Goal: Task Accomplishment & Management: Use online tool/utility

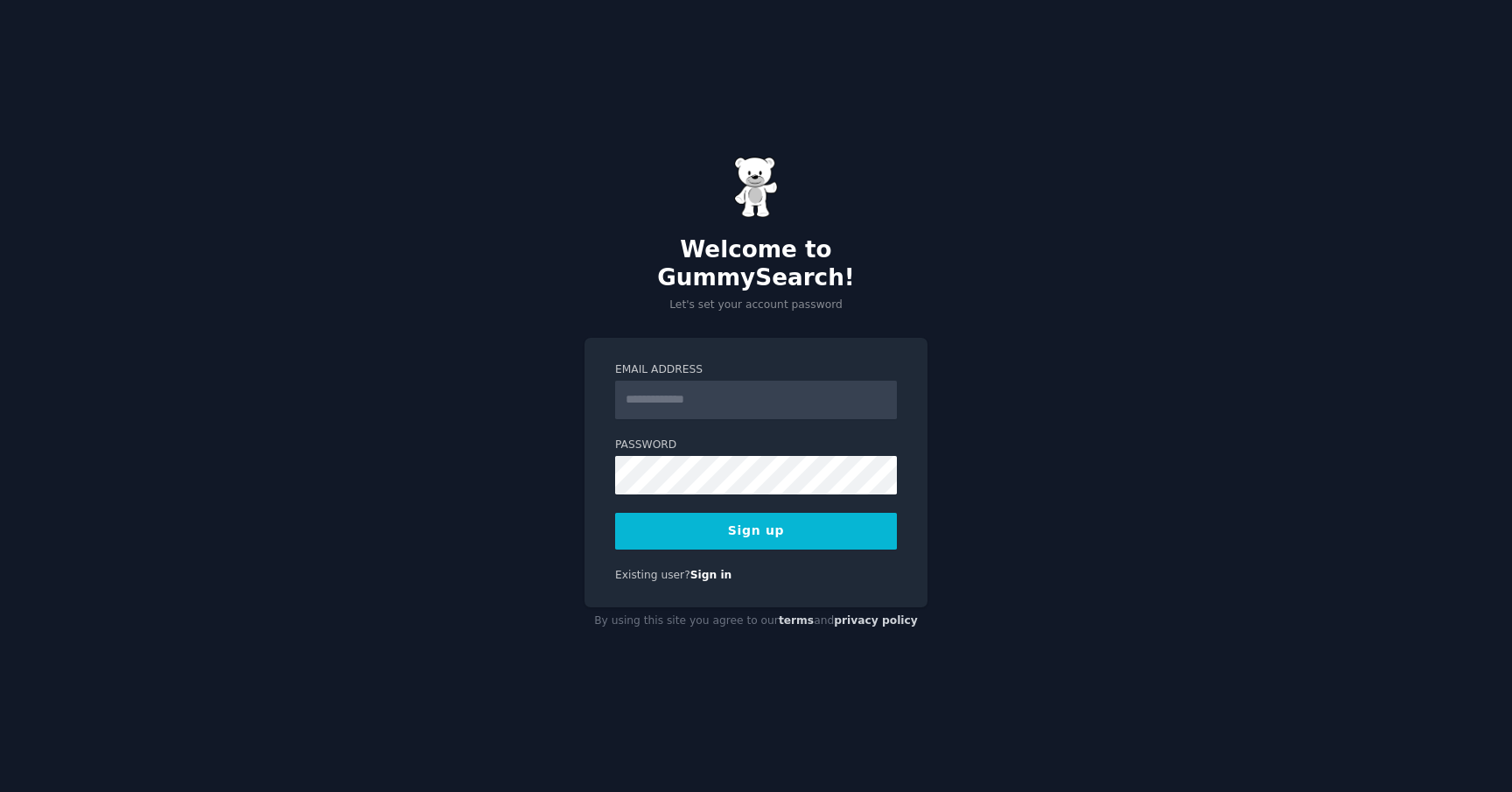
click at [787, 387] on input "Email Address" at bounding box center [755, 400] width 281 height 39
click at [819, 298] on p "Let's set your account password" at bounding box center [756, 305] width 343 height 16
click at [822, 381] on input "Email Address" at bounding box center [755, 400] width 281 height 39
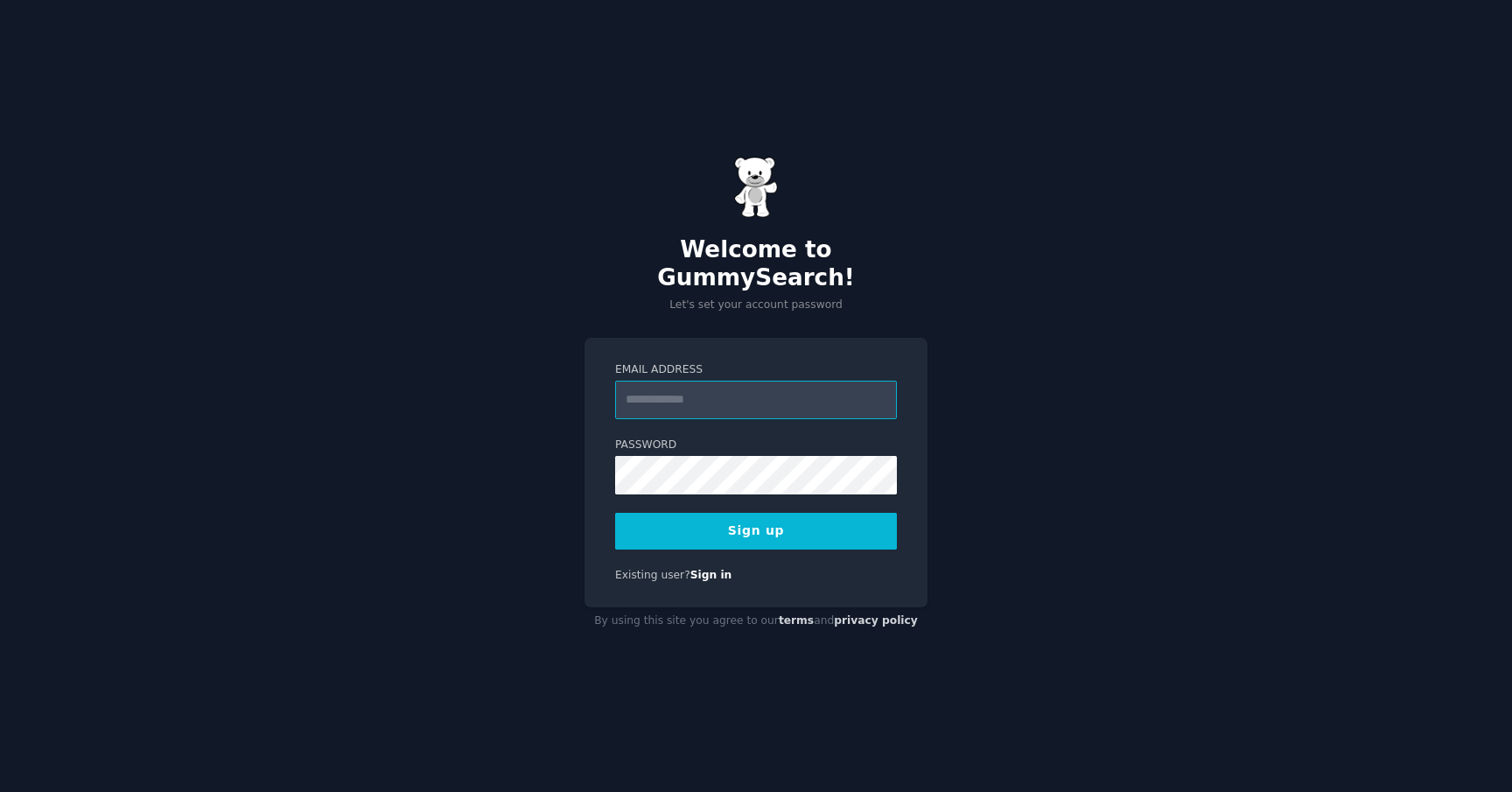
click at [822, 381] on input "Email Address" at bounding box center [755, 400] width 281 height 39
type input "**********"
click at [634, 524] on button "Sign up" at bounding box center [755, 531] width 281 height 37
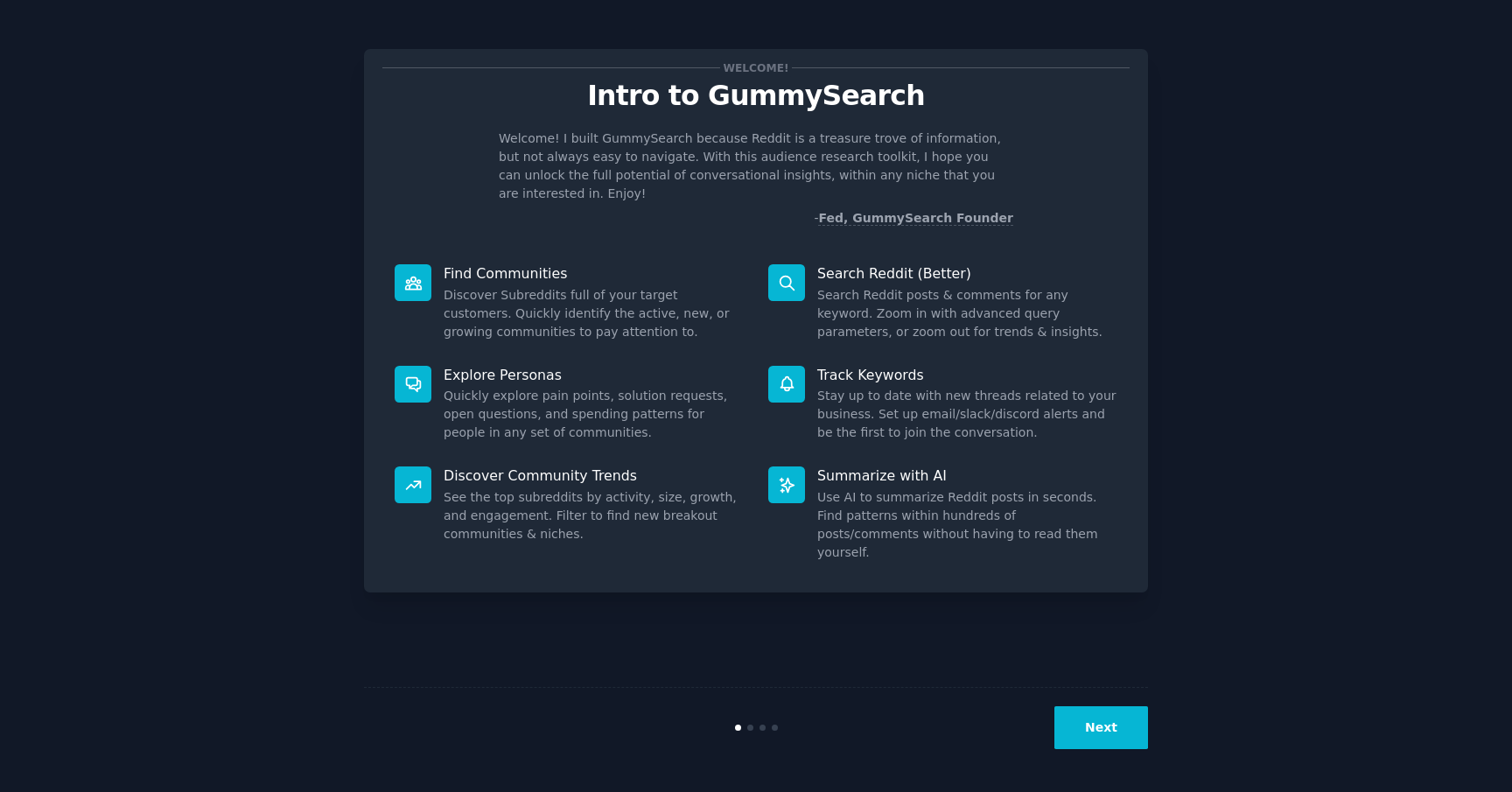
click at [1092, 732] on button "Next" at bounding box center [1101, 727] width 94 height 43
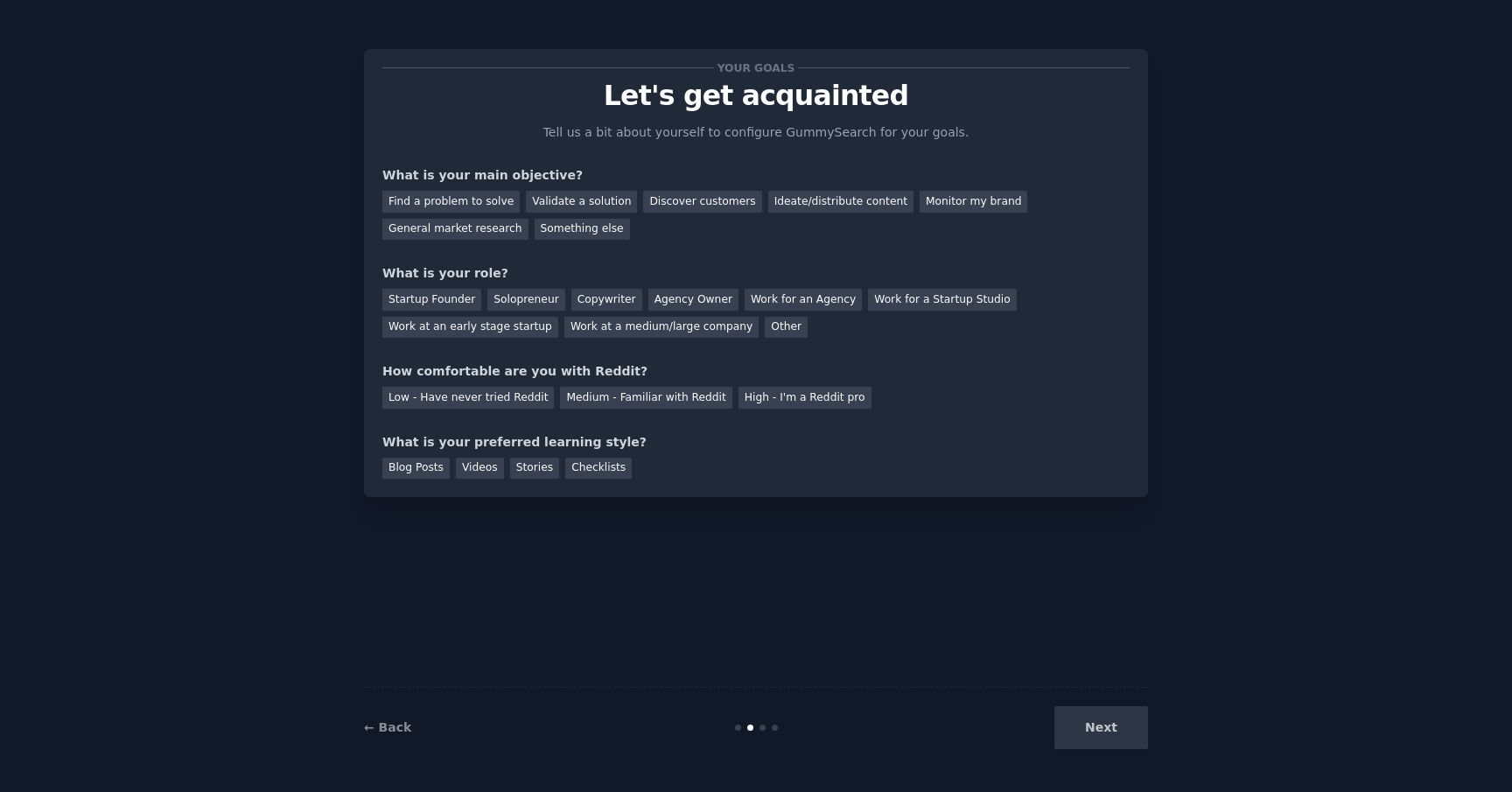
click at [1115, 729] on div "Next" at bounding box center [1017, 727] width 261 height 43
click at [470, 235] on div "General market research" at bounding box center [456, 229] width 146 height 22
click at [458, 202] on div "Find a problem to solve" at bounding box center [451, 201] width 137 height 22
click at [483, 228] on div "General market research" at bounding box center [456, 229] width 146 height 22
click at [668, 197] on div "Discover customers" at bounding box center [702, 201] width 118 height 22
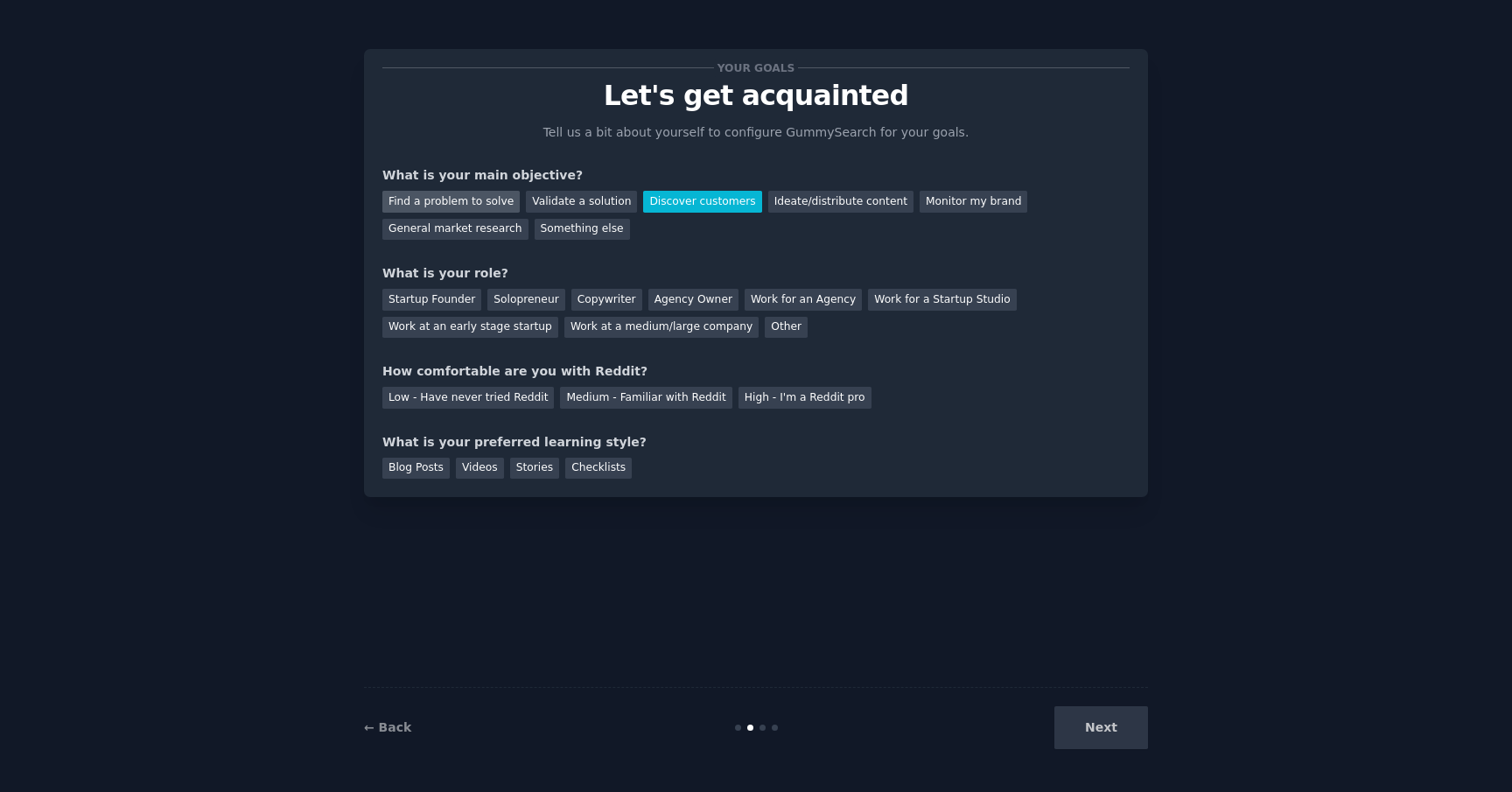
click at [481, 198] on div "Find a problem to solve" at bounding box center [451, 201] width 137 height 22
click at [474, 225] on div "General market research" at bounding box center [456, 229] width 146 height 22
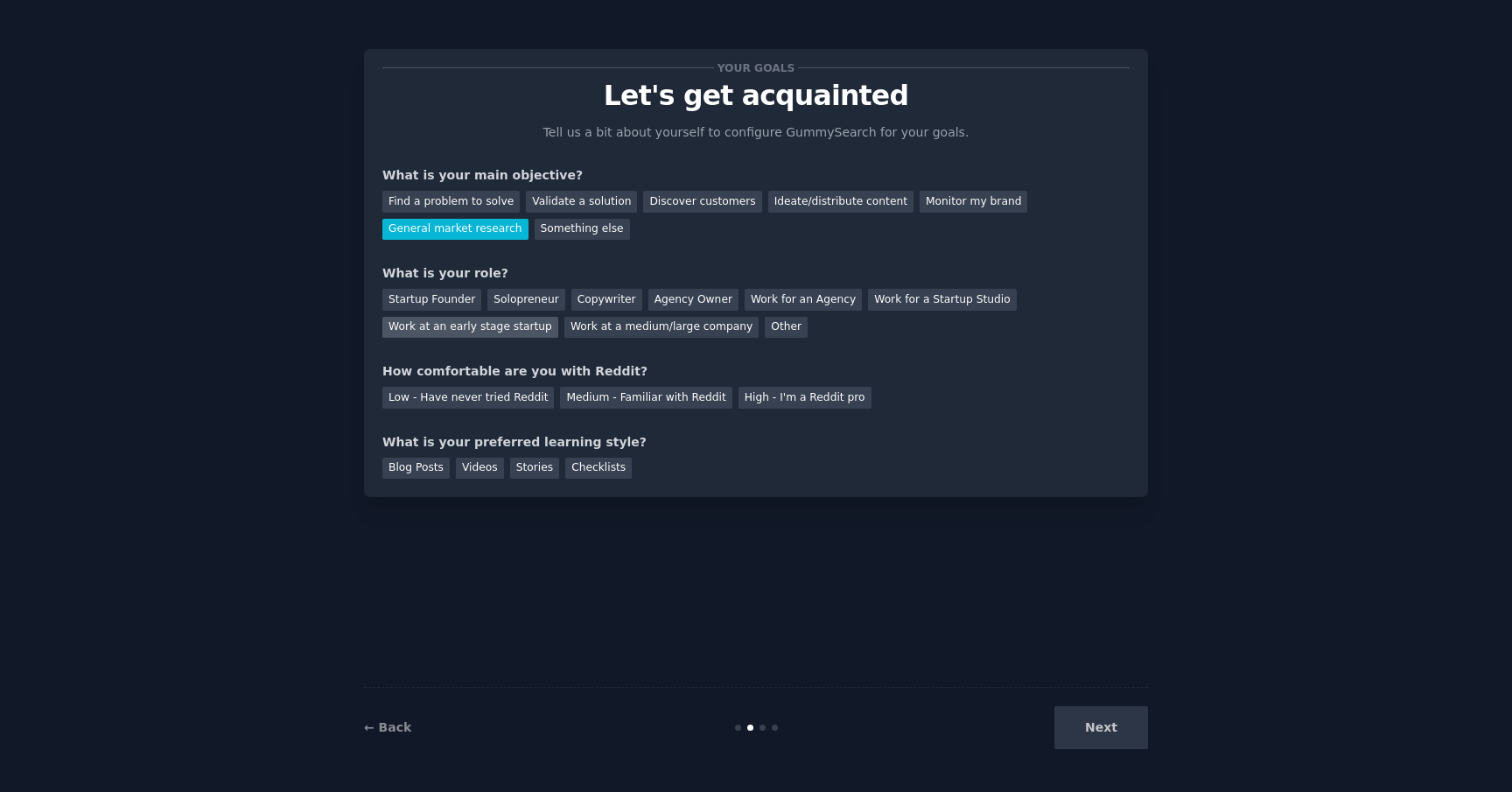
click at [514, 327] on div "Work at an early stage startup" at bounding box center [471, 327] width 176 height 22
click at [517, 396] on div "Low - Have never tried Reddit" at bounding box center [468, 397] width 171 height 22
click at [407, 471] on div "Blog Posts" at bounding box center [416, 468] width 67 height 22
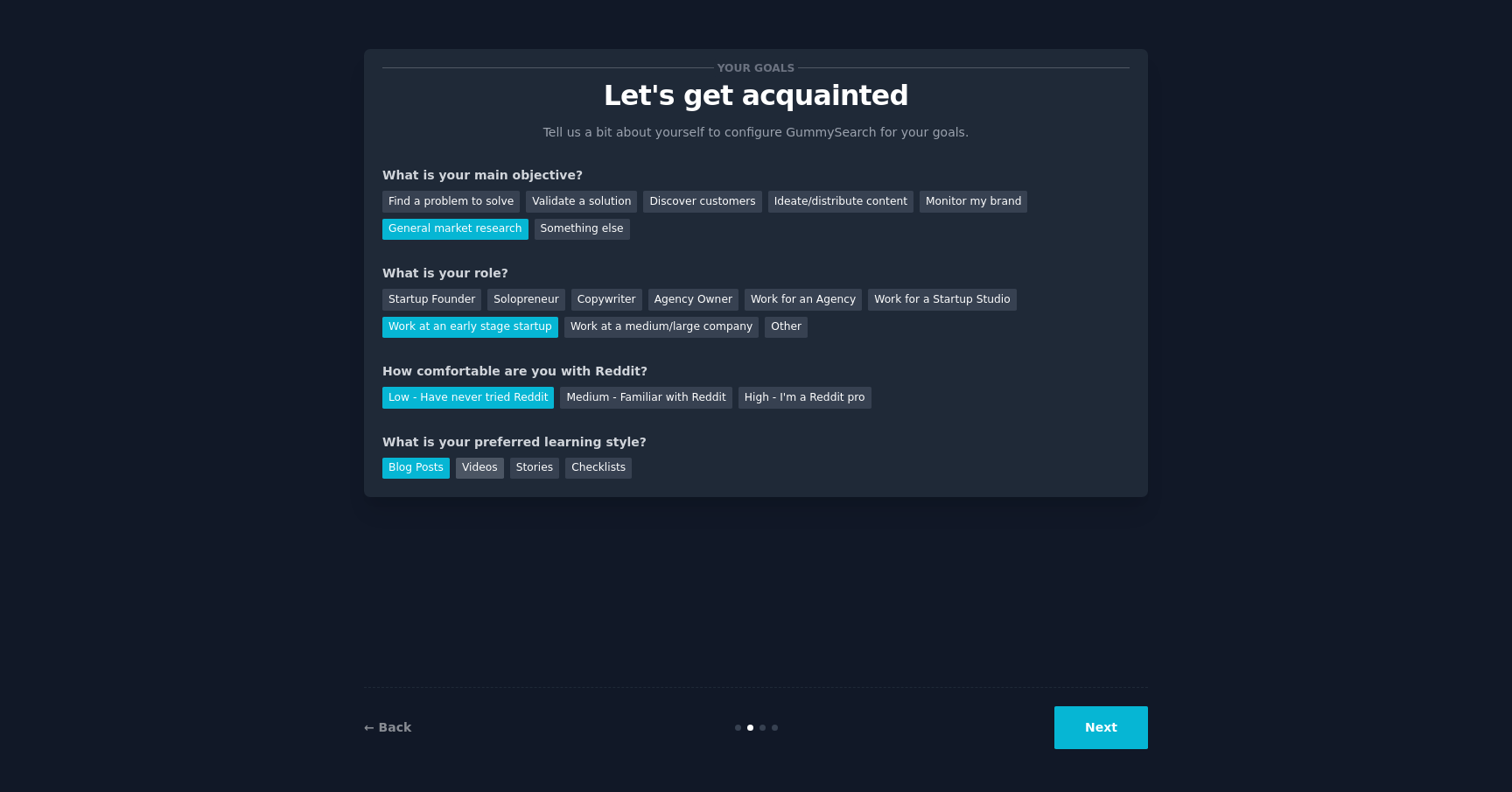
click at [470, 472] on div "Videos" at bounding box center [479, 468] width 48 height 22
click at [582, 470] on div "Checklists" at bounding box center [599, 468] width 66 height 22
click at [1112, 735] on button "Next" at bounding box center [1101, 727] width 94 height 43
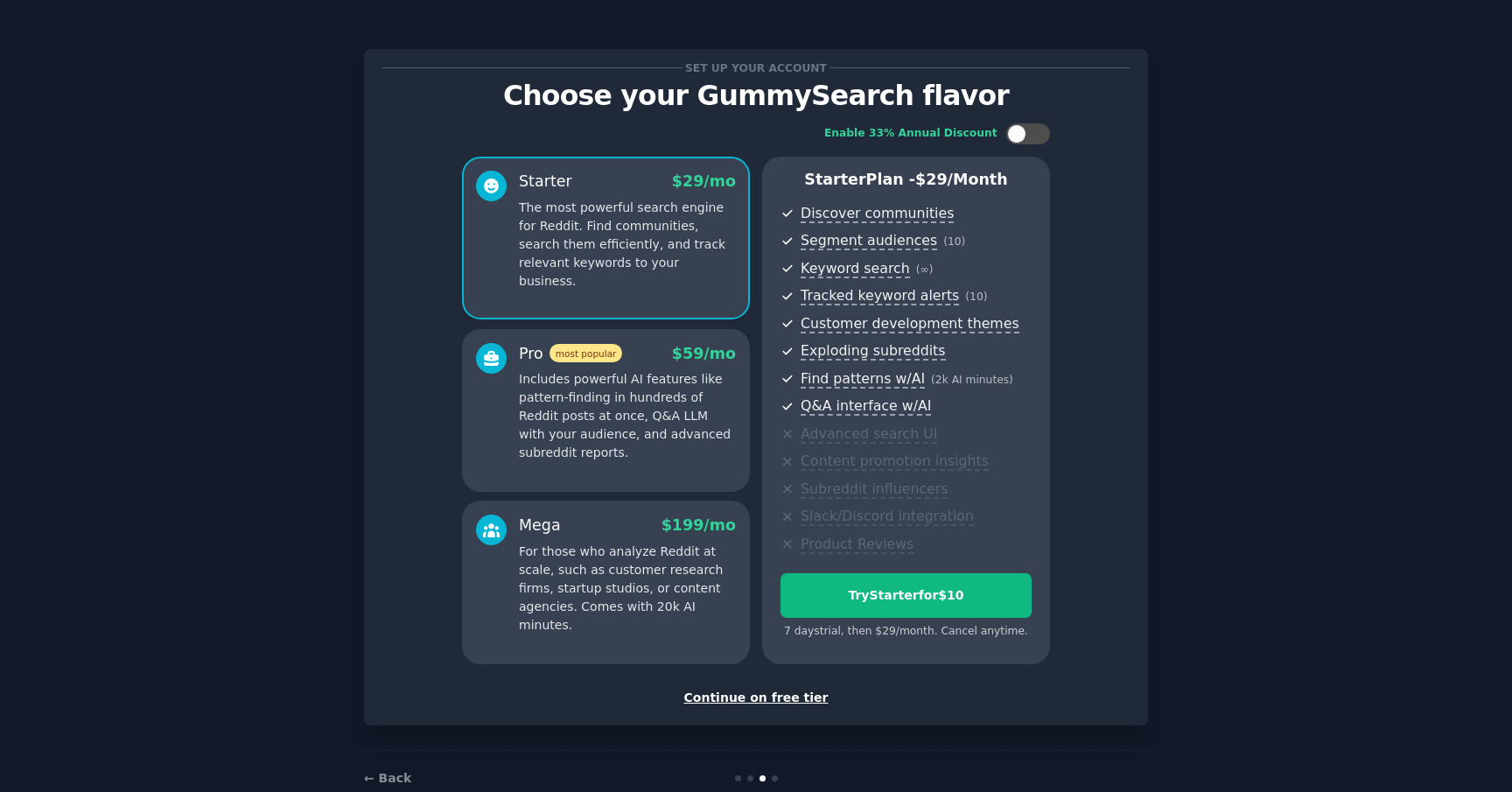
click at [684, 403] on p "Includes powerful AI features like pattern-finding in hundreds of Reddit posts …" at bounding box center [627, 416] width 217 height 92
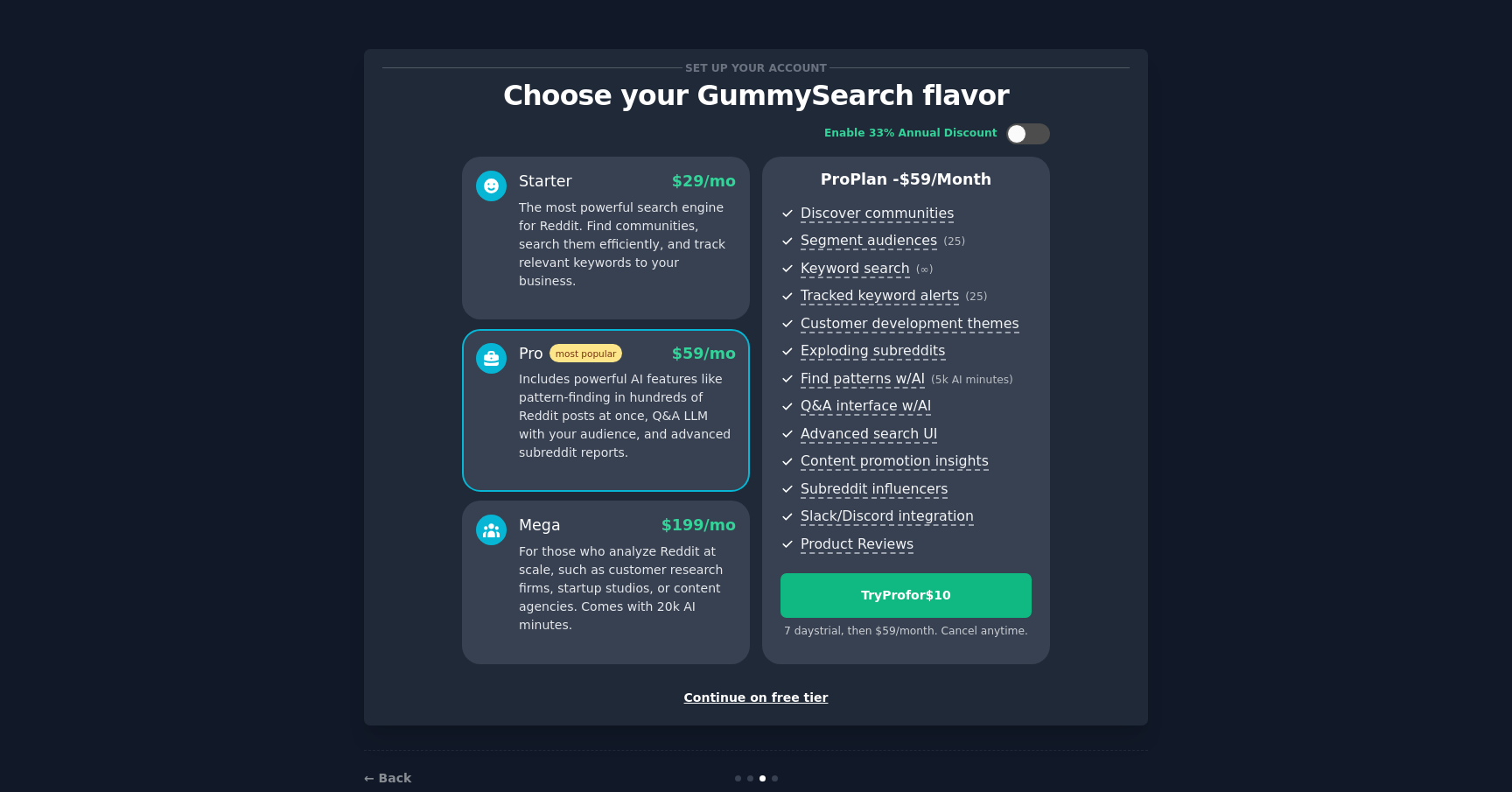
click at [680, 218] on p "The most powerful search engine for Reddit. Find communities, search them effic…" at bounding box center [627, 244] width 217 height 92
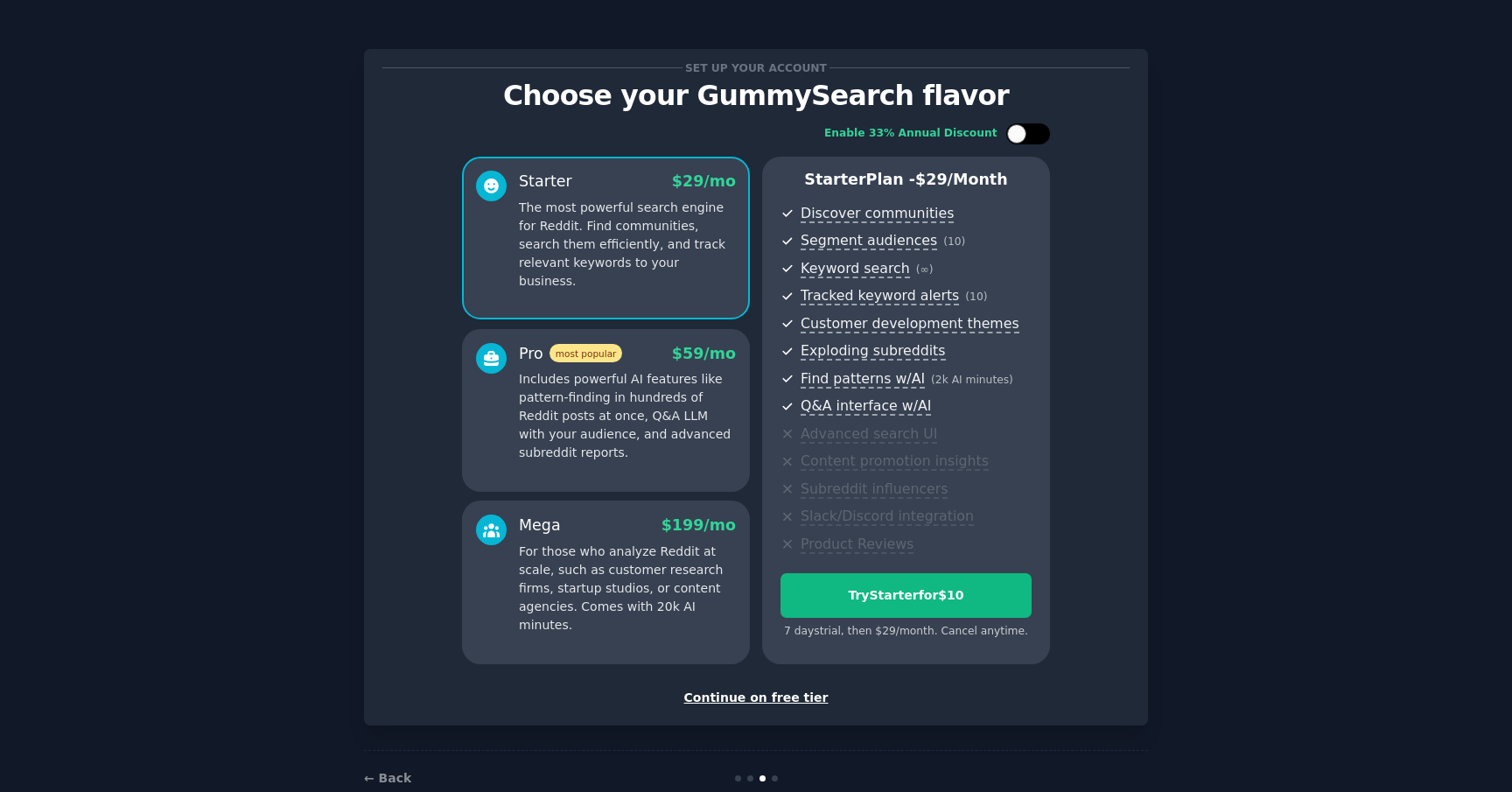
click at [1040, 137] on div at bounding box center [1028, 134] width 44 height 21
click at [1040, 137] on div at bounding box center [1039, 134] width 19 height 19
click at [1040, 137] on div at bounding box center [1028, 134] width 44 height 21
click at [1040, 137] on div at bounding box center [1039, 134] width 19 height 19
checkbox input "false"
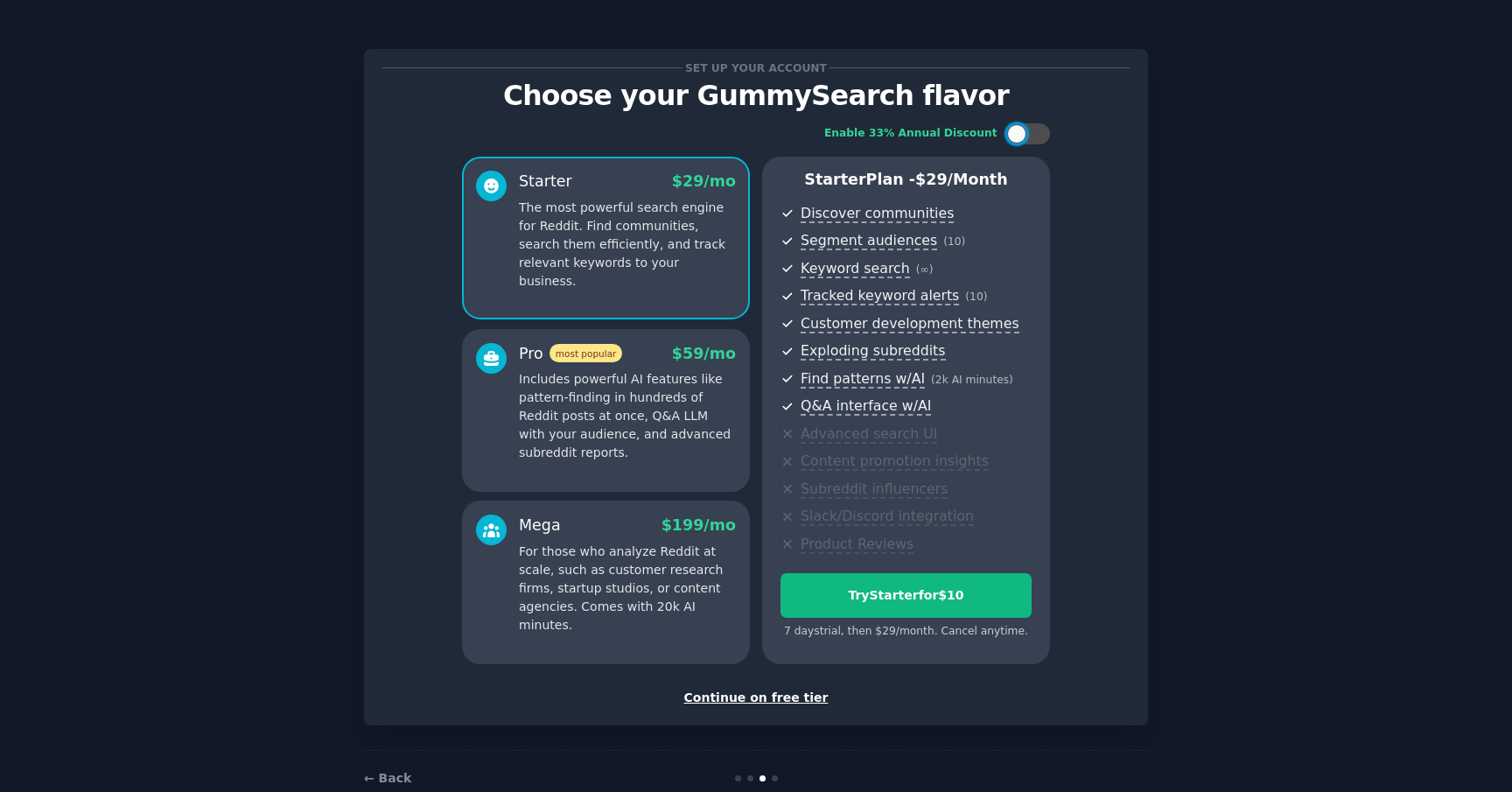
click at [644, 234] on p "The most powerful search engine for Reddit. Find communities, search them effic…" at bounding box center [627, 244] width 217 height 92
click at [649, 381] on p "Includes powerful AI features like pattern-finding in hundreds of Reddit posts …" at bounding box center [627, 416] width 217 height 92
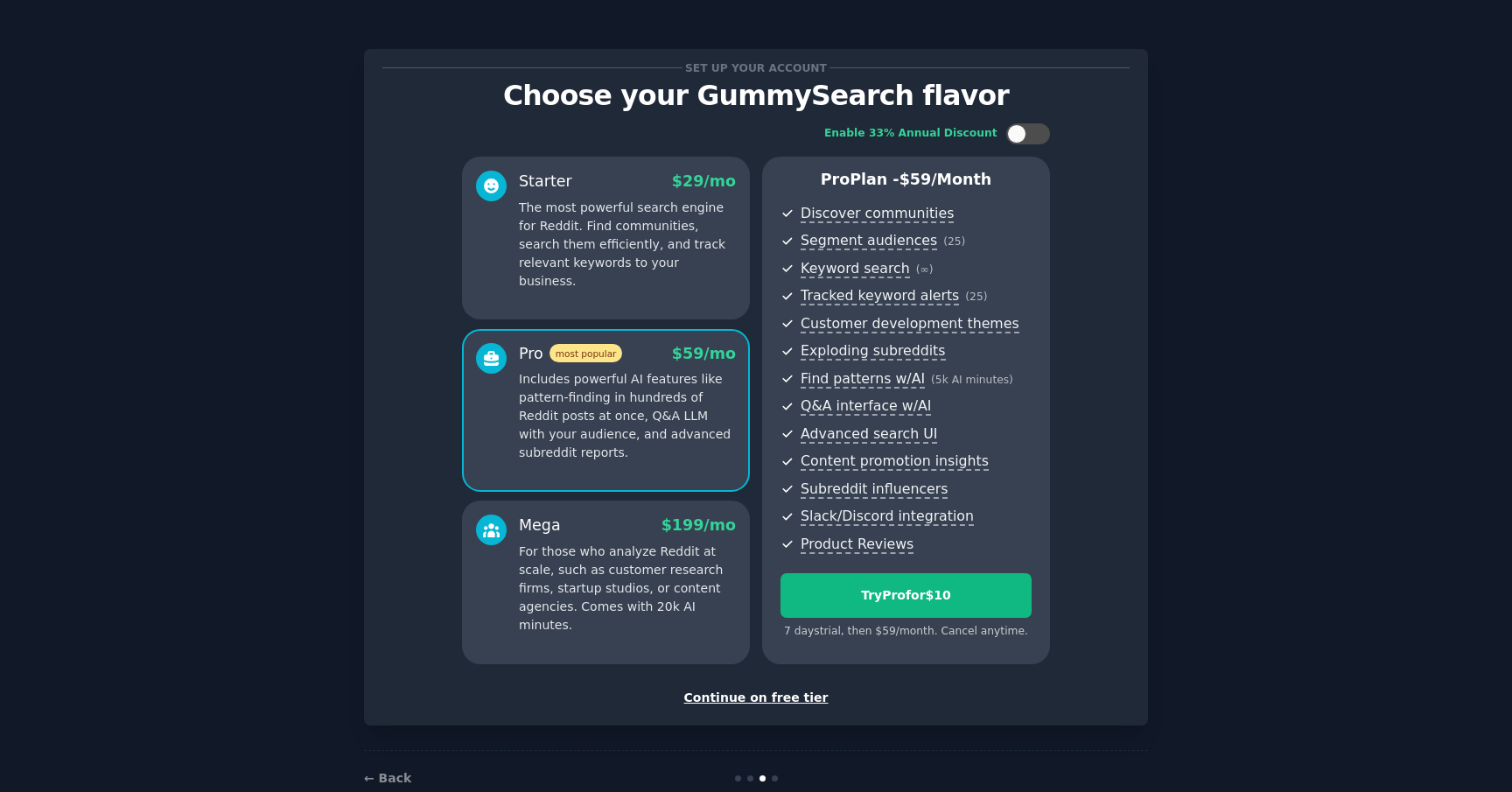
click at [653, 541] on div "Mega $ 199 /mo For those who analyze Reddit at scale, such as customer research…" at bounding box center [627, 574] width 217 height 120
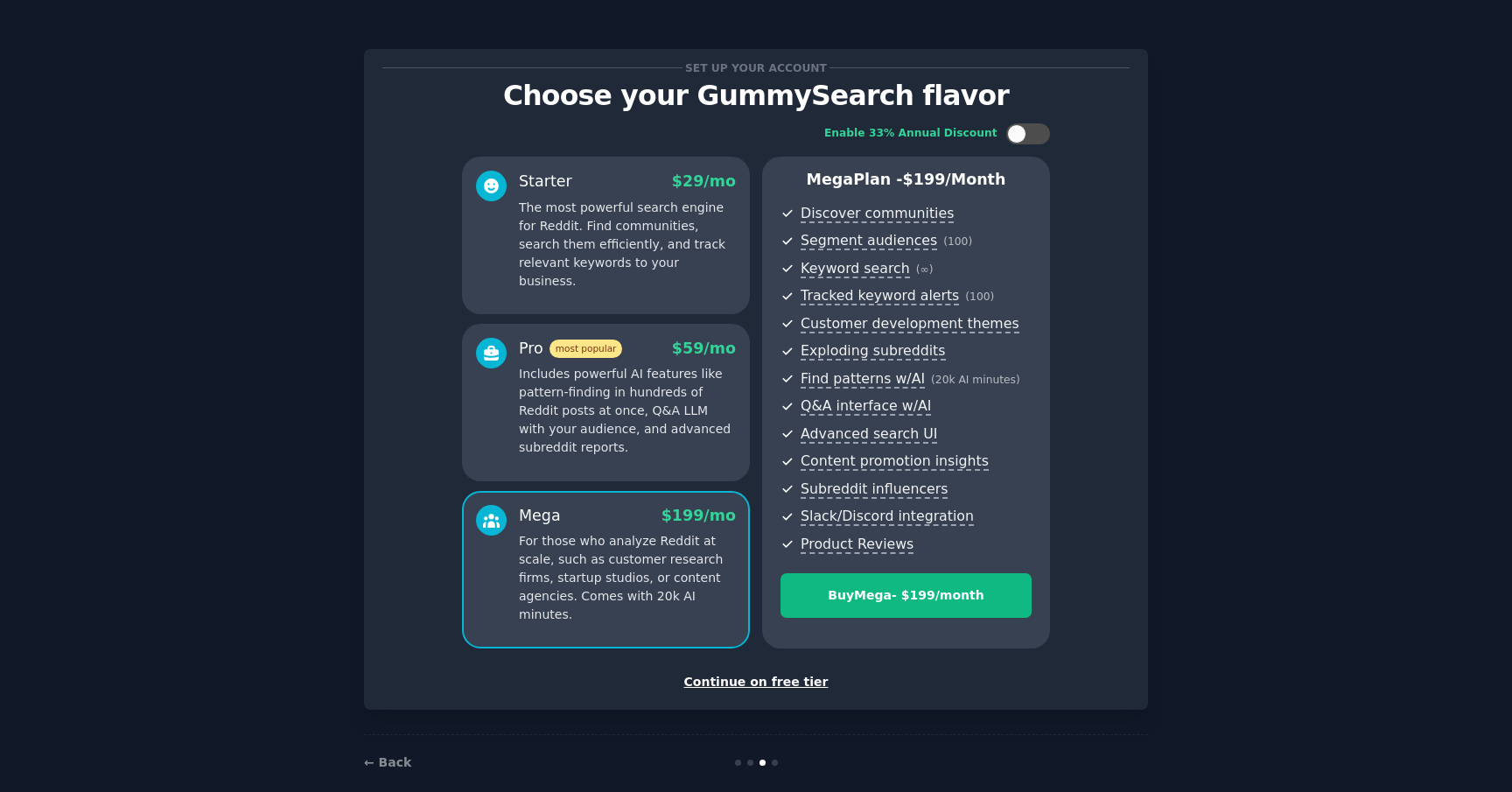
click at [659, 409] on p "Includes powerful AI features like pattern-finding in hundreds of Reddit posts …" at bounding box center [627, 410] width 217 height 92
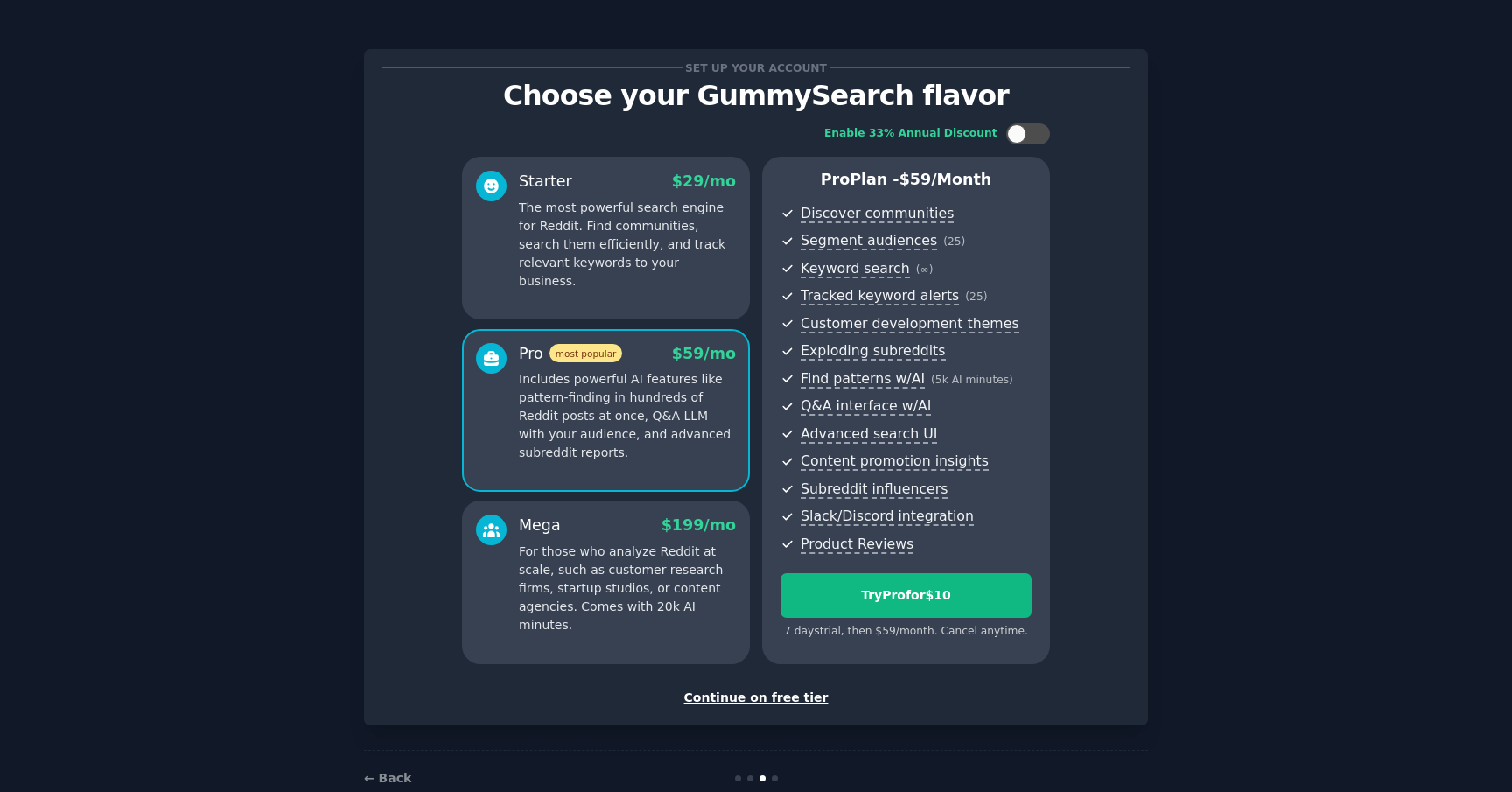
click at [673, 264] on p "The most powerful search engine for Reddit. Find communities, search them effic…" at bounding box center [627, 244] width 217 height 92
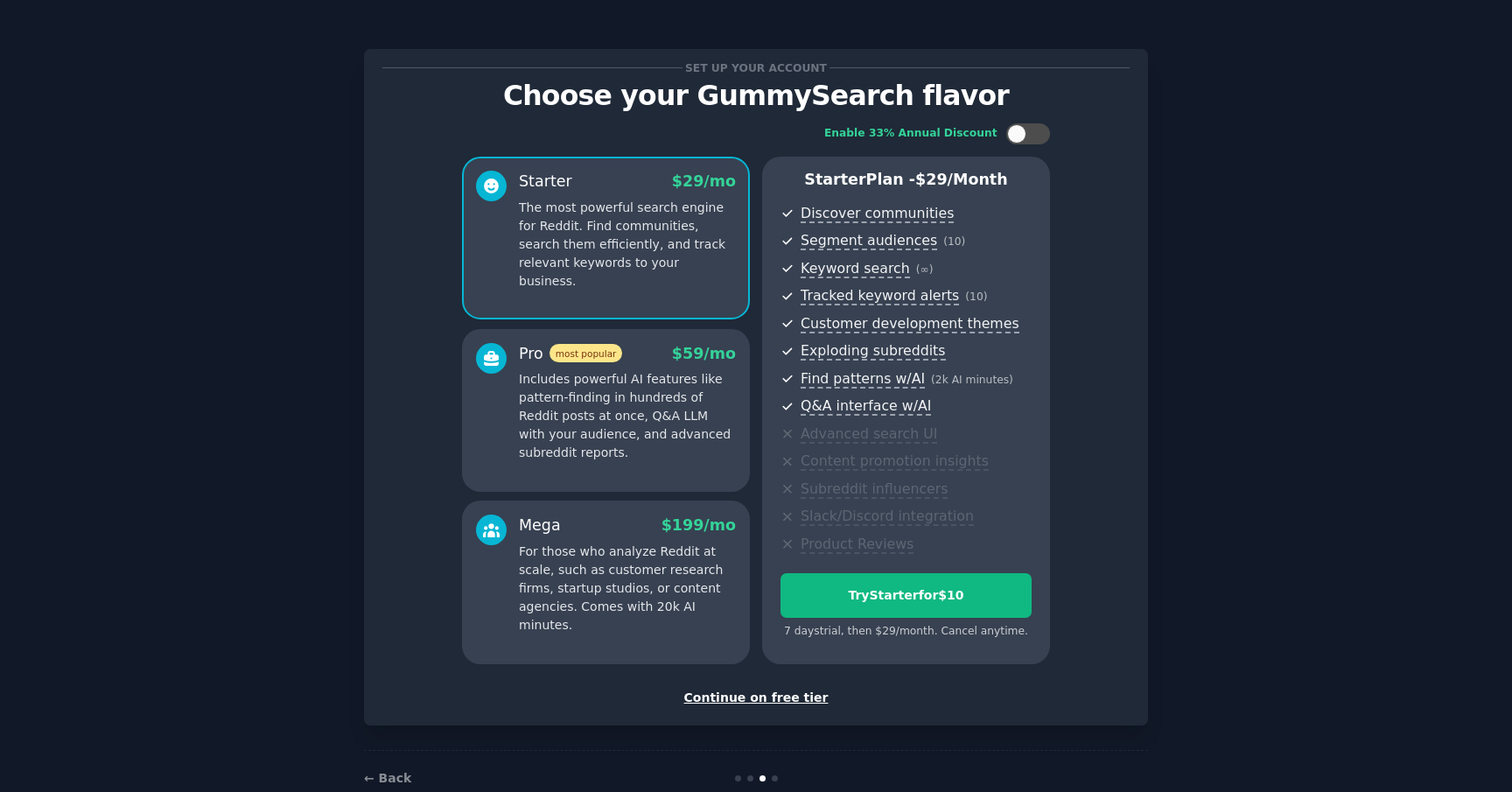
click at [783, 697] on div "Continue on free tier" at bounding box center [756, 697] width 747 height 18
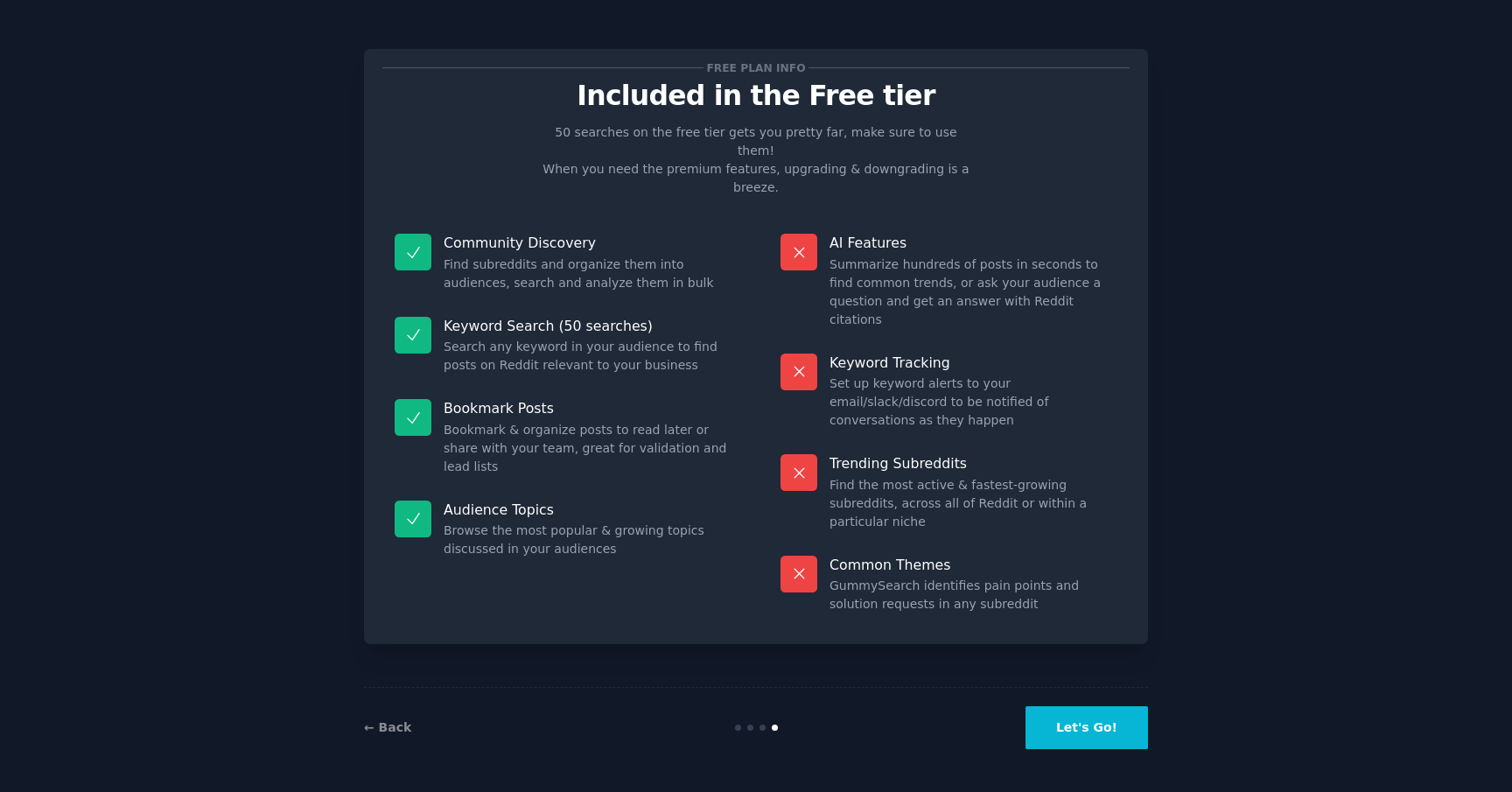
click at [845, 256] on dd "Summarize hundreds of posts in seconds to find common trends, or ask your audie…" at bounding box center [974, 293] width 288 height 74
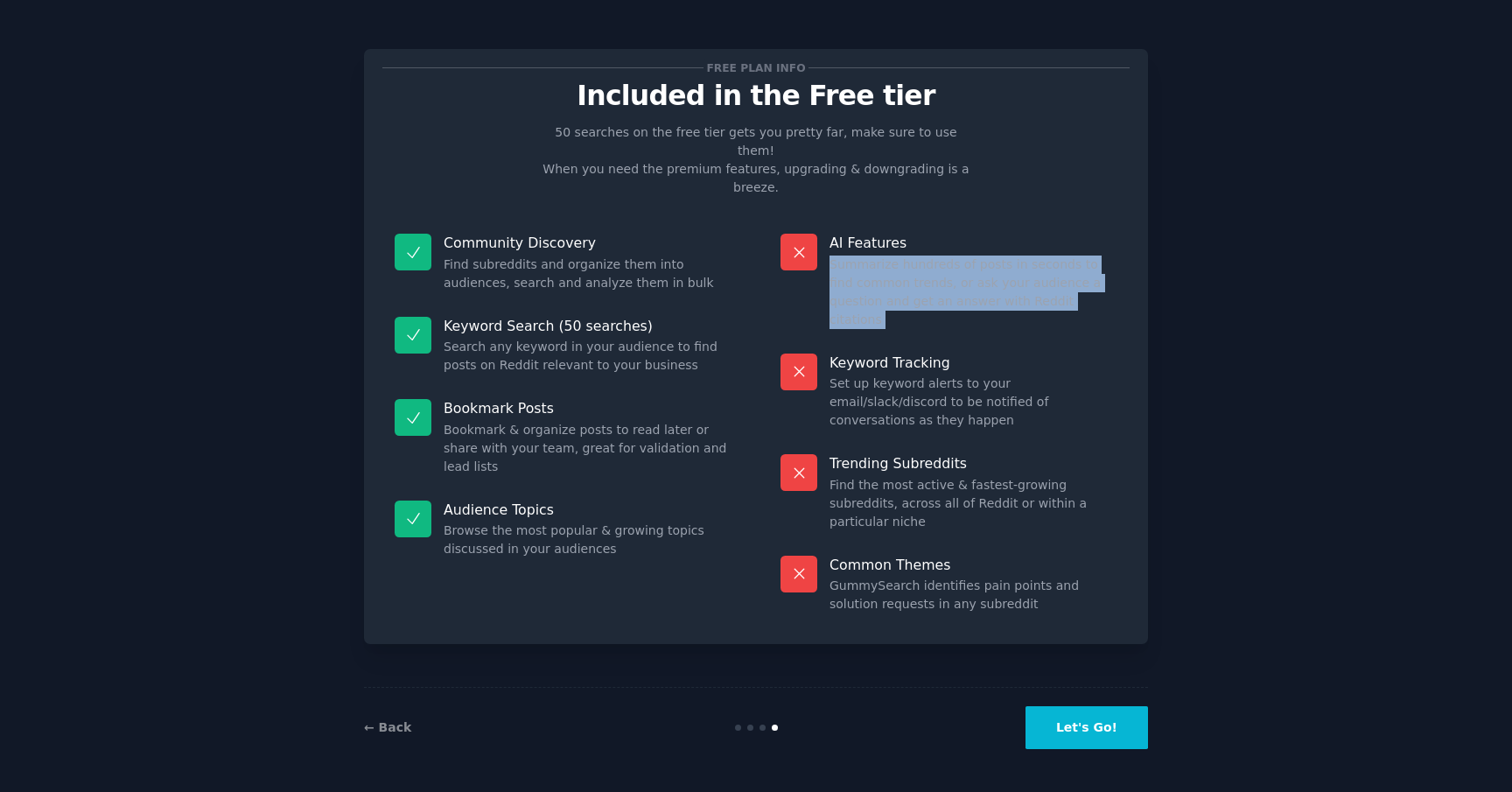
click at [889, 256] on dd "Summarize hundreds of posts in seconds to find common trends, or ask your audie…" at bounding box center [974, 293] width 288 height 74
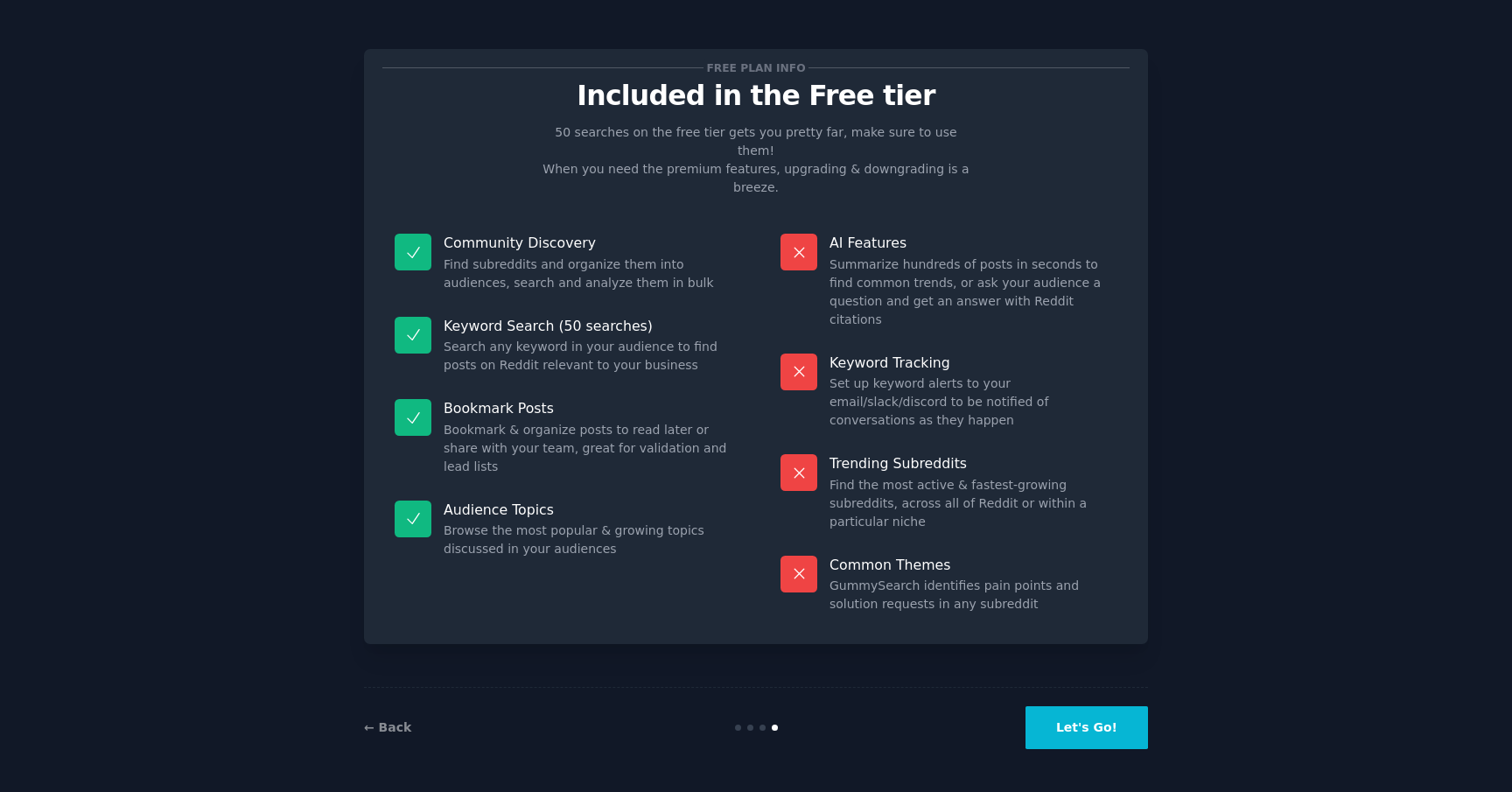
click at [889, 256] on dd "Summarize hundreds of posts in seconds to find common trends, or ask your audie…" at bounding box center [974, 293] width 288 height 74
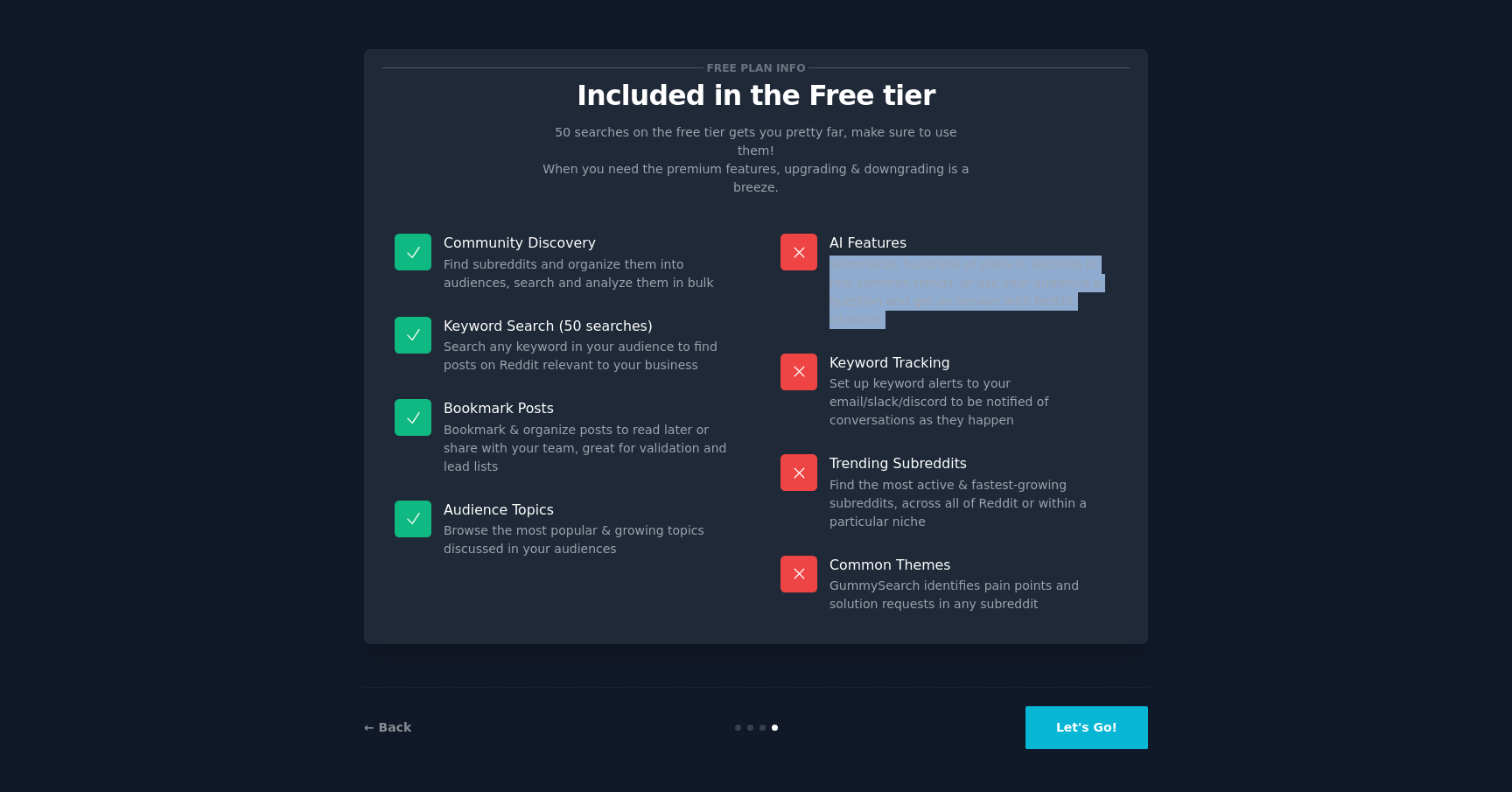
click at [889, 256] on dd "Summarize hundreds of posts in seconds to find common trends, or ask your audie…" at bounding box center [974, 293] width 288 height 74
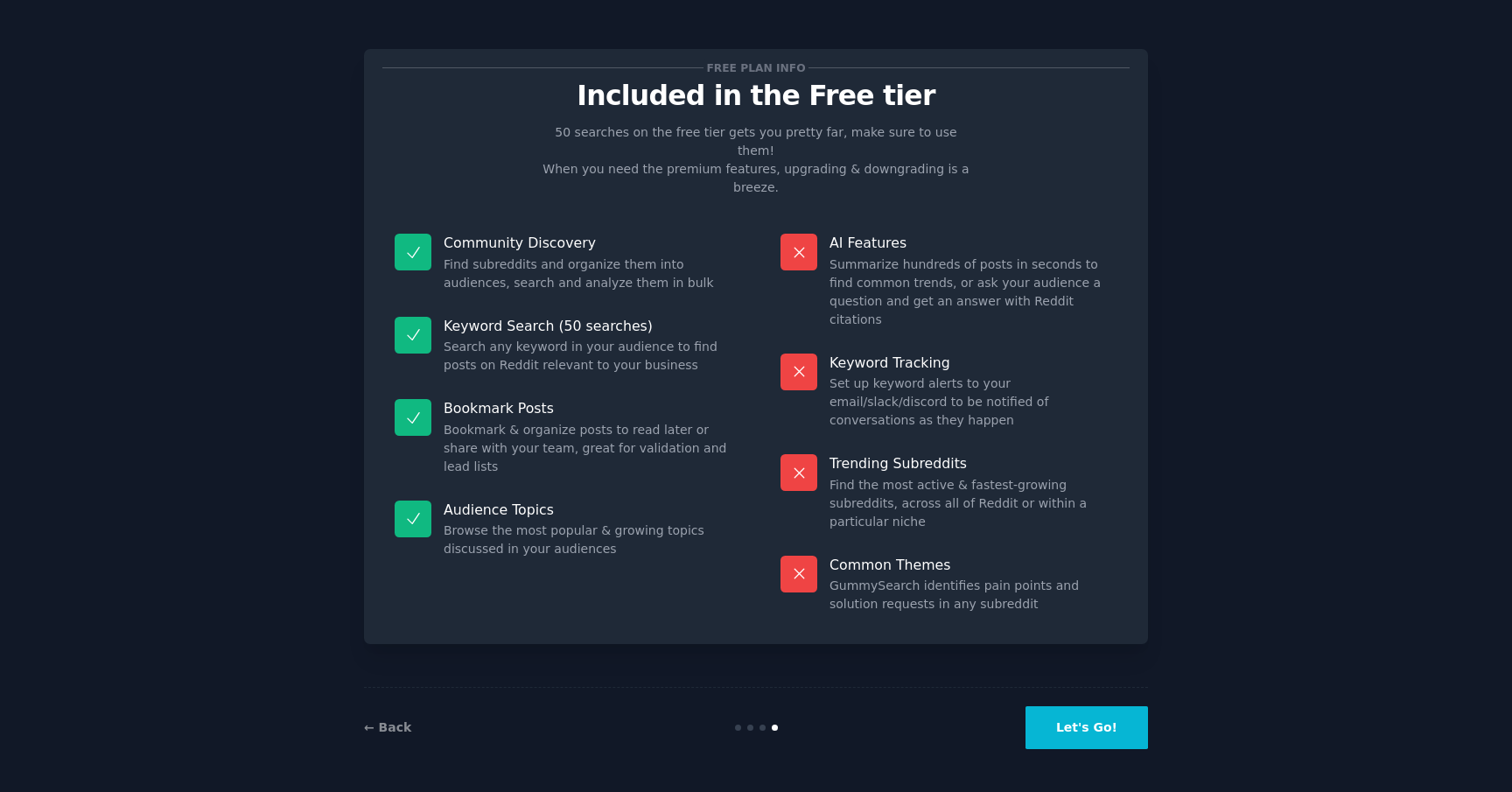
click at [889, 256] on dd "Summarize hundreds of posts in seconds to find common trends, or ask your audie…" at bounding box center [974, 293] width 288 height 74
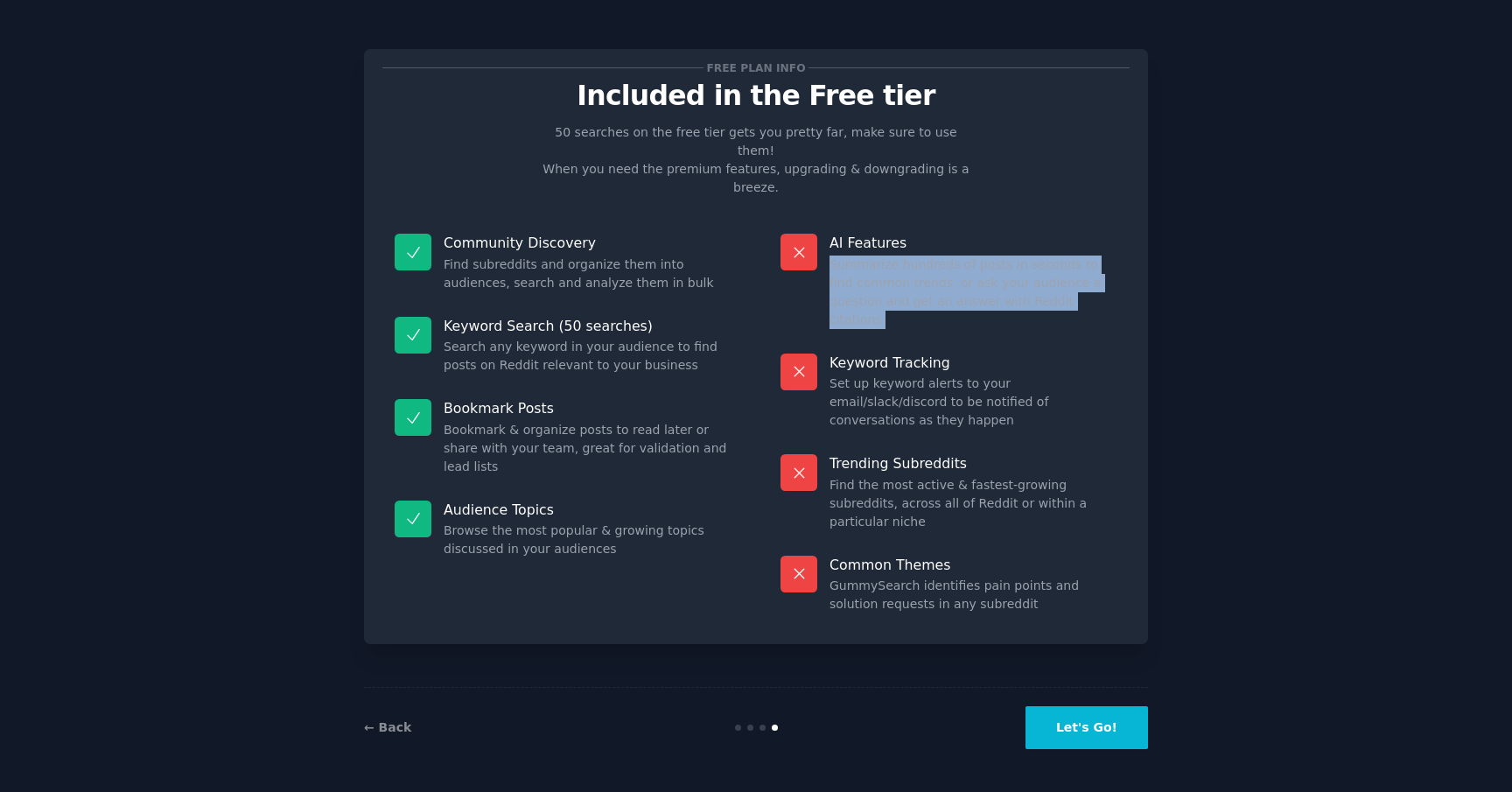
click at [1114, 256] on dd "Summarize hundreds of posts in seconds to find common trends, or ask your audie…" at bounding box center [974, 293] width 288 height 74
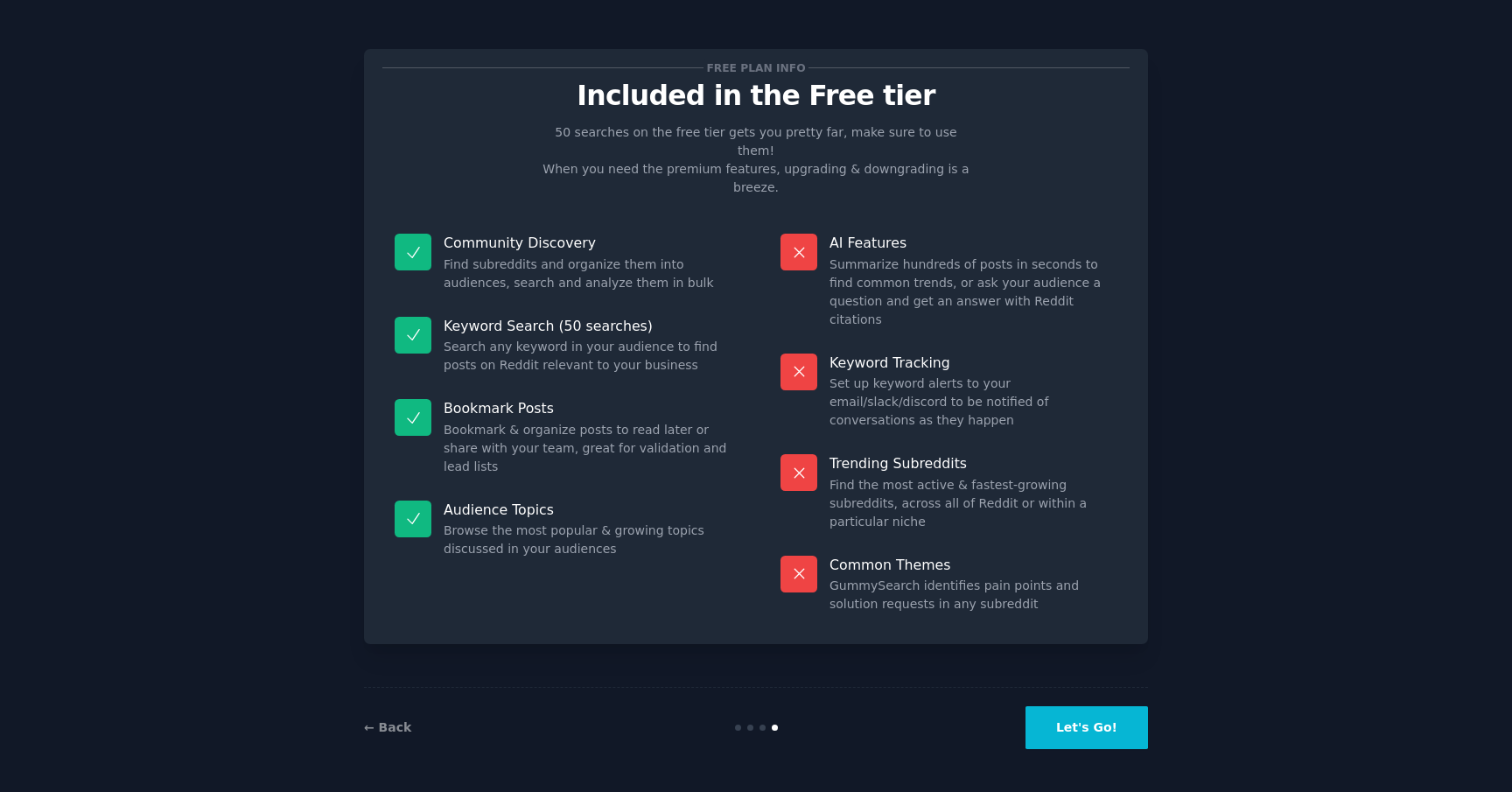
click at [1105, 729] on button "Let's Go!" at bounding box center [1087, 727] width 122 height 43
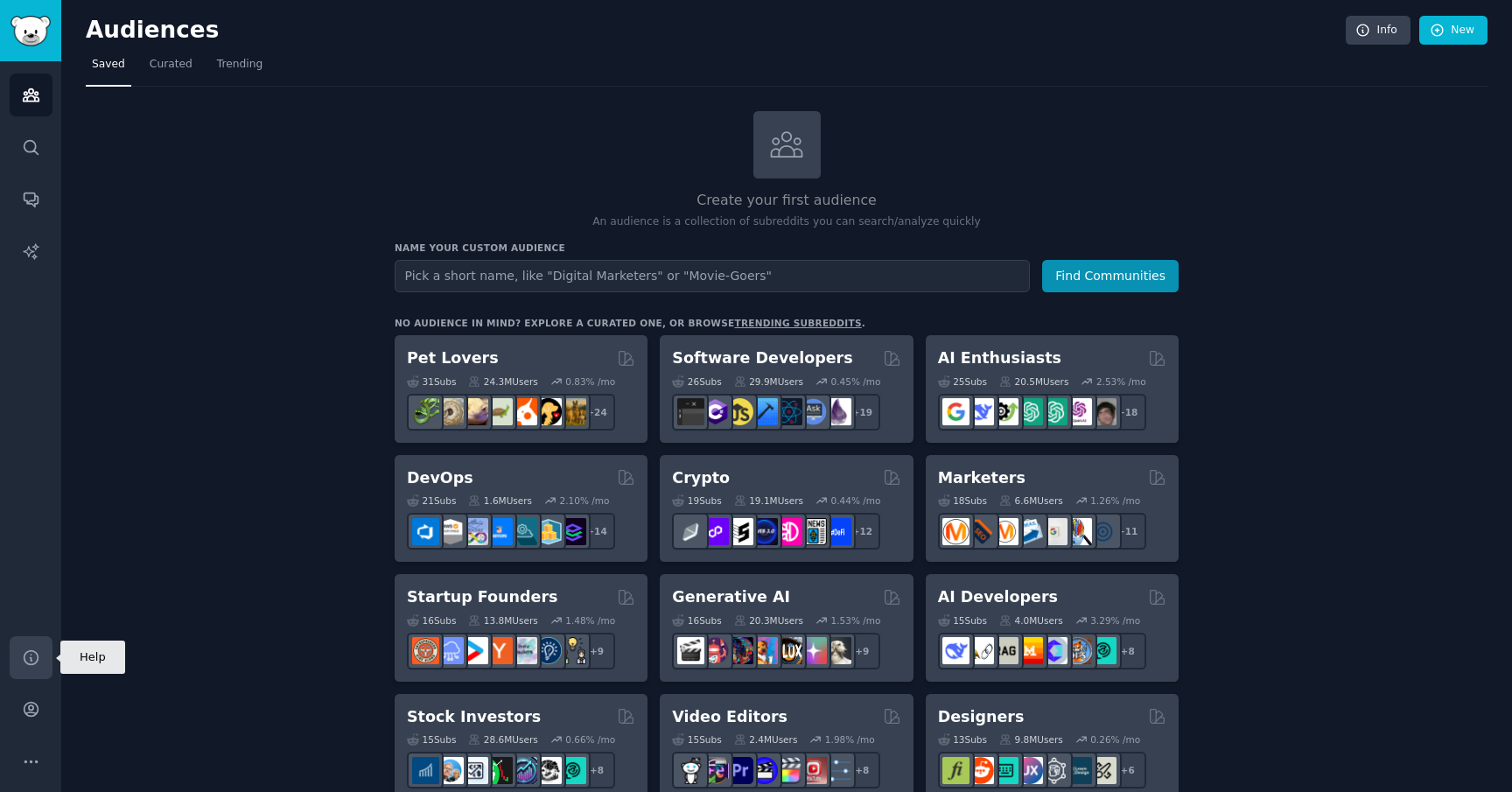
click at [30, 662] on icon "Sidebar" at bounding box center [30, 657] width 18 height 18
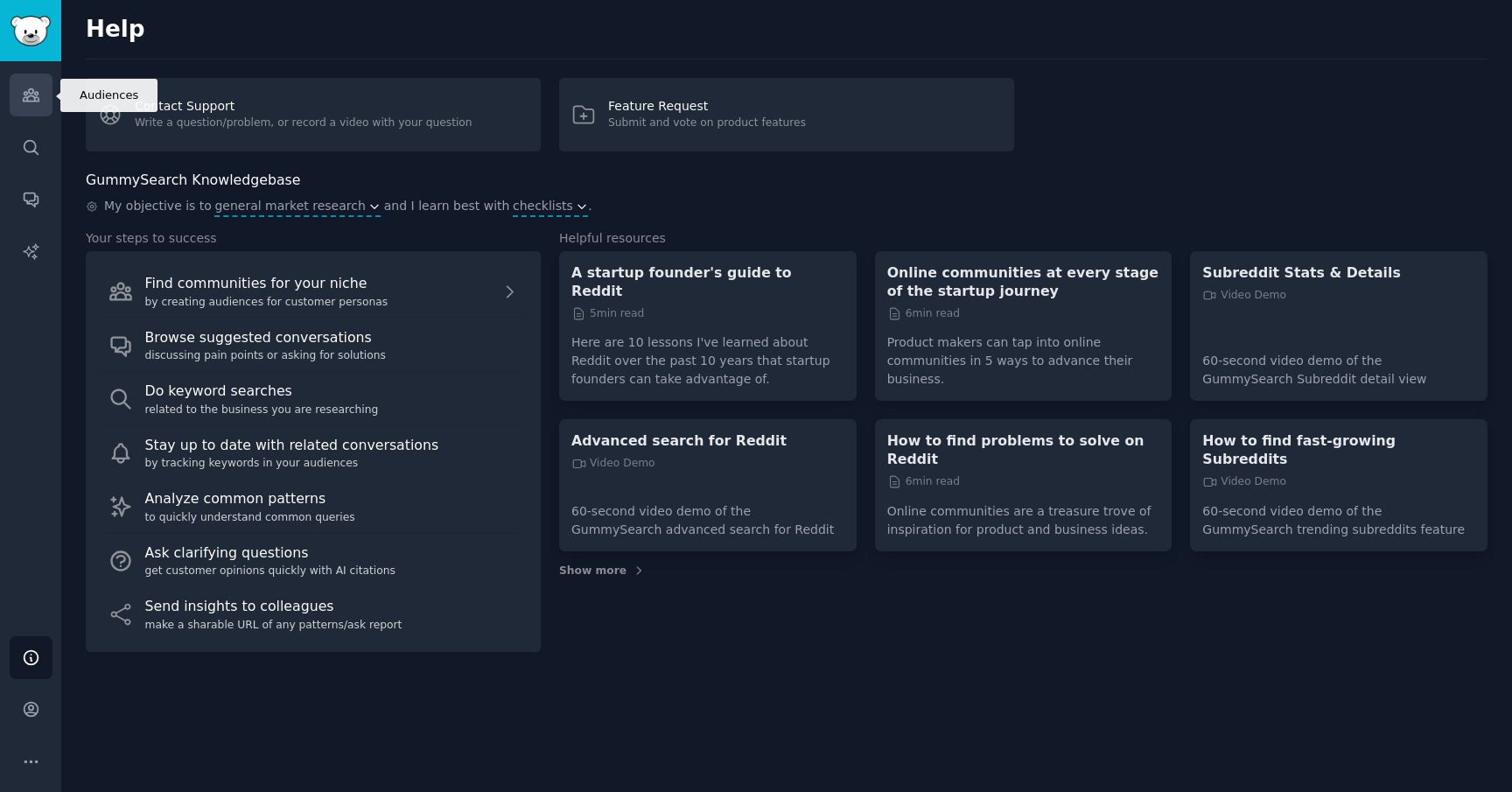
click at [43, 107] on link "Audiences" at bounding box center [30, 95] width 43 height 43
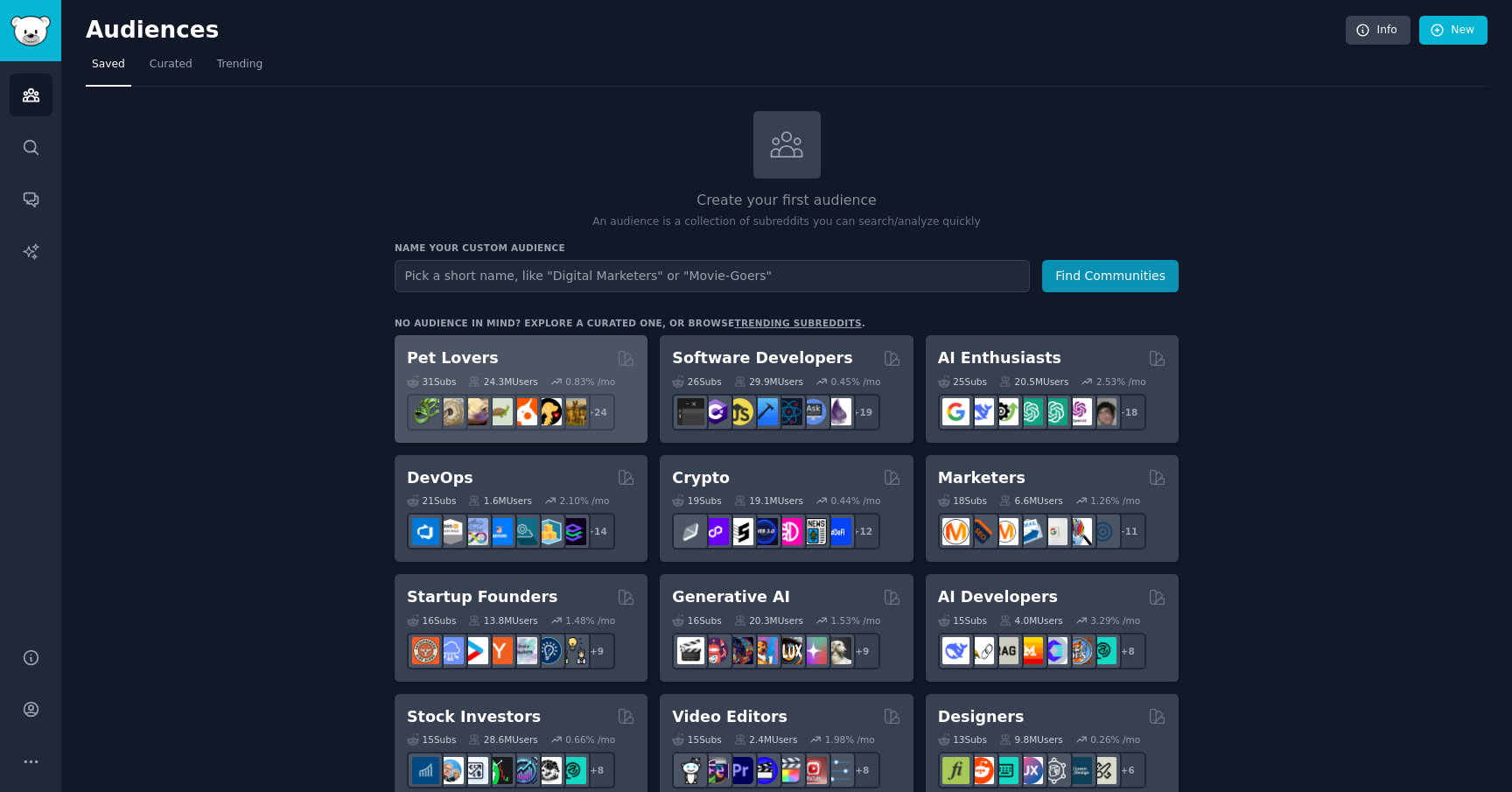
click at [468, 343] on div "Pet Lovers 31 Sub s 24.3M Users 0.83 % /mo + 24" at bounding box center [521, 389] width 253 height 108
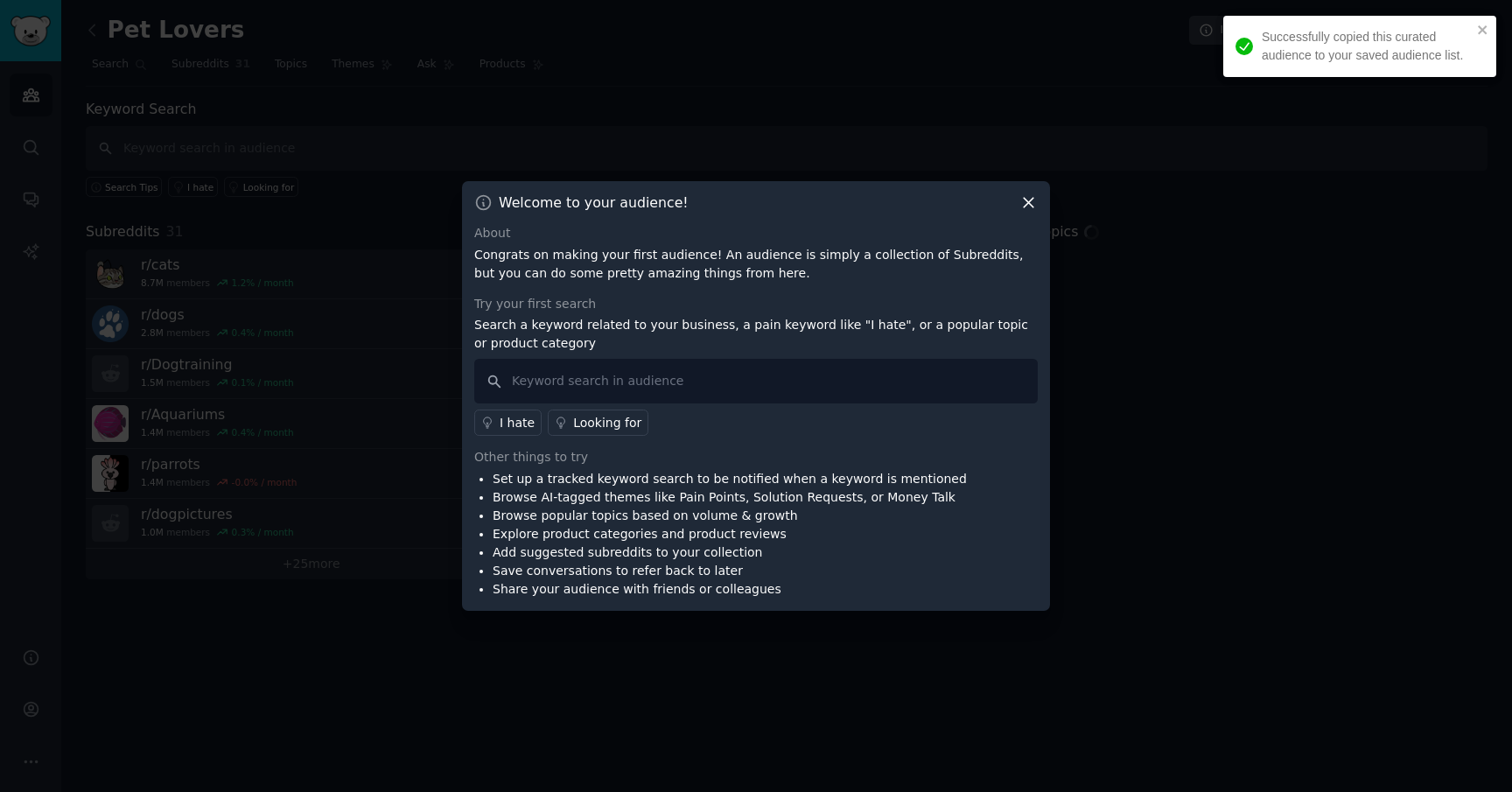
click at [1034, 204] on icon at bounding box center [1028, 202] width 18 height 18
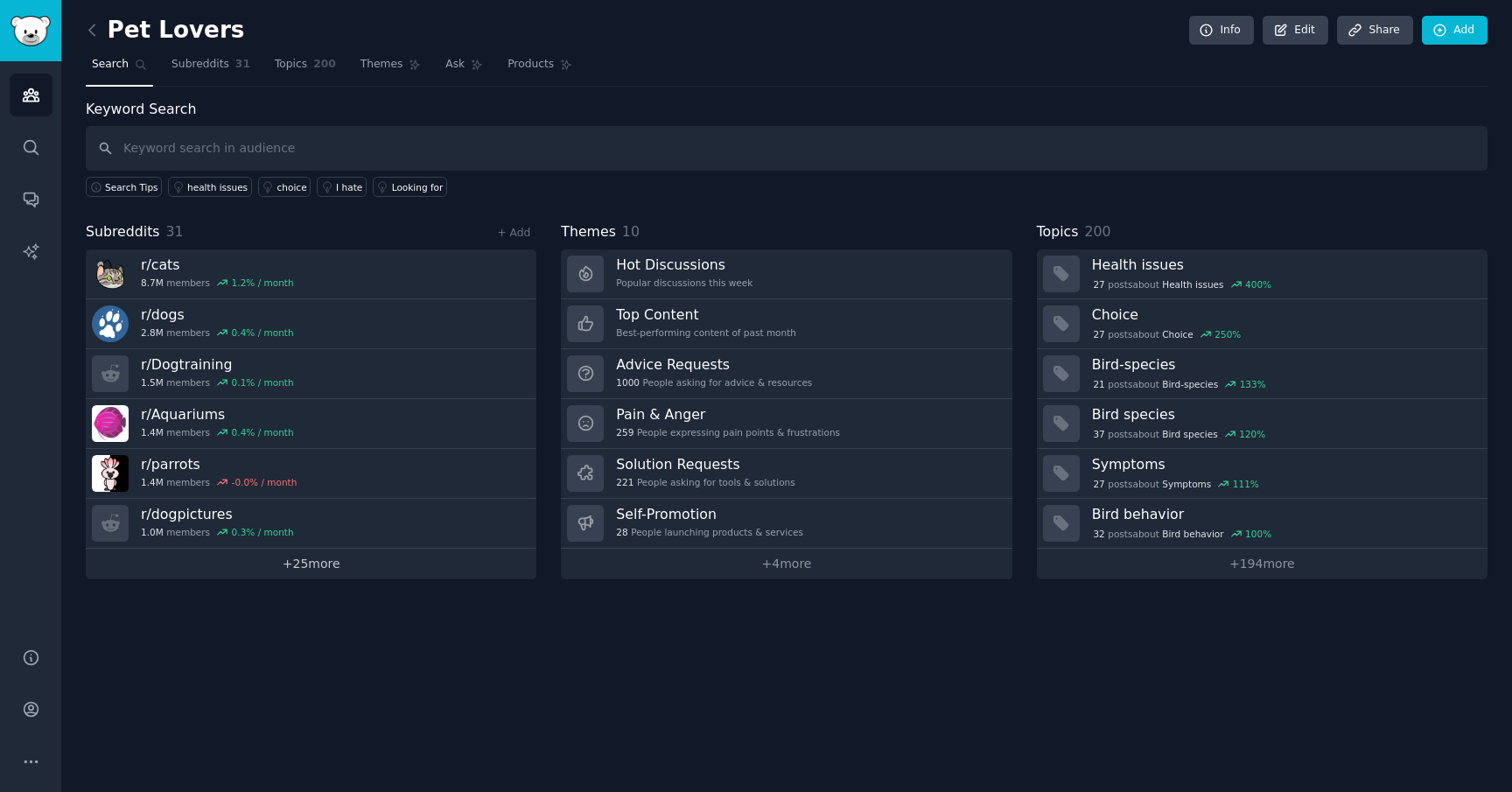
click at [279, 564] on link "+ 25 more" at bounding box center [312, 564] width 451 height 30
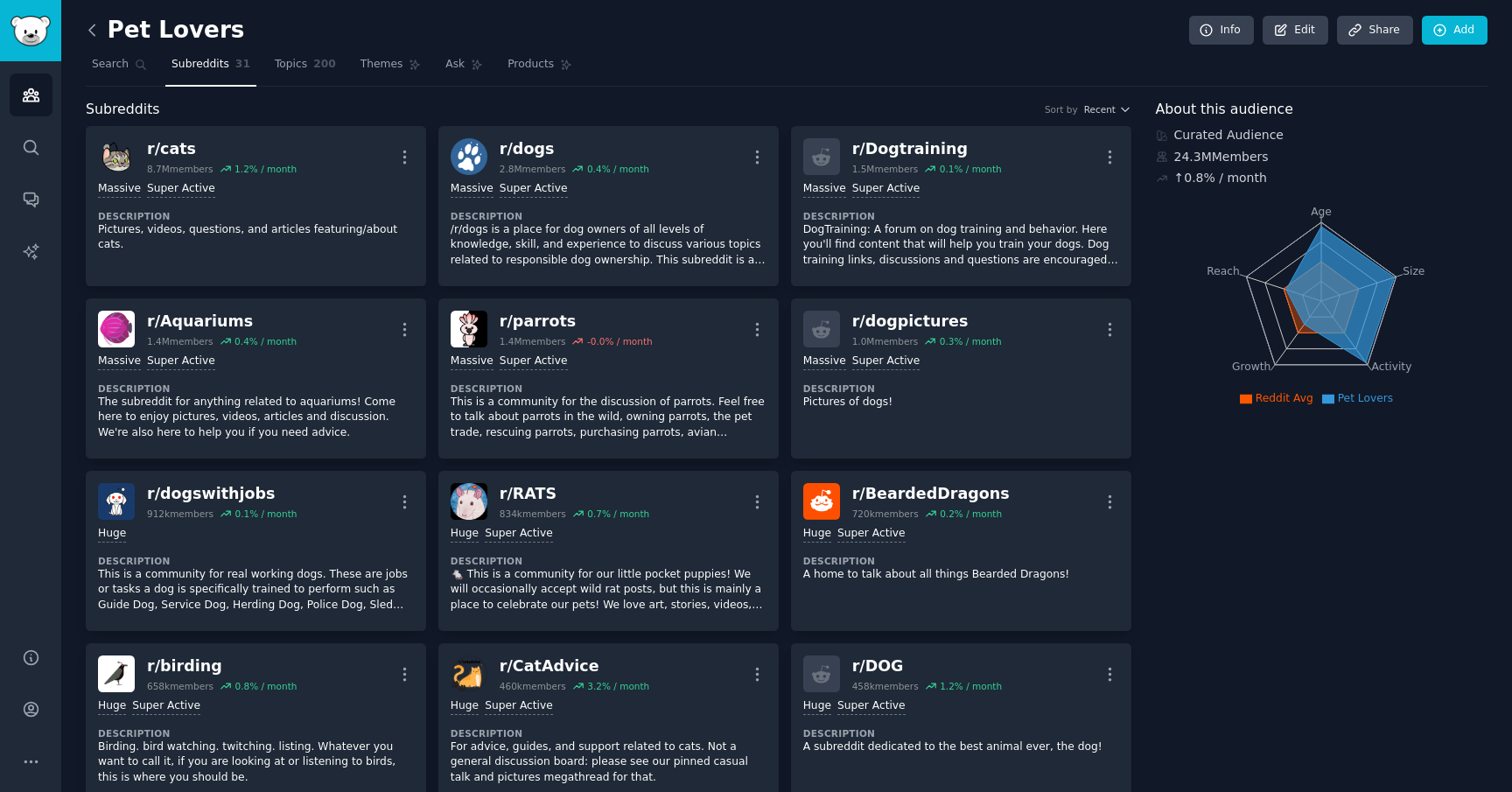
click at [93, 25] on icon at bounding box center [92, 29] width 6 height 10
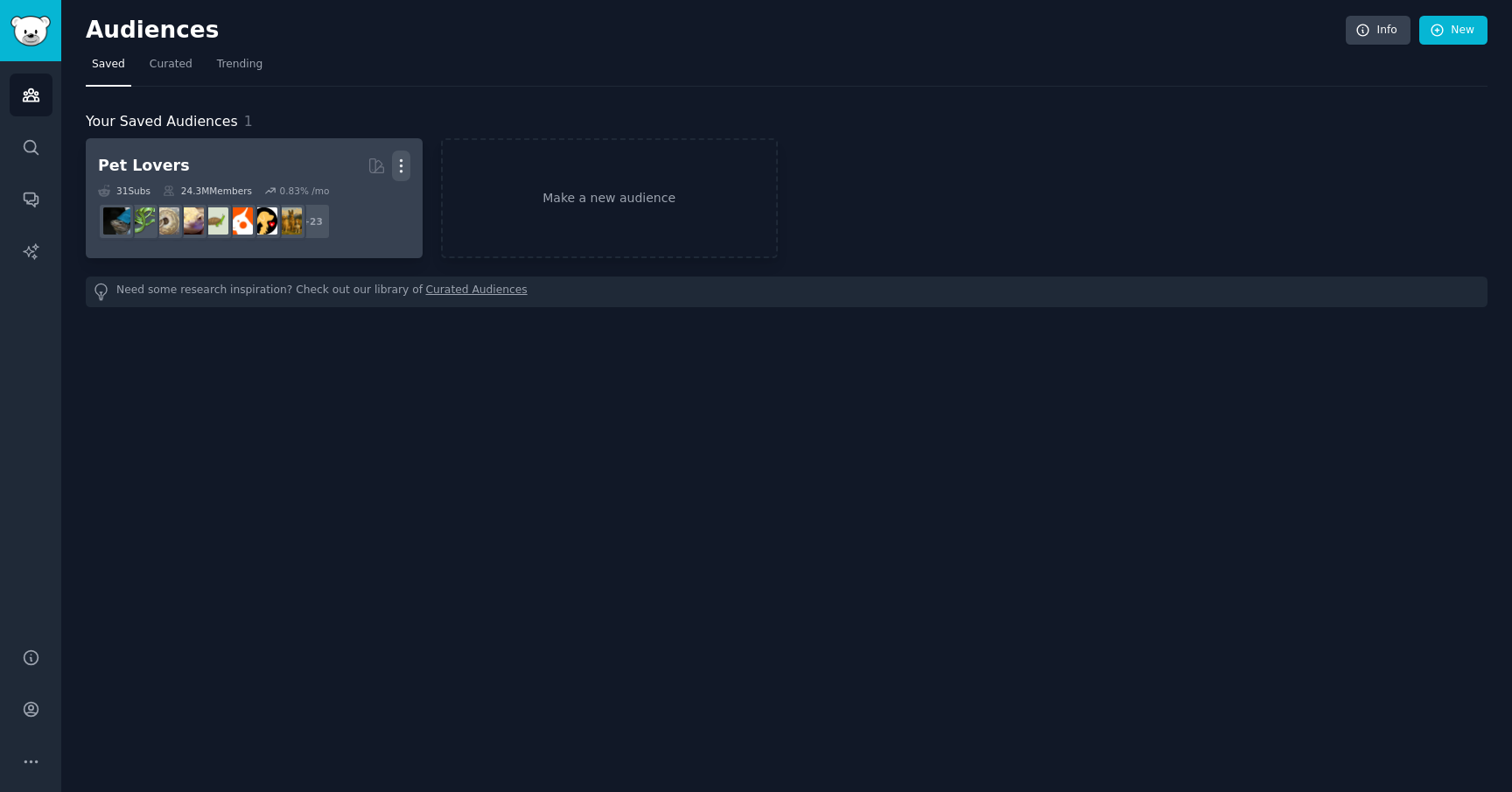
click at [396, 168] on icon "button" at bounding box center [401, 165] width 18 height 18
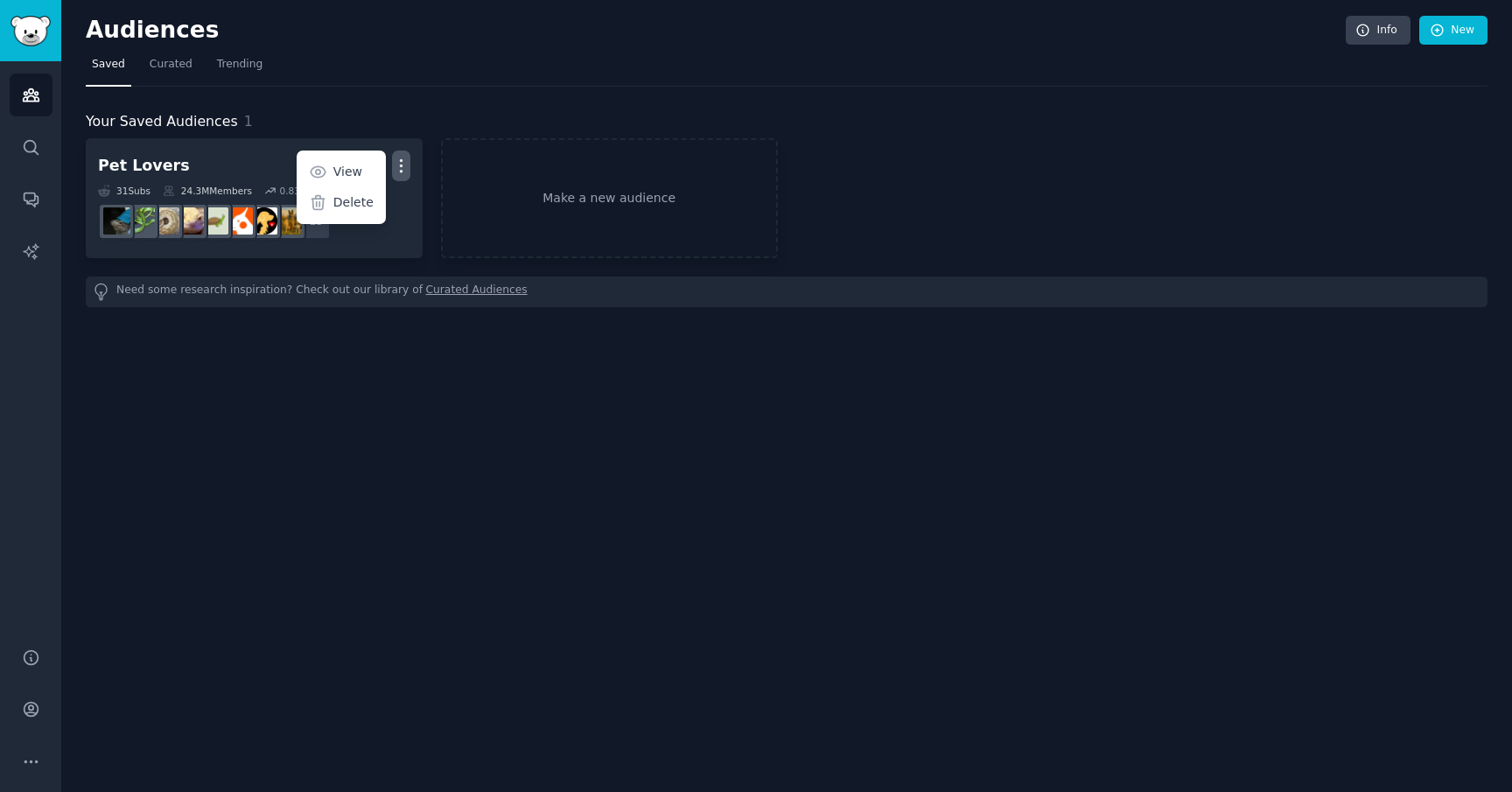
click at [359, 108] on div "Your Saved Audiences 1 Pet Lovers Curated by GummySearch More View Delete 31 Su…" at bounding box center [787, 196] width 1402 height 221
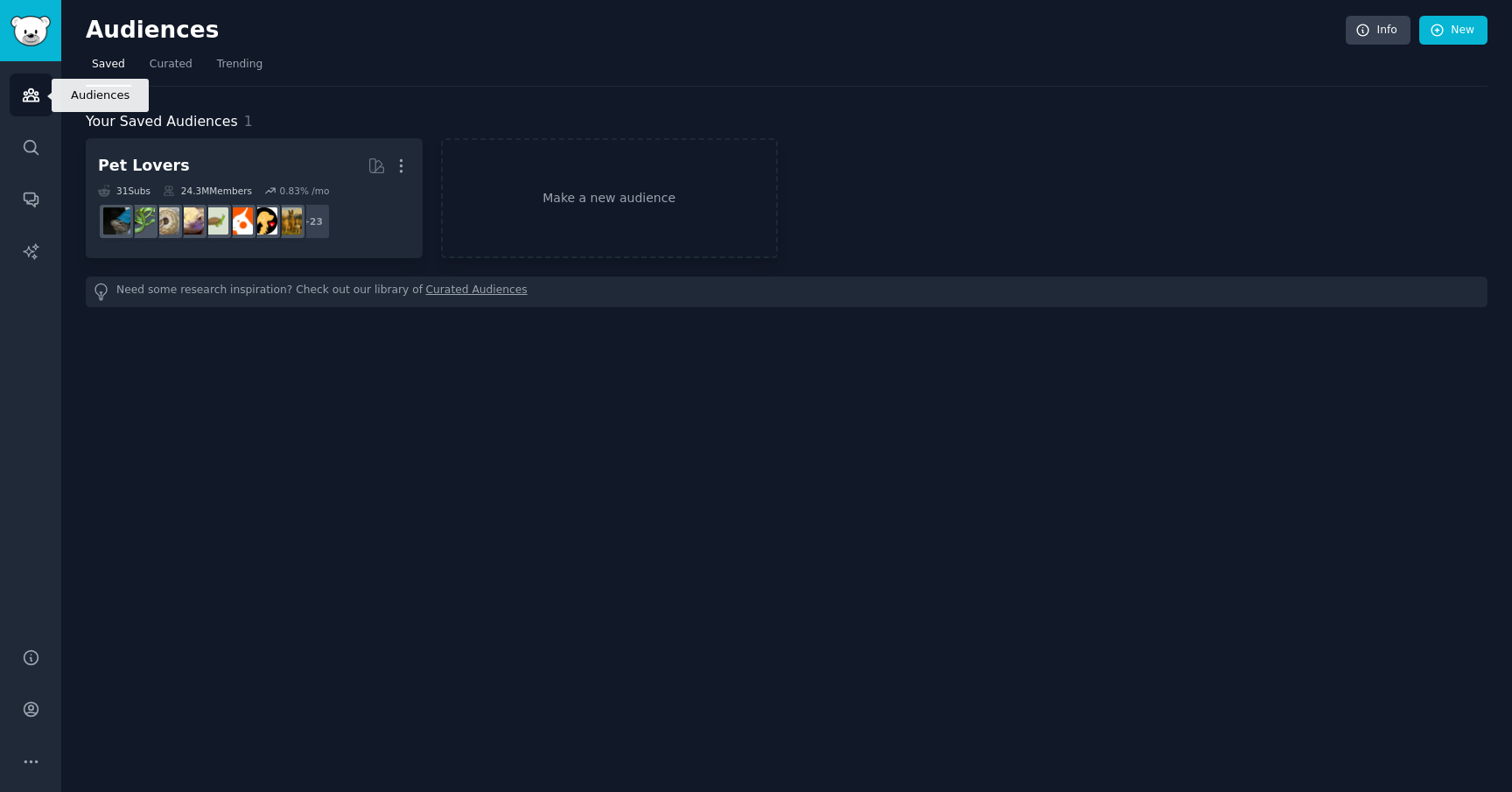
click at [25, 107] on link "Audiences" at bounding box center [30, 95] width 43 height 43
click at [535, 187] on link "Make a new audience" at bounding box center [610, 198] width 337 height 120
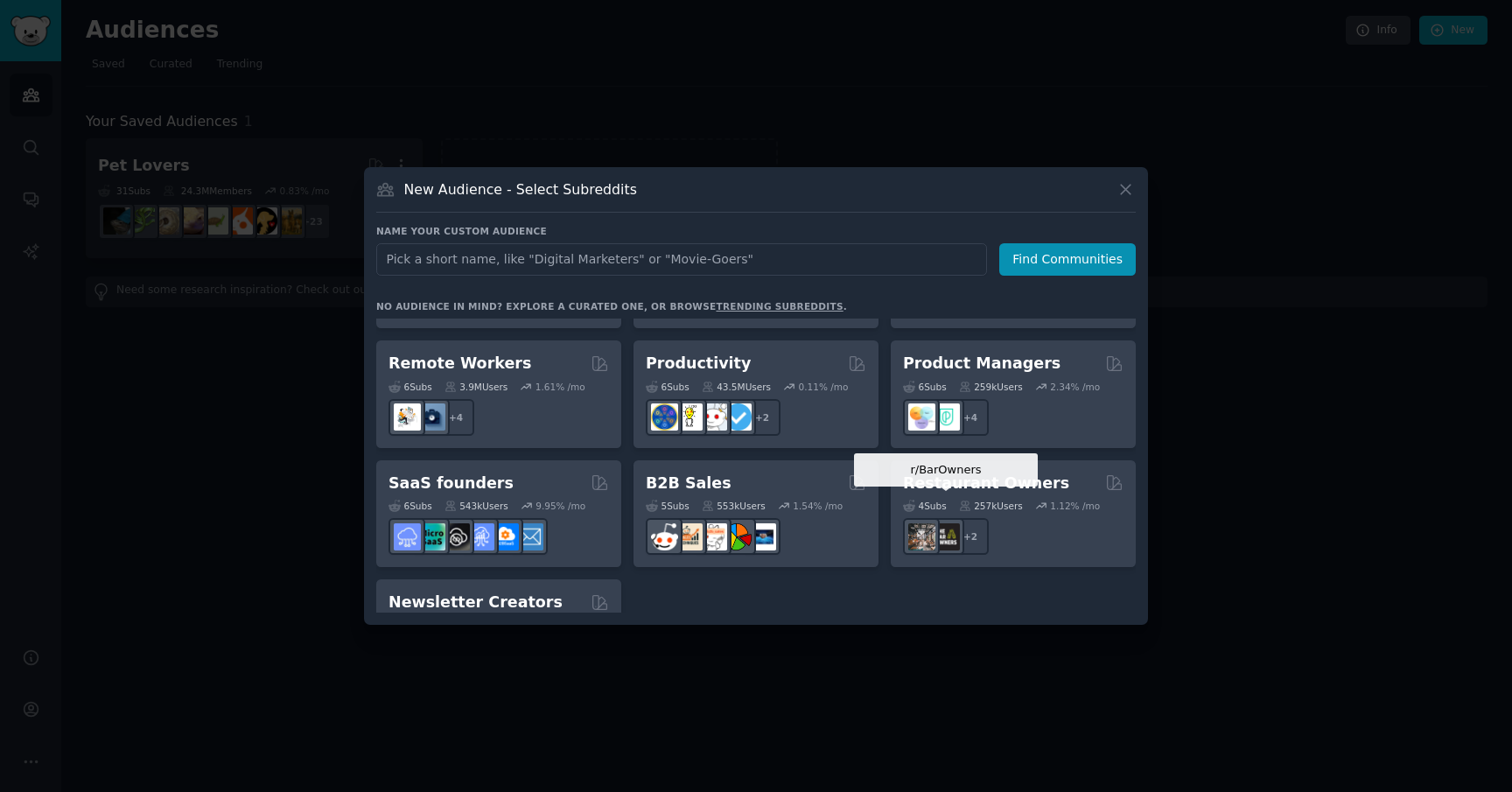
scroll to position [1366, 0]
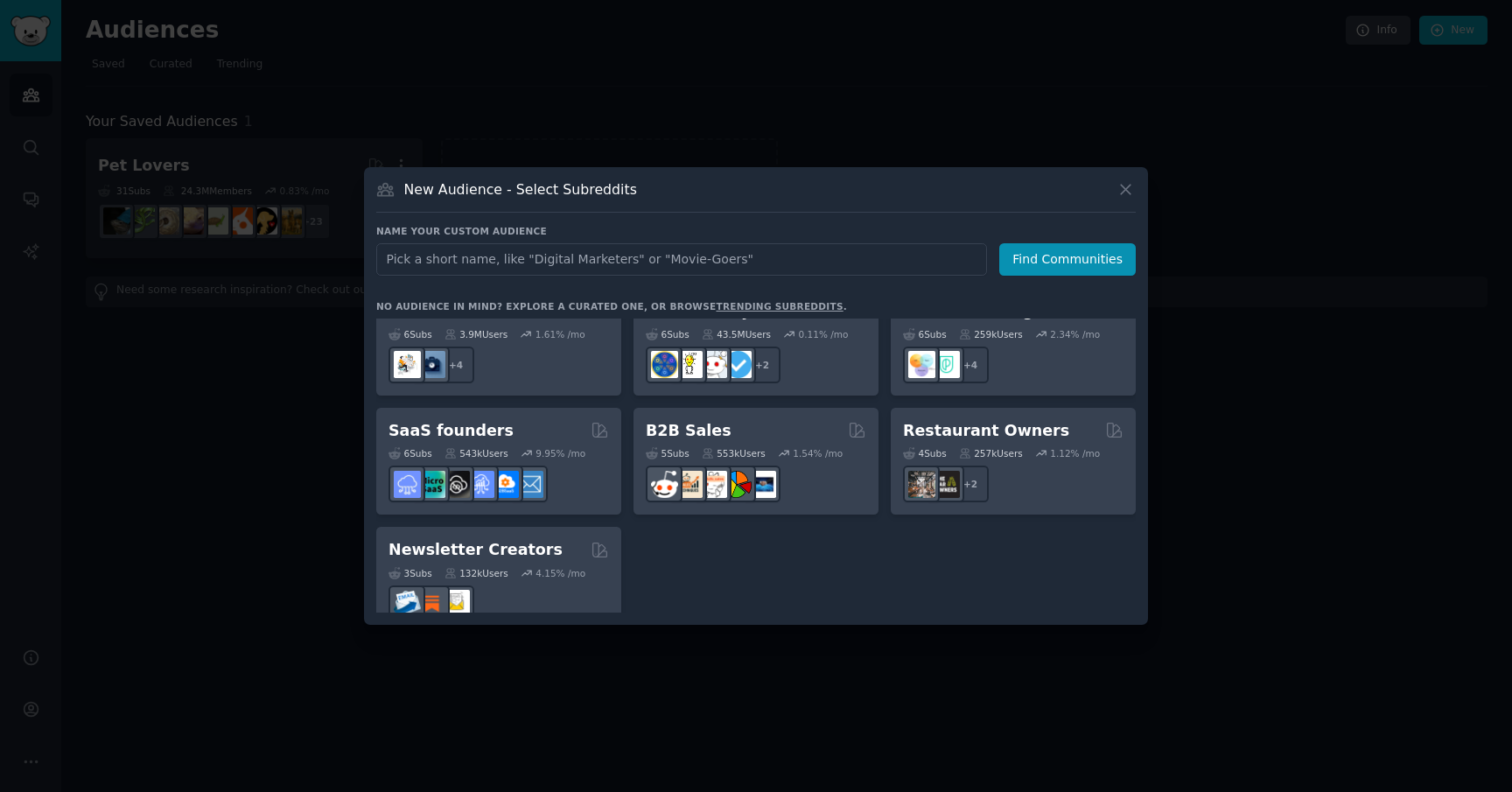
click at [774, 258] on input "text" at bounding box center [681, 260] width 611 height 32
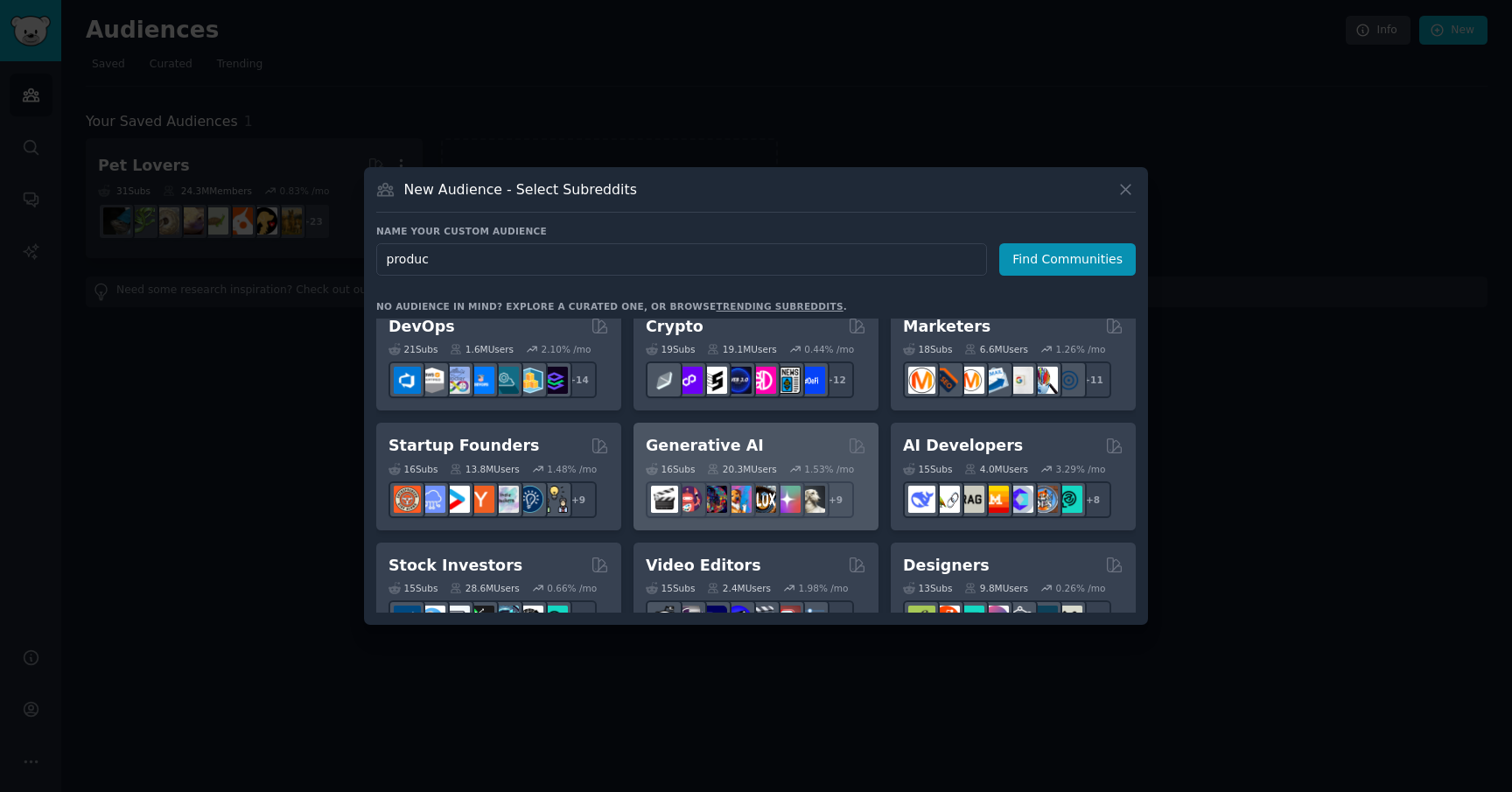
scroll to position [0, 0]
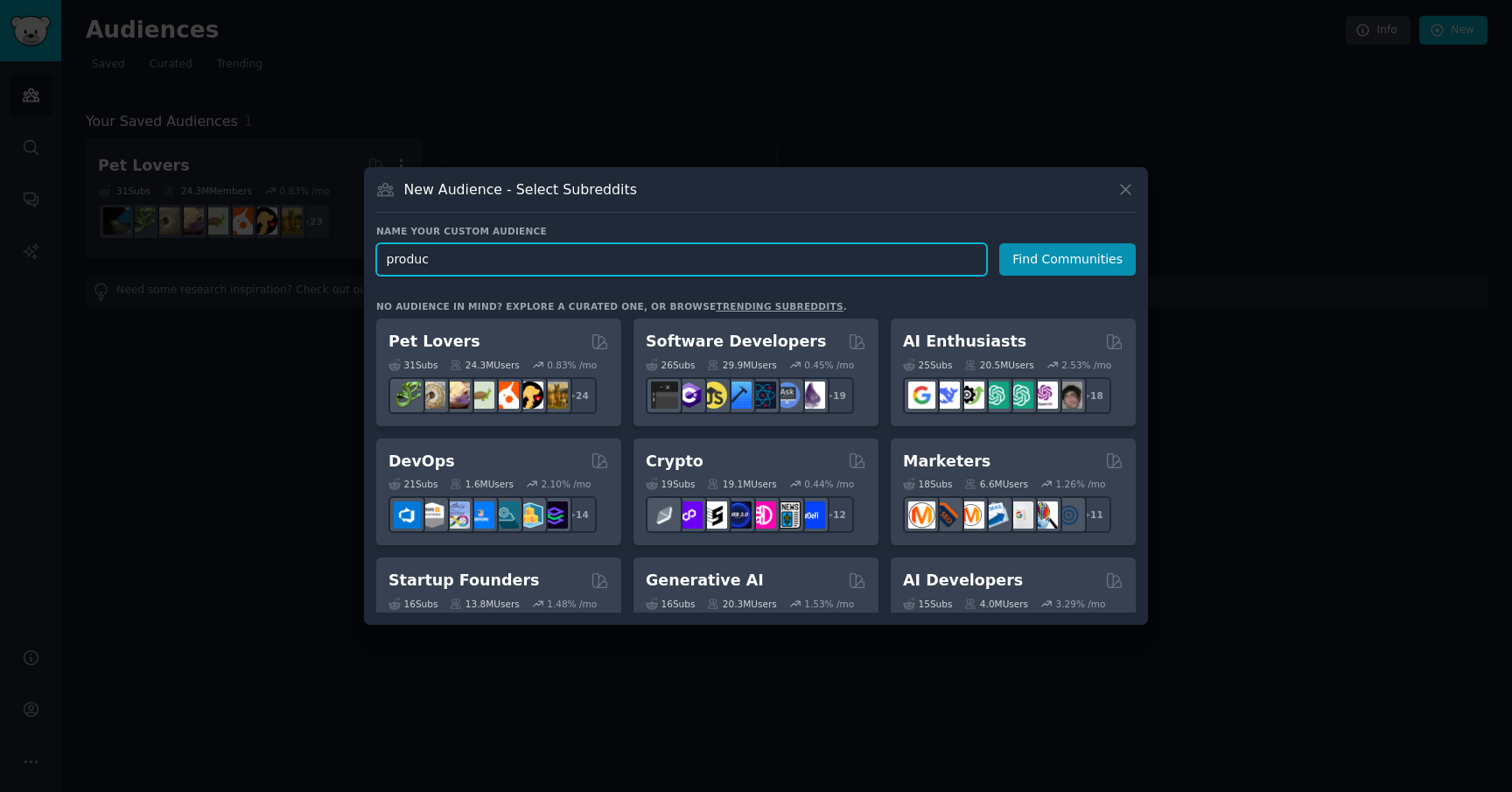
click at [746, 270] on input "produc" at bounding box center [681, 260] width 611 height 32
paste input "tivity"
type input "productivity"
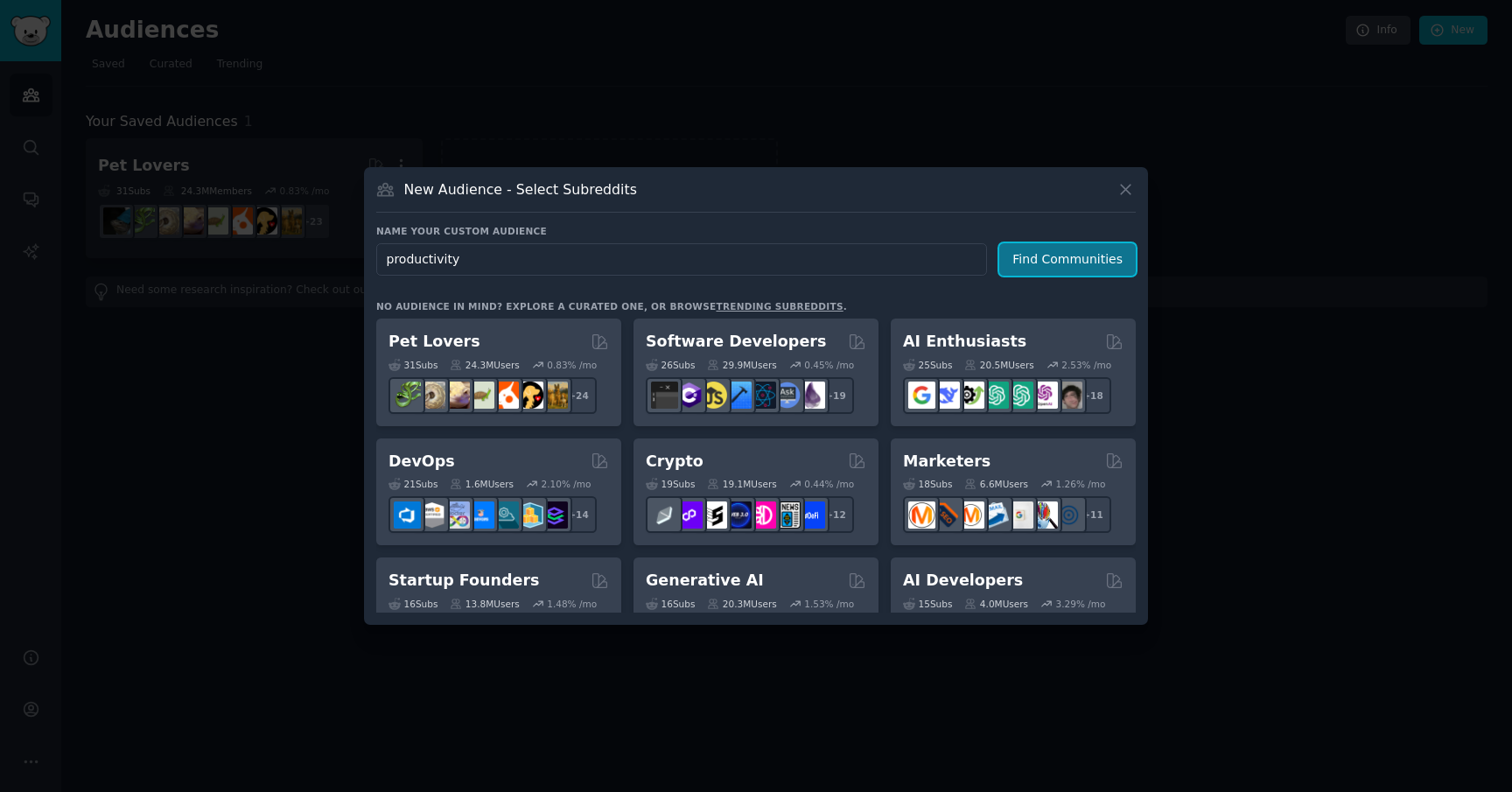
click at [1052, 264] on button "Find Communities" at bounding box center [1068, 260] width 136 height 32
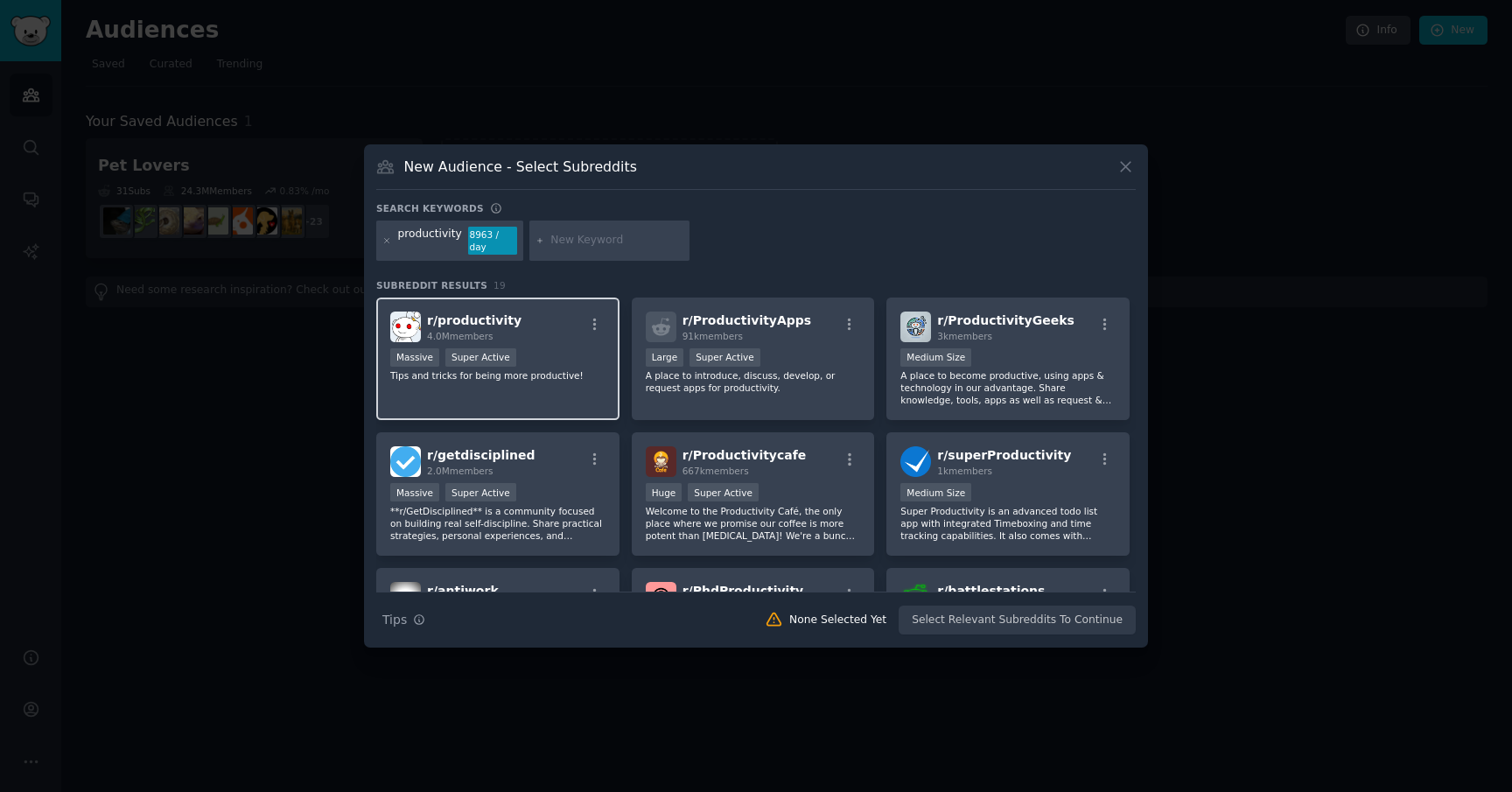
click at [593, 393] on div "r/ productivity 4.0M members Massive Super Active Tips and tricks for being mor…" at bounding box center [497, 359] width 243 height 123
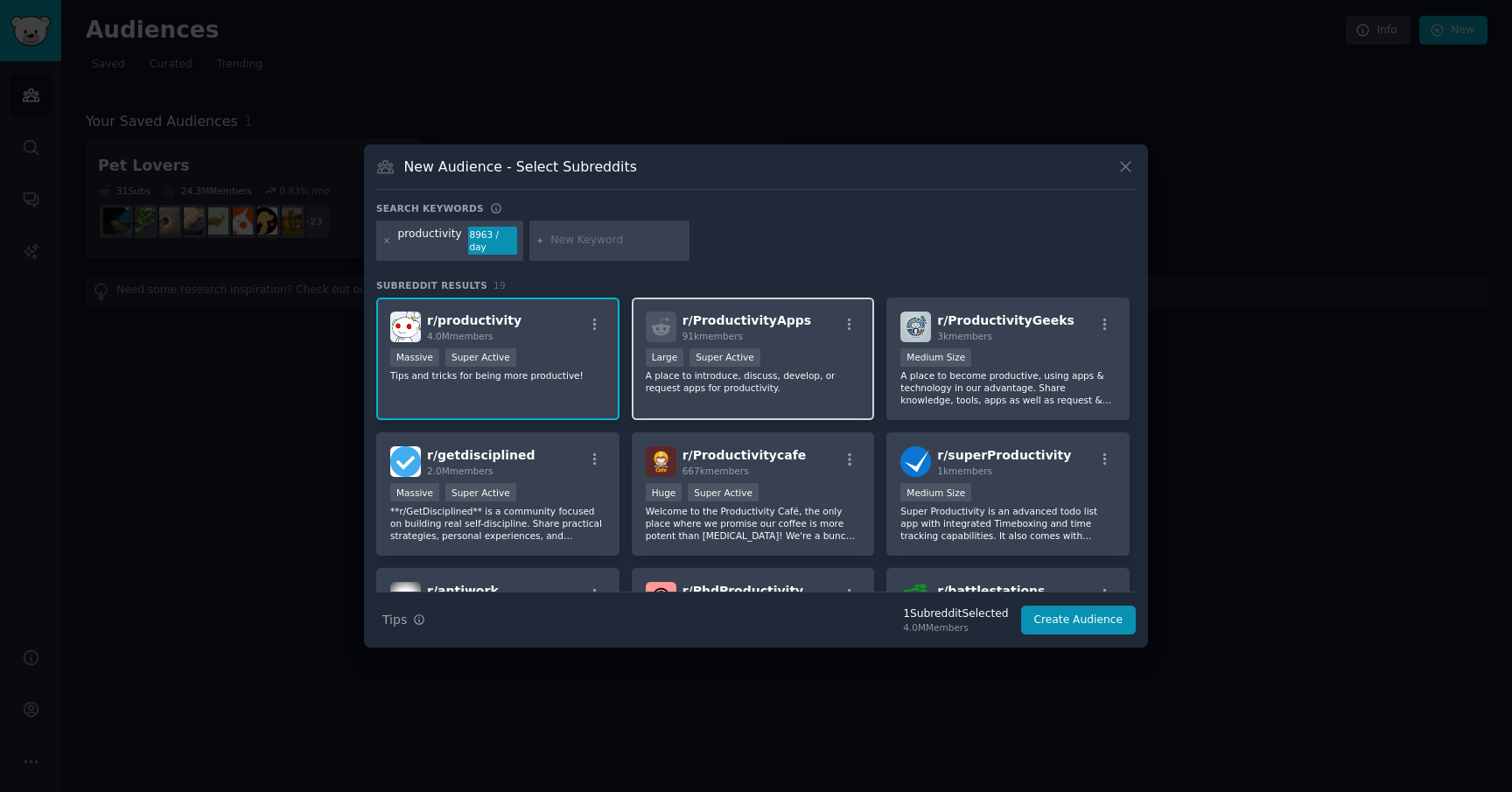
click at [750, 407] on div "r/ ProductivityApps 91k members >= 95th percentile for submissions / day Large …" at bounding box center [753, 359] width 243 height 123
click at [567, 393] on div "r/ productivity 4.0M members Massive Super Active Tips and tricks for being mor…" at bounding box center [497, 359] width 243 height 123
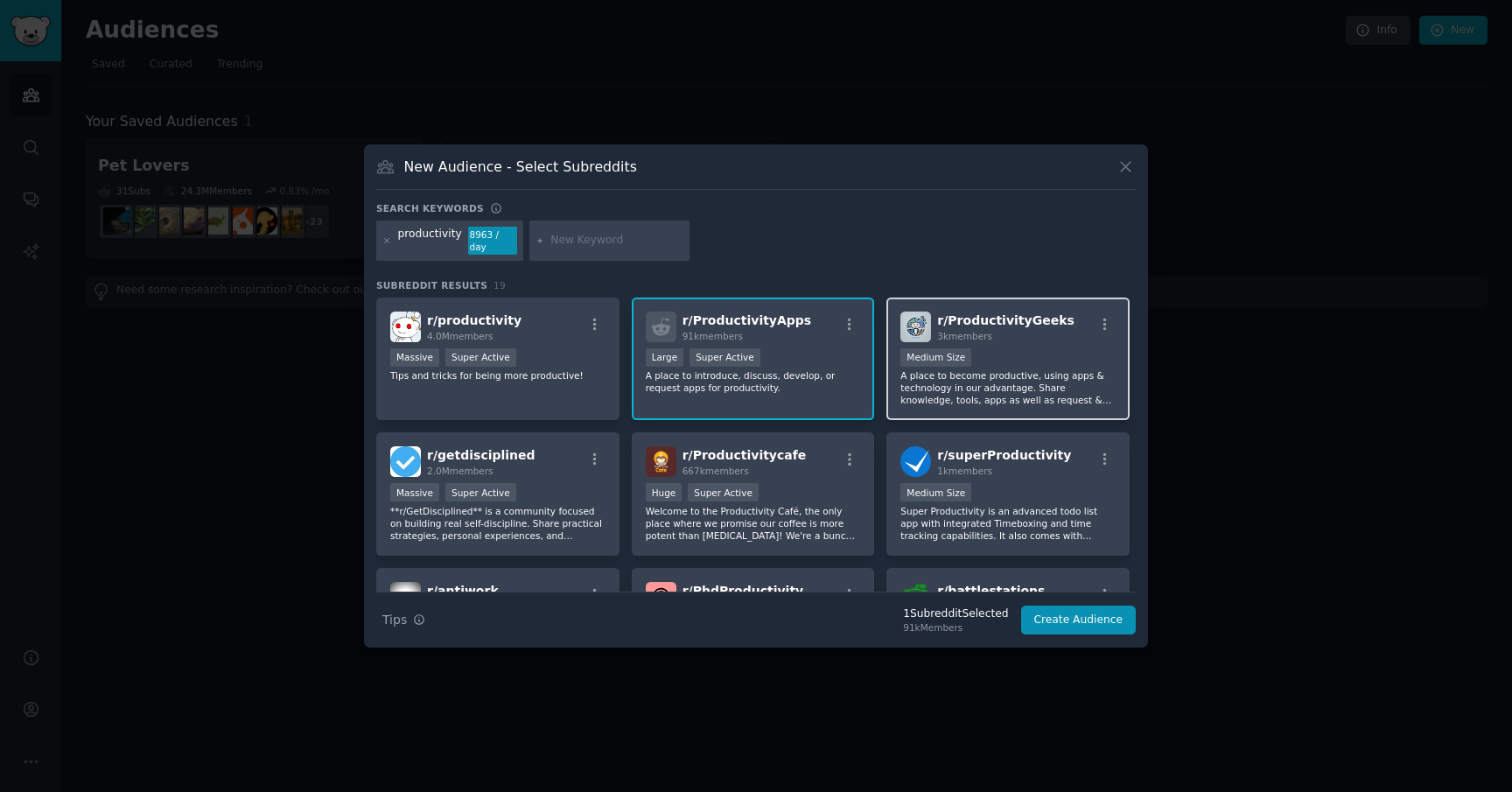
click at [951, 385] on p "A place to become productive, using apps & technology in our advantage. Share k…" at bounding box center [1008, 387] width 215 height 37
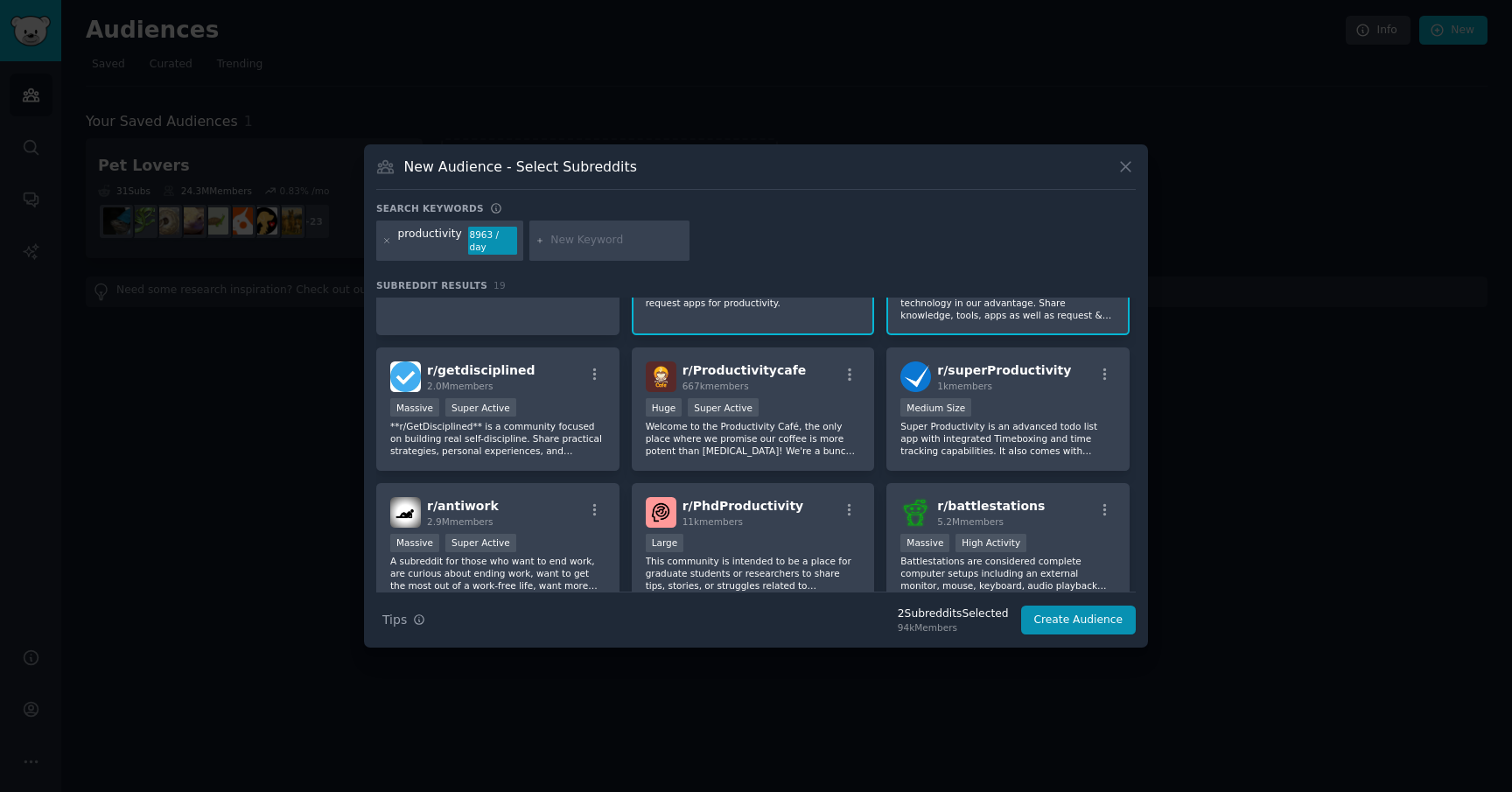
scroll to position [86, 0]
click at [790, 445] on p "Welcome to the Productivity Café, the only place where we promise our coffee is…" at bounding box center [753, 437] width 215 height 37
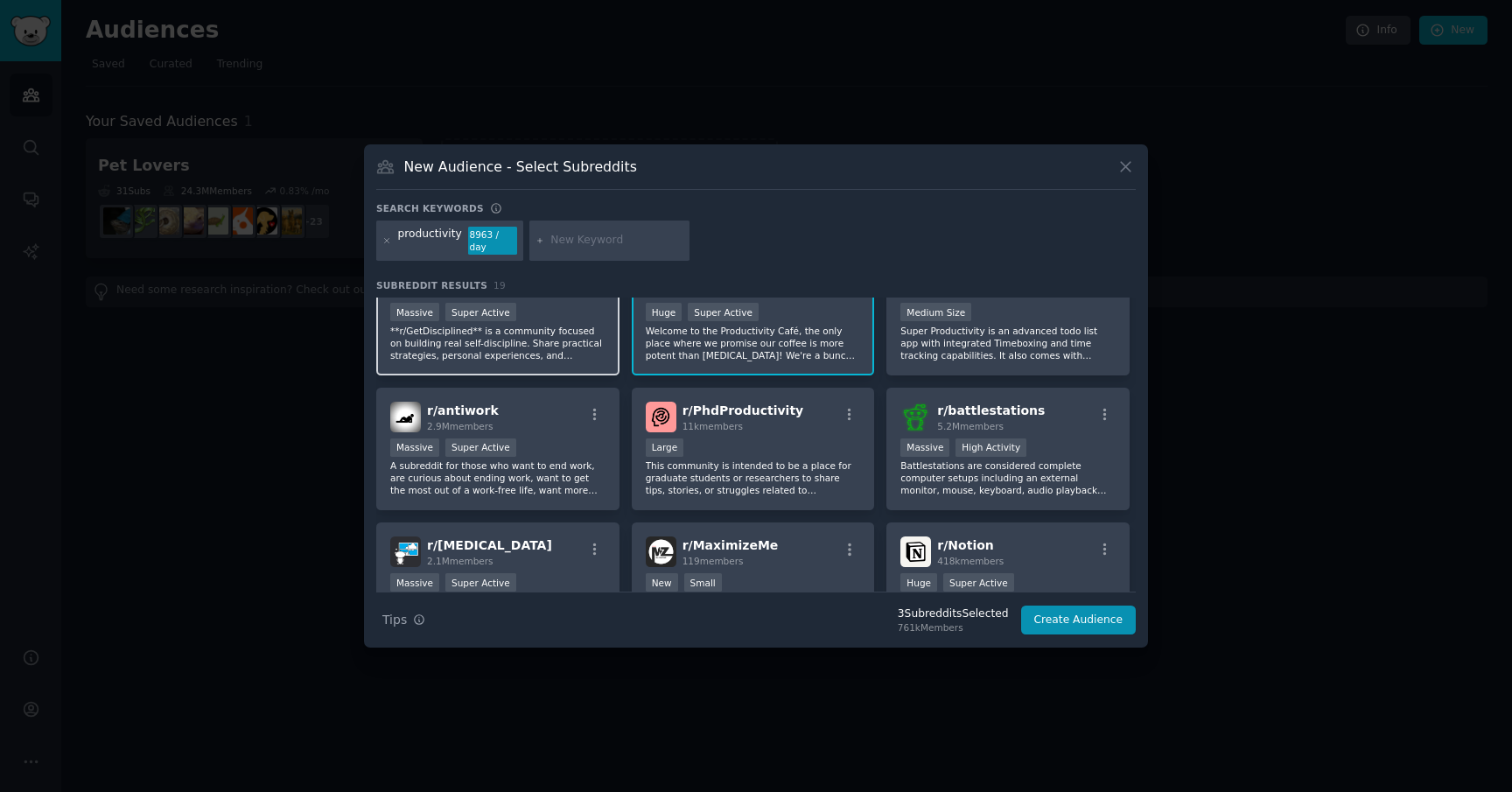
scroll to position [178, 0]
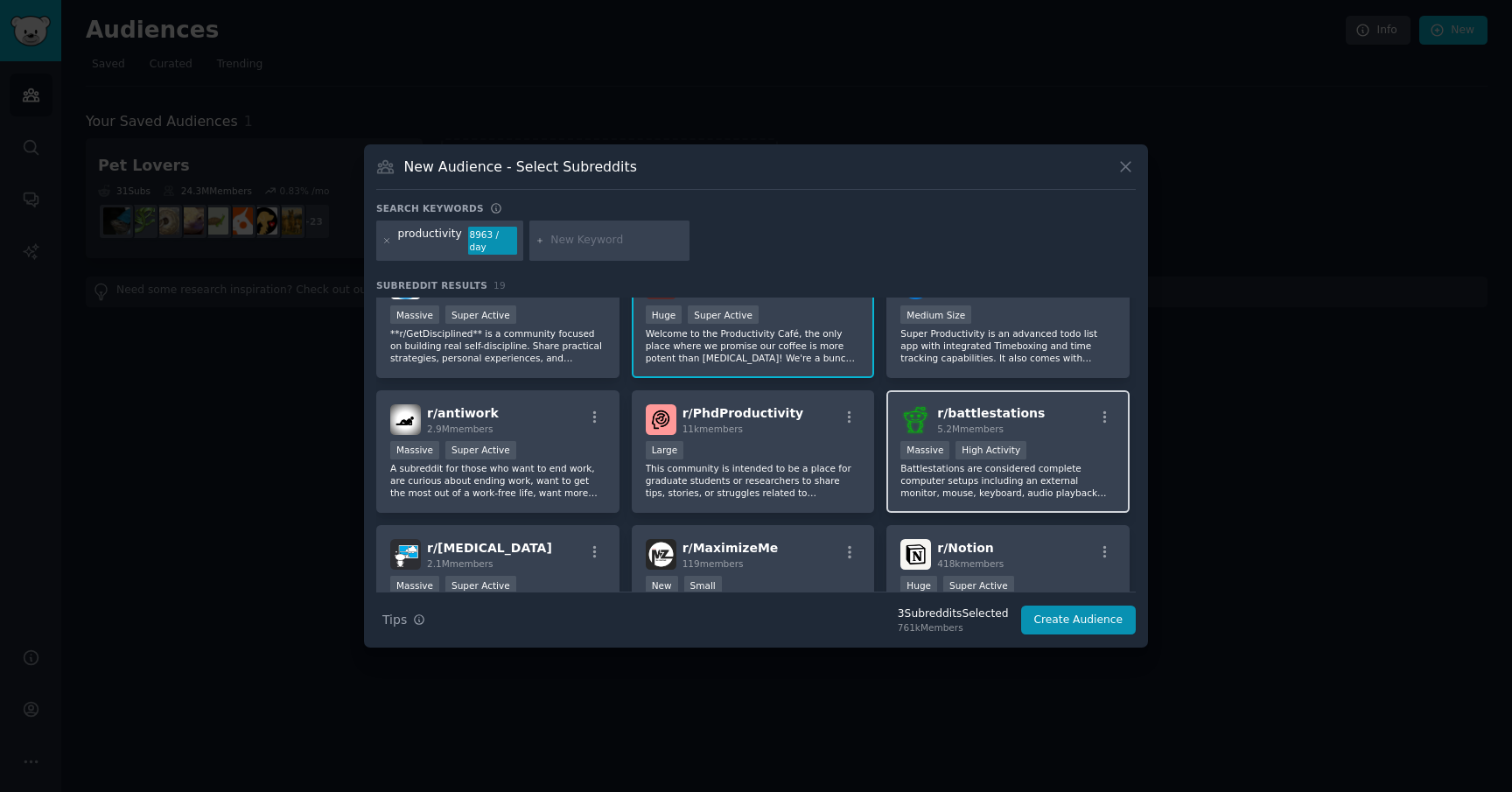
click at [945, 495] on p "Battlestations are considered complete computer setups including an external mo…" at bounding box center [1008, 480] width 215 height 37
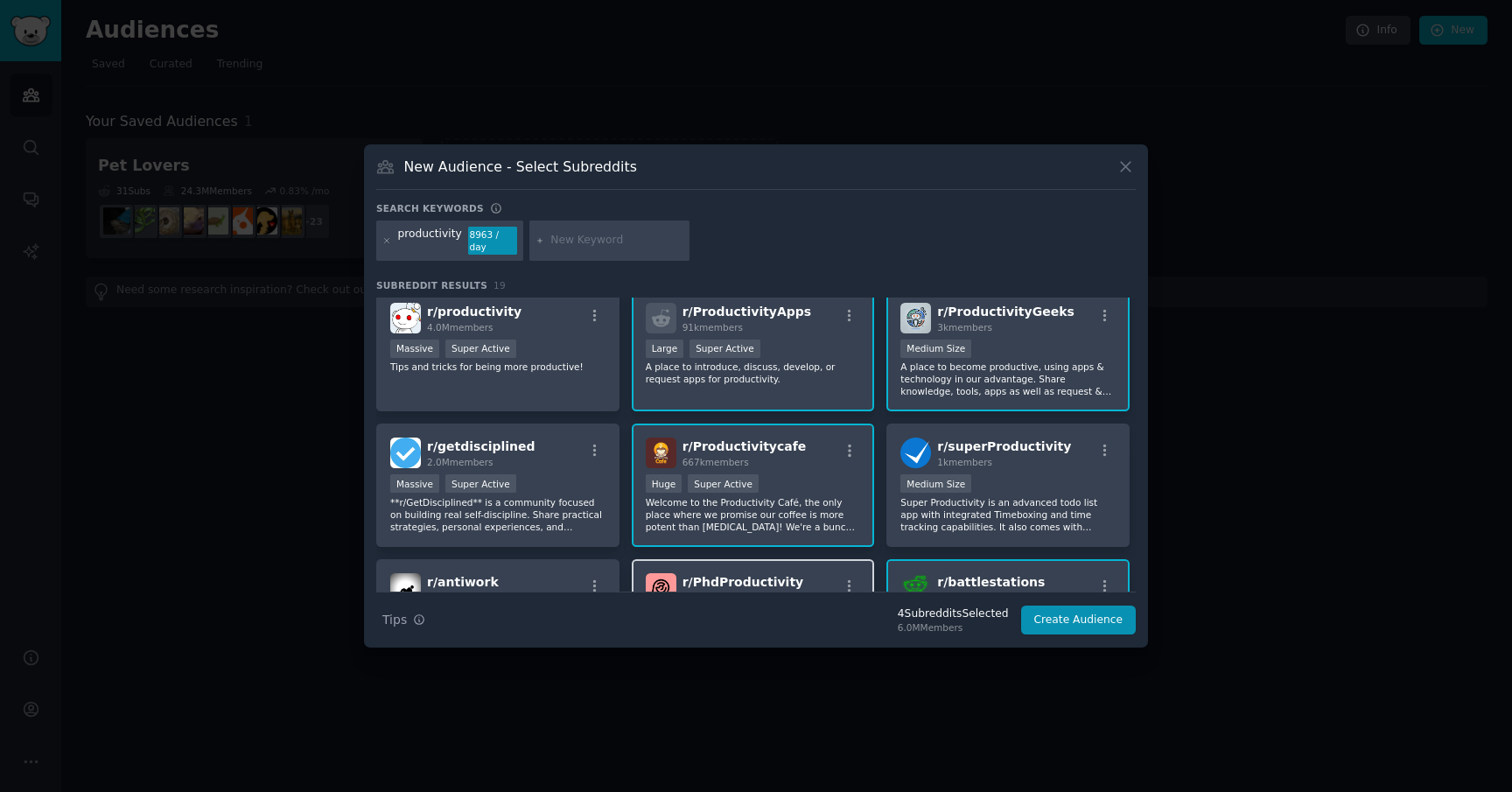
scroll to position [0, 0]
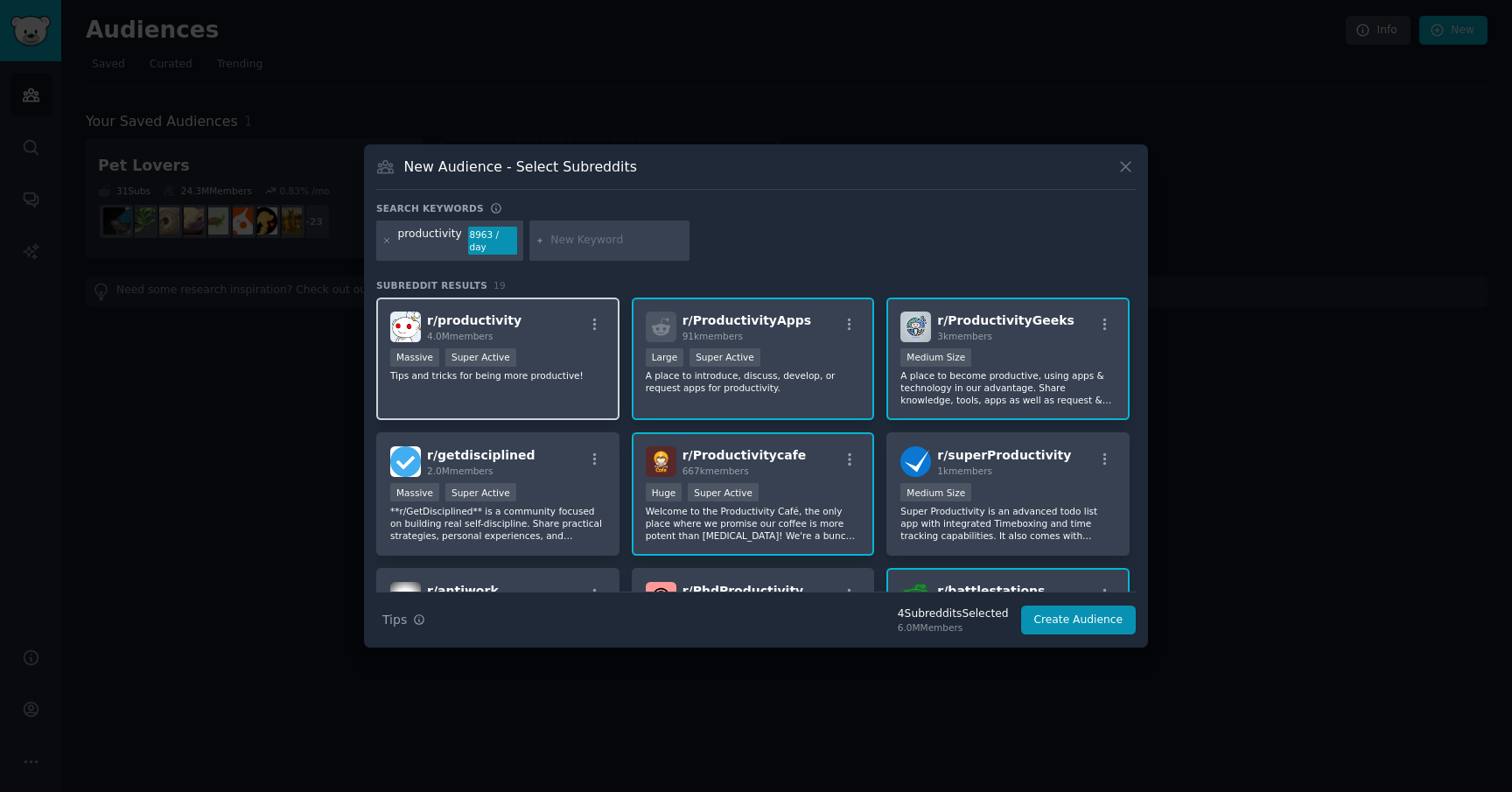
click at [563, 370] on p "Tips and tricks for being more productive!" at bounding box center [497, 375] width 215 height 12
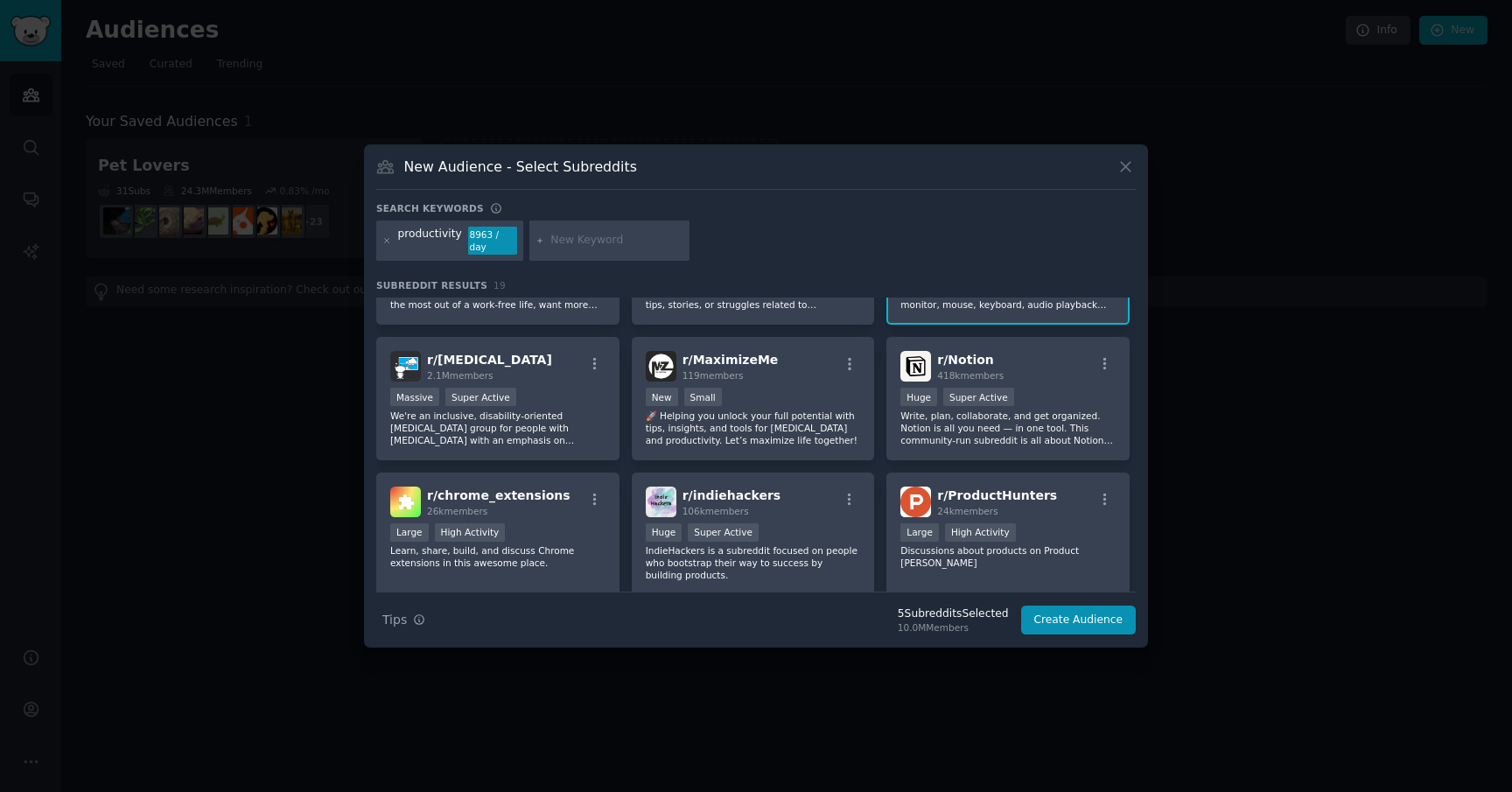
scroll to position [354, 0]
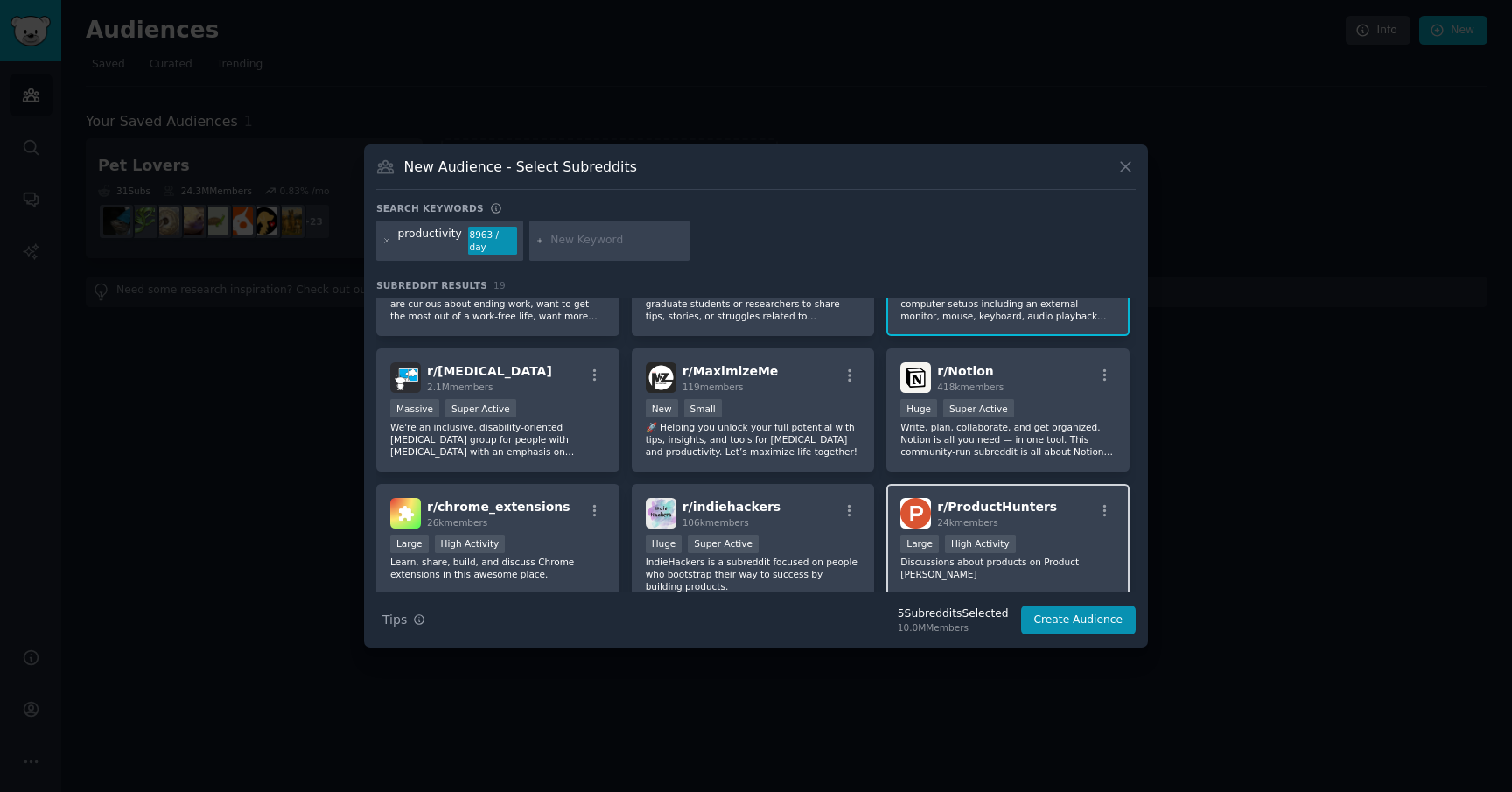
click at [1078, 558] on p "Discussions about products on Product Hunt" at bounding box center [1008, 568] width 215 height 25
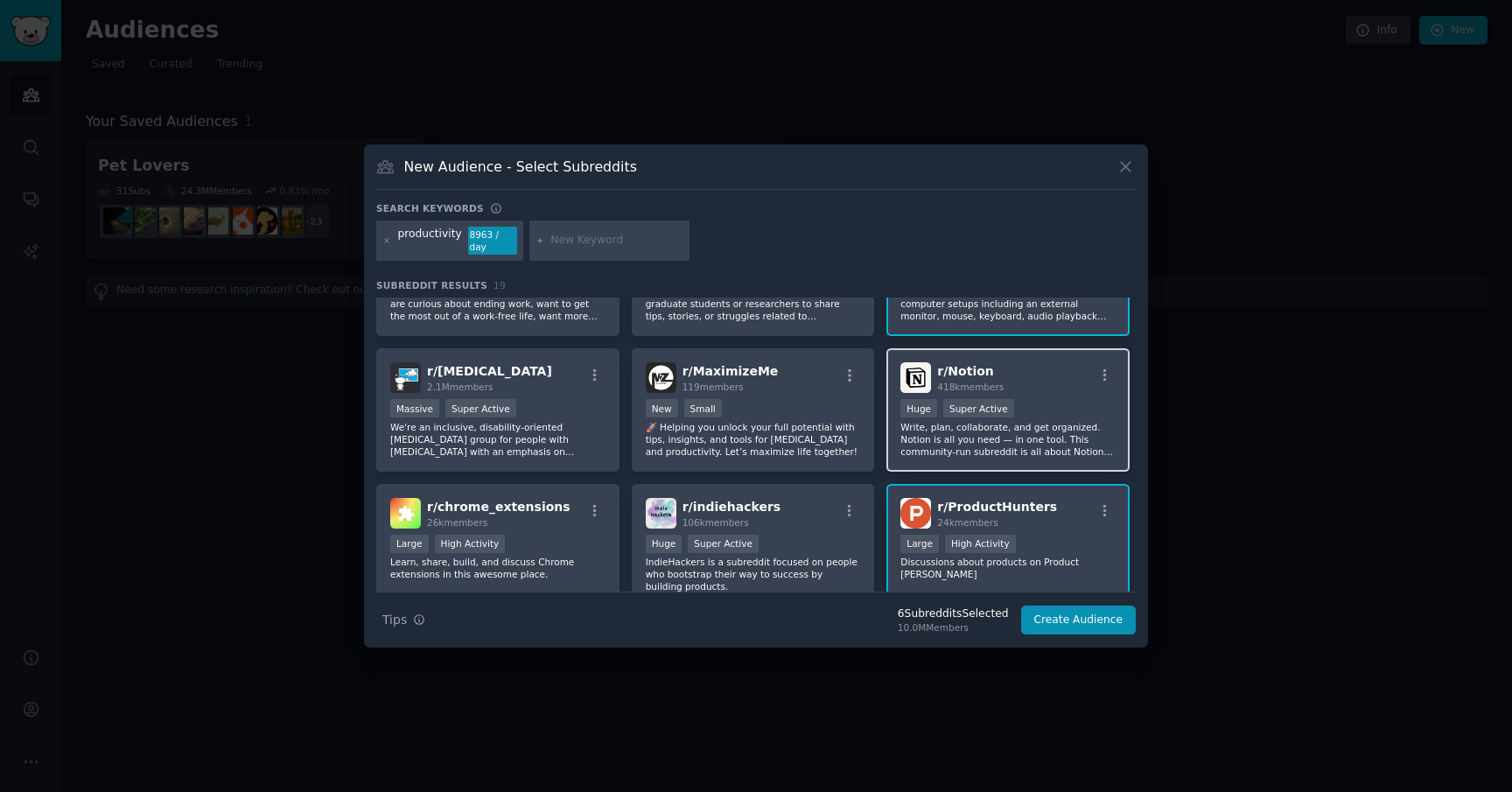
click at [929, 447] on p "Write, plan, collaborate, and get organized. Notion is all you need — in one to…" at bounding box center [1008, 439] width 215 height 37
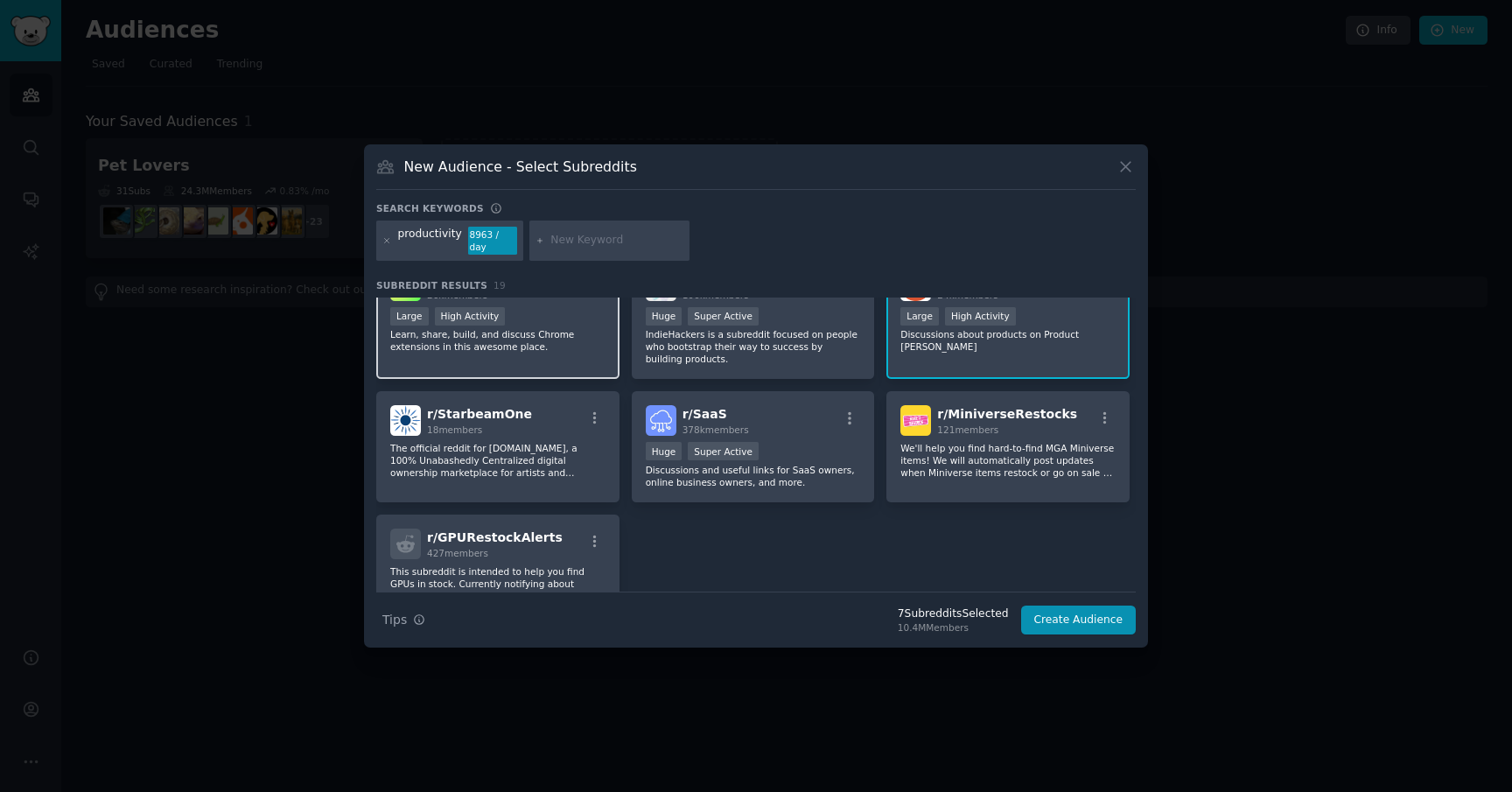
scroll to position [585, 0]
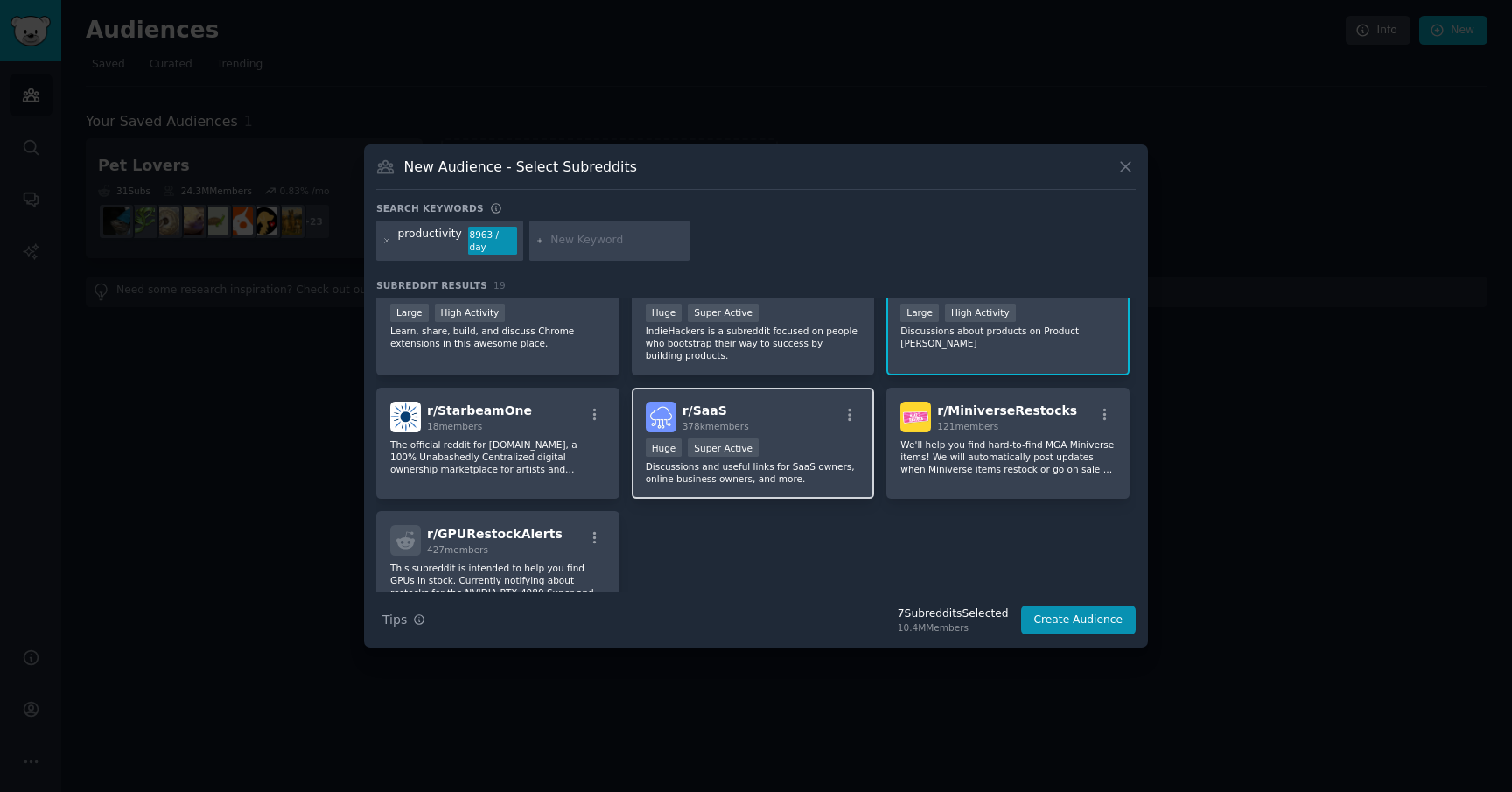
click at [783, 475] on p "Discussions and useful links for SaaS owners, online business owners, and more." at bounding box center [753, 473] width 215 height 25
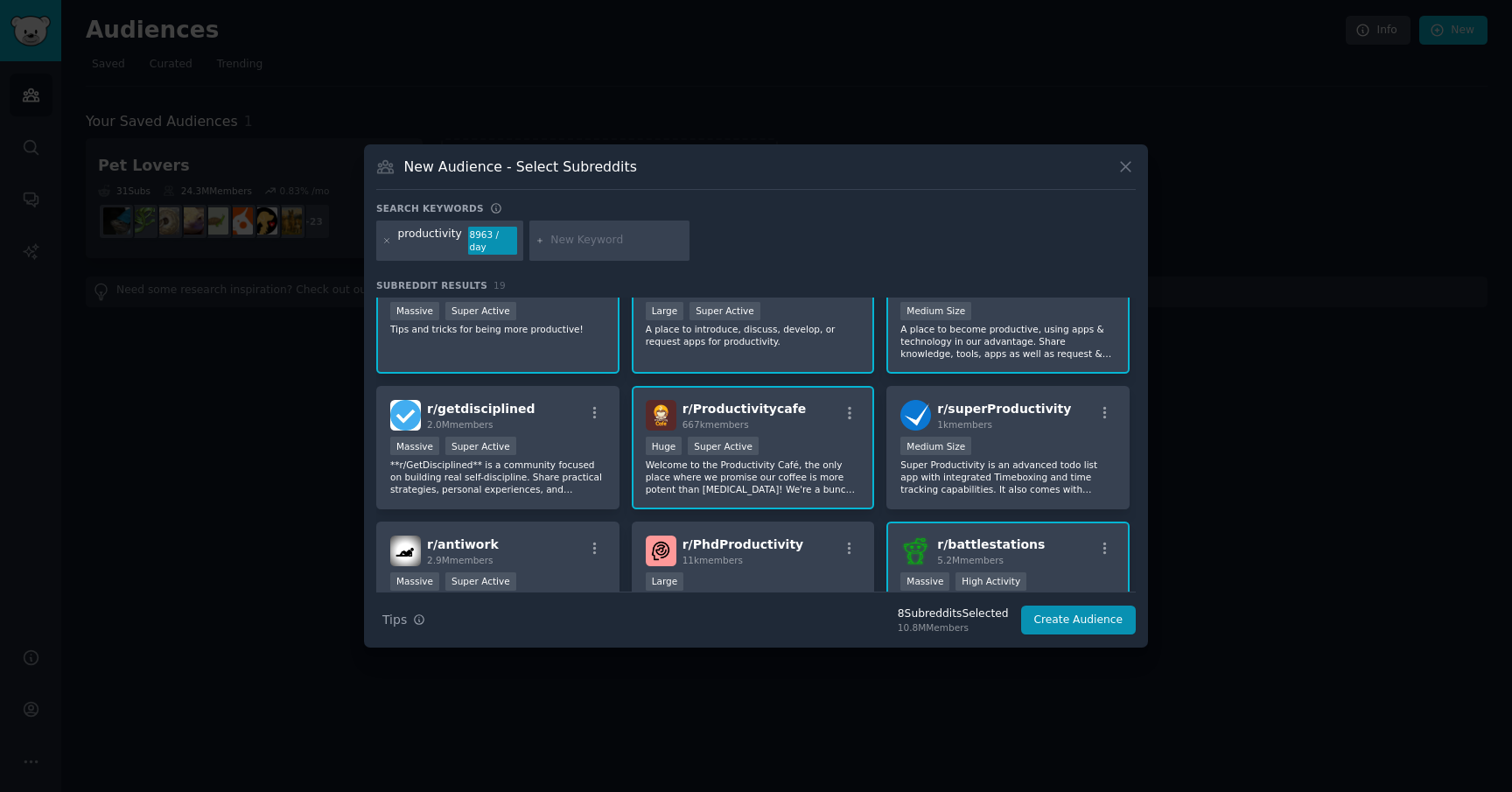
scroll to position [0, 0]
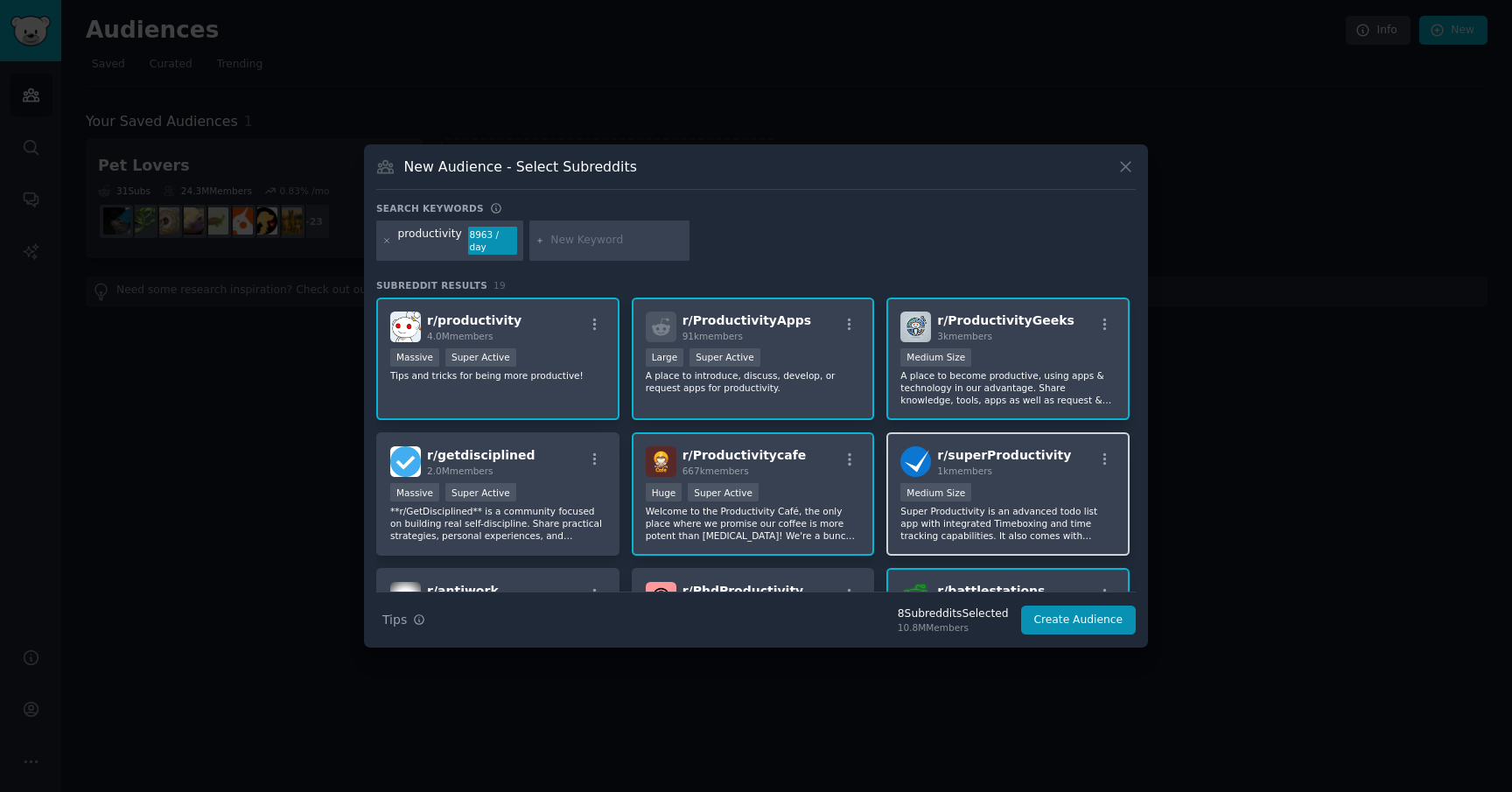
click at [964, 469] on span "1k members" at bounding box center [964, 470] width 55 height 10
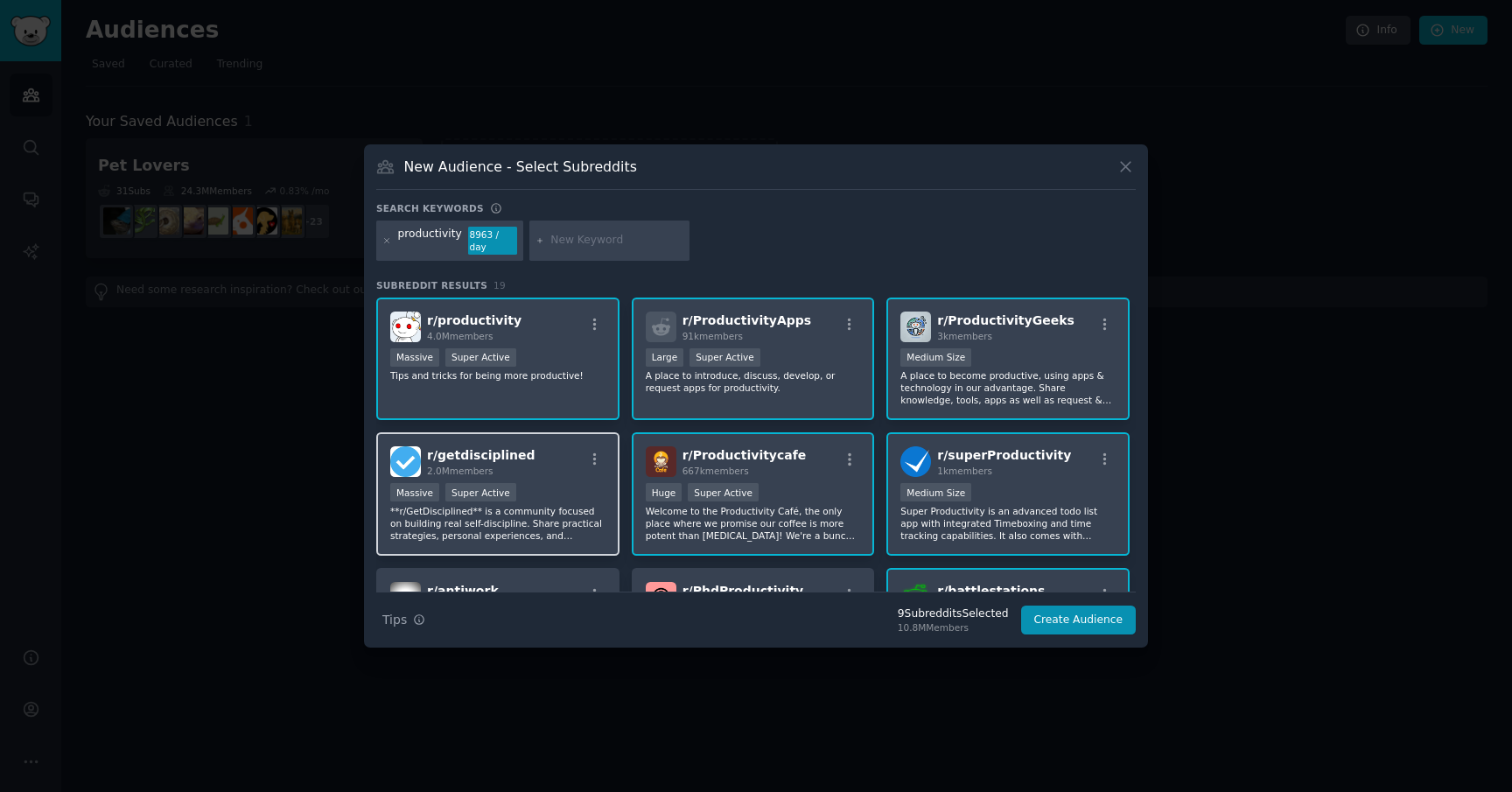
click at [549, 478] on div "r/ getdisciplined 2.0M members Massive Super Active **r/GetDisciplined** is a c…" at bounding box center [497, 494] width 243 height 123
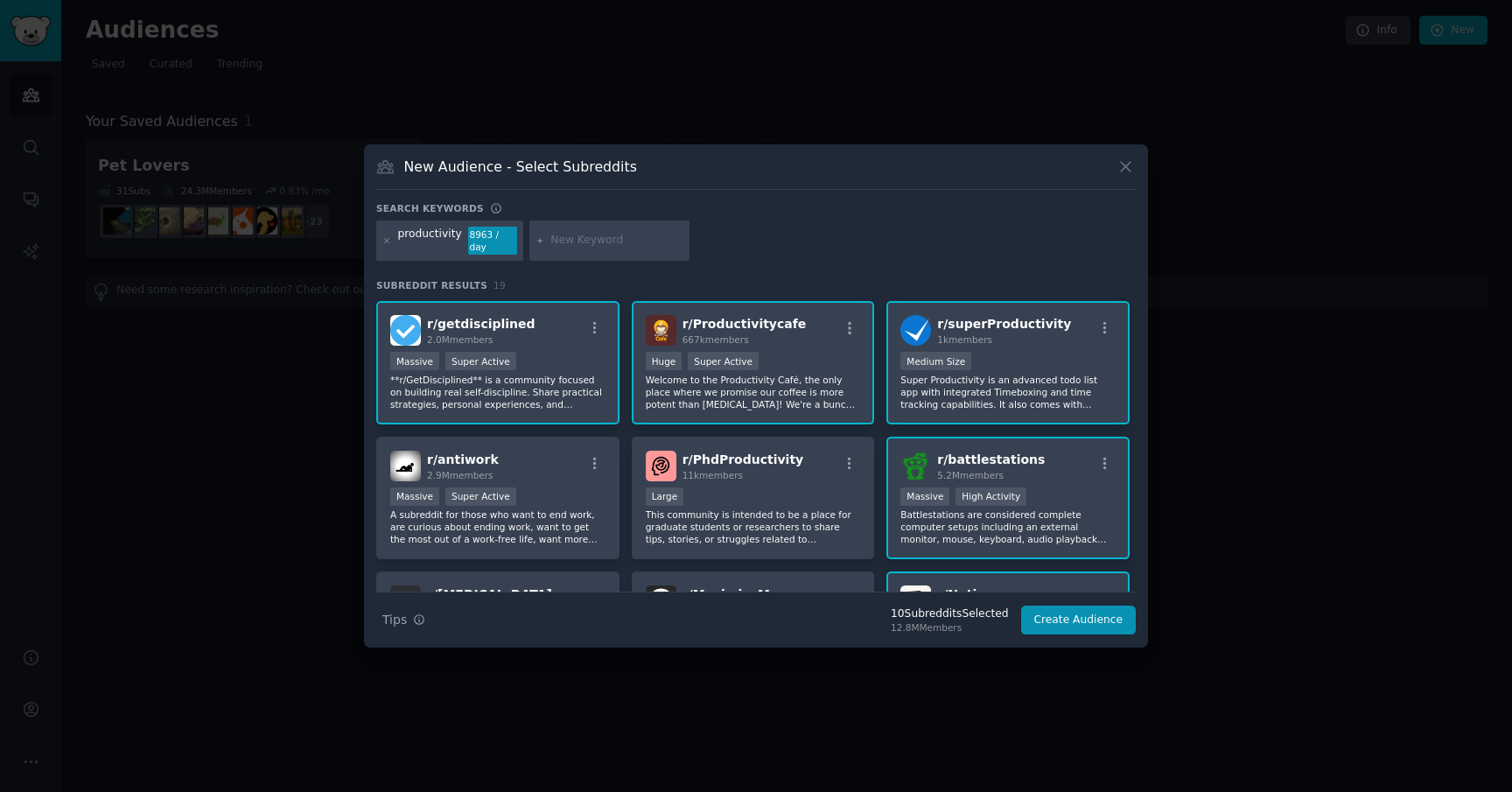
scroll to position [143, 0]
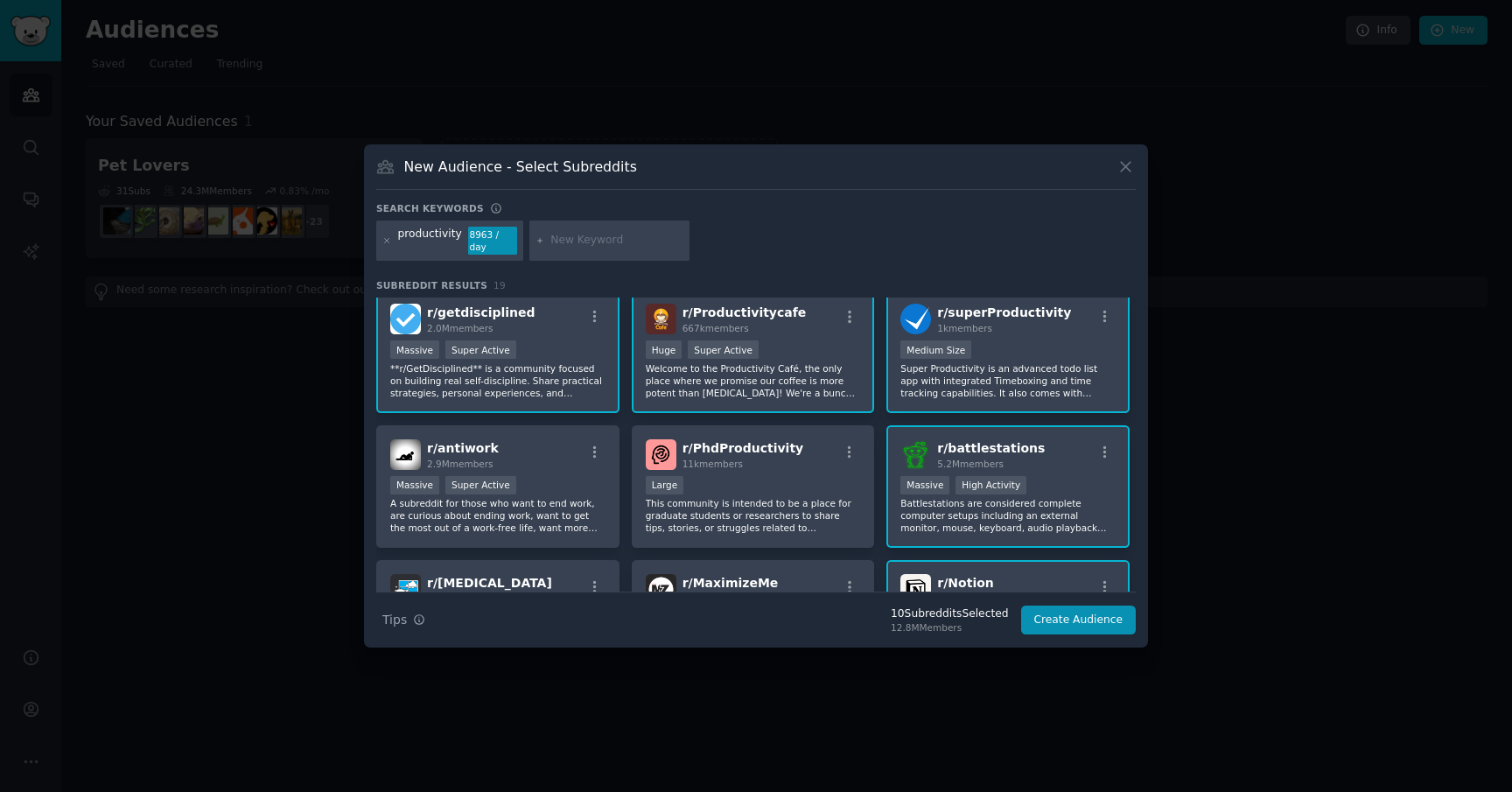
click at [549, 478] on div "Massive Super Active" at bounding box center [497, 487] width 215 height 22
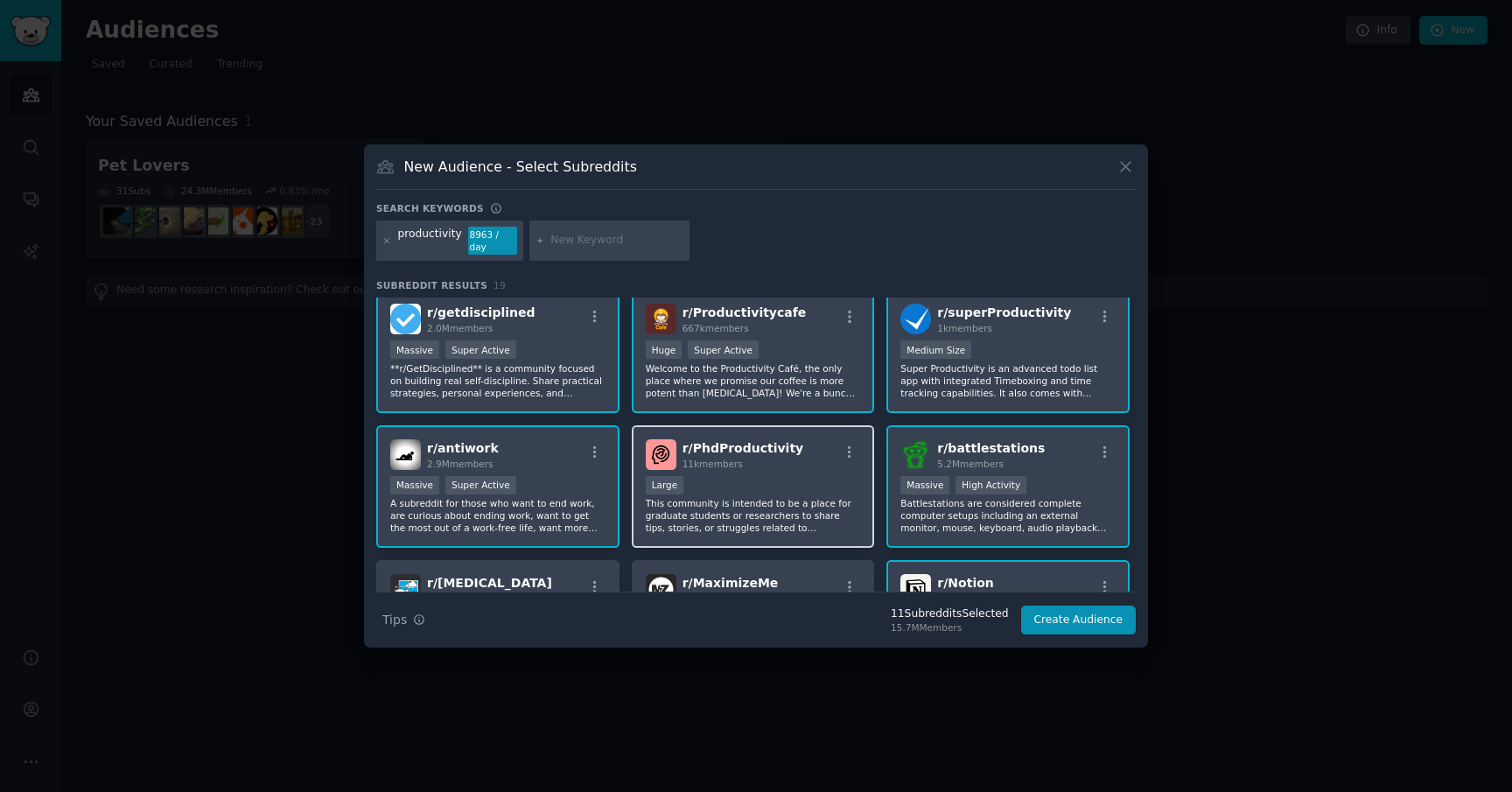
click at [780, 481] on div "10,000 - 100,000 members Large" at bounding box center [753, 487] width 215 height 22
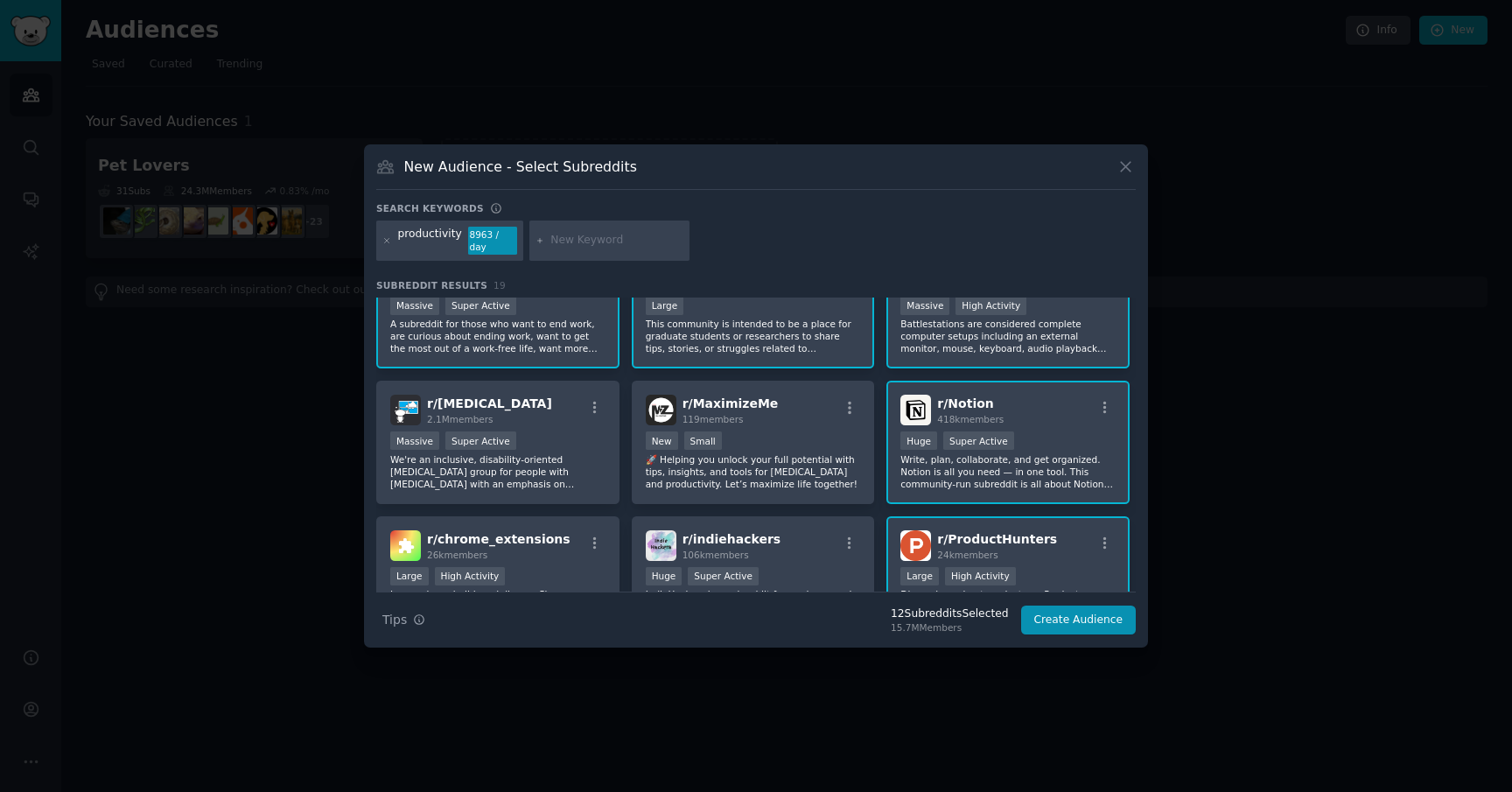
scroll to position [321, 0]
click at [780, 481] on p "🚀 Helping you unlock your full potential with tips, insights, and tools for per…" at bounding box center [753, 472] width 215 height 37
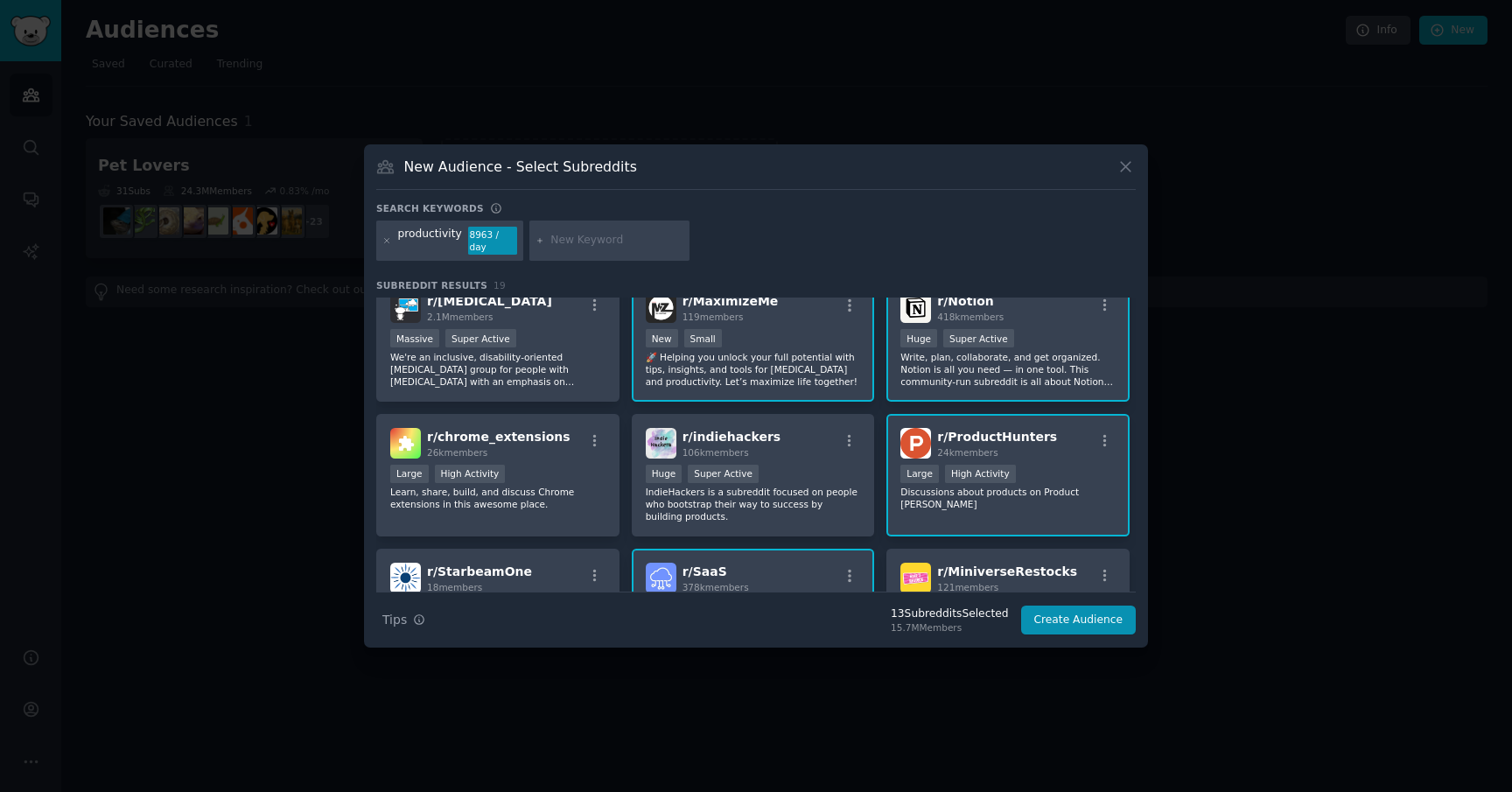
scroll to position [425, 0]
click at [599, 396] on div "r/ ADHD 2.1M members Massive Super Active We're an inclusive, disability-orient…" at bounding box center [497, 339] width 243 height 123
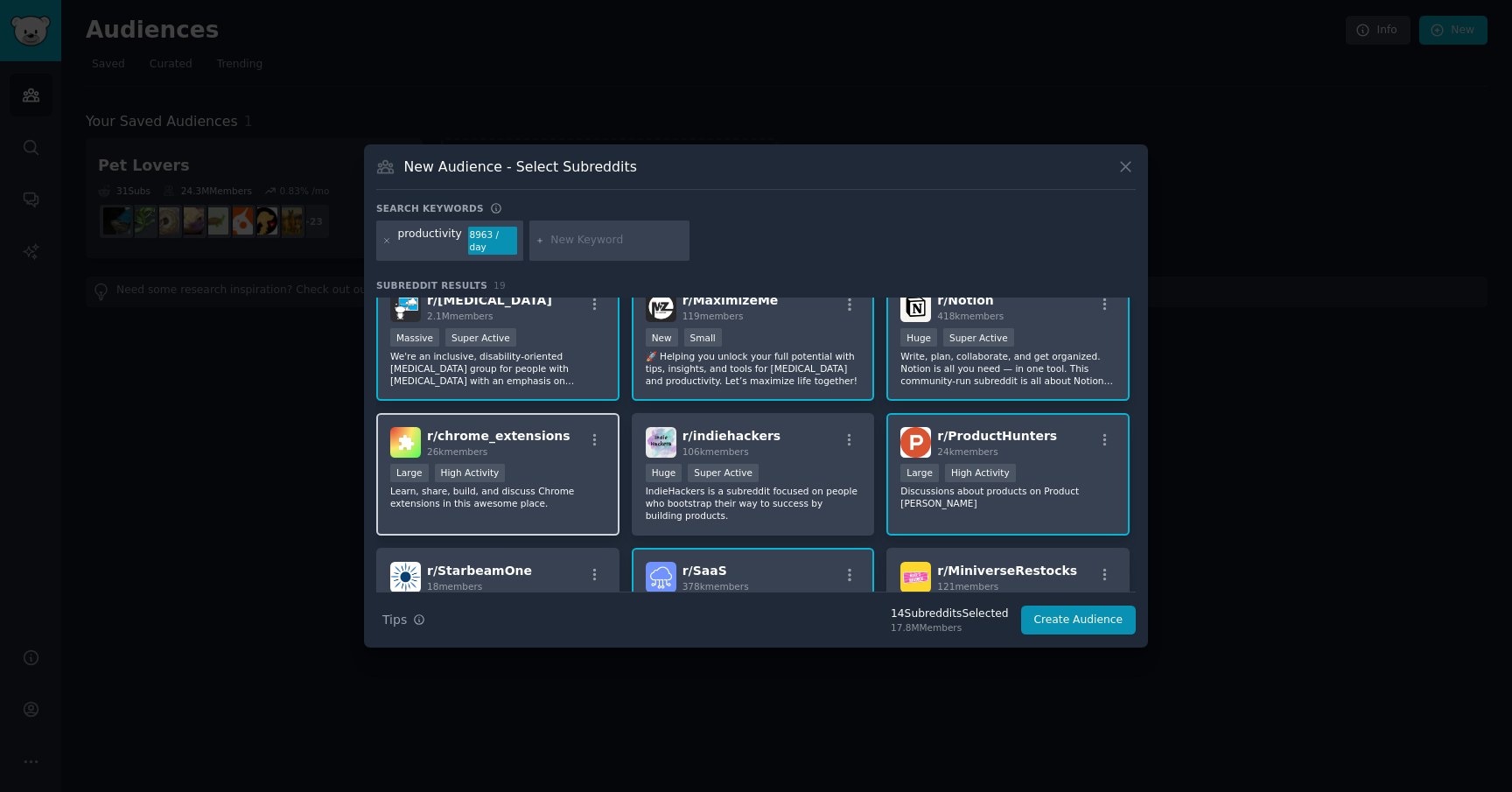
click at [585, 496] on p "Learn, share, build, and discuss Chrome extensions in this awesome place." at bounding box center [497, 497] width 215 height 25
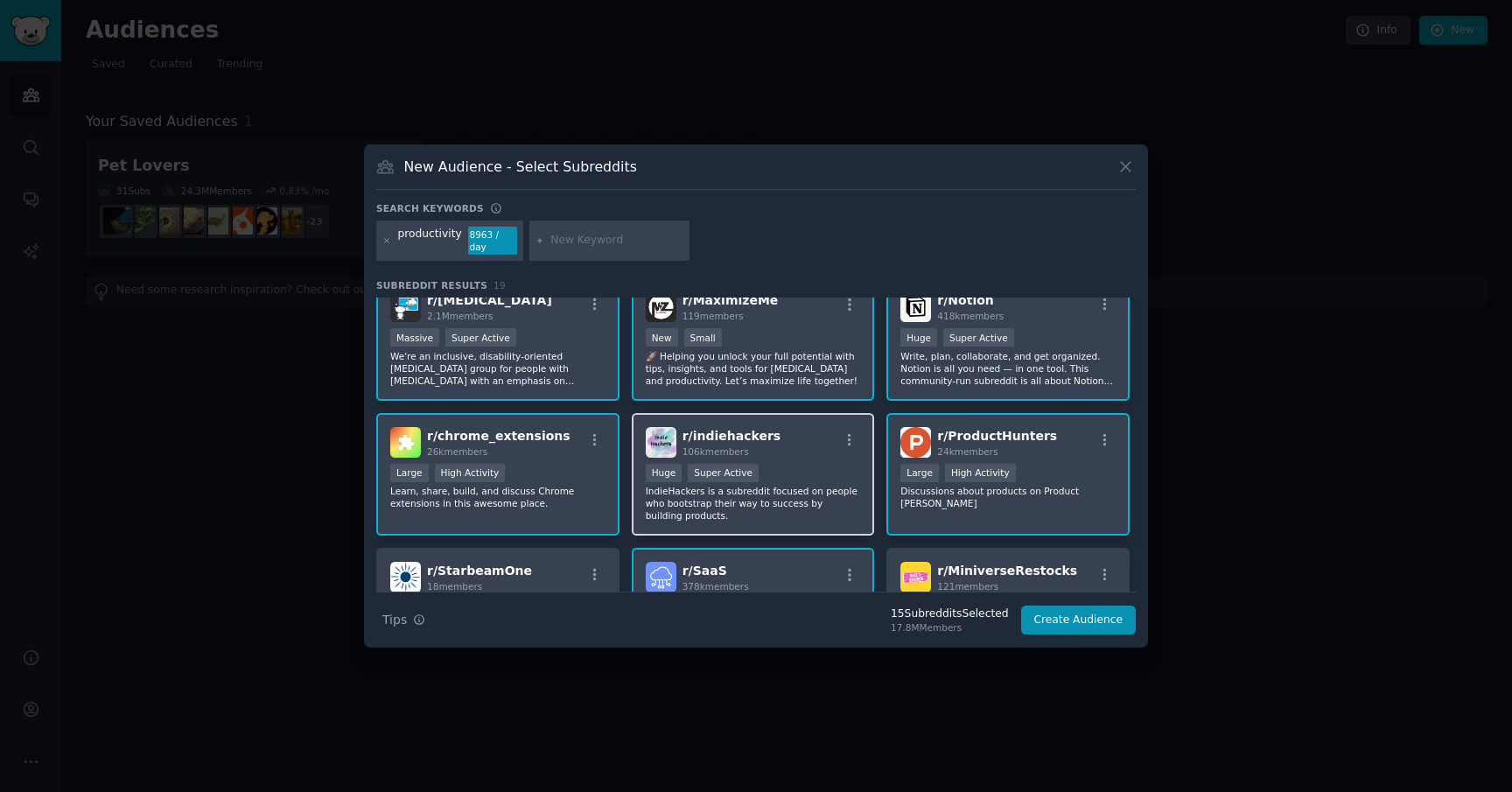
click at [748, 494] on p "IndieHackers is a subreddit focused on people who bootstrap their way to succes…" at bounding box center [753, 503] width 215 height 37
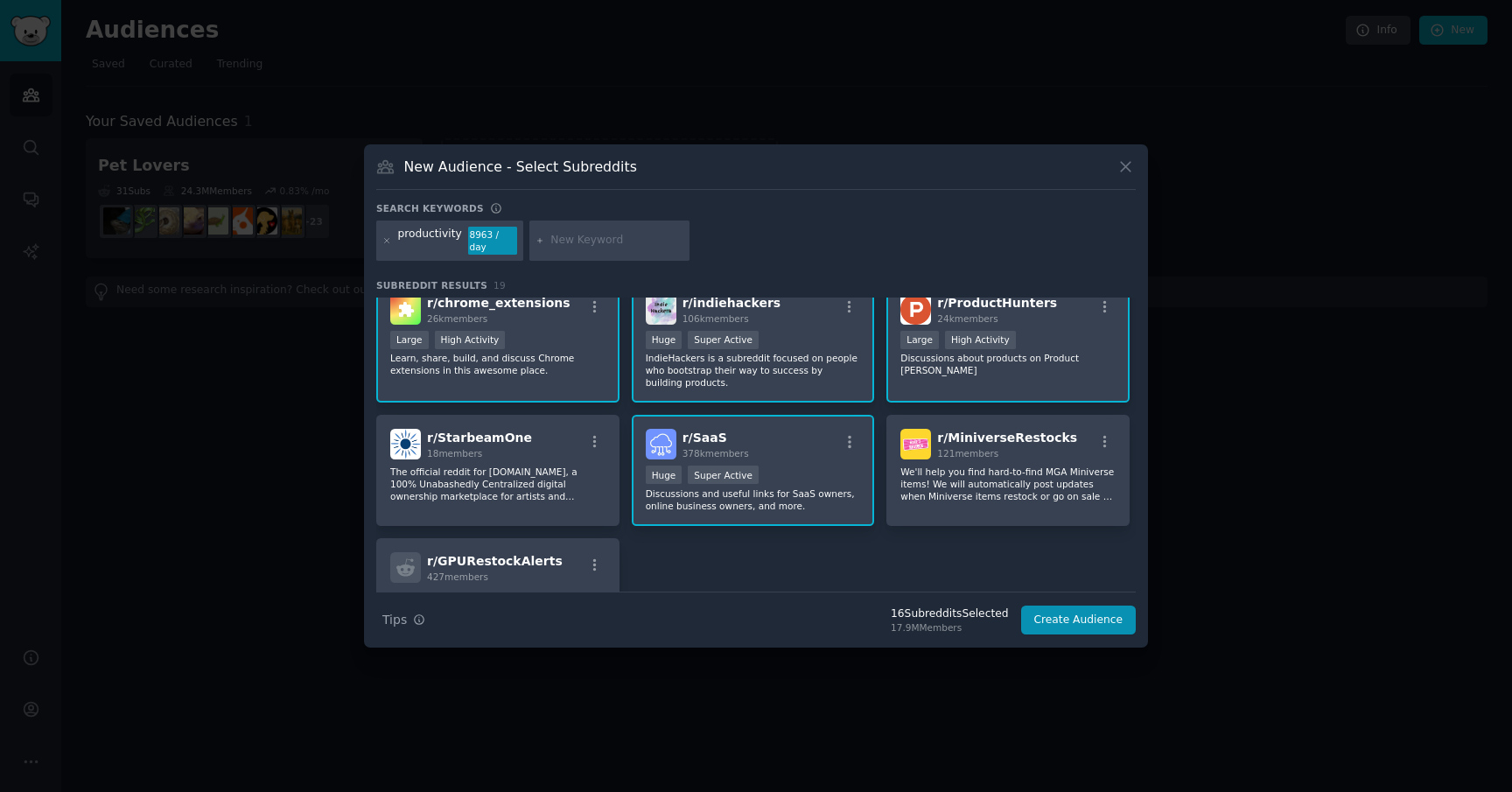
scroll to position [577, 0]
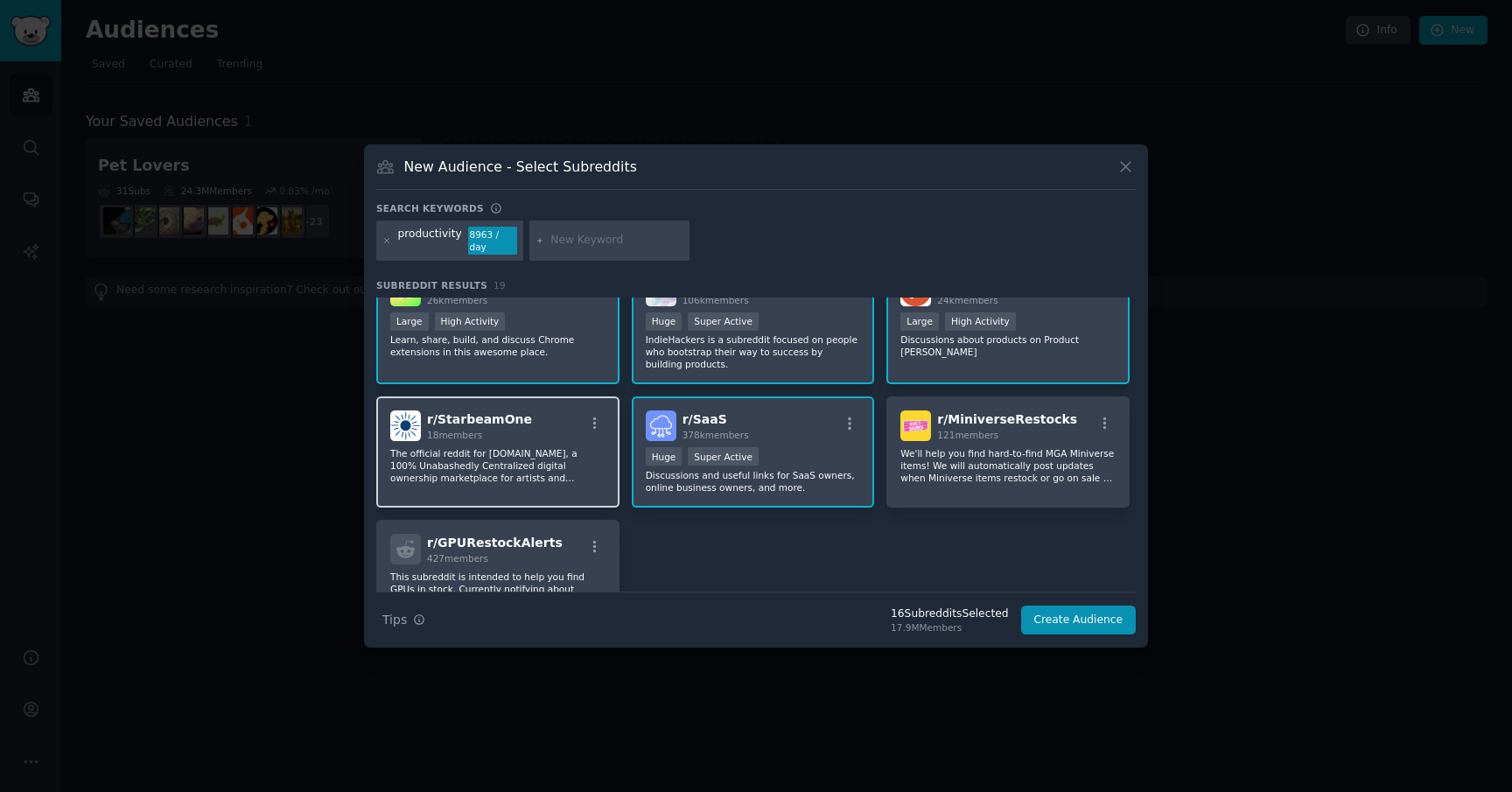
click at [511, 492] on div "r/ StarbeamOne 18 members The official reddit for starbeam.one, a 100% Unabashe…" at bounding box center [497, 451] width 243 height 111
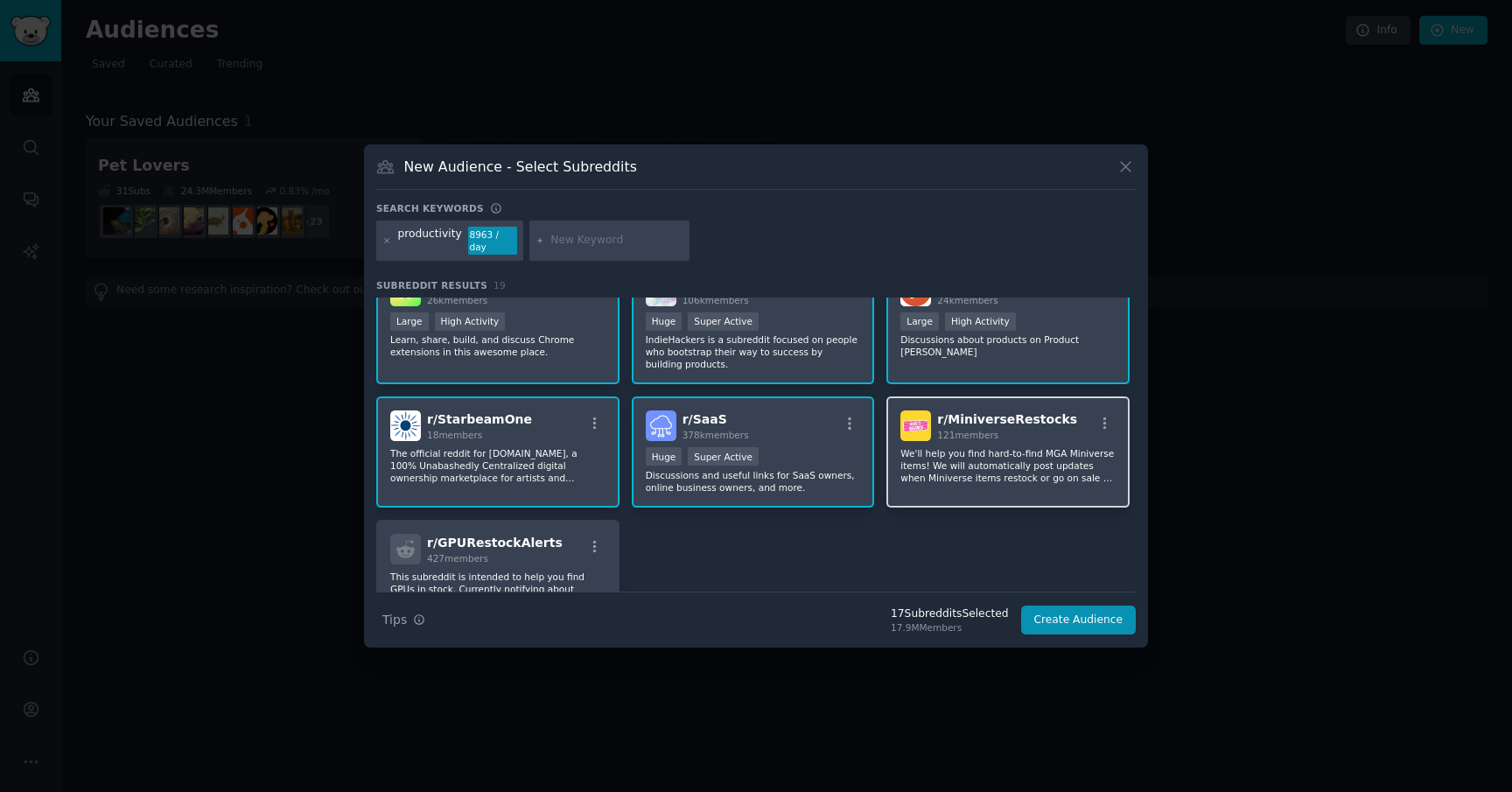
click at [1062, 488] on div "r/ MiniverseRestocks 121 members We'll help you find hard-to-find MGA Miniverse…" at bounding box center [1008, 451] width 243 height 111
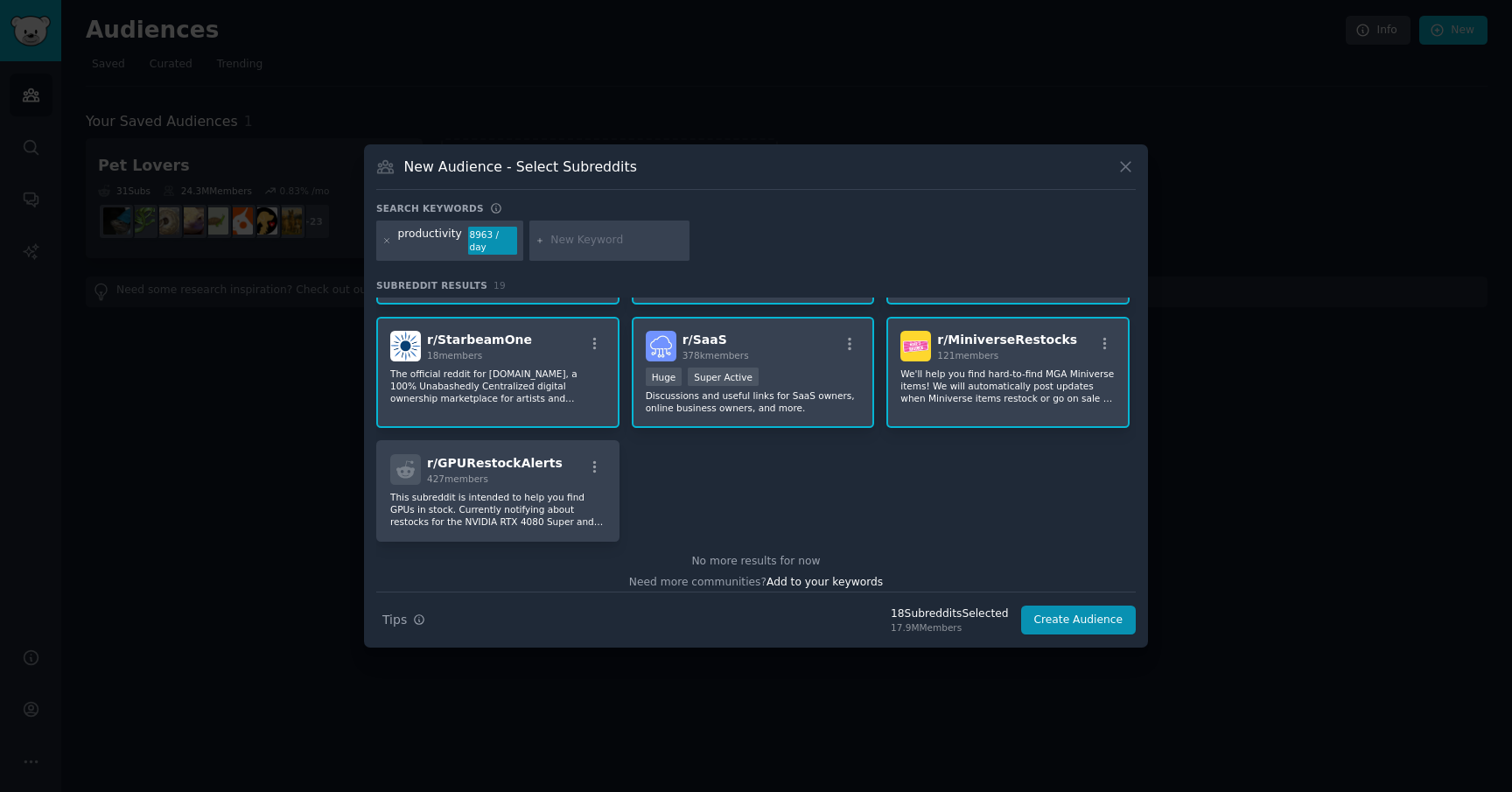
scroll to position [668, 0]
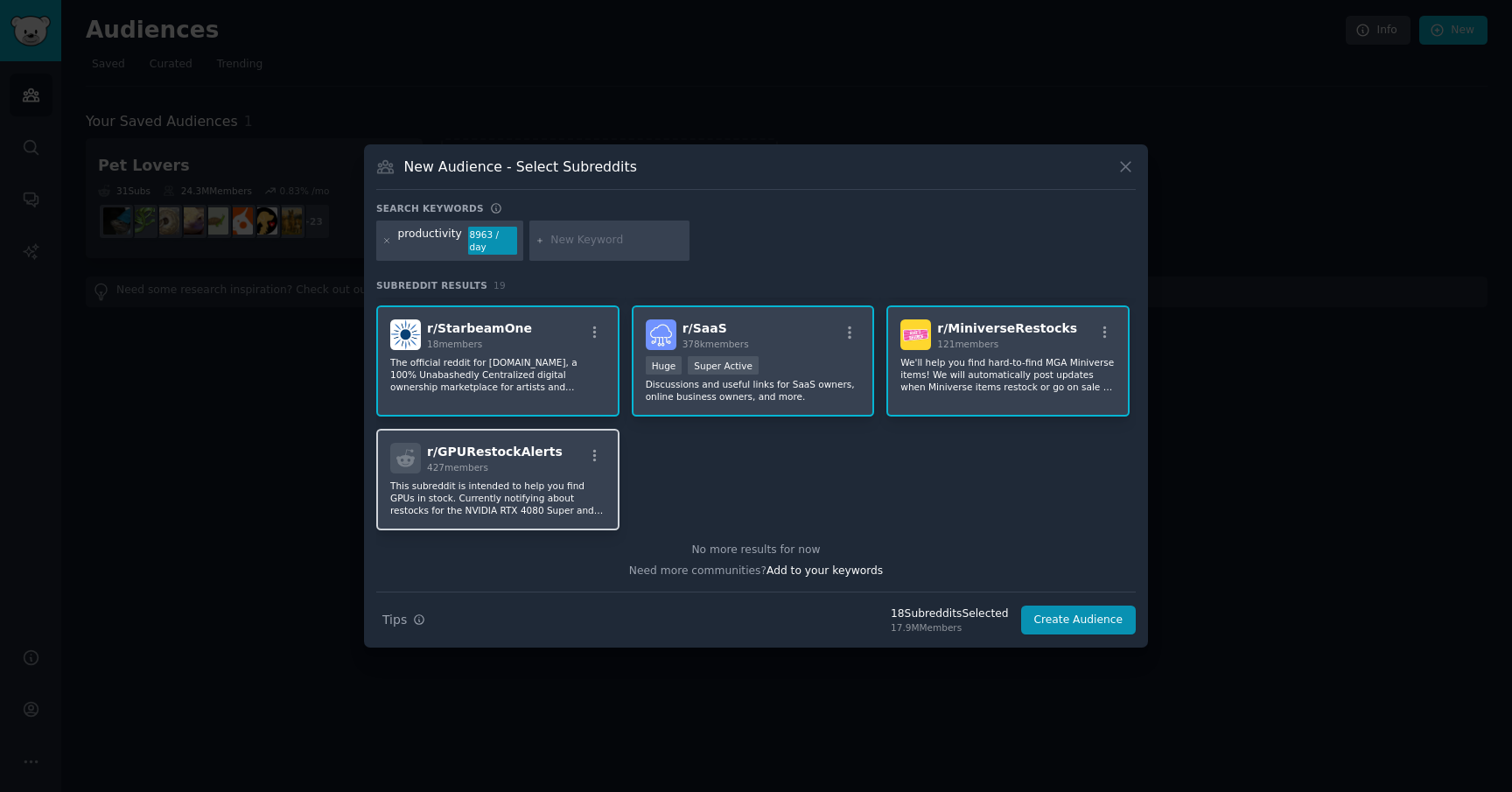
click at [498, 519] on div "r/ GPURestockAlerts 427 members This subreddit is intended to help you find GPU…" at bounding box center [497, 479] width 243 height 101
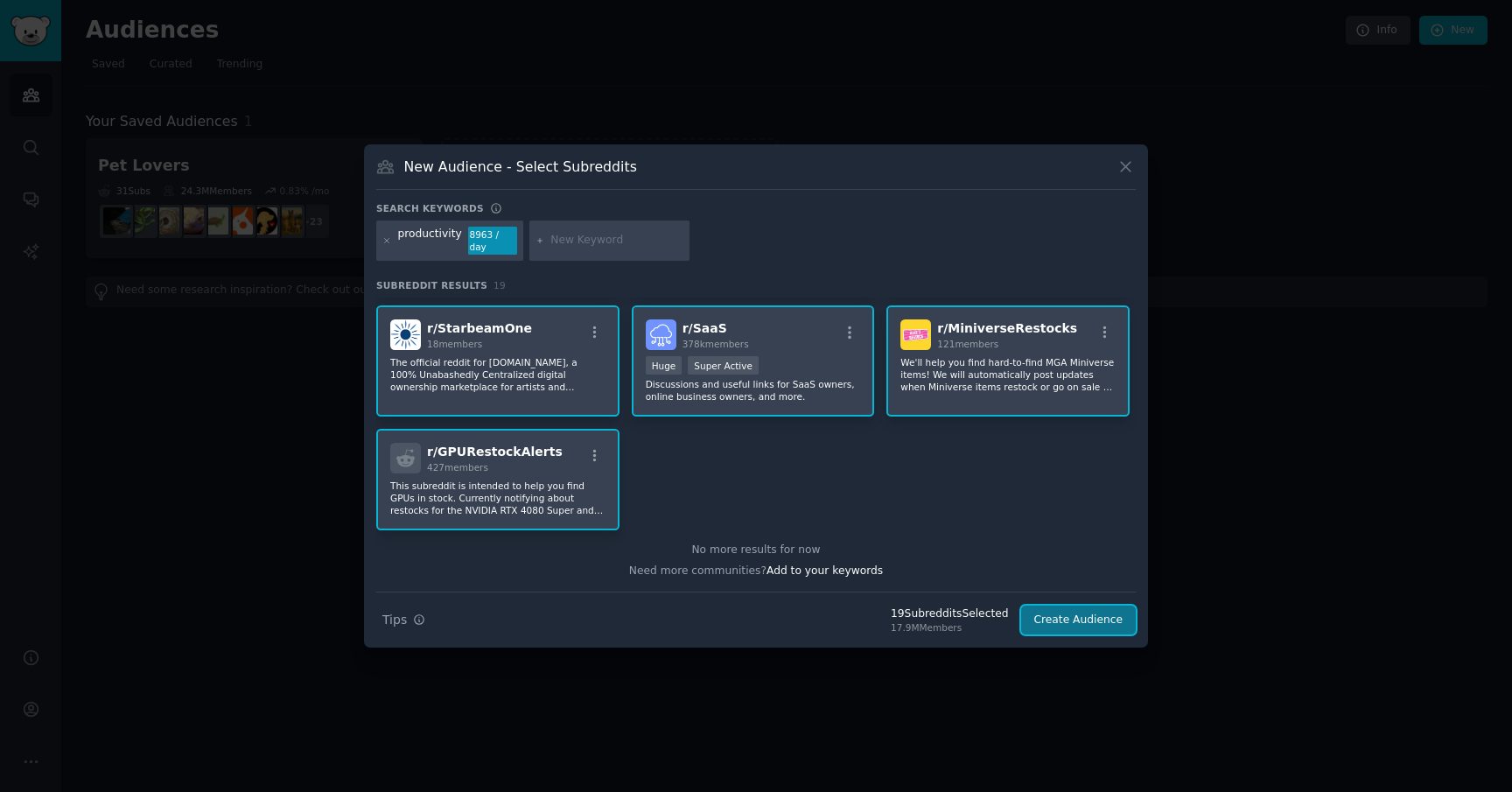
click at [1053, 625] on button "Create Audience" at bounding box center [1079, 620] width 116 height 29
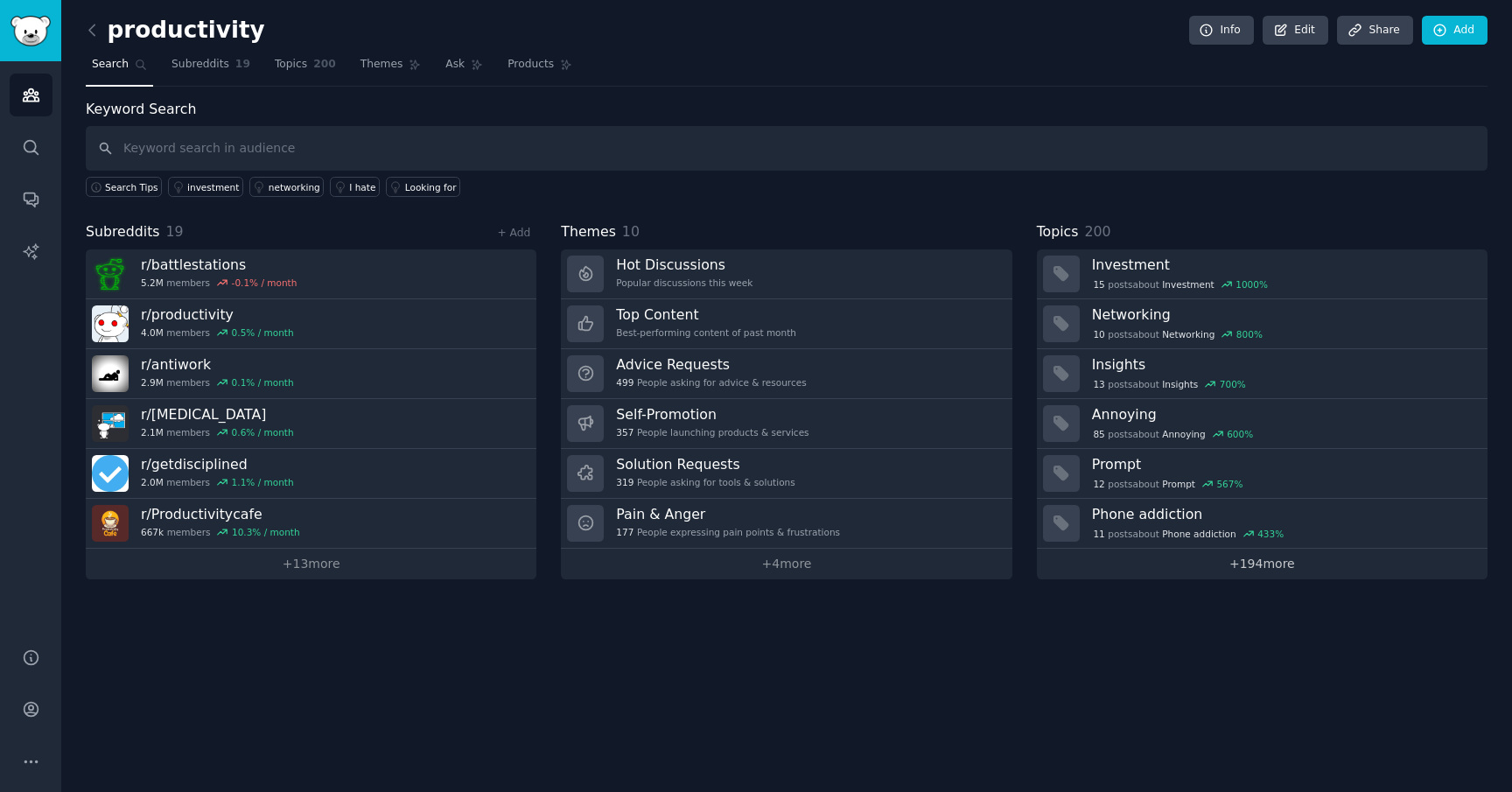
click at [1262, 566] on link "+ 194 more" at bounding box center [1263, 564] width 451 height 30
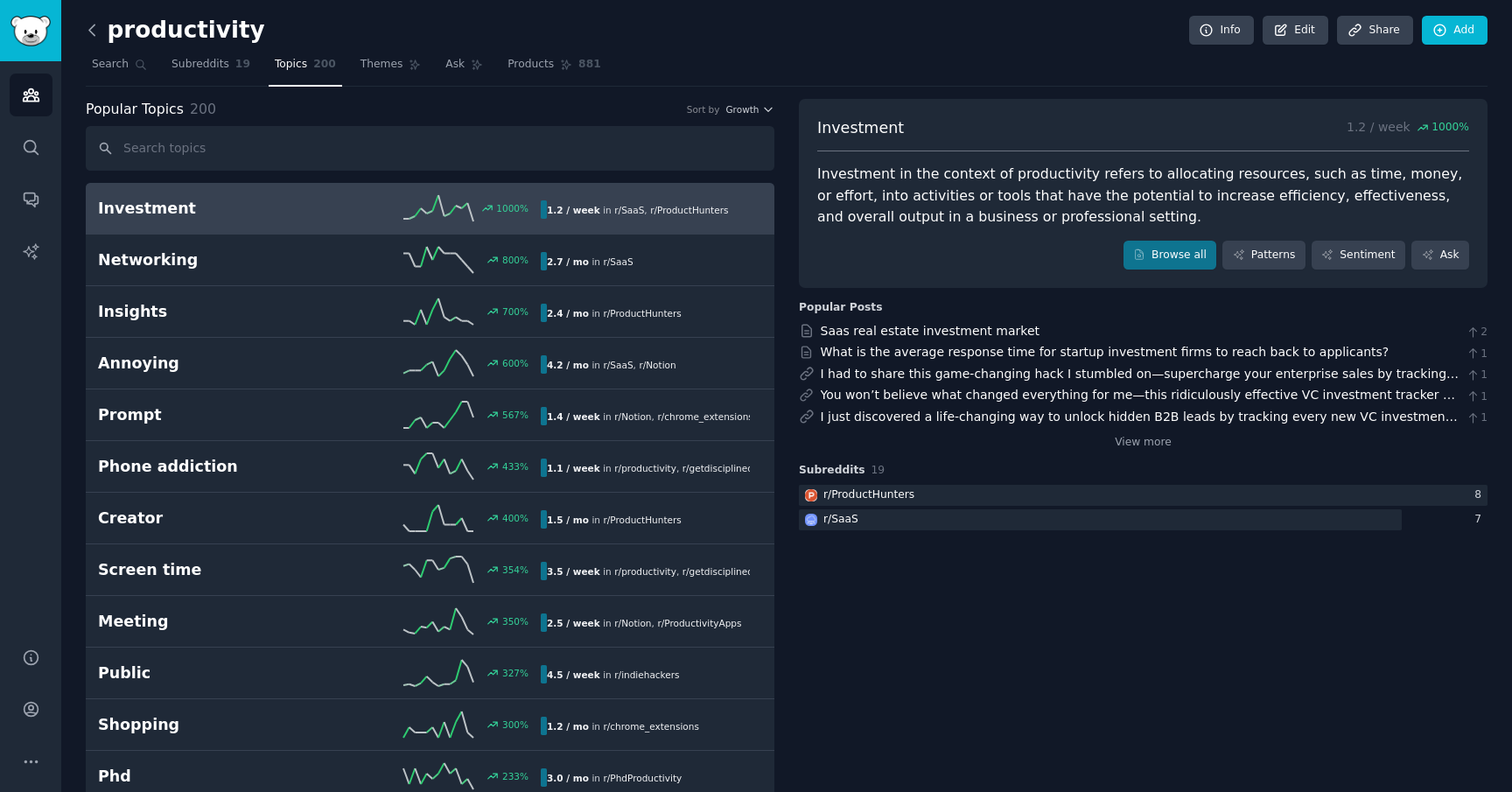
click at [91, 31] on icon at bounding box center [92, 29] width 6 height 10
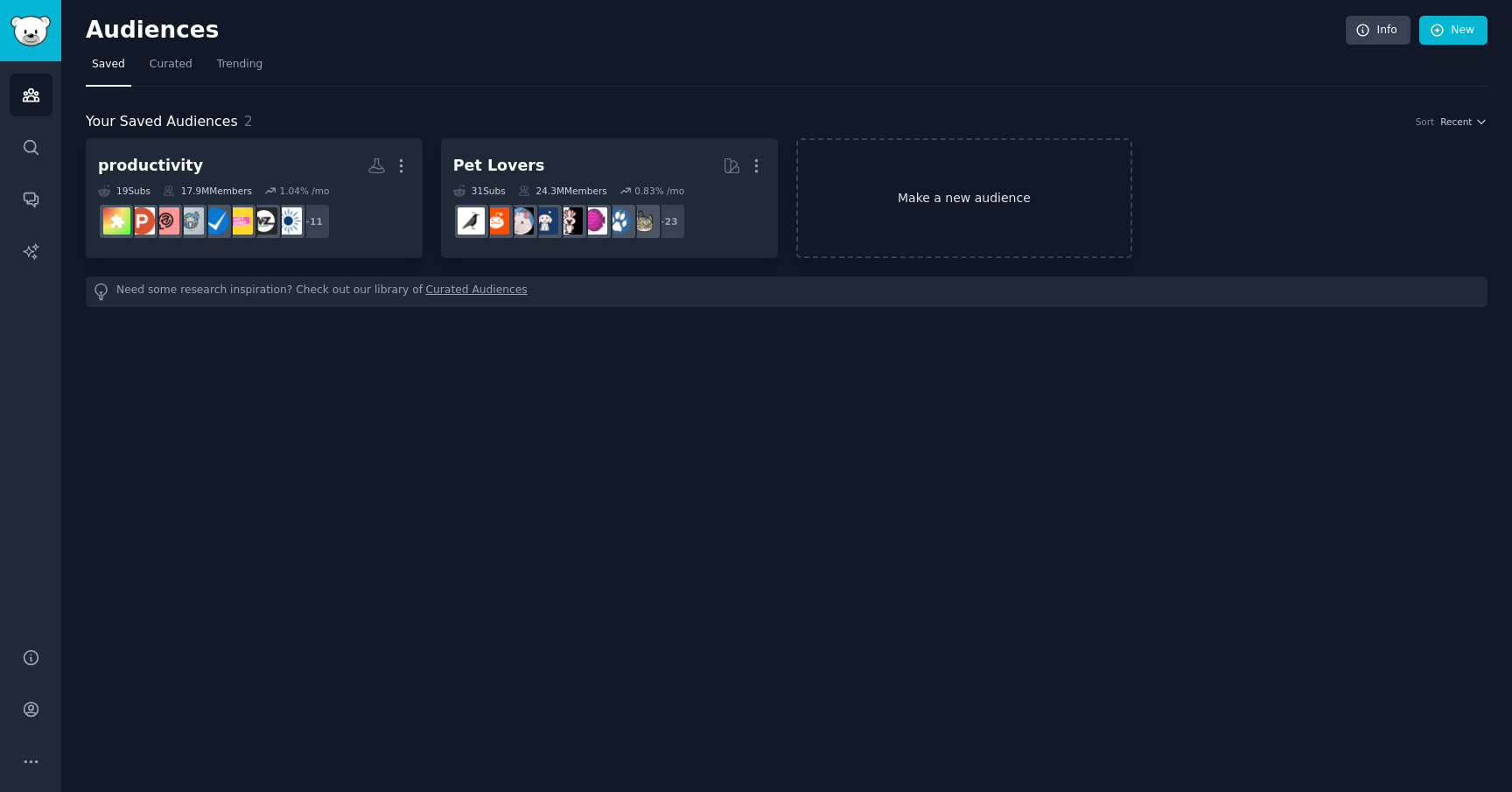
click at [937, 225] on link "Make a new audience" at bounding box center [965, 198] width 337 height 120
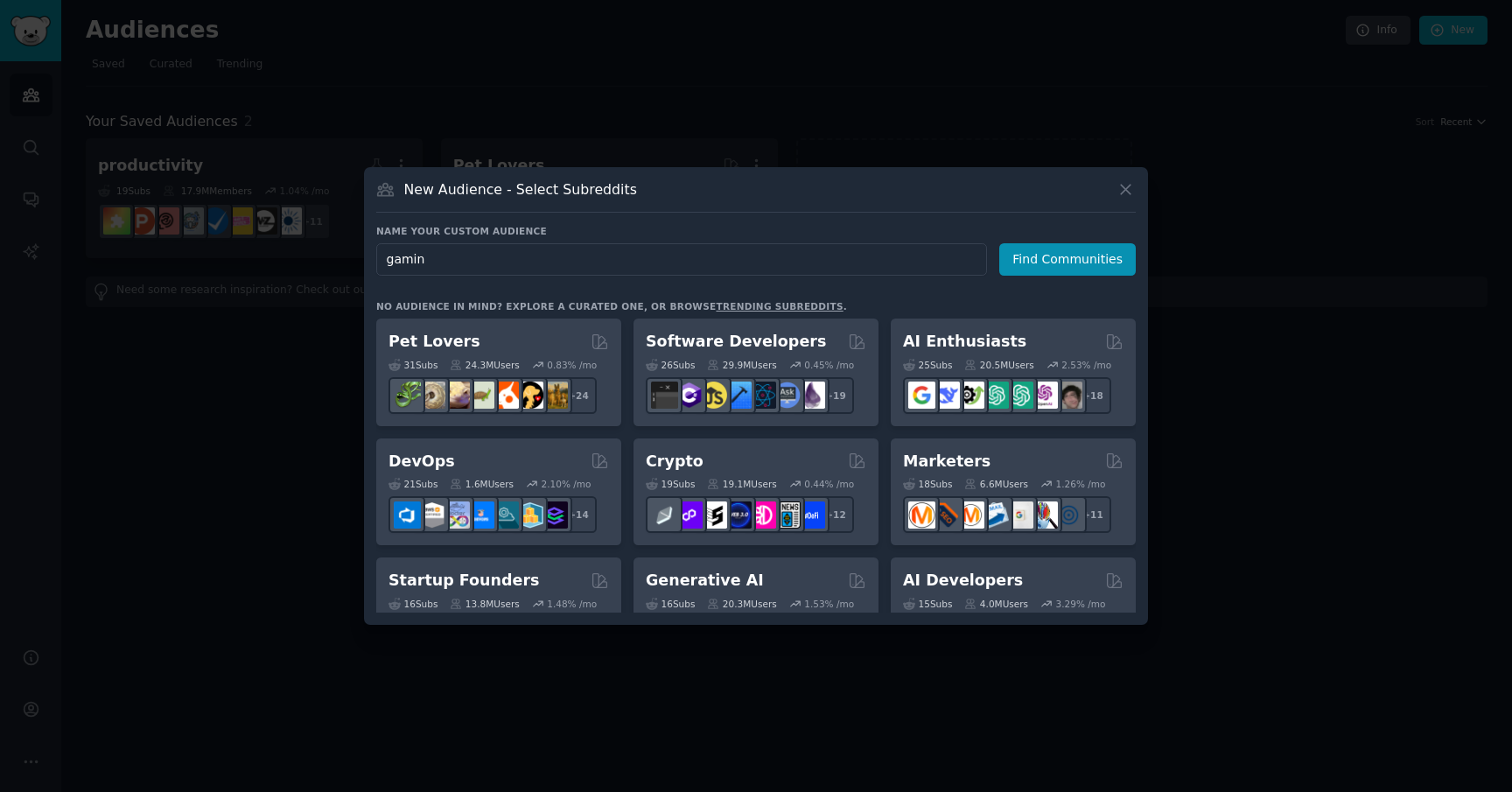
type input "gaming"
click at [1076, 264] on button "Find Communities" at bounding box center [1068, 260] width 136 height 32
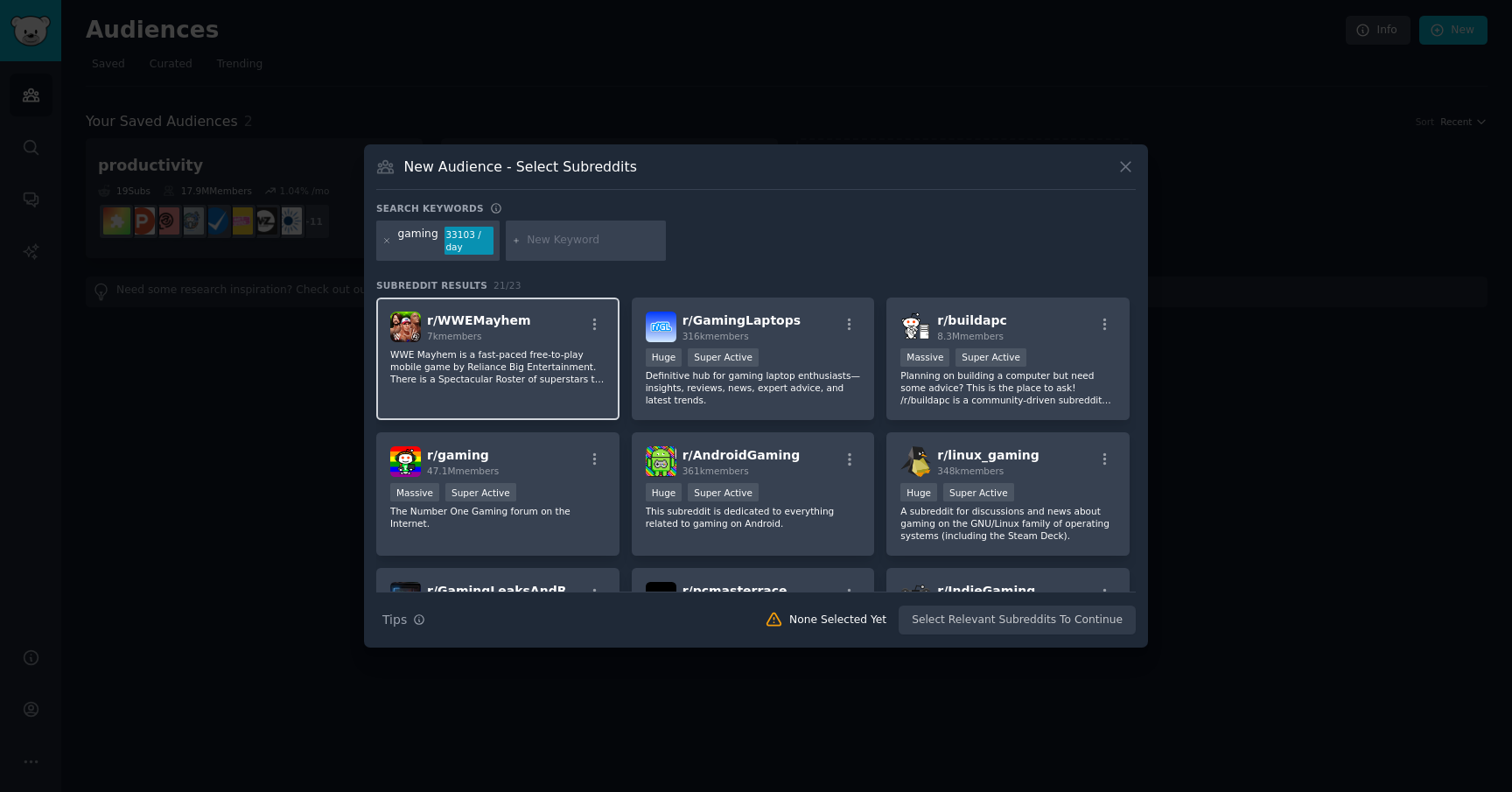
click at [523, 336] on div "r/ WWEMayhem 7k members" at bounding box center [497, 327] width 215 height 30
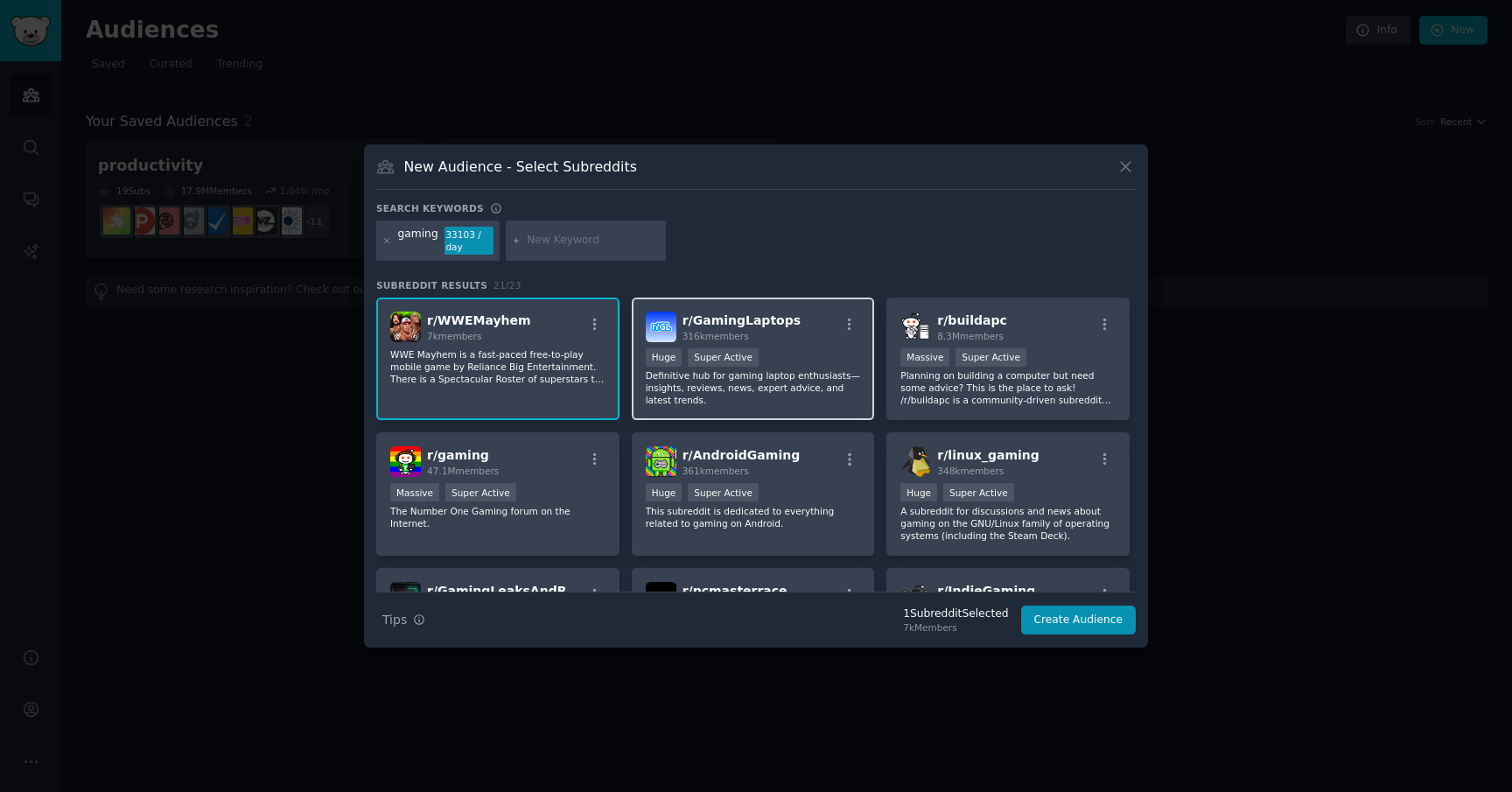
click at [706, 399] on p "Definitive hub for gaming laptop enthusiasts—insights, reviews, news, expert ad…" at bounding box center [753, 387] width 215 height 37
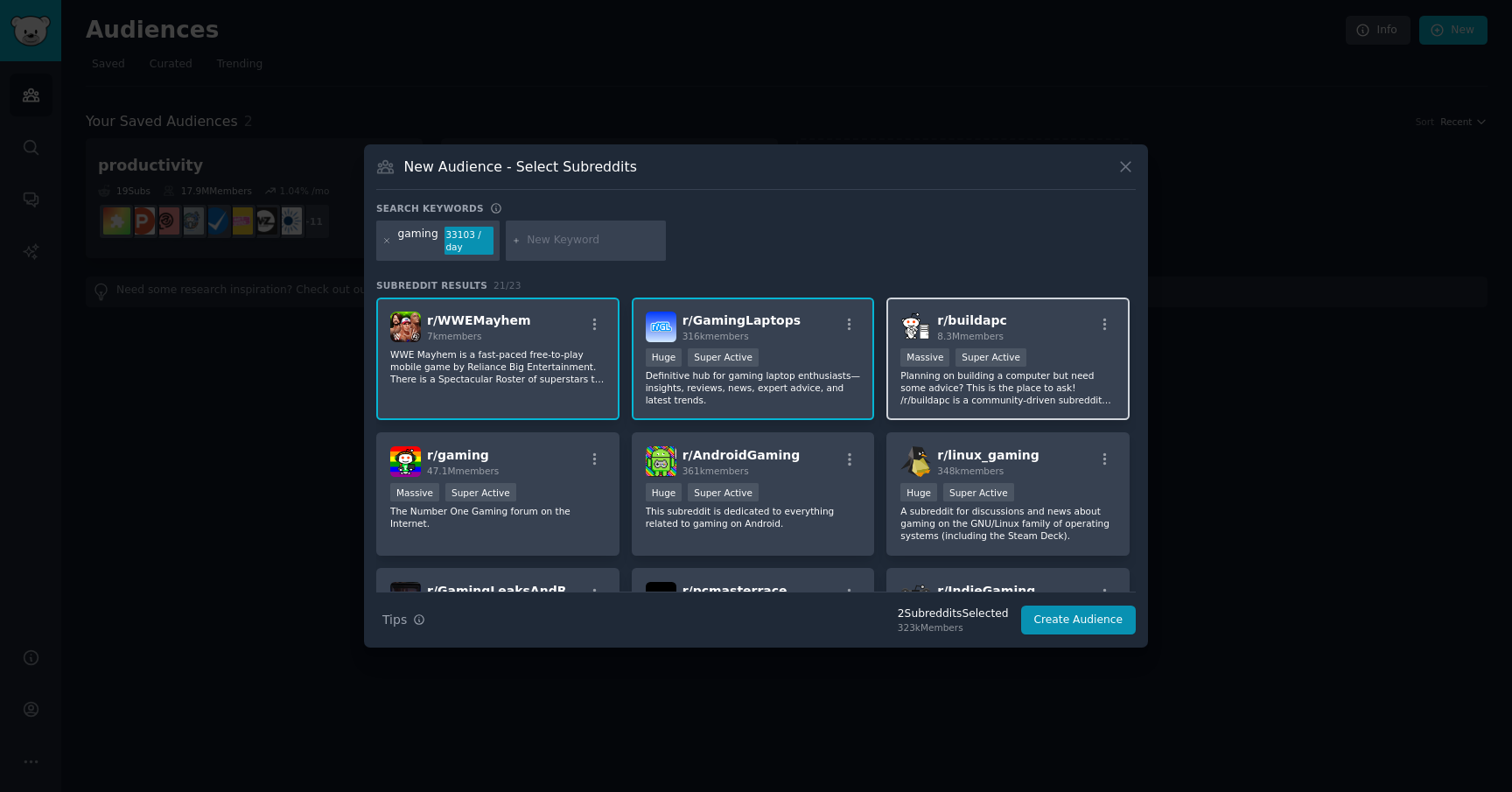
click at [927, 402] on p "Planning on building a computer but need some advice? This is the place to ask!…" at bounding box center [1008, 387] width 215 height 37
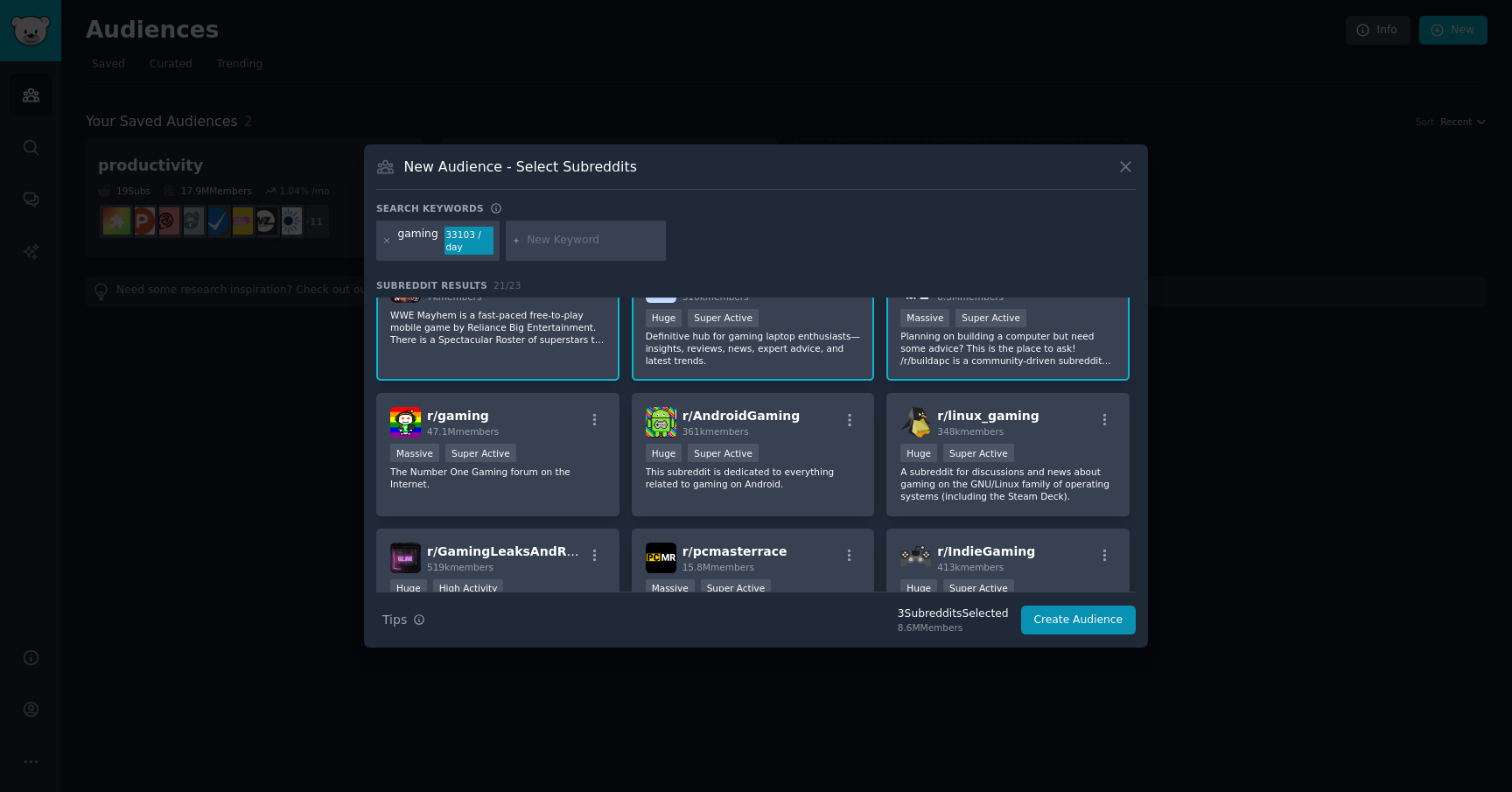
scroll to position [41, 0]
click at [1030, 492] on p "A subreddit for discussions and news about gaming on the GNU/Linux family of op…" at bounding box center [1008, 482] width 215 height 37
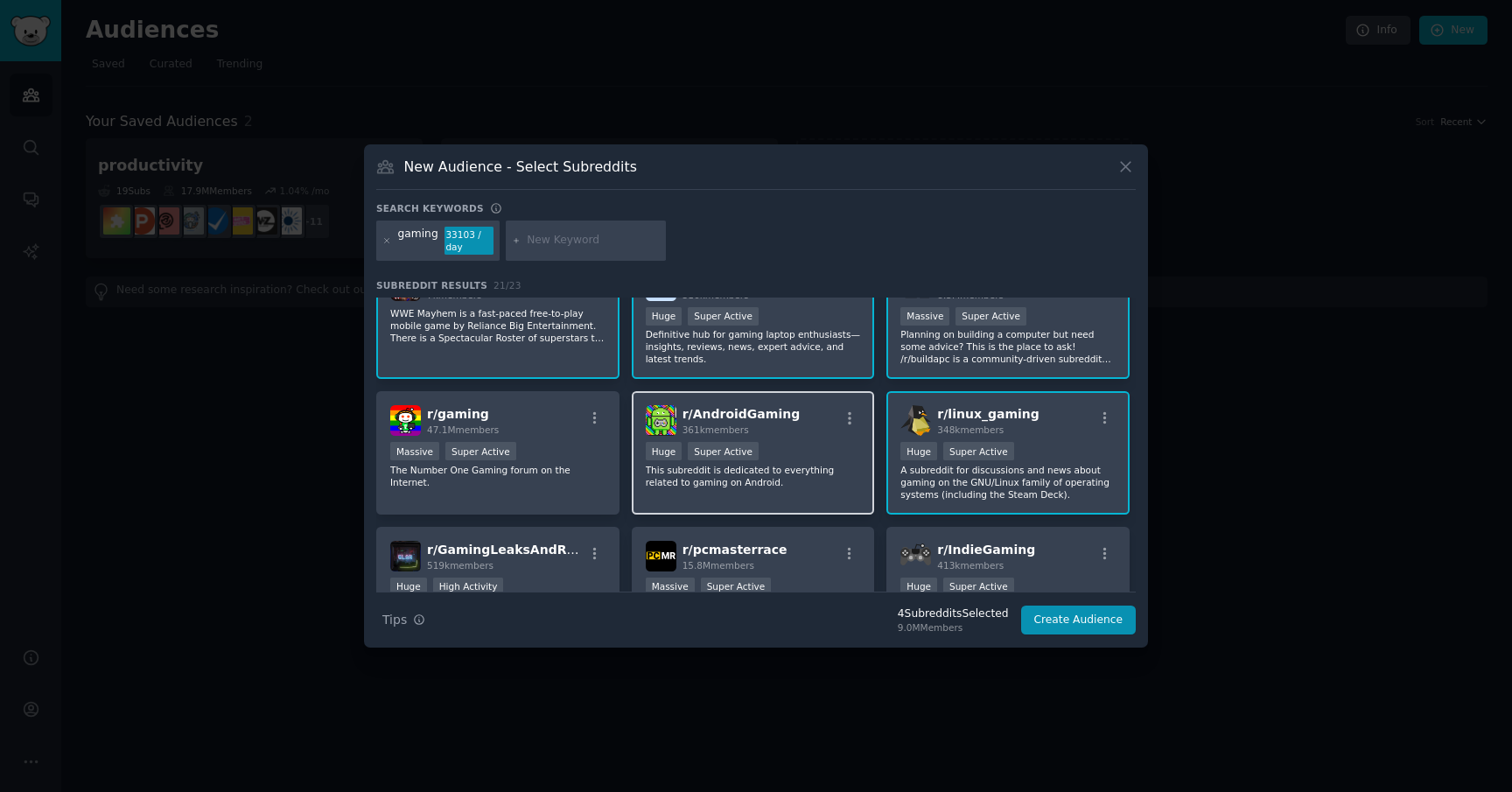
click at [758, 507] on div "r/ AndroidGaming 361k members Huge Super Active This subreddit is dedicated to …" at bounding box center [753, 453] width 243 height 123
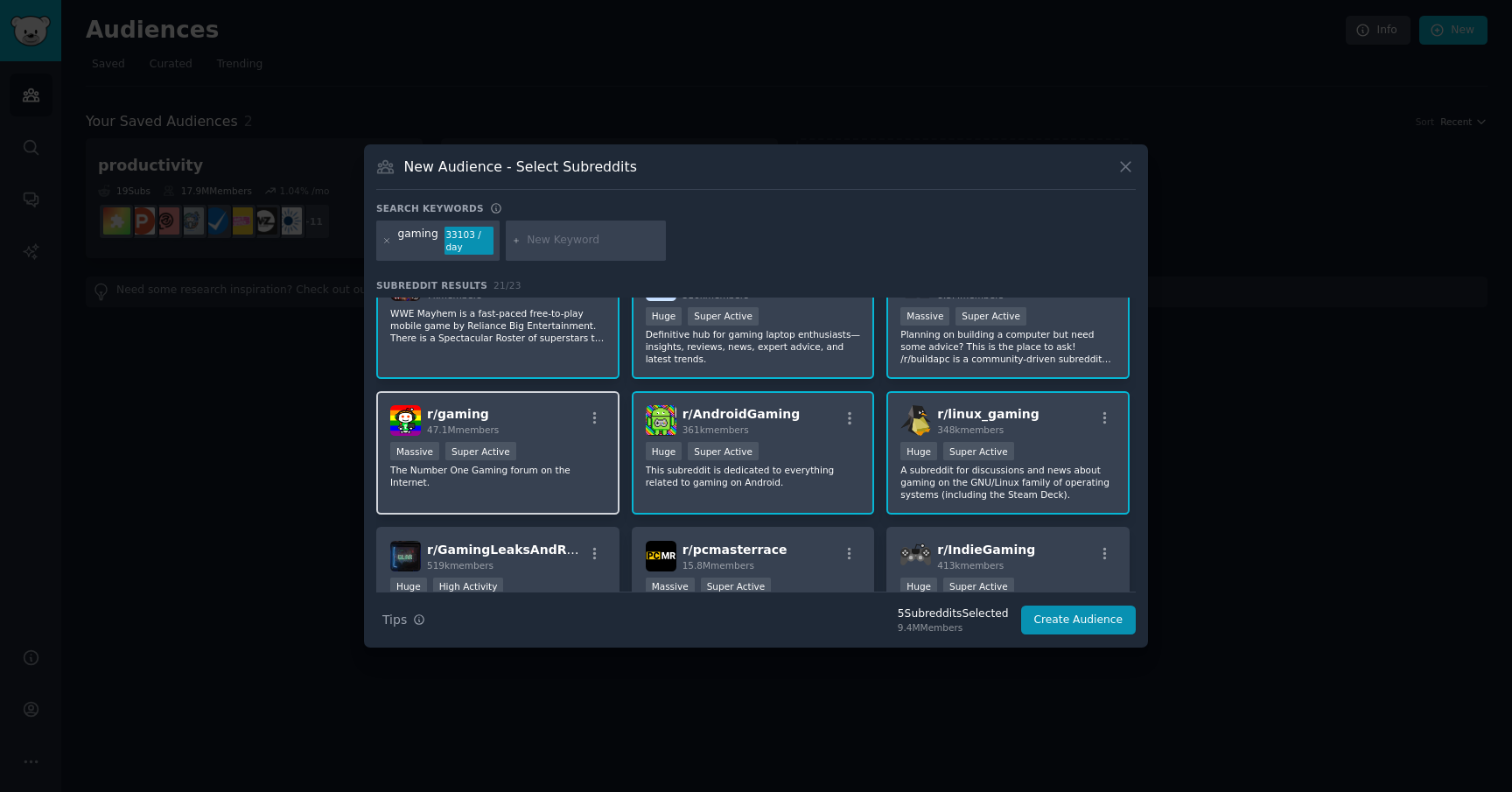
click at [490, 488] on div "r/ gaming 47.1M members Massive Super Active The Number One Gaming forum on the…" at bounding box center [497, 453] width 243 height 123
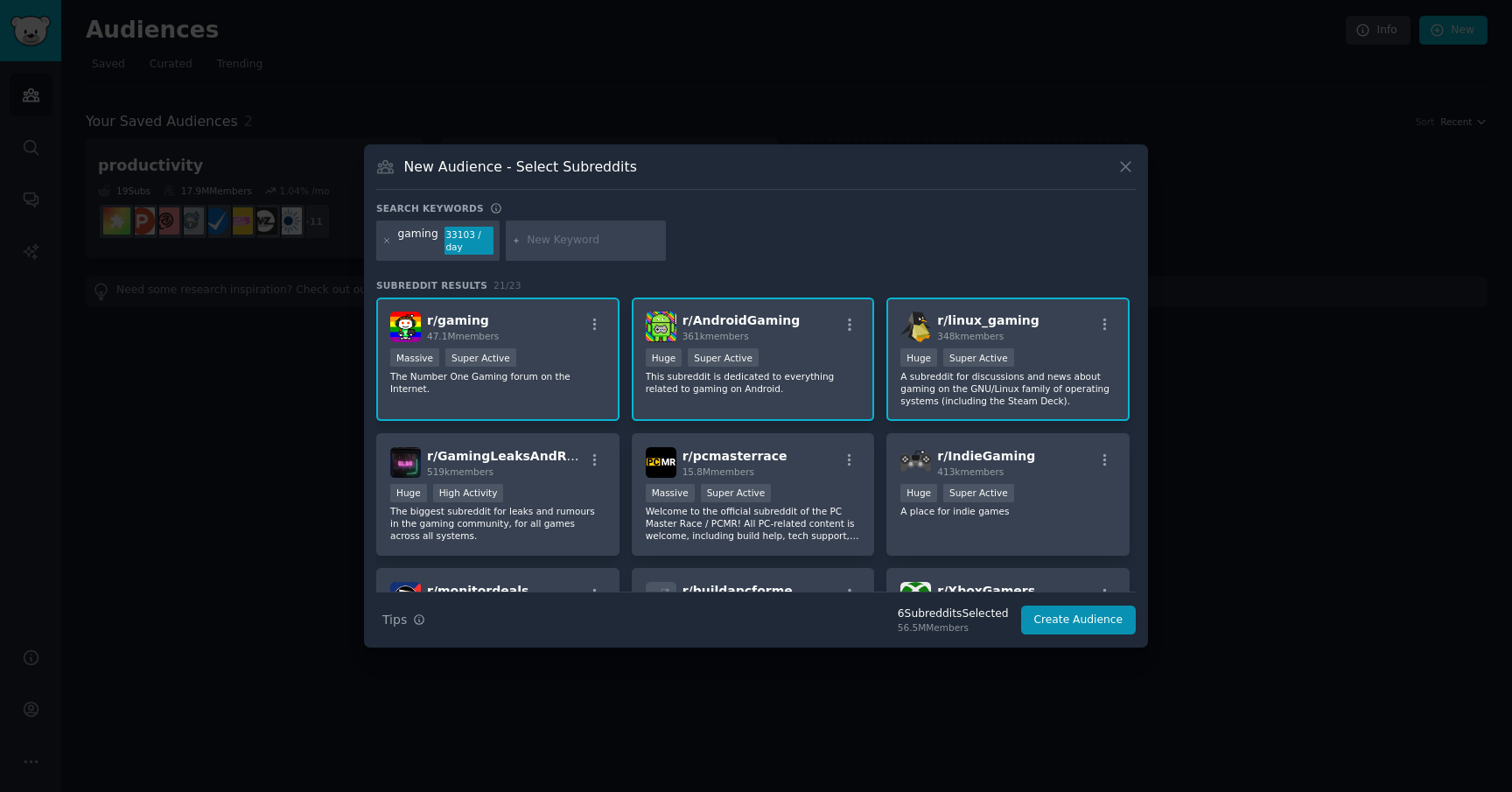
scroll to position [154, 0]
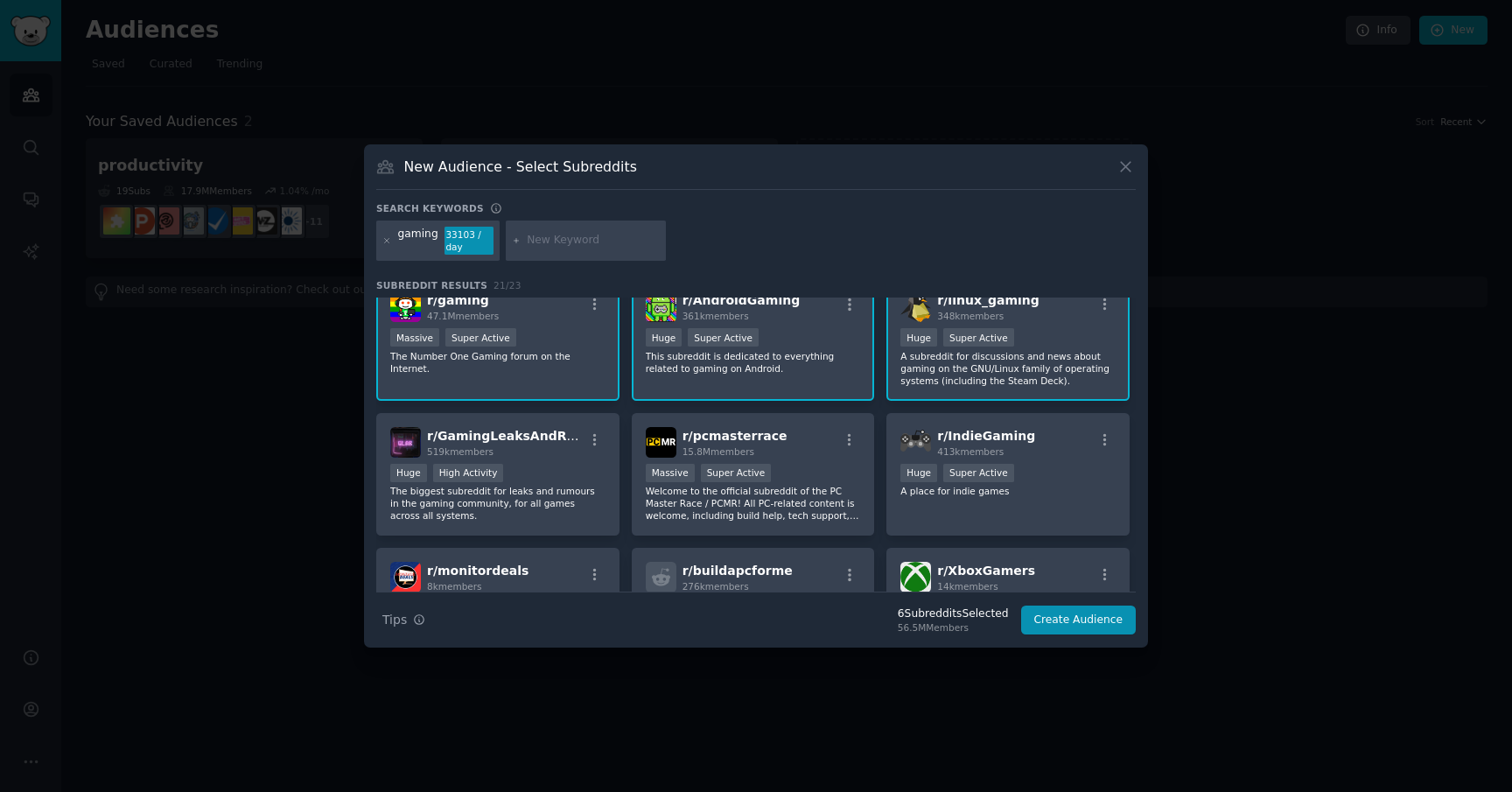
click at [490, 488] on p "The biggest subreddit for leaks and rumours in the gaming community, for all ga…" at bounding box center [497, 503] width 215 height 37
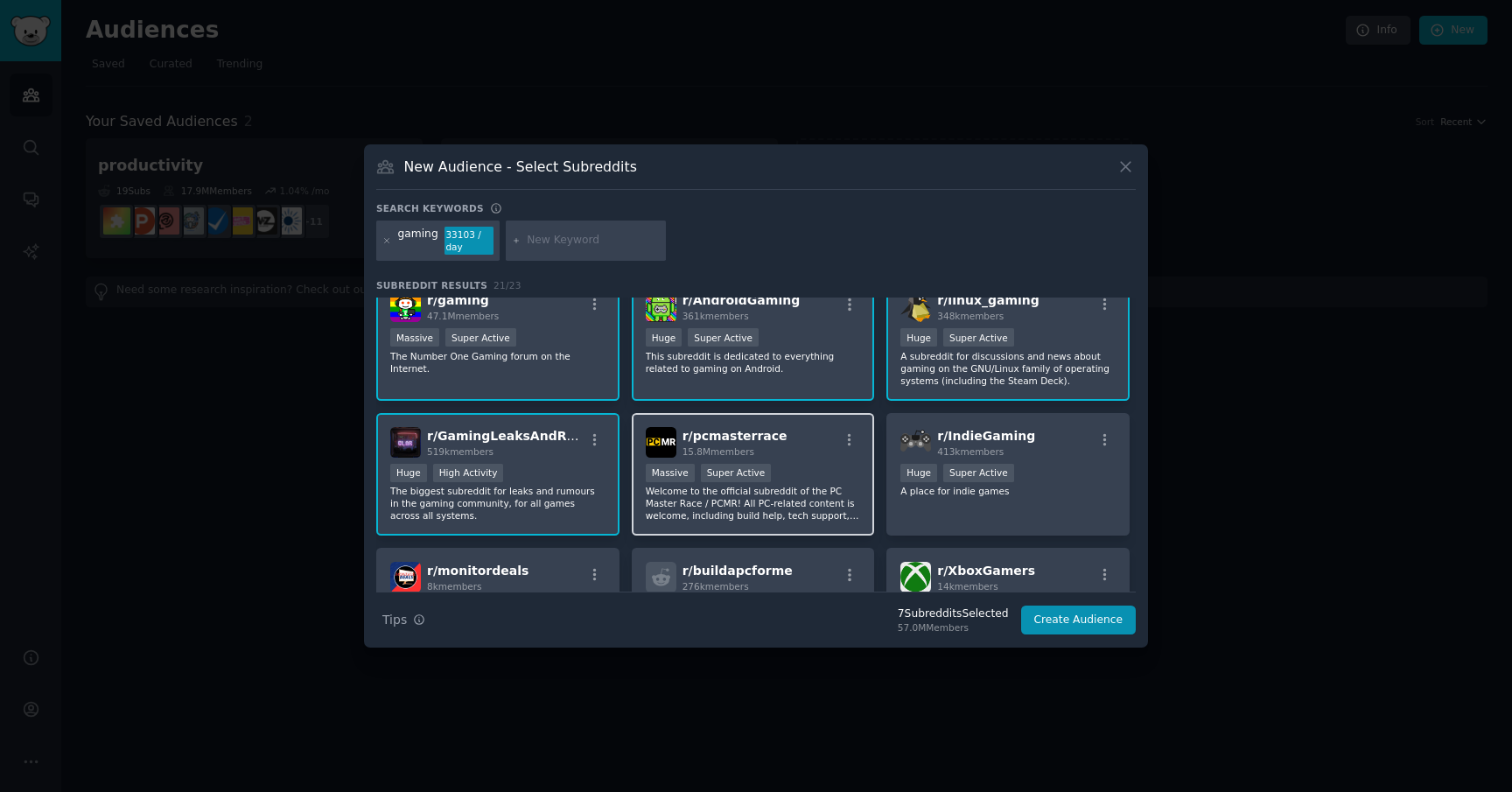
click at [671, 504] on p "Welcome to the official subreddit of the PC Master Race / PCMR! All PC-related …" at bounding box center [753, 503] width 215 height 37
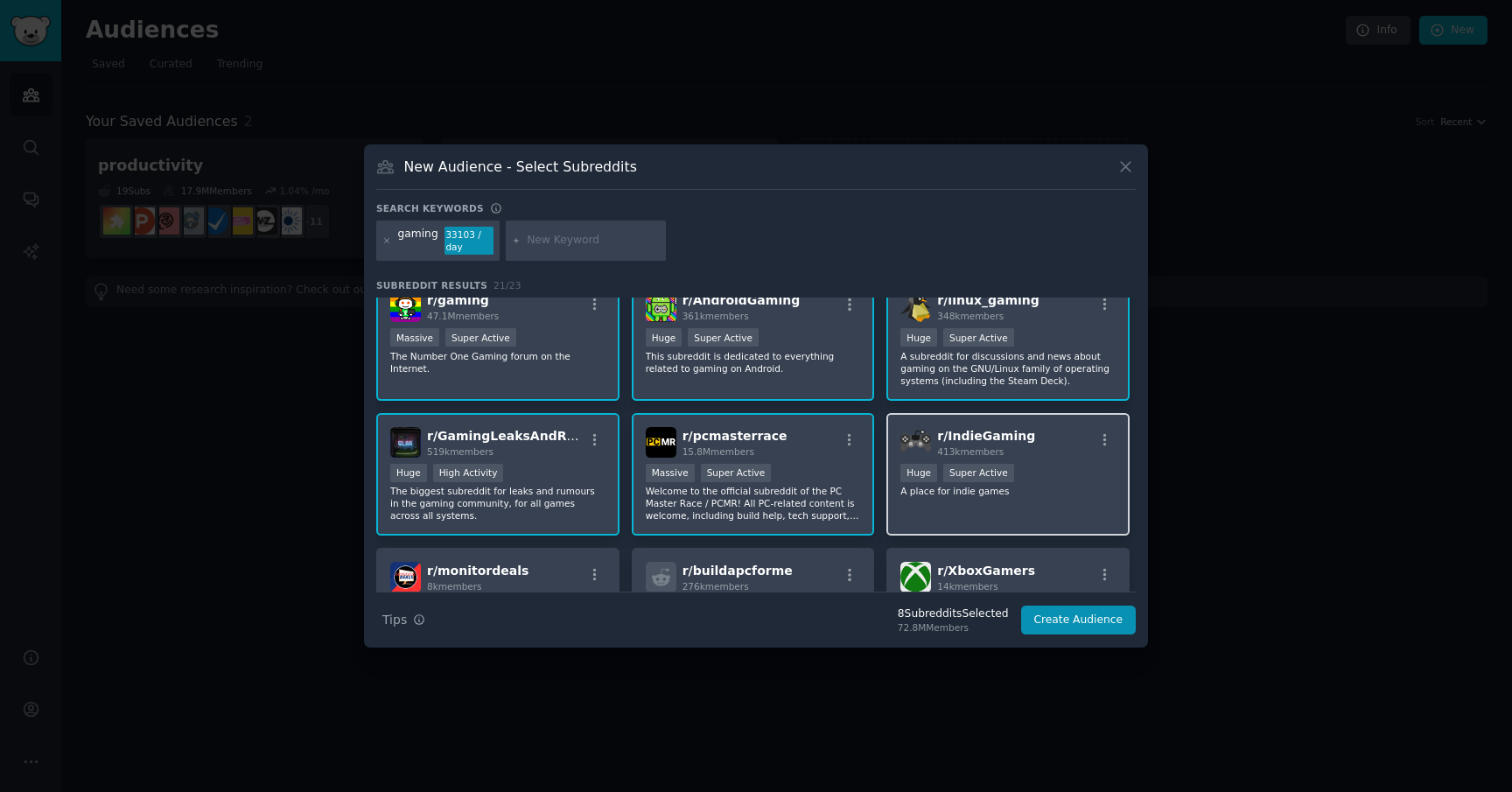
click at [934, 506] on div "r/ IndieGaming 413k members Huge Super Active A place for indie games" at bounding box center [1008, 475] width 243 height 123
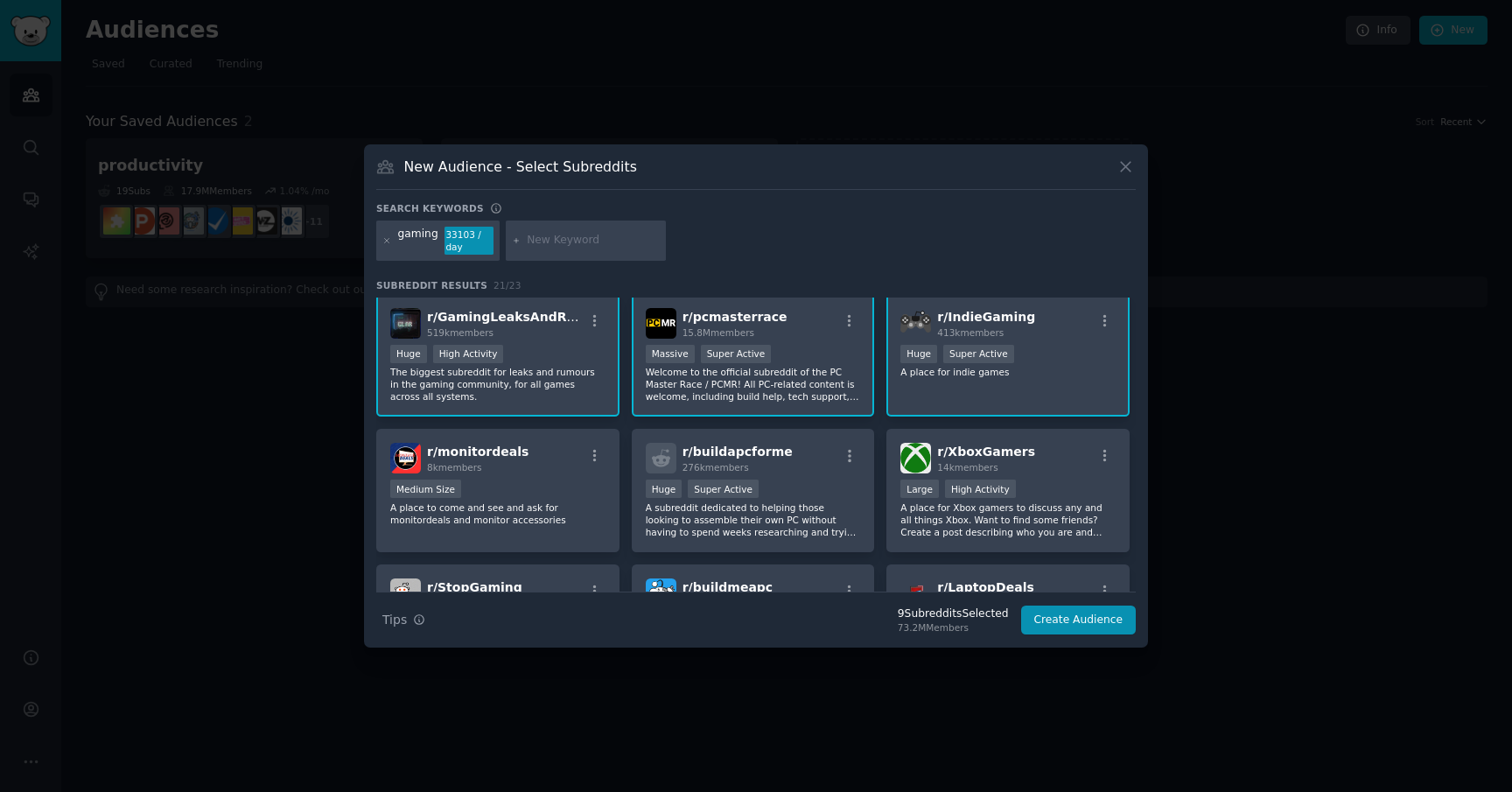
scroll to position [286, 0]
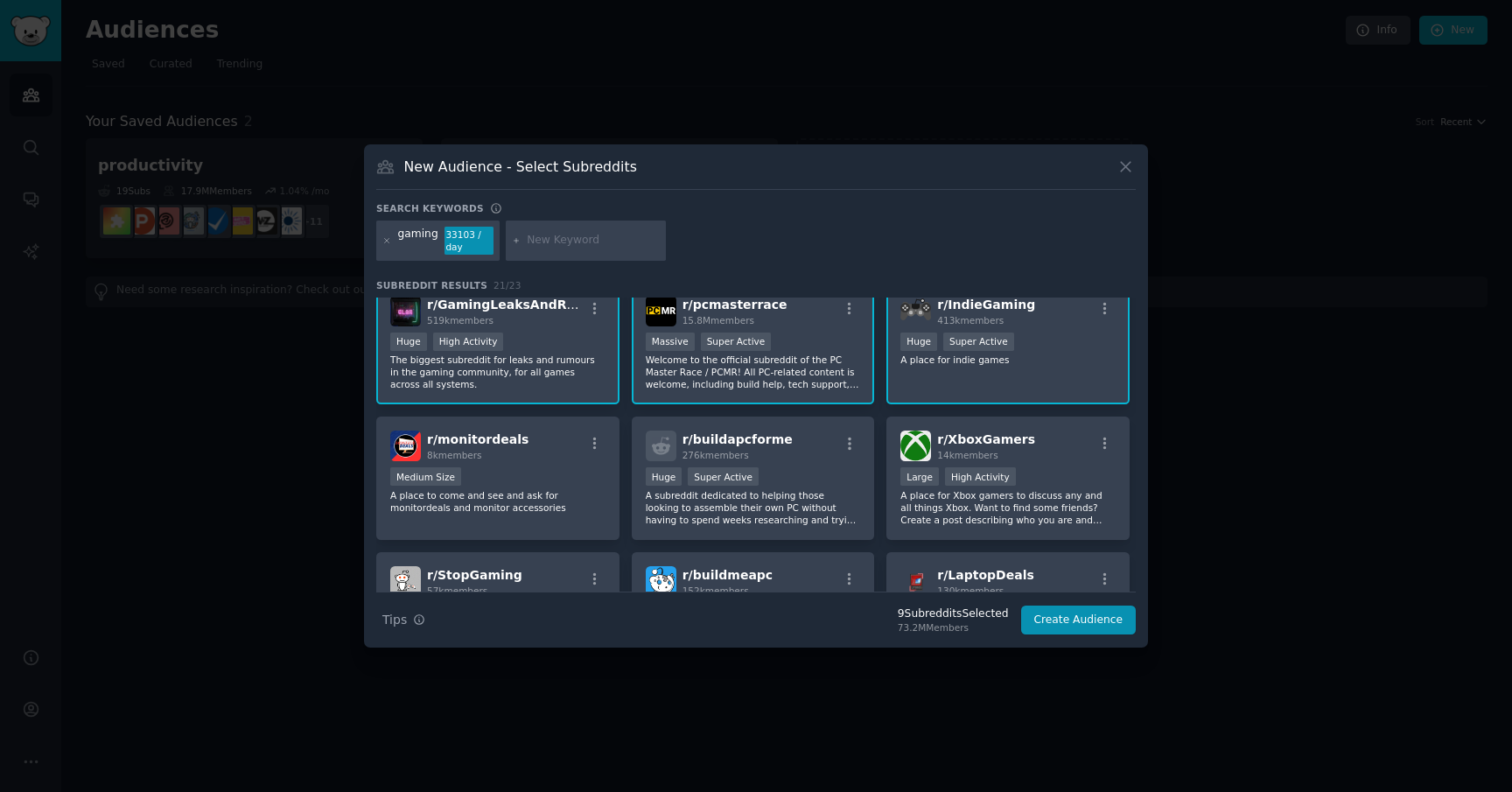
click at [934, 506] on p "A place for Xbox gamers to discuss any and all things Xbox. Want to find some f…" at bounding box center [1008, 507] width 215 height 37
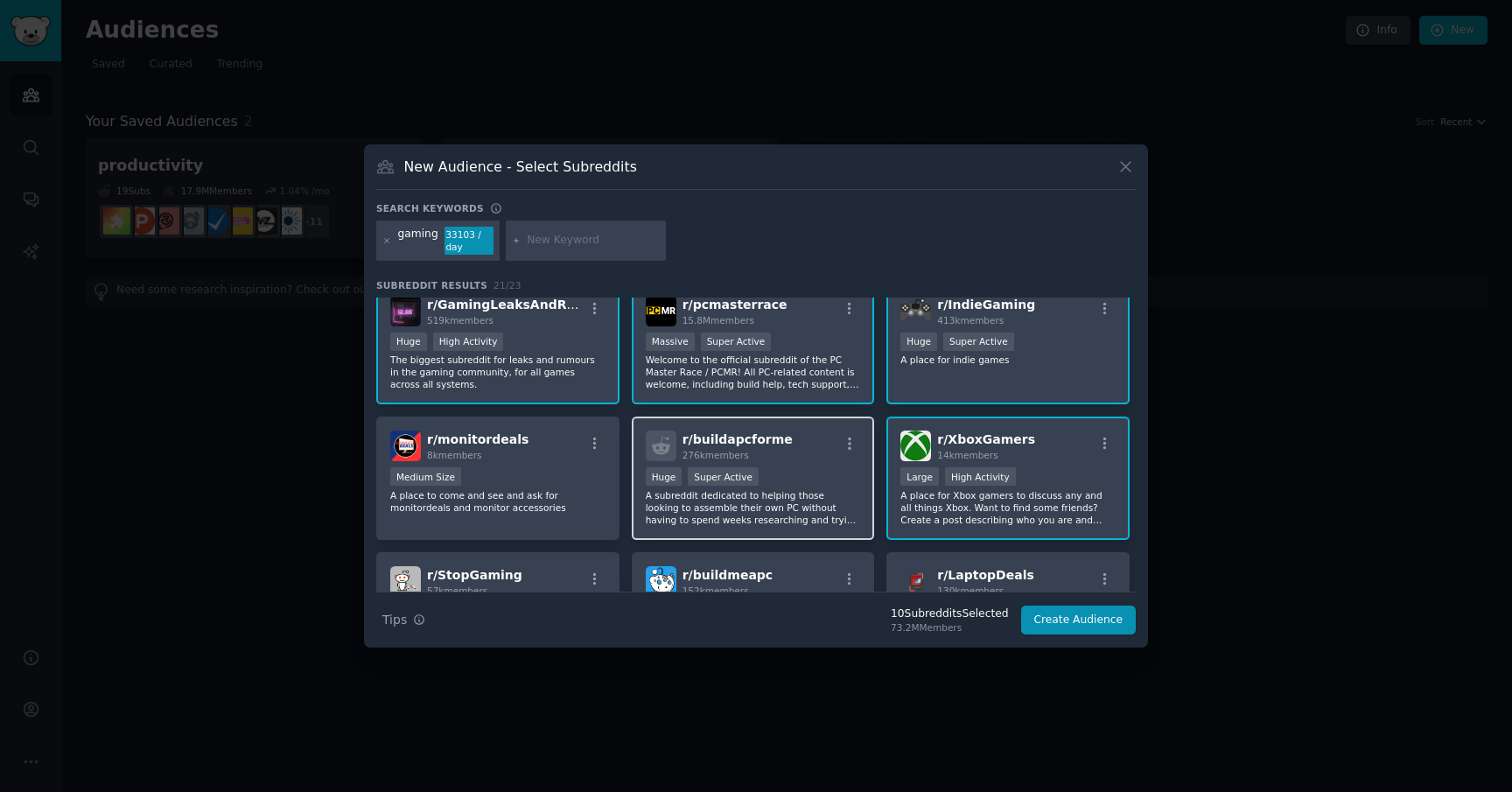
click at [753, 495] on p "A subreddit dedicated to helping those looking to assemble their own PC without…" at bounding box center [753, 507] width 215 height 37
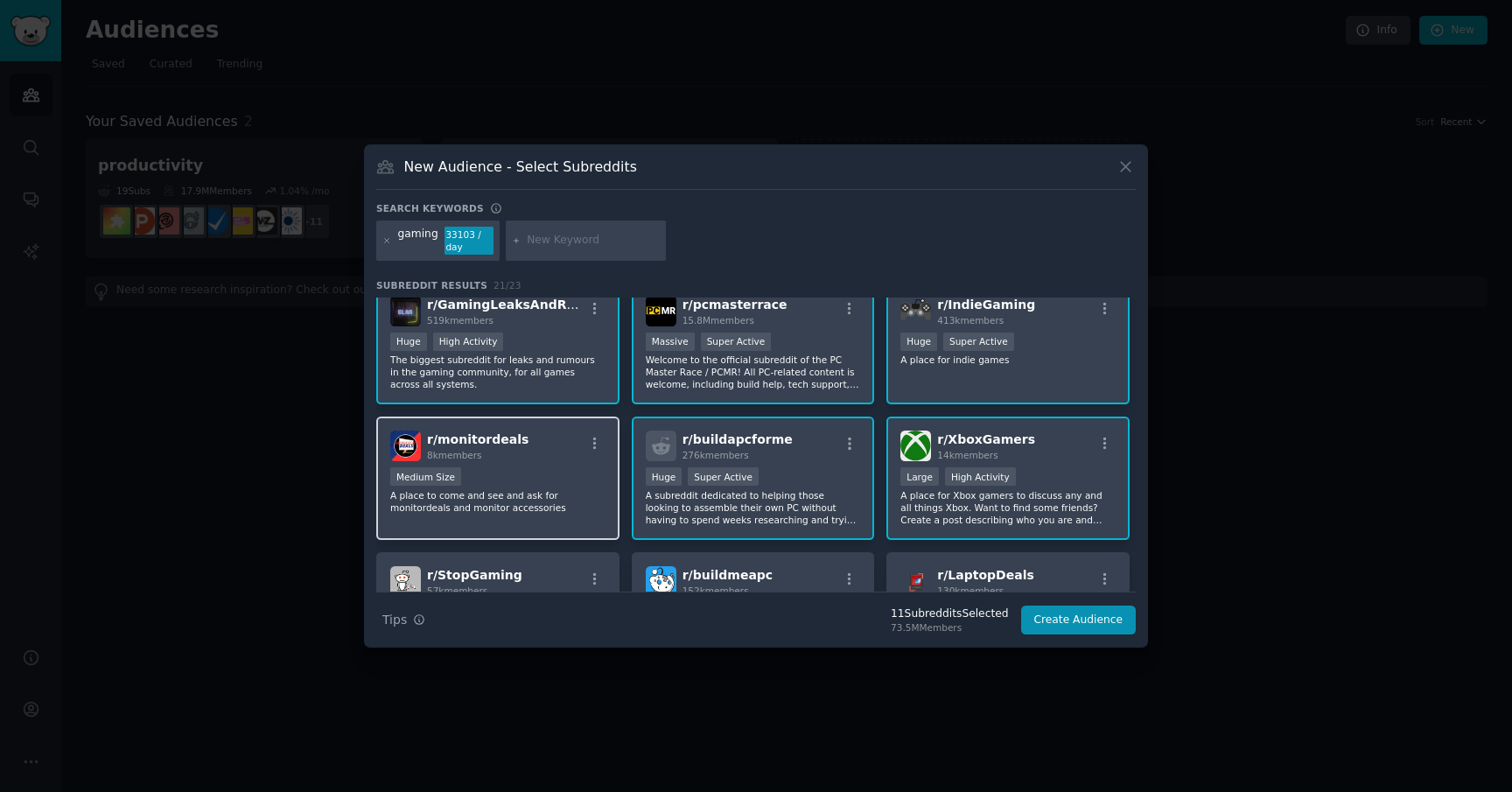
click at [530, 500] on p "A place to come and see and ask for monitordeals and monitor accessories" at bounding box center [497, 501] width 215 height 25
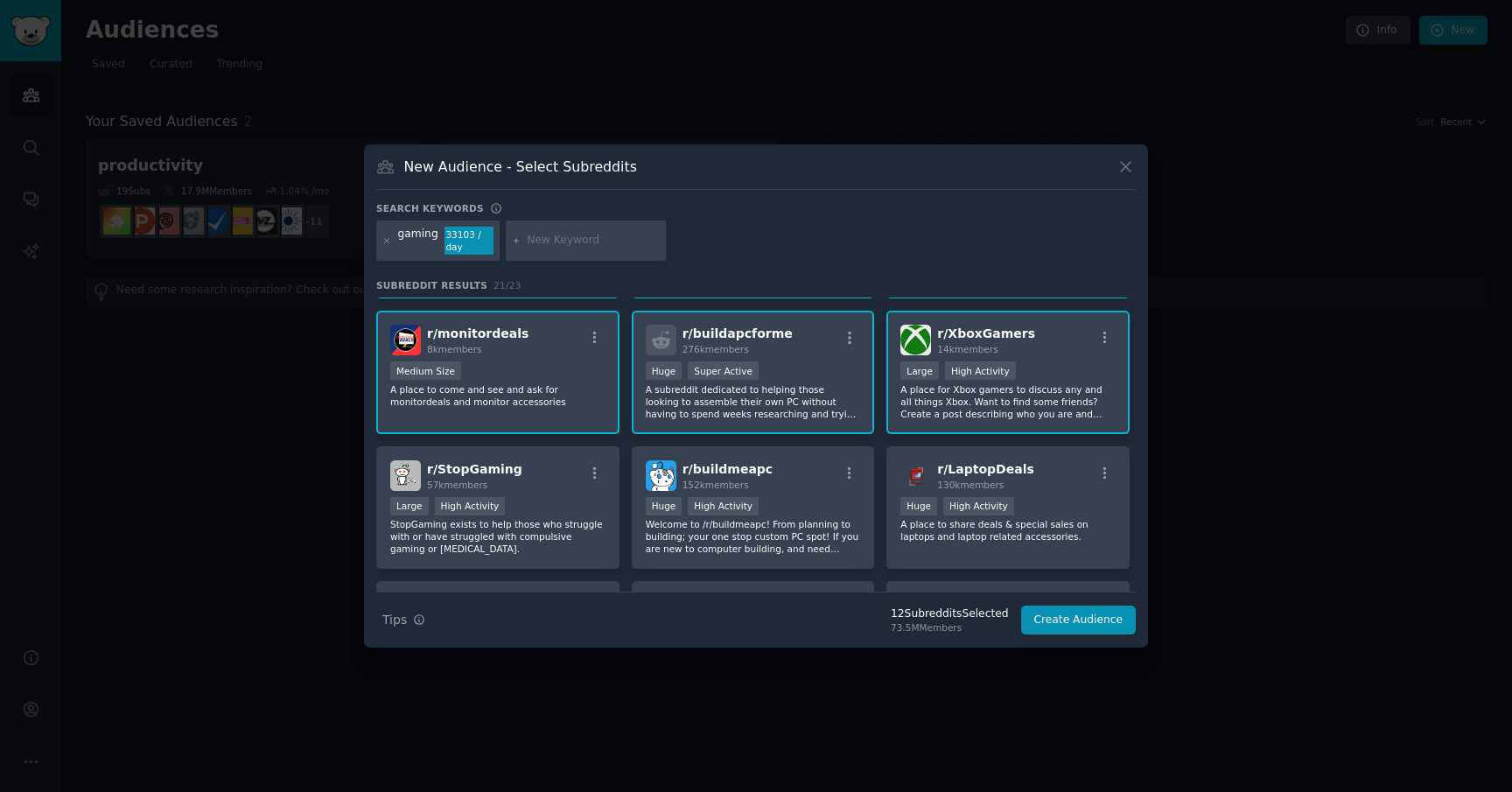
scroll to position [405, 0]
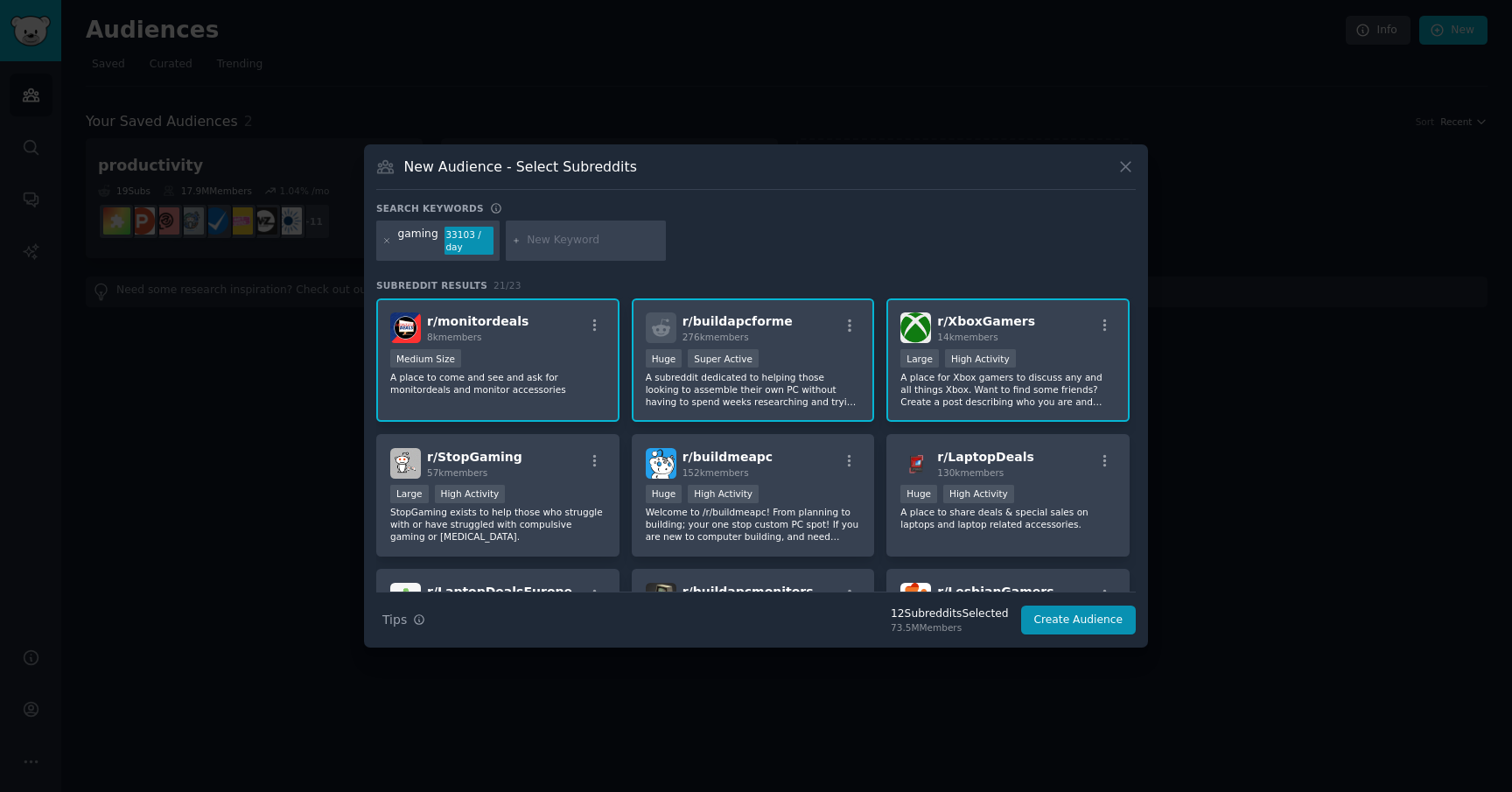
click at [530, 500] on div "Large High Activity" at bounding box center [497, 495] width 215 height 22
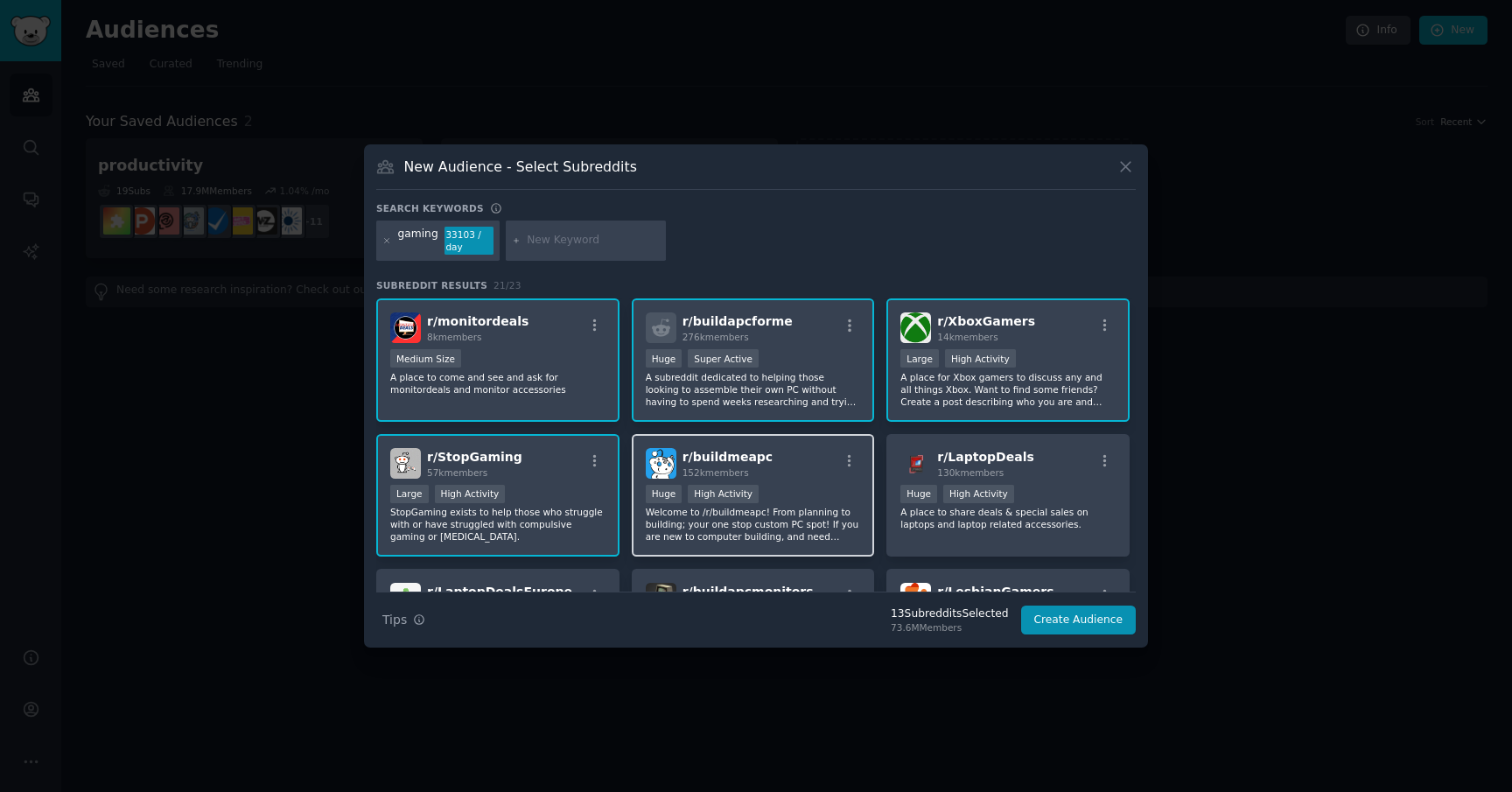
click at [706, 513] on p "Welcome to /r/buildmeapc! From planning to building; your one stop custom PC sp…" at bounding box center [753, 524] width 215 height 37
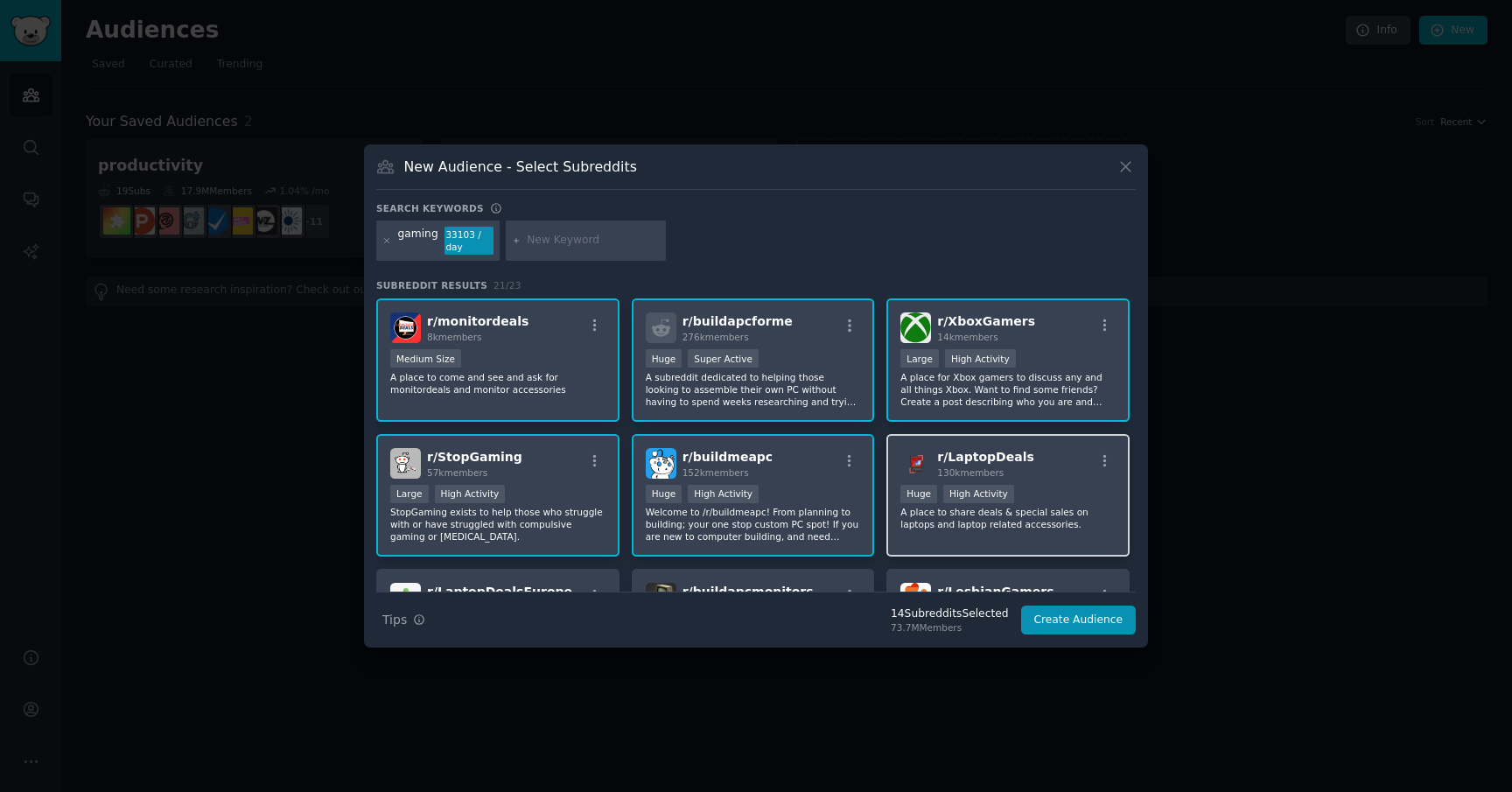
click at [918, 511] on p "A place to share deals & special sales on laptops and laptop related accessorie…" at bounding box center [1008, 518] width 215 height 25
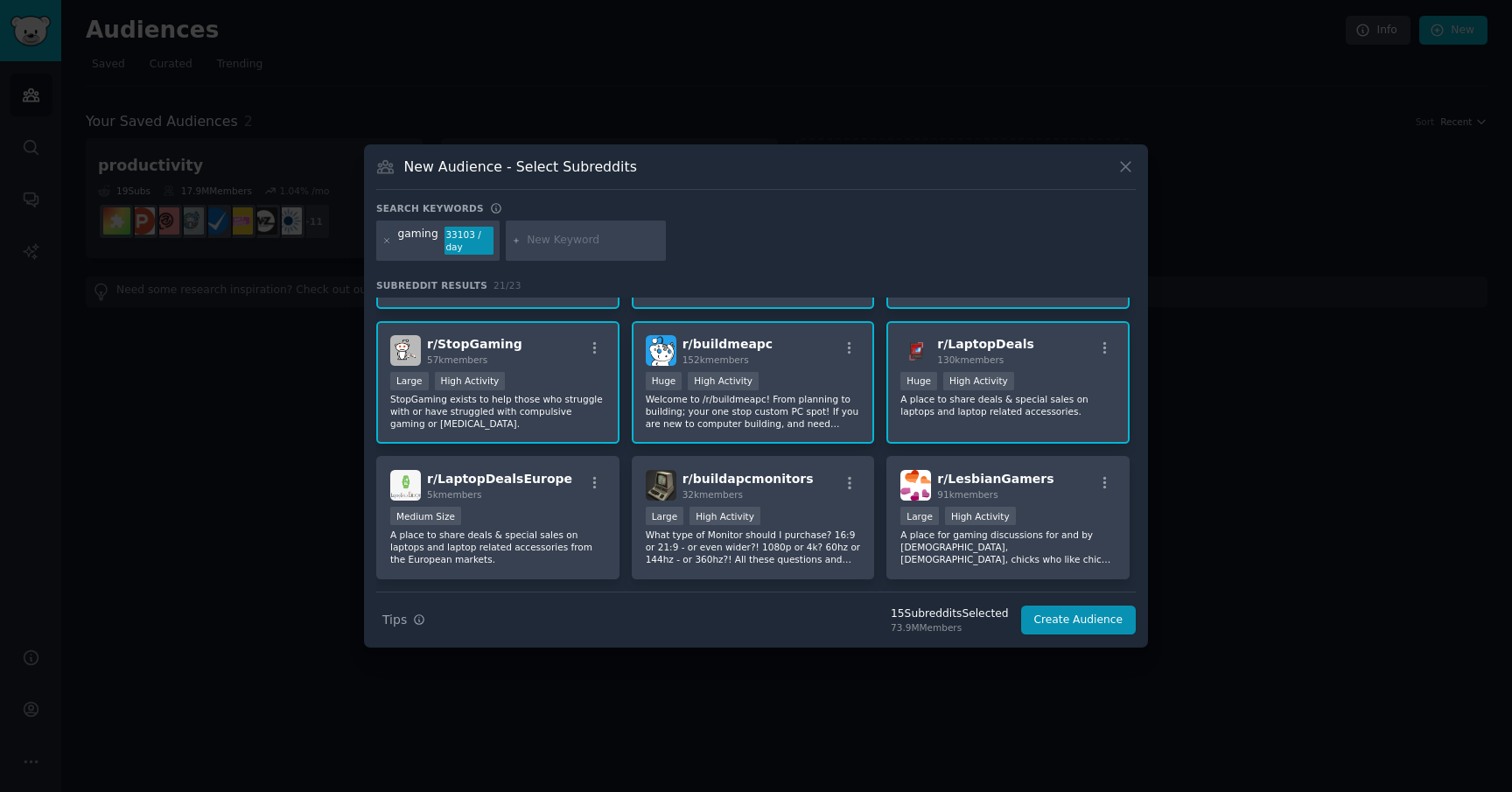
scroll to position [545, 0]
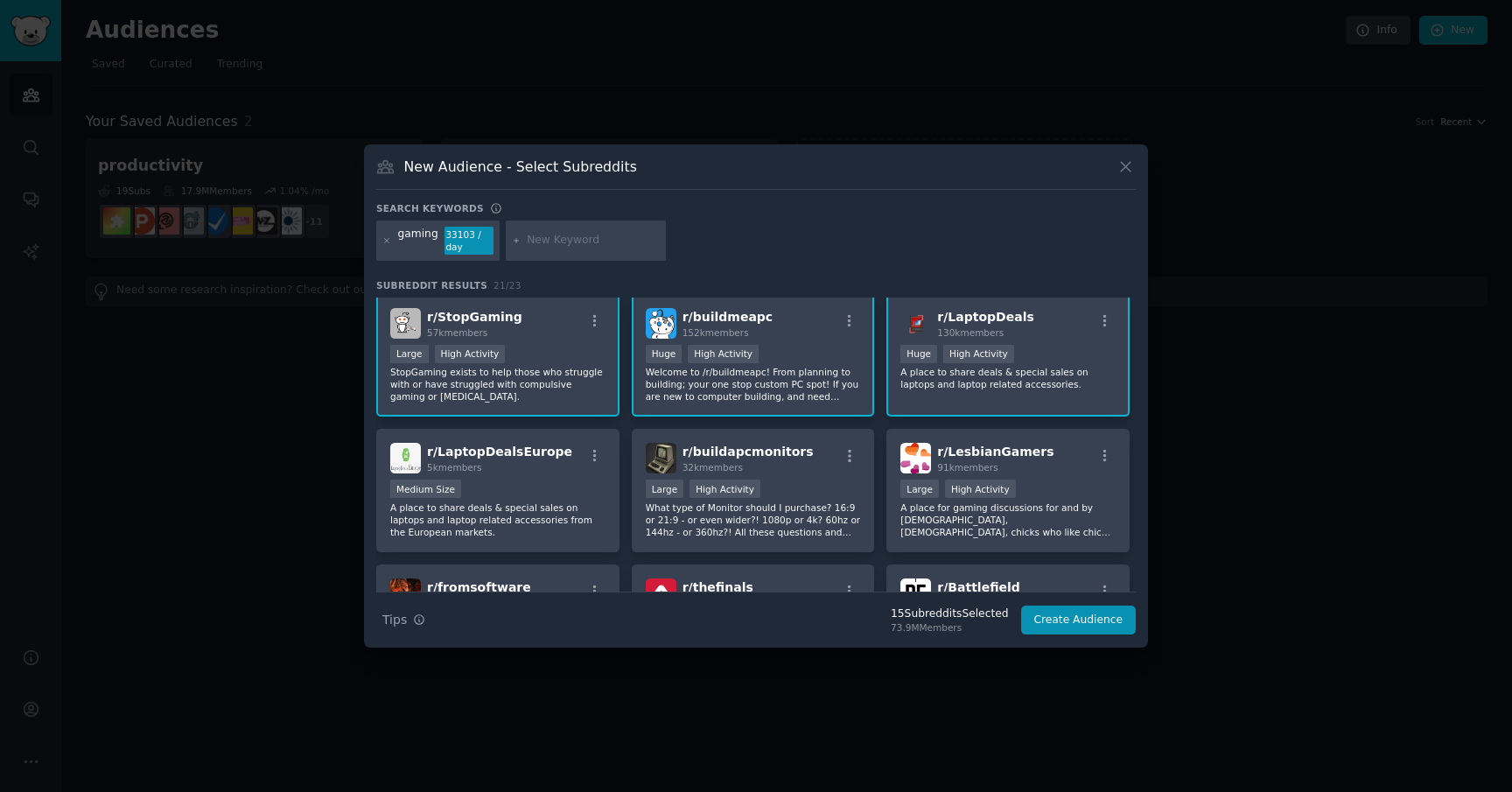
click at [918, 511] on p "A place for gaming discussions for and by lesbians, bisexual girls, chicks who …" at bounding box center [1008, 519] width 215 height 37
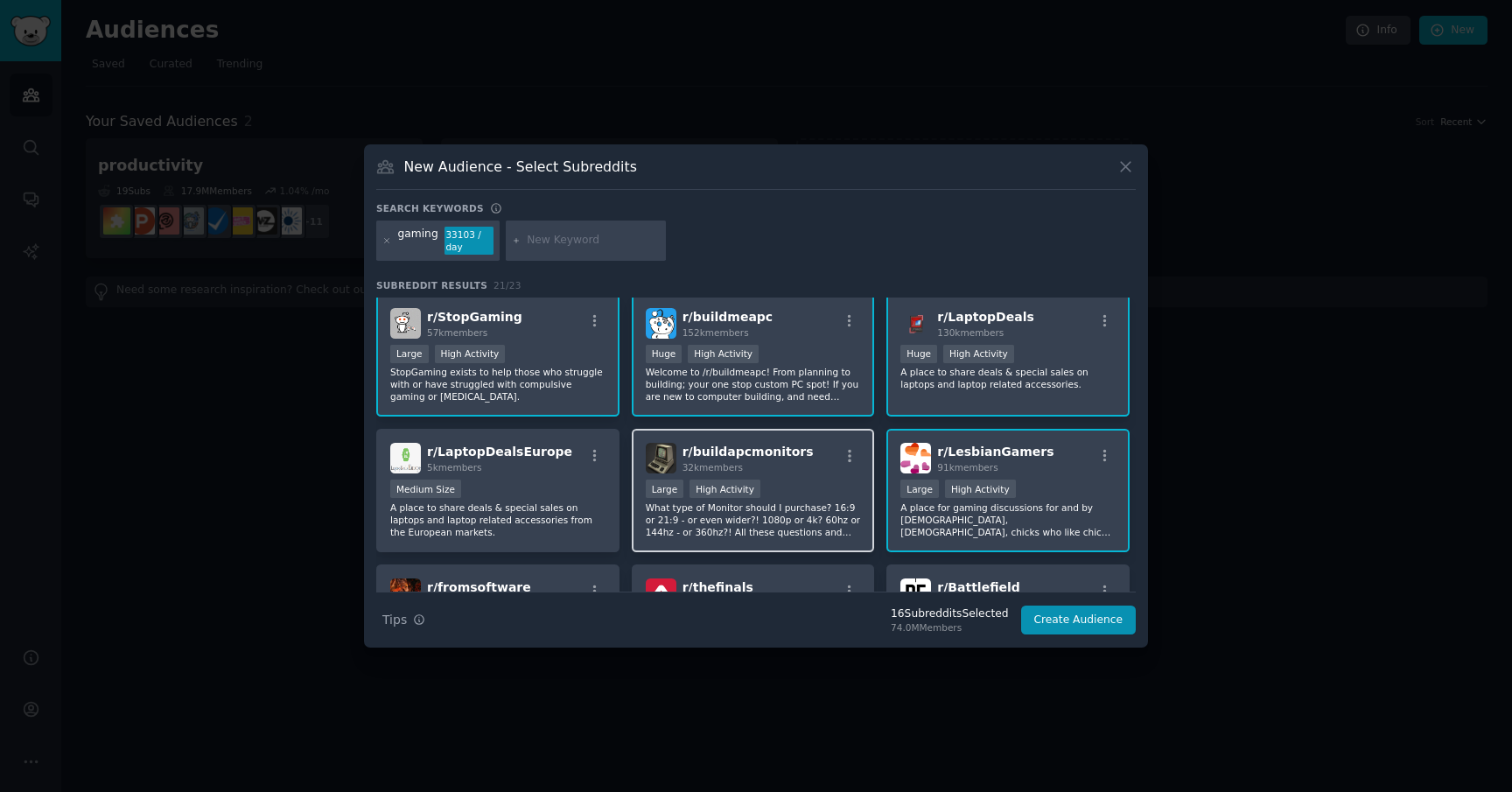
click at [802, 511] on p "What type of Monitor should I purchase? 16:9 or 21:9 - or even wider?! 1080p or…" at bounding box center [753, 519] width 215 height 37
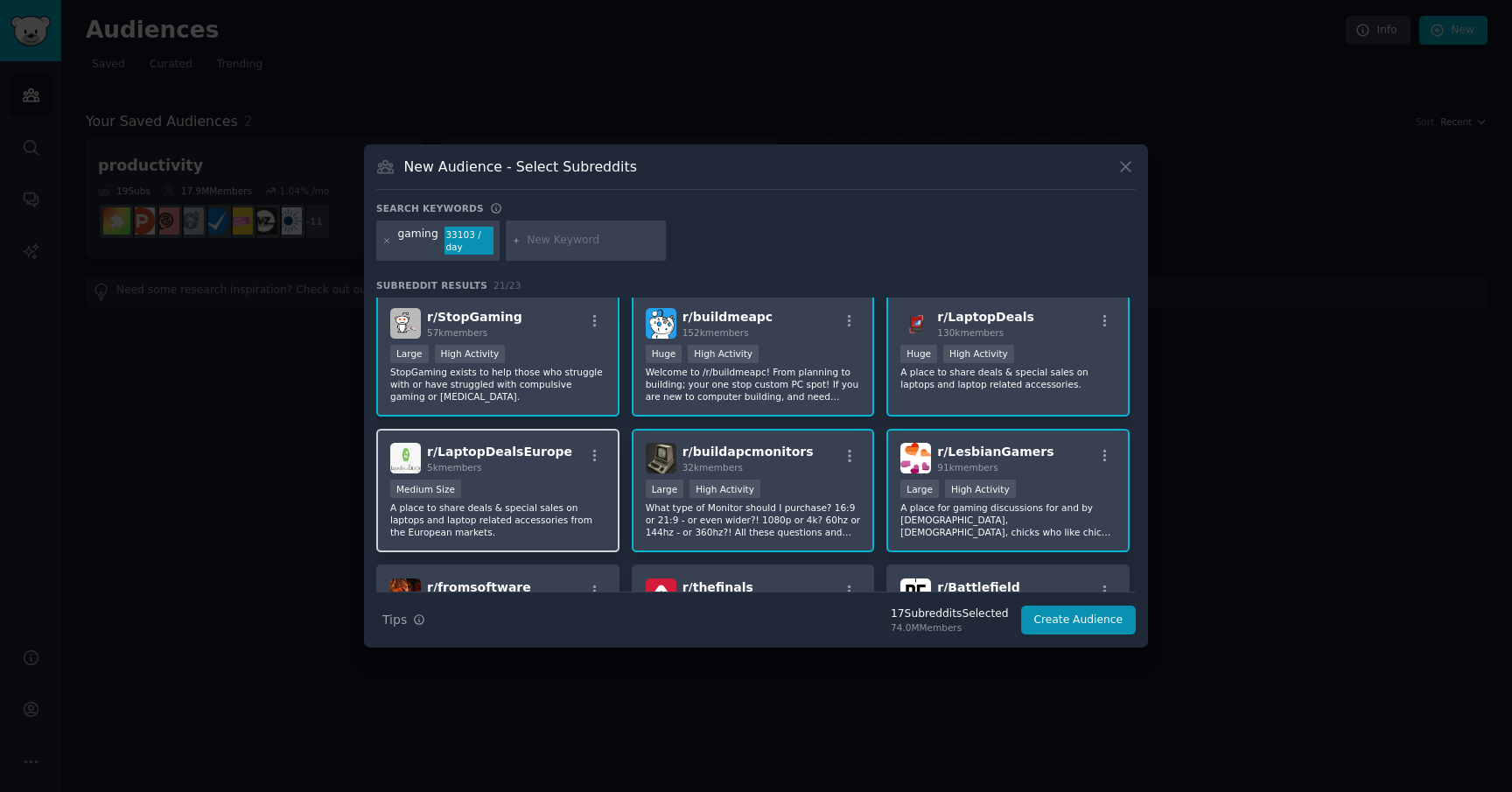
click at [508, 507] on p "A place to share deals & special sales on laptops and laptop related accessorie…" at bounding box center [497, 519] width 215 height 37
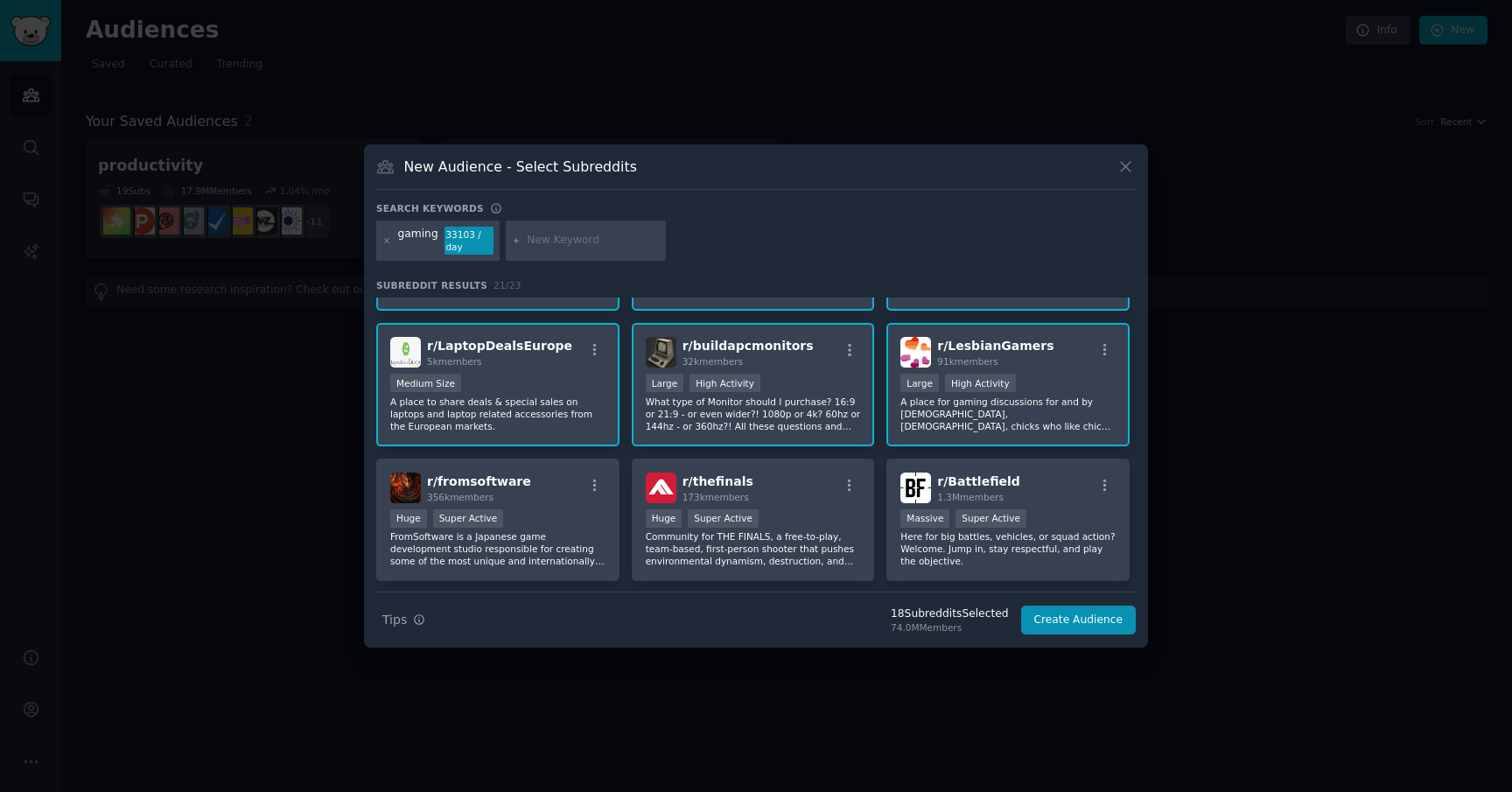
scroll to position [661, 0]
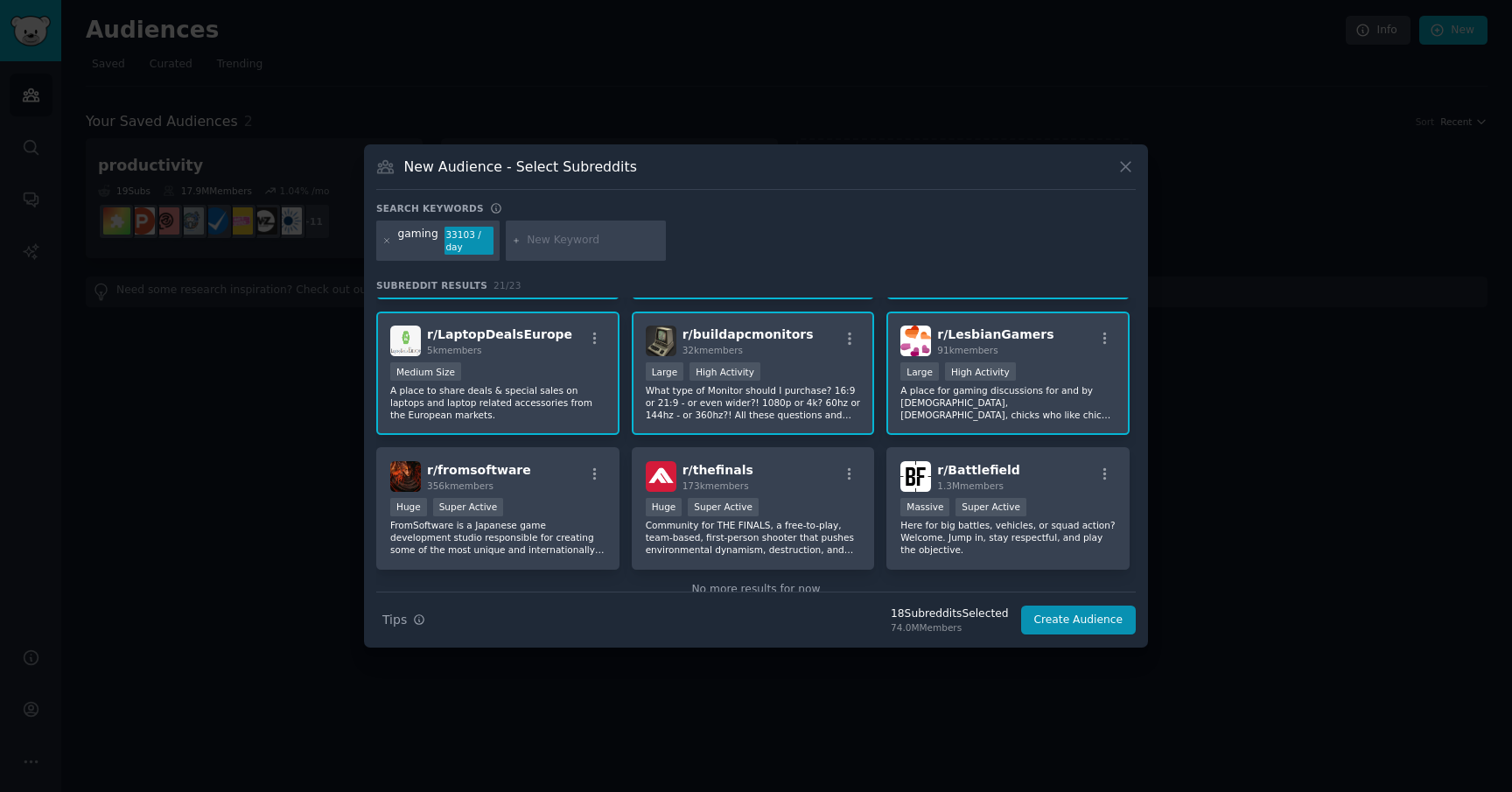
click at [508, 507] on div "Huge Super Active" at bounding box center [497, 509] width 215 height 22
click at [744, 517] on div ">= 95th percentile for submissions / day Huge Super Active" at bounding box center [753, 509] width 215 height 22
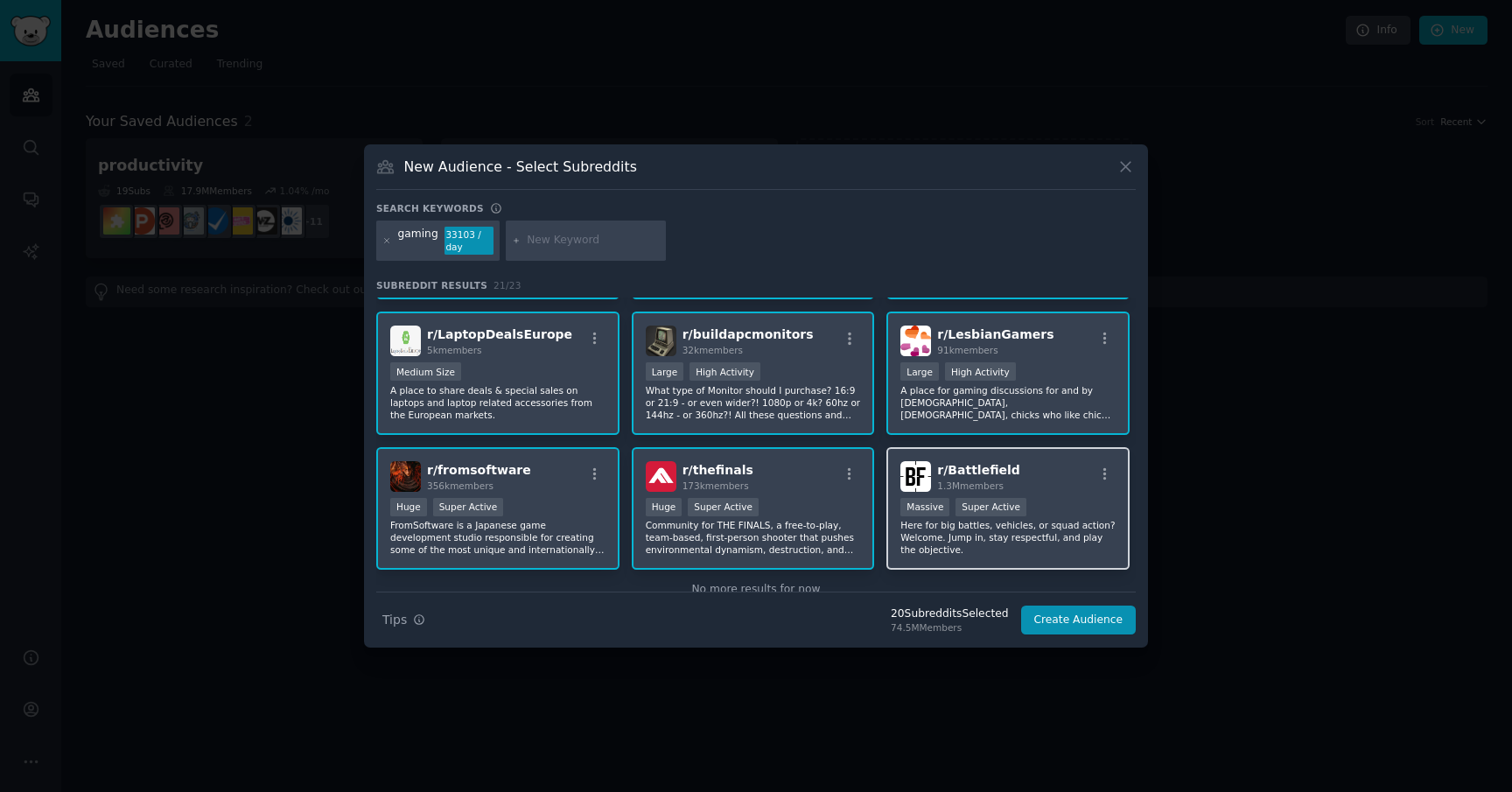
click at [969, 520] on p "Here for big battles, vehicles, or squad action? Welcome. Jump in, stay respect…" at bounding box center [1008, 537] width 215 height 37
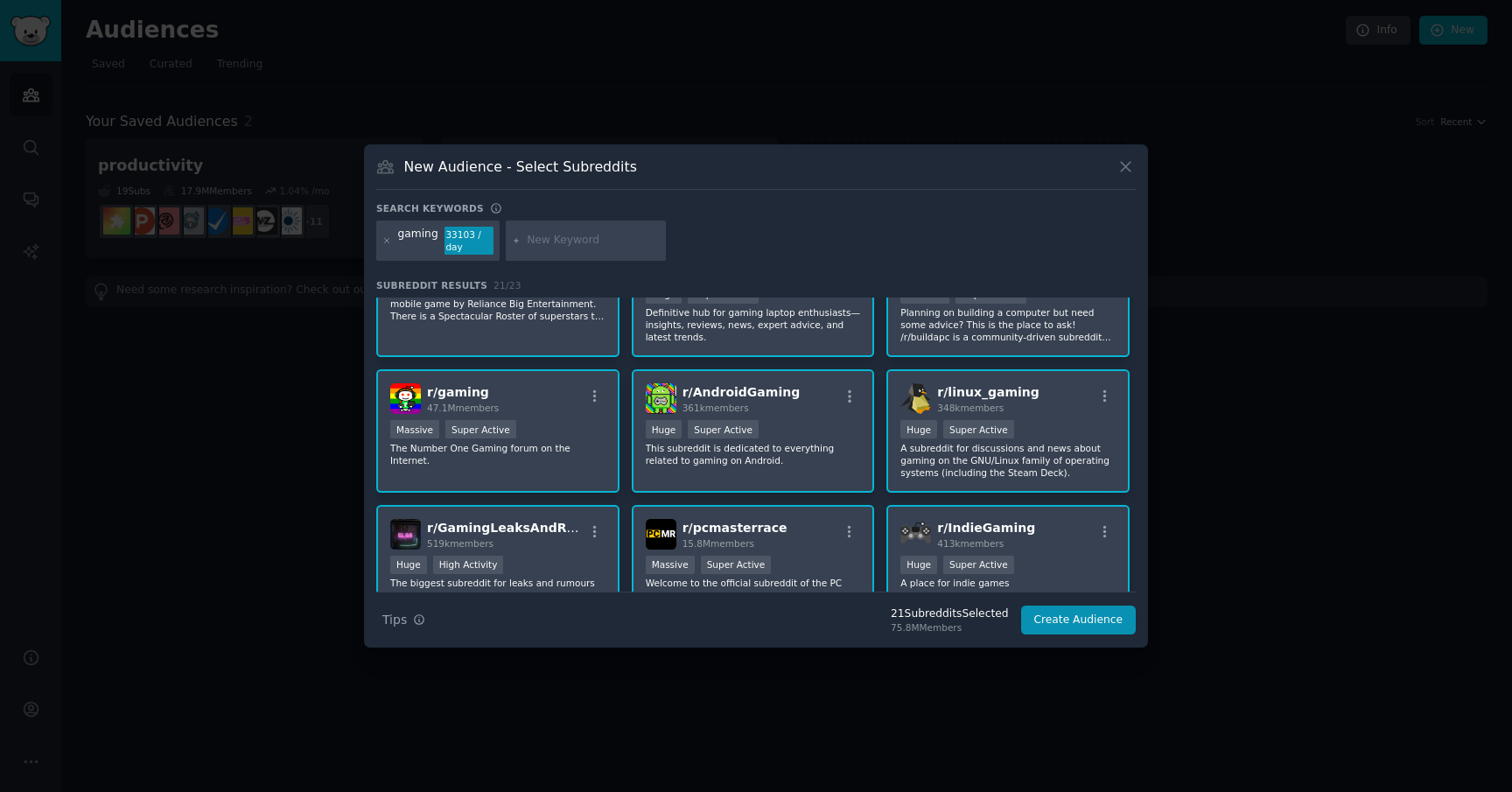
scroll to position [0, 0]
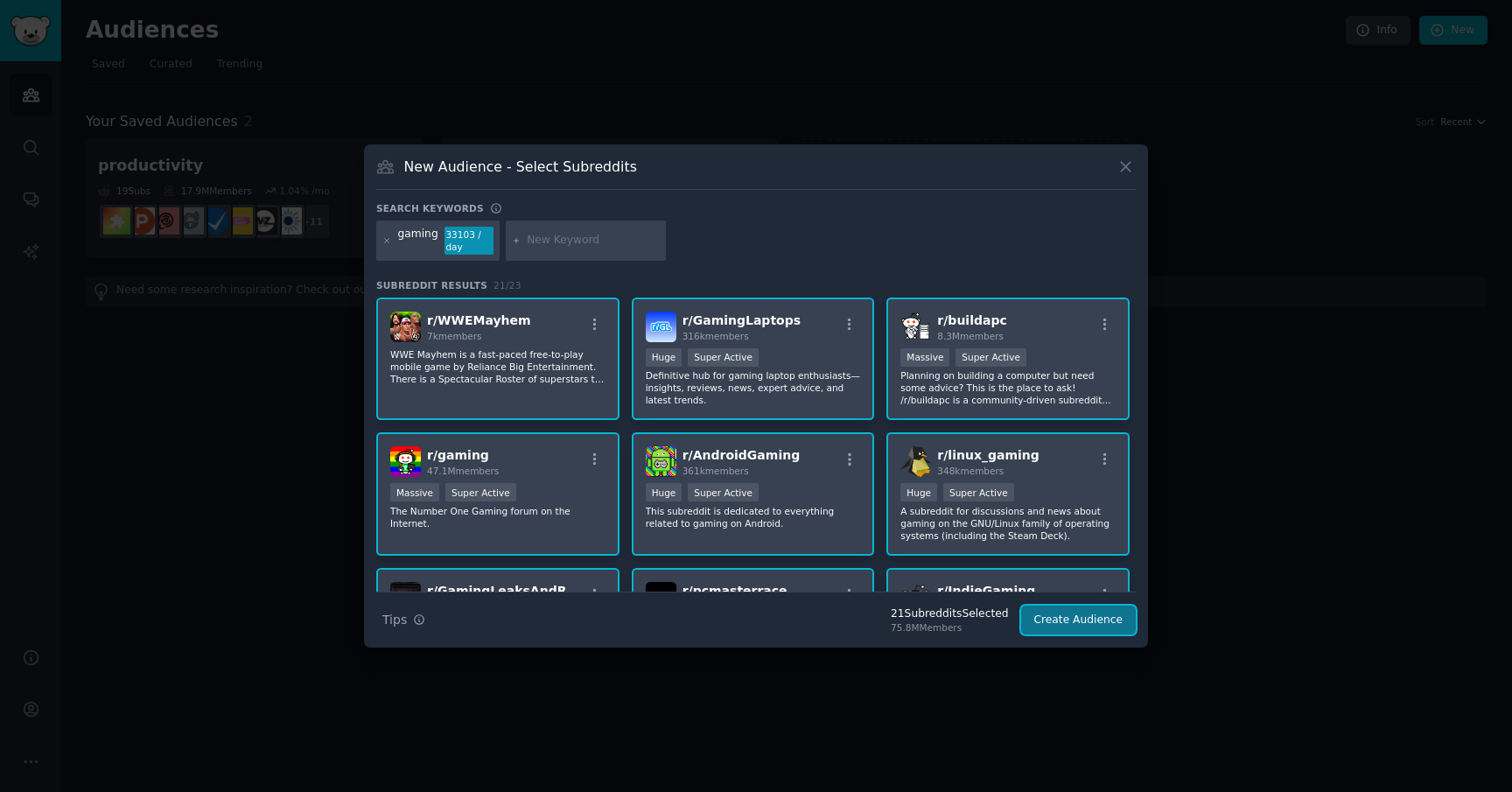
click at [1061, 620] on button "Create Audience" at bounding box center [1079, 620] width 116 height 29
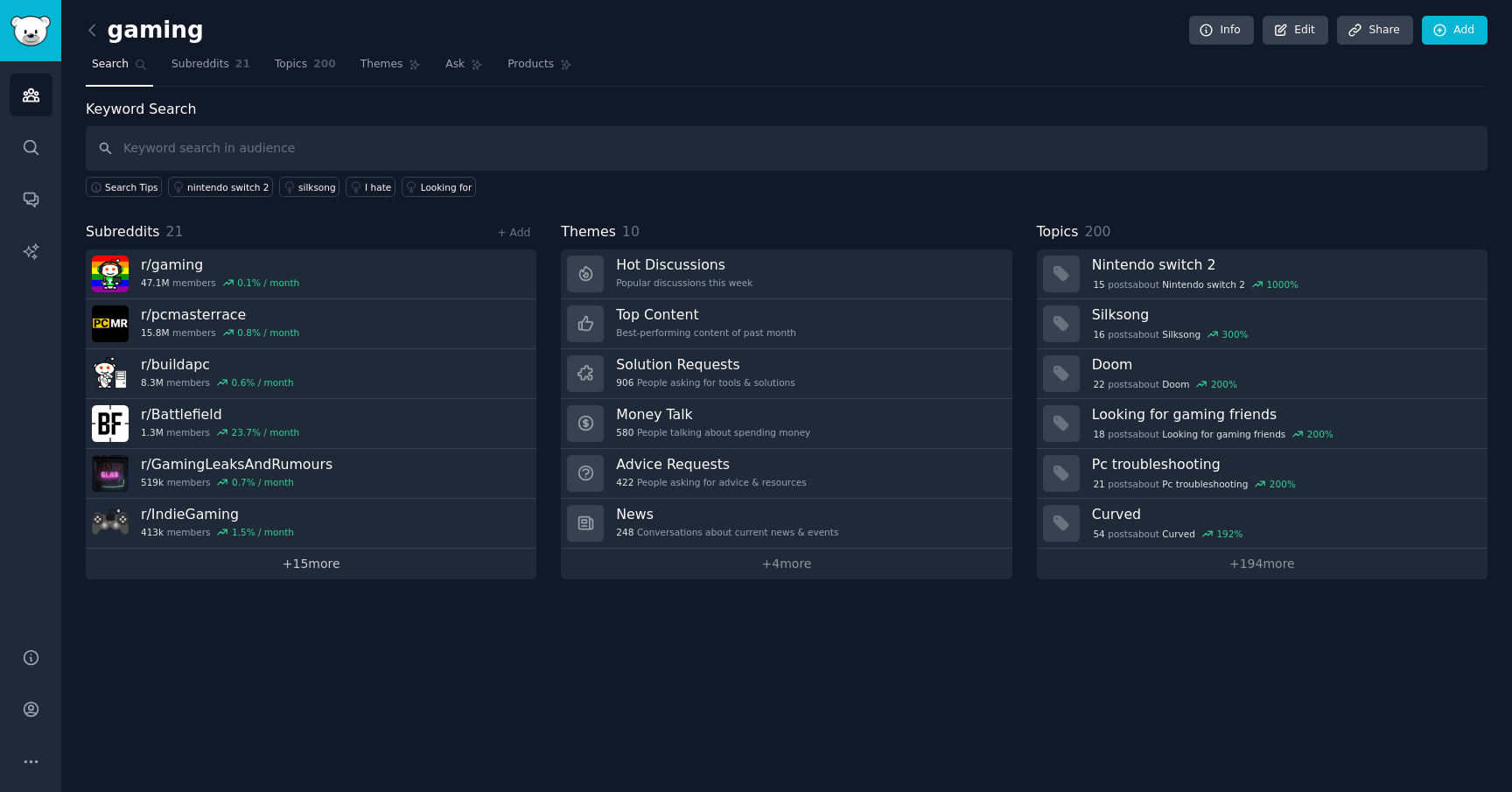
click at [413, 569] on link "+ 15 more" at bounding box center [312, 564] width 451 height 30
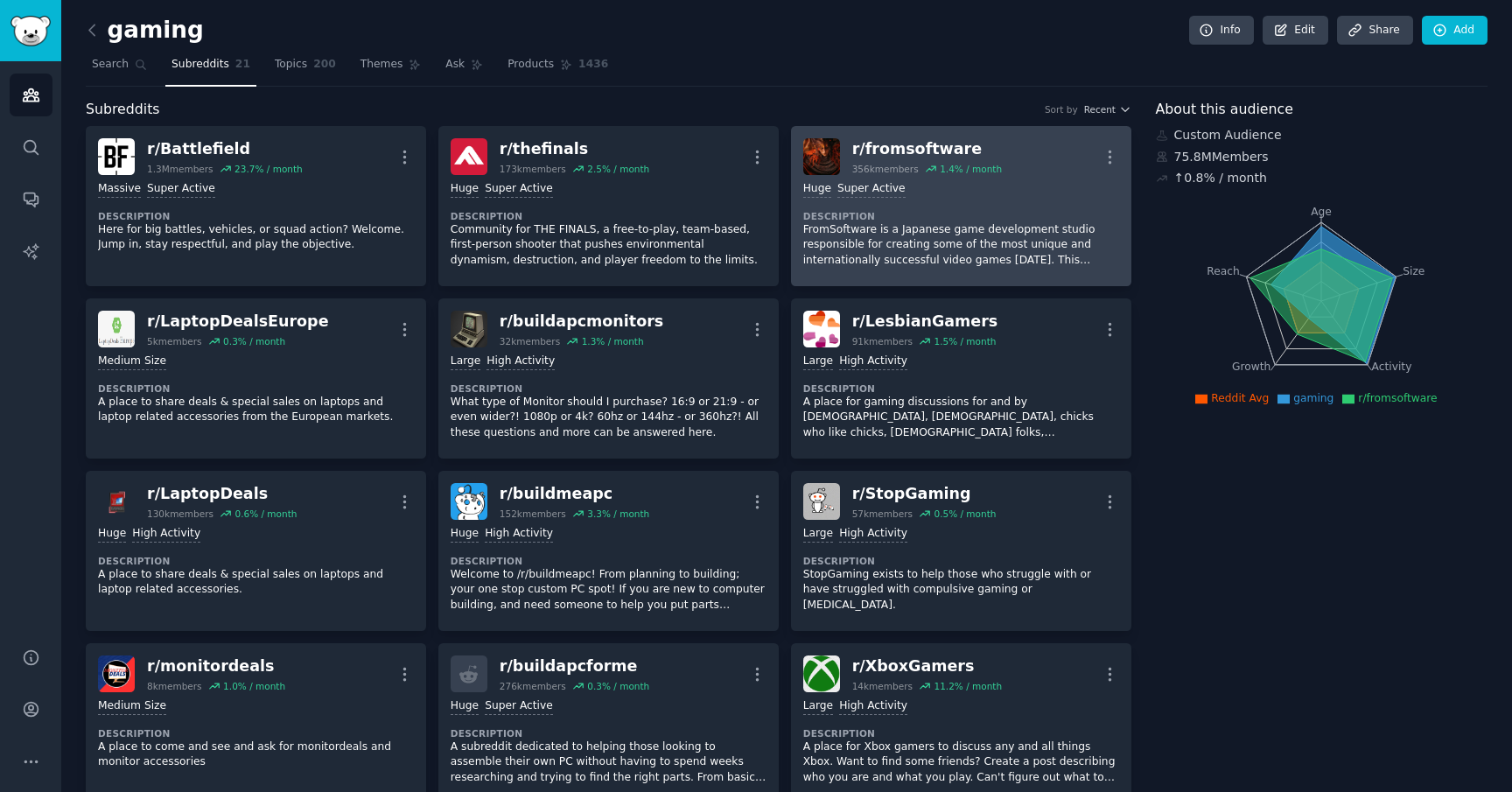
click at [980, 154] on div "r/ fromsoftware" at bounding box center [927, 149] width 150 height 22
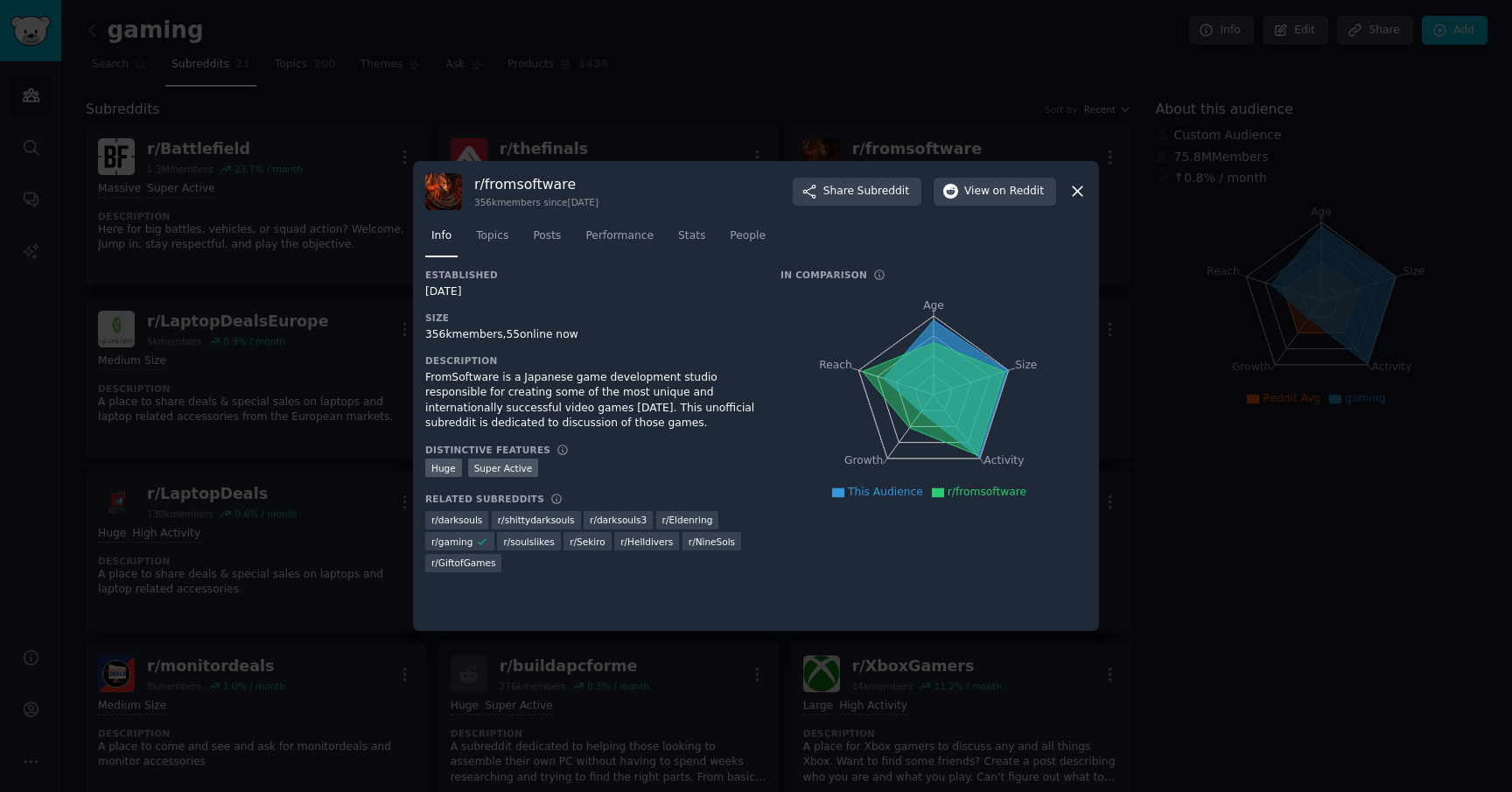
click at [1080, 189] on icon at bounding box center [1077, 192] width 9 height 9
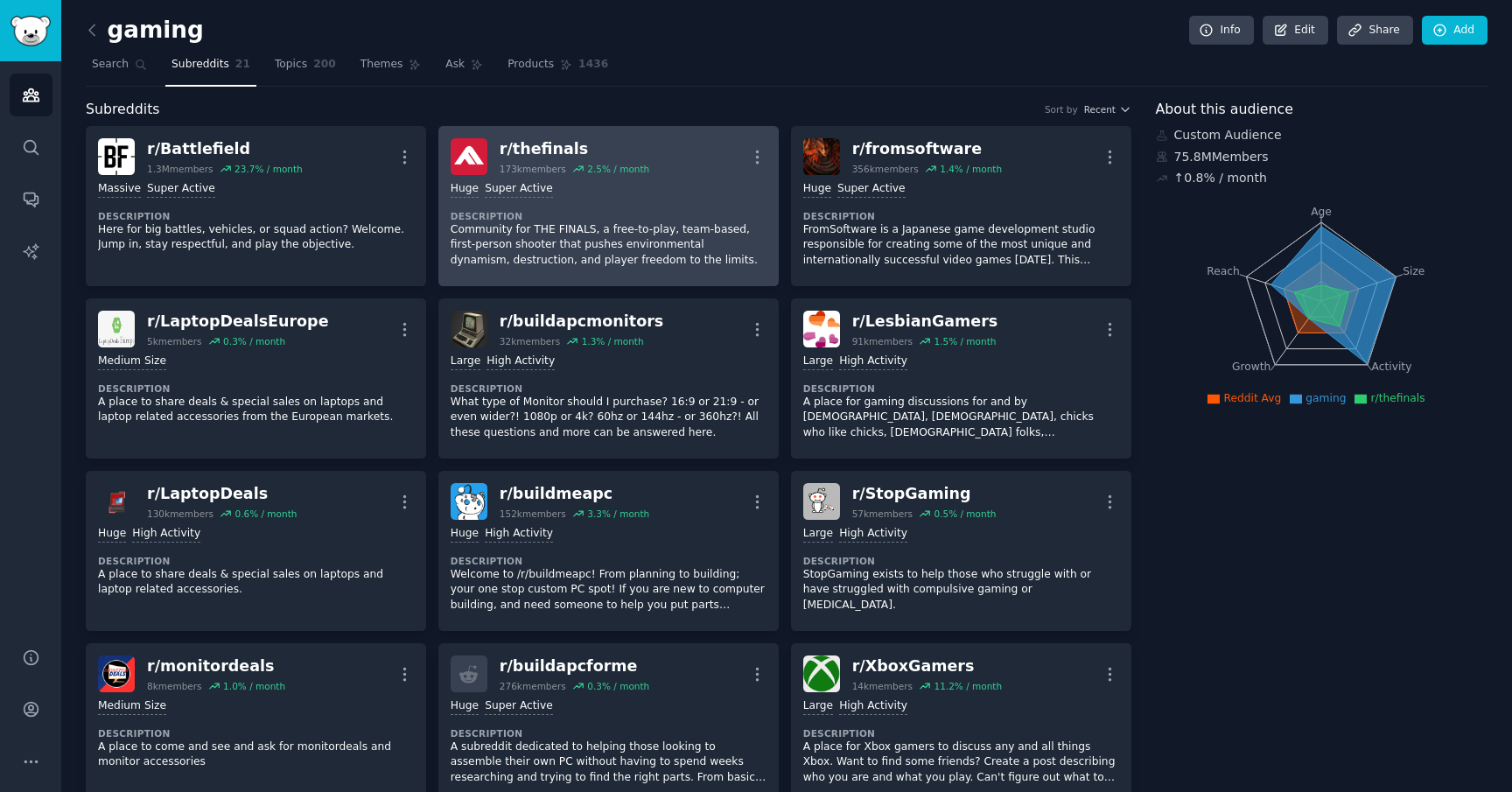
click at [660, 264] on p "Community for THE FINALS, a free-to-play, team-based, first-person shooter that…" at bounding box center [608, 245] width 315 height 46
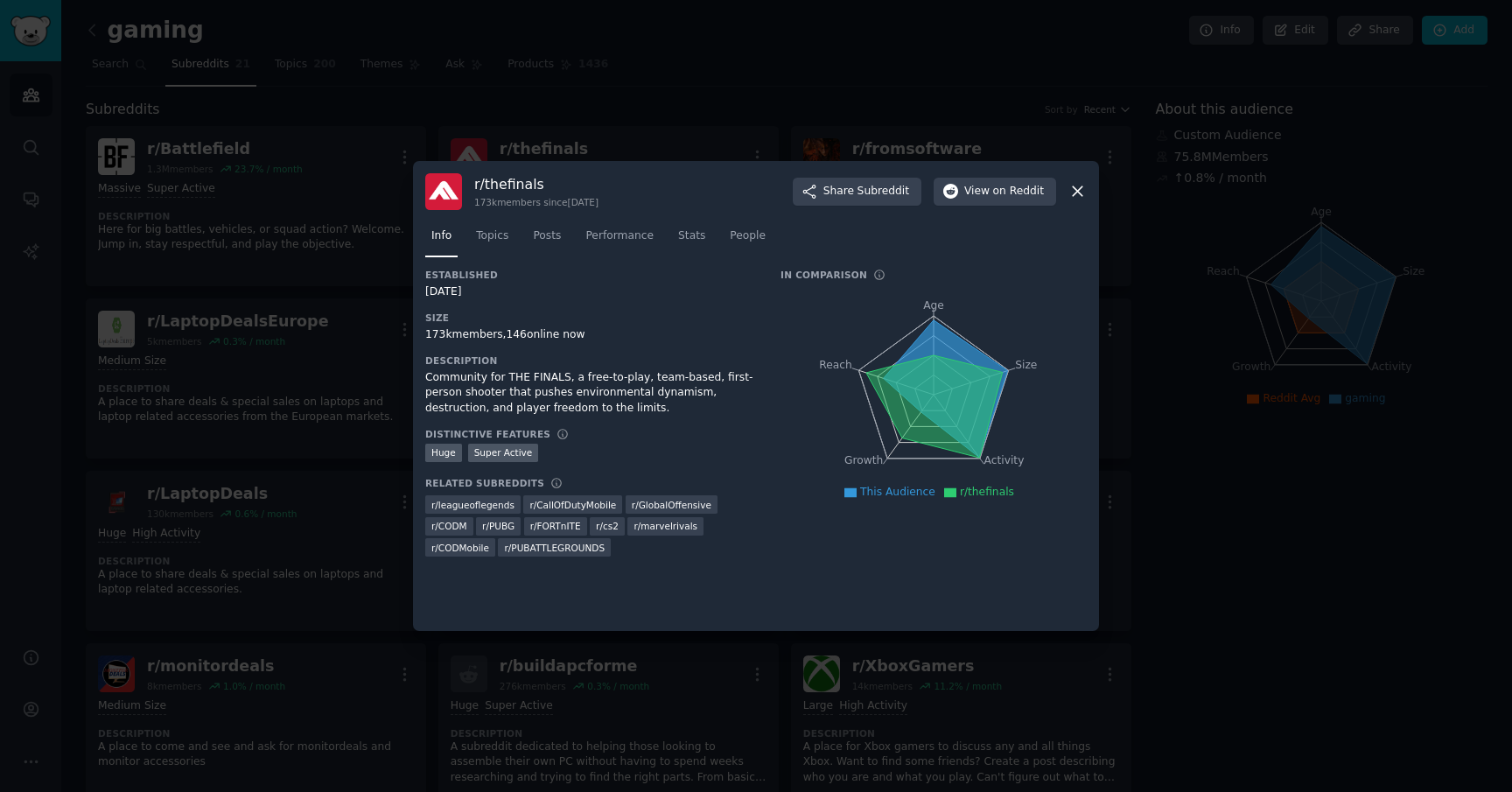
click at [1156, 524] on div at bounding box center [756, 396] width 1512 height 792
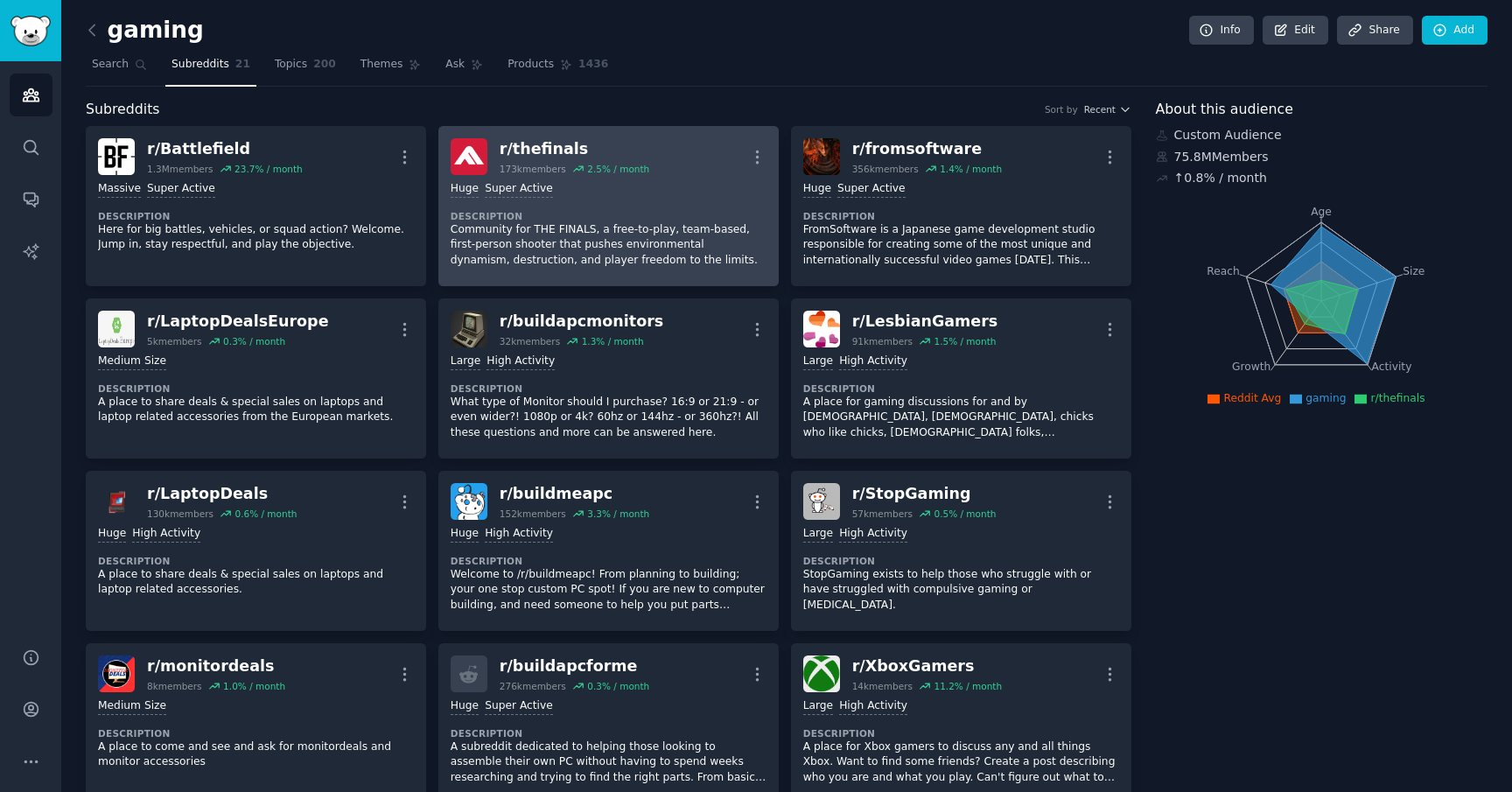
click at [721, 260] on p "Community for THE FINALS, a free-to-play, team-based, first-person shooter that…" at bounding box center [608, 245] width 315 height 46
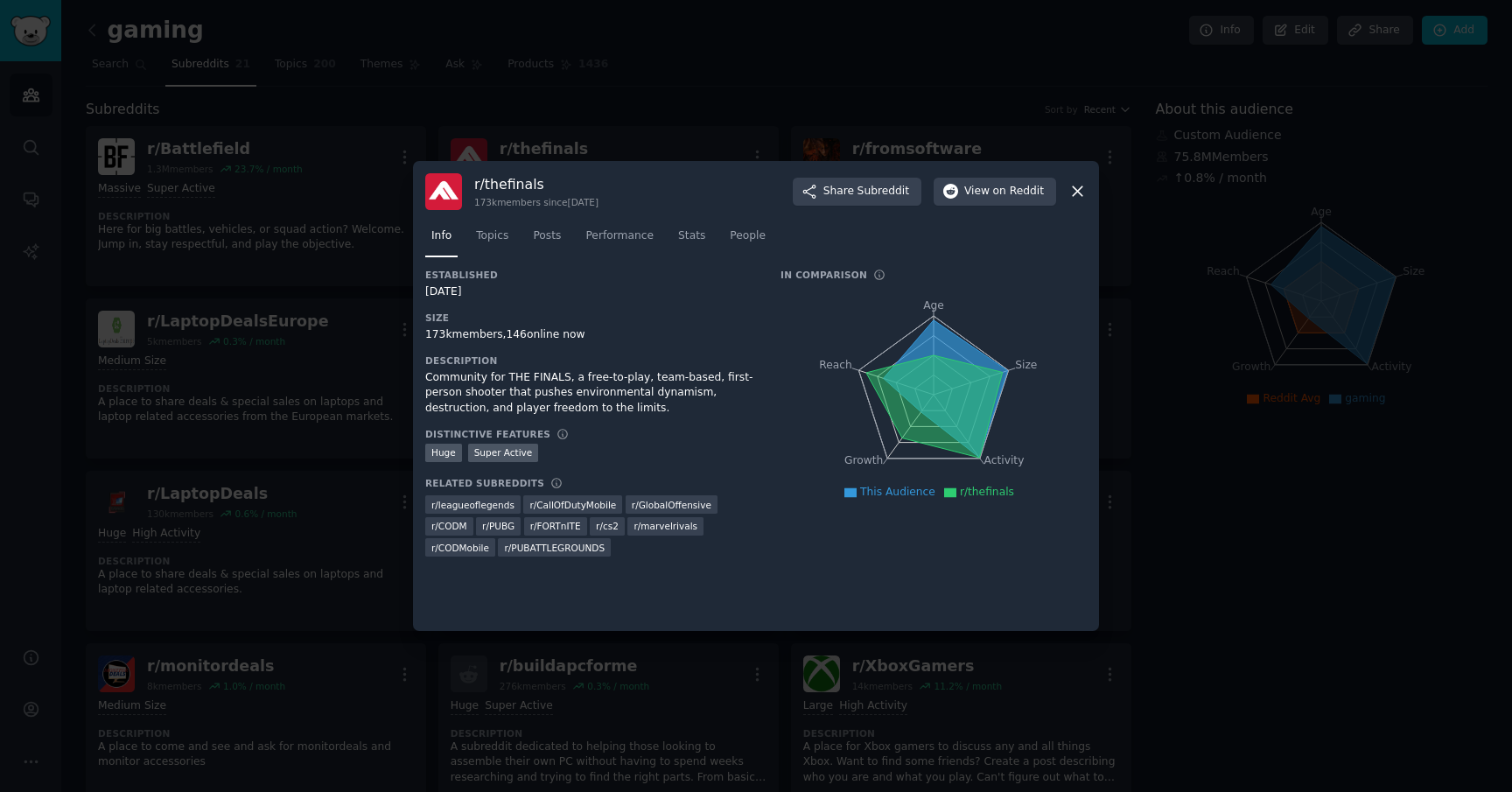
click at [1198, 606] on div at bounding box center [756, 396] width 1512 height 792
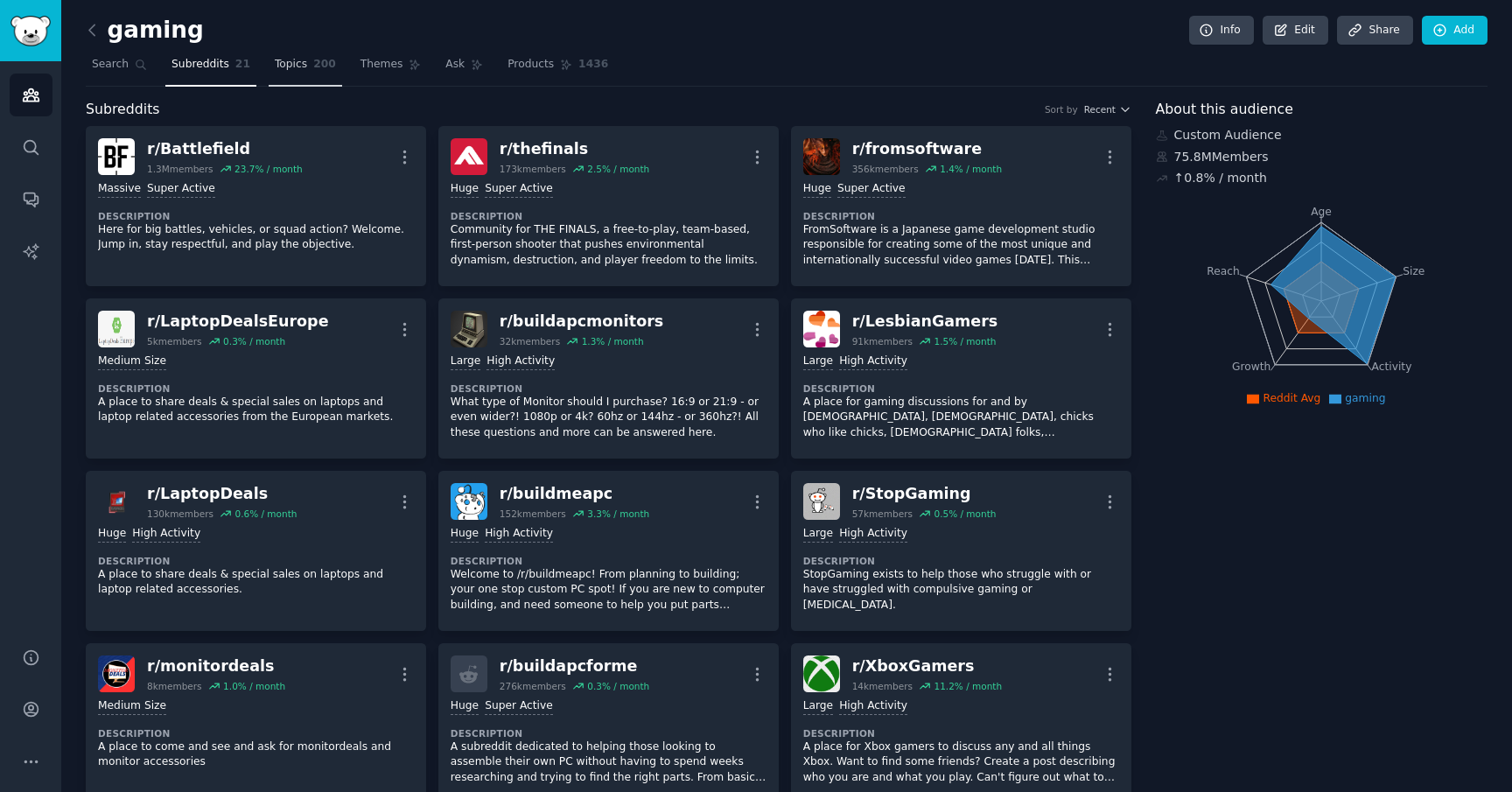
click at [307, 72] on link "Topics 200" at bounding box center [306, 69] width 74 height 36
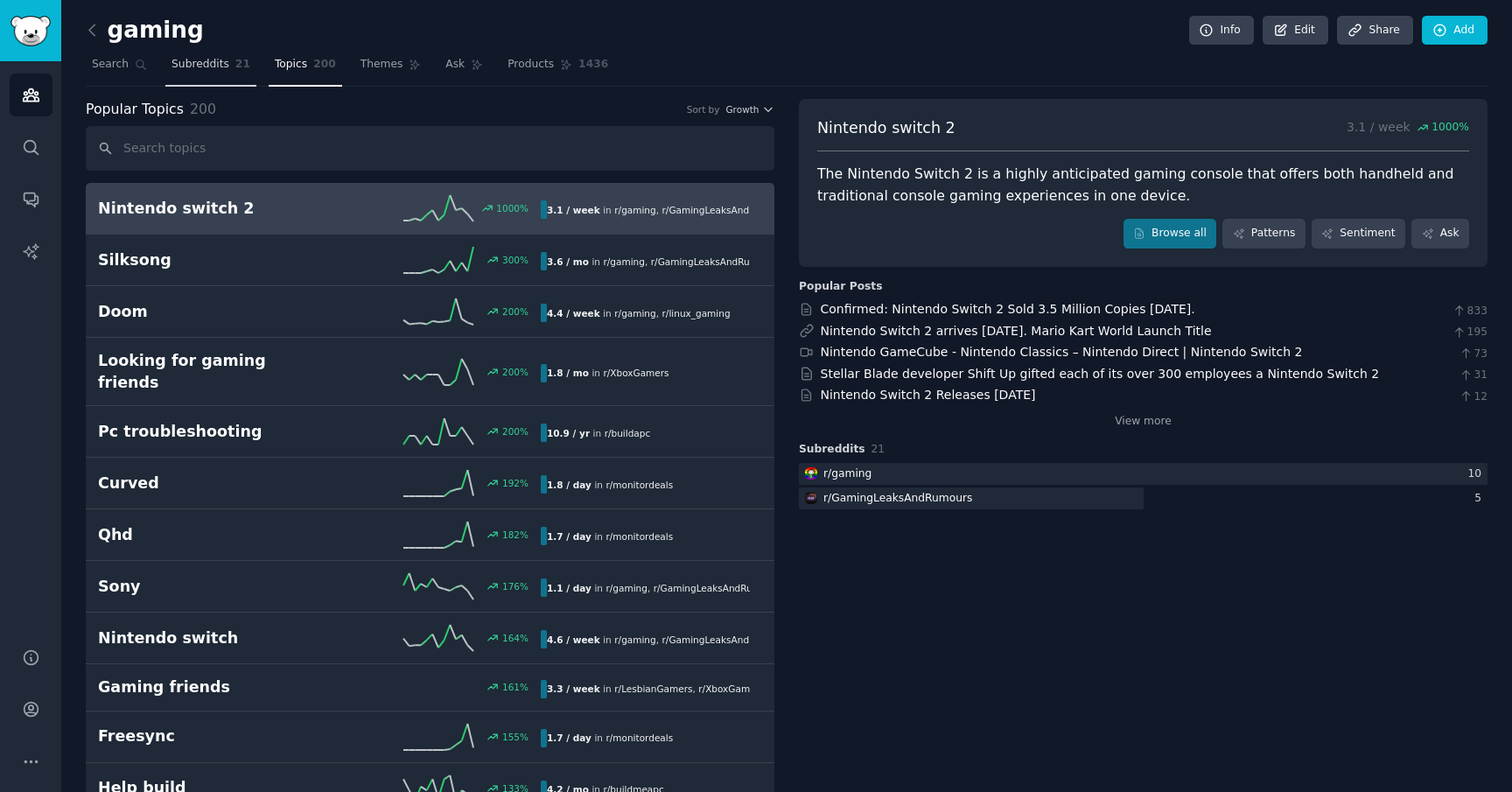
click at [198, 71] on span "Subreddits" at bounding box center [200, 64] width 58 height 16
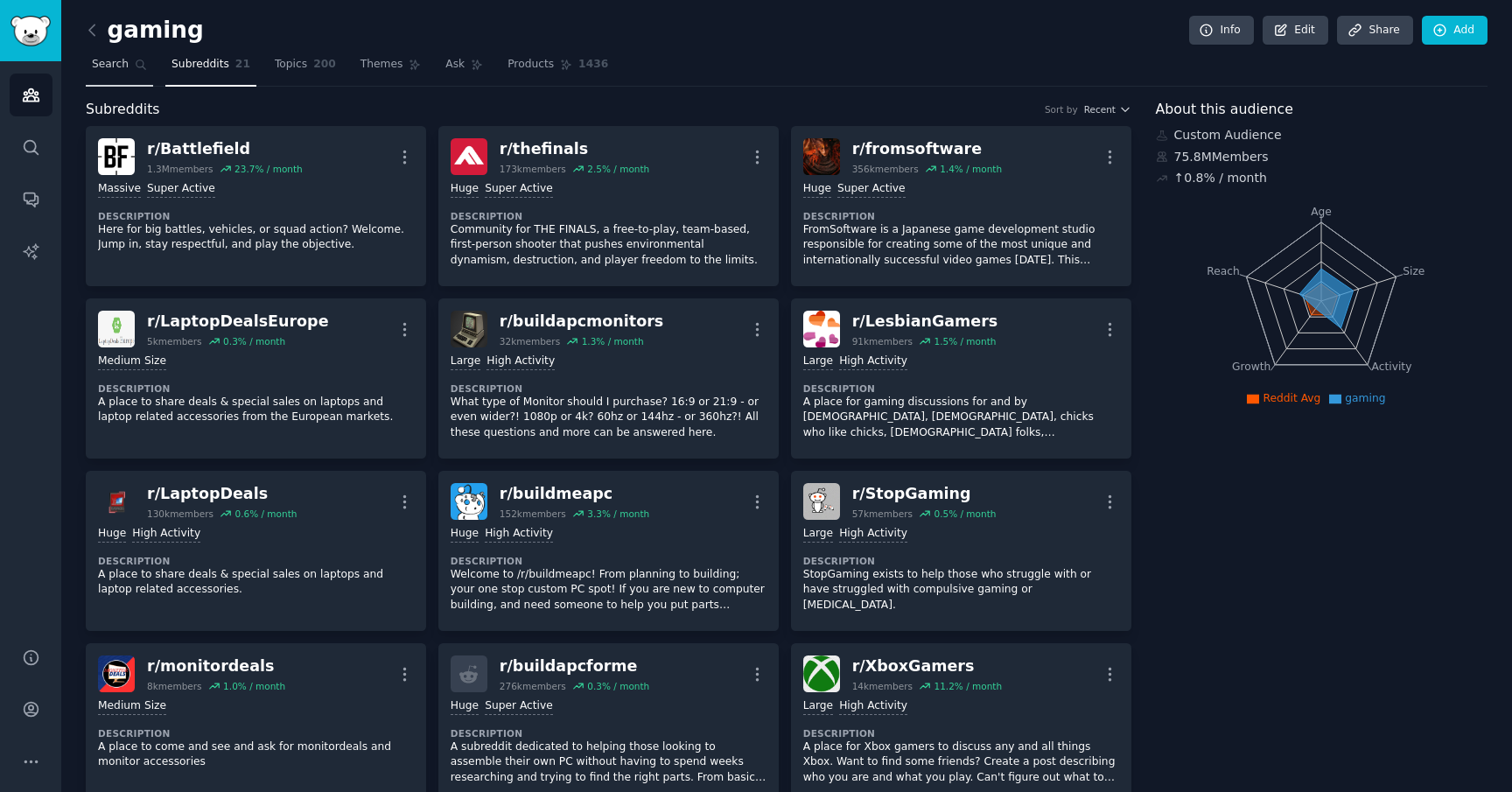
click at [111, 69] on span "Search" at bounding box center [110, 64] width 37 height 16
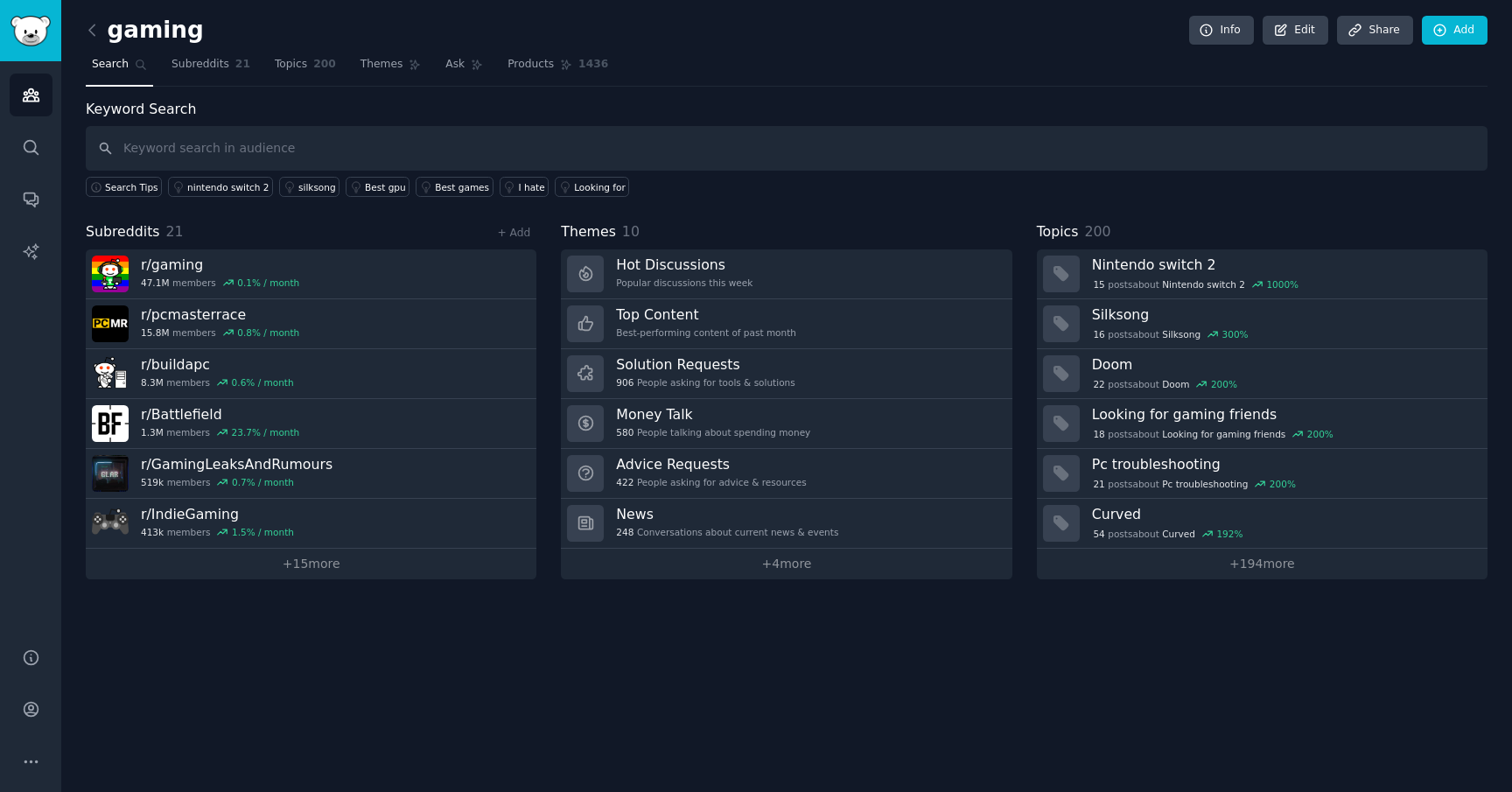
click at [92, 40] on link at bounding box center [97, 31] width 22 height 28
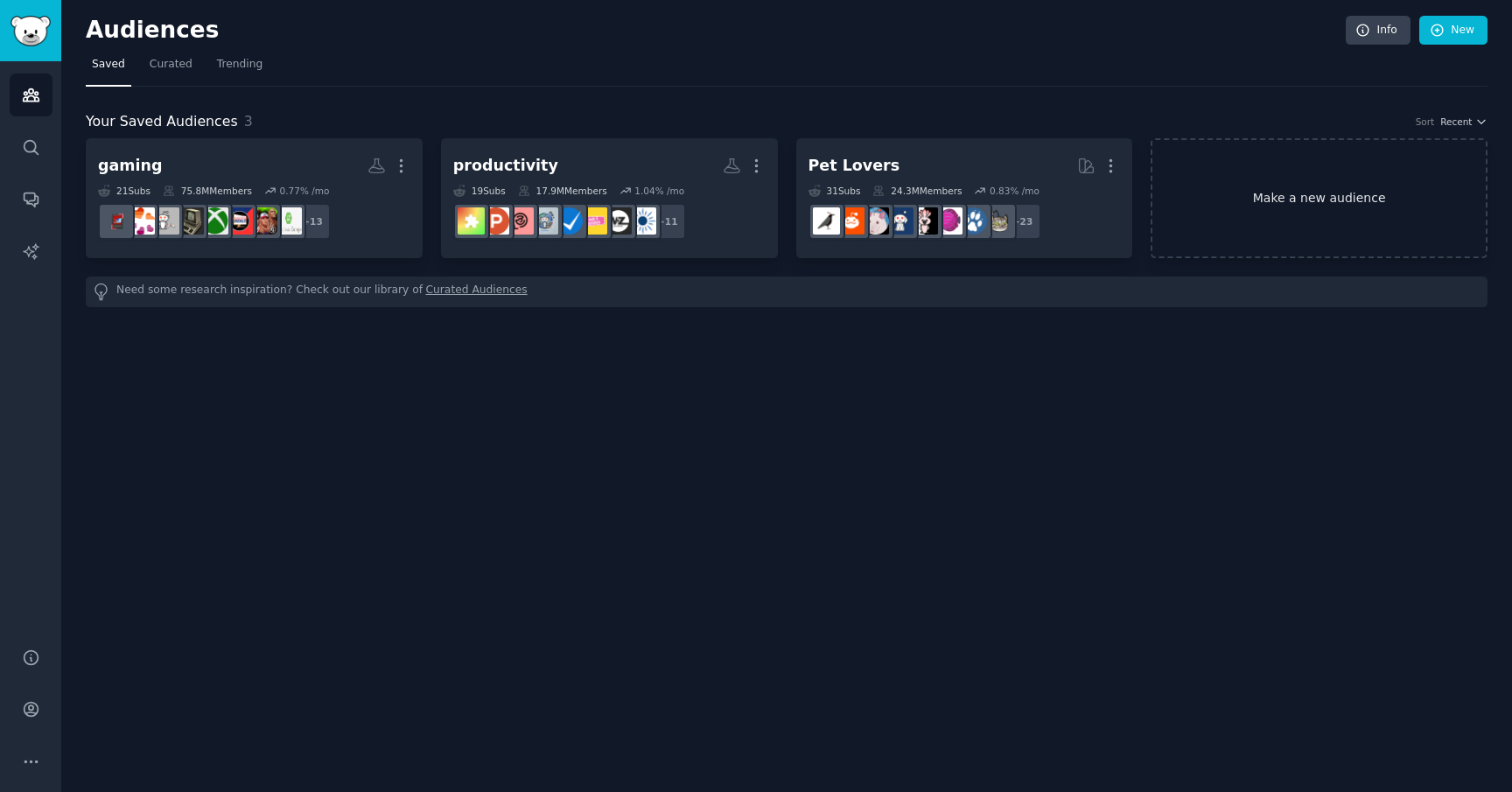
click at [1276, 197] on link "Make a new audience" at bounding box center [1320, 198] width 337 height 120
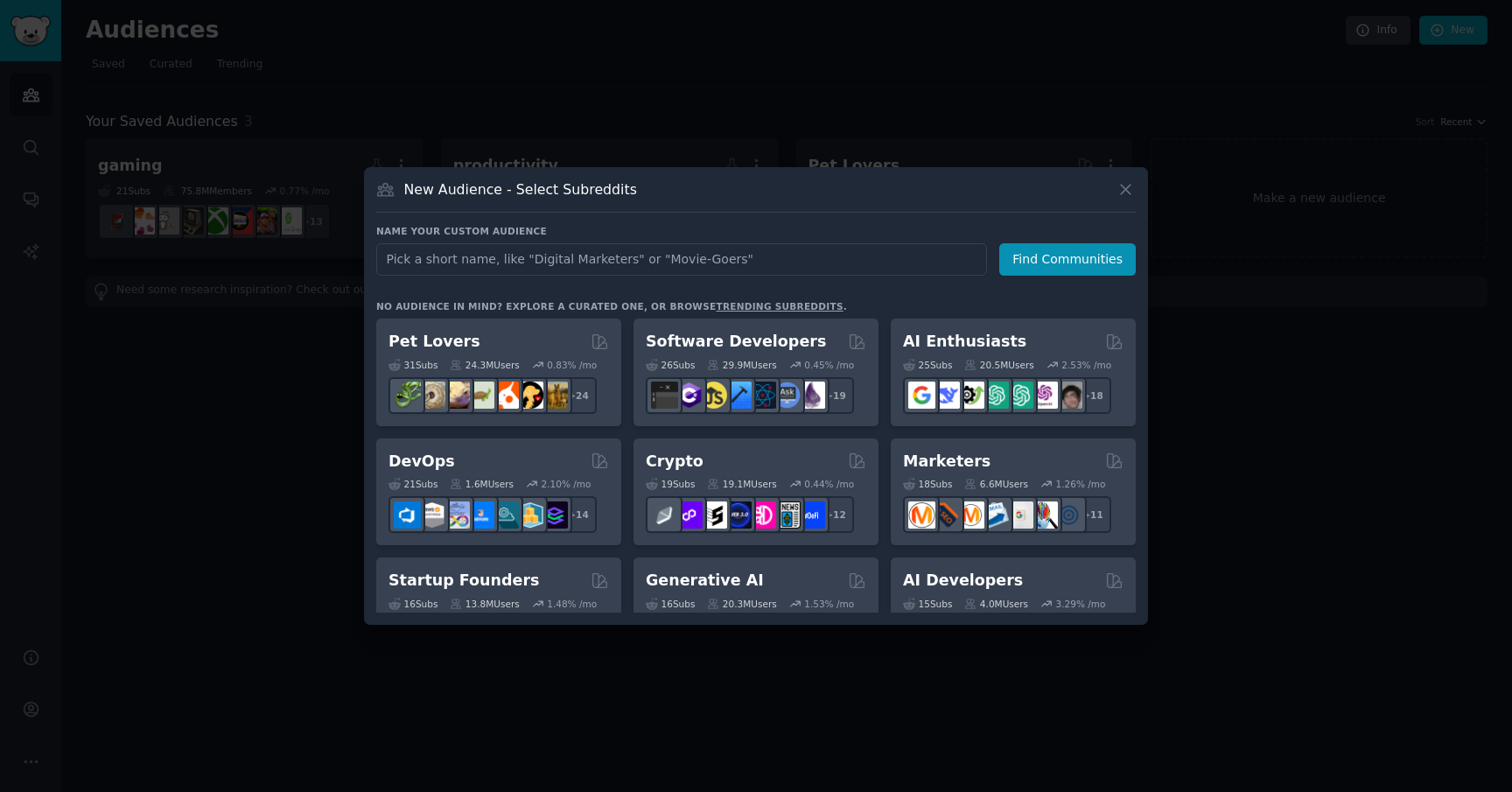
click at [780, 256] on input "text" at bounding box center [681, 260] width 611 height 32
type input "europefire"
click at [1077, 265] on button "Find Communities" at bounding box center [1068, 260] width 136 height 32
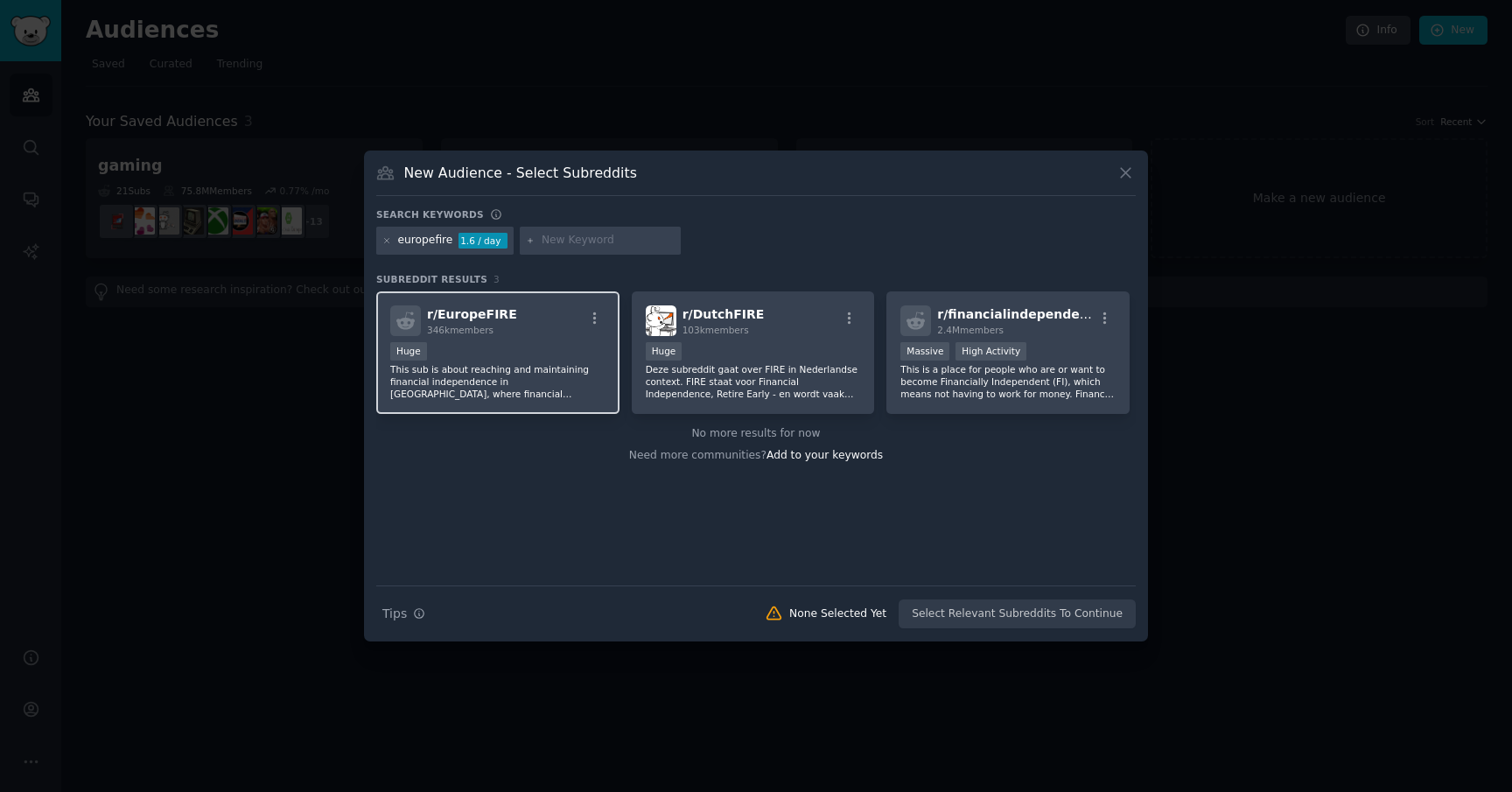
click at [493, 389] on p "This sub is about reaching and maintaining financial independence in Europe, wh…" at bounding box center [497, 381] width 215 height 37
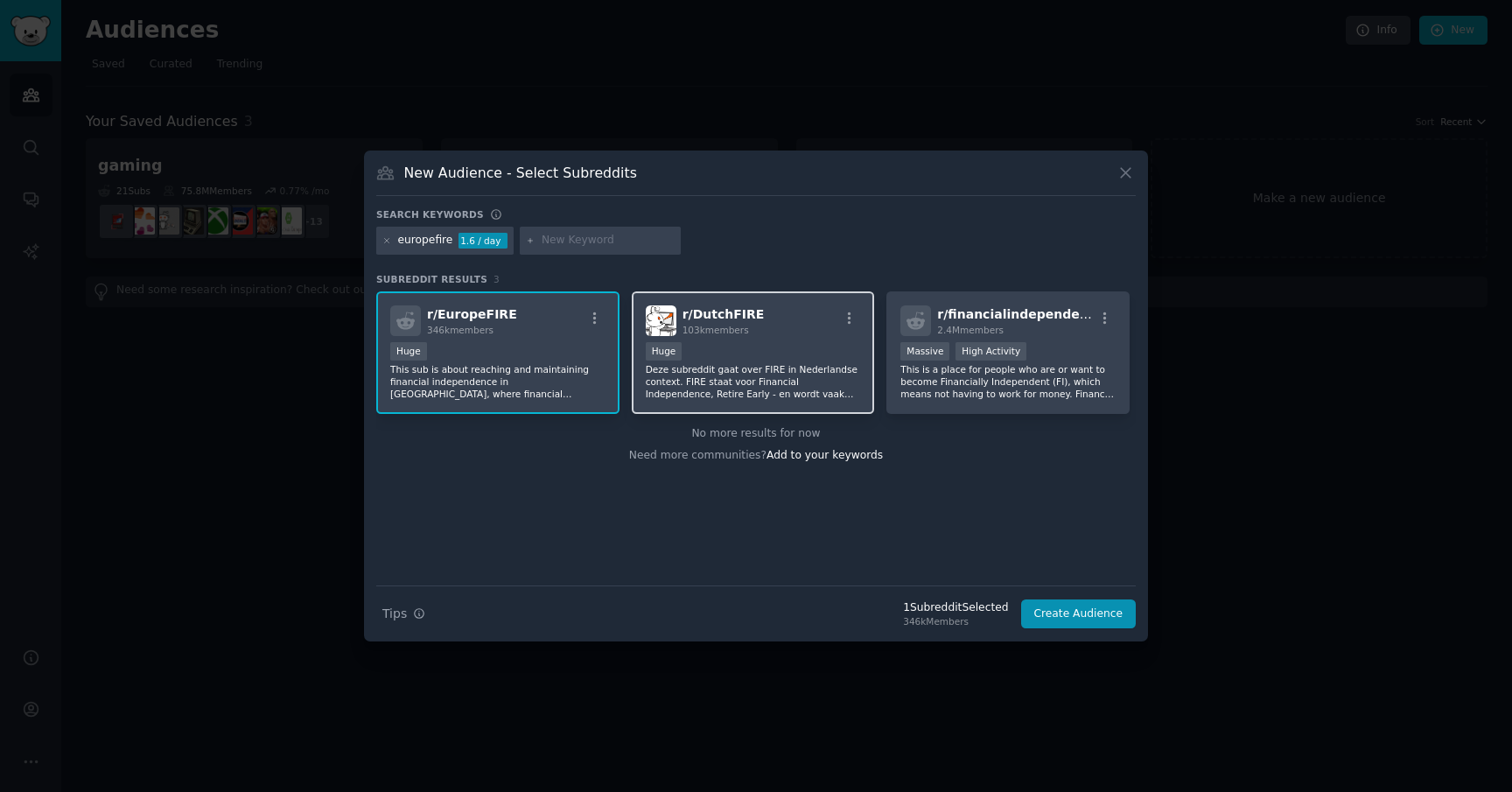
click at [797, 387] on p "Deze subreddit gaat over FIRE in Nederlandse context. FIRE staat voor Financial…" at bounding box center [753, 381] width 215 height 37
click at [1080, 619] on button "Create Audience" at bounding box center [1079, 614] width 116 height 29
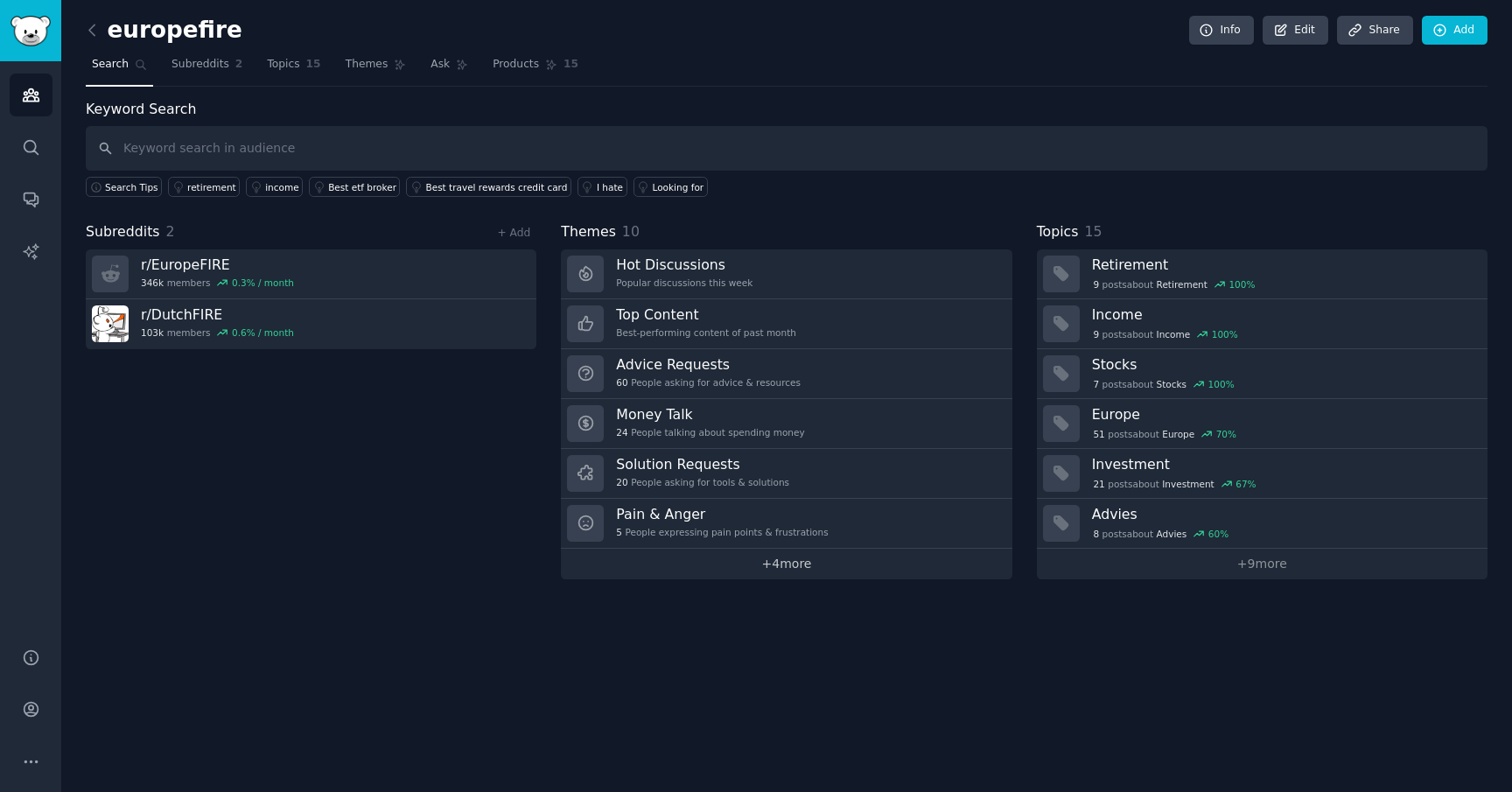
click at [761, 574] on link "+ 4 more" at bounding box center [786, 564] width 451 height 30
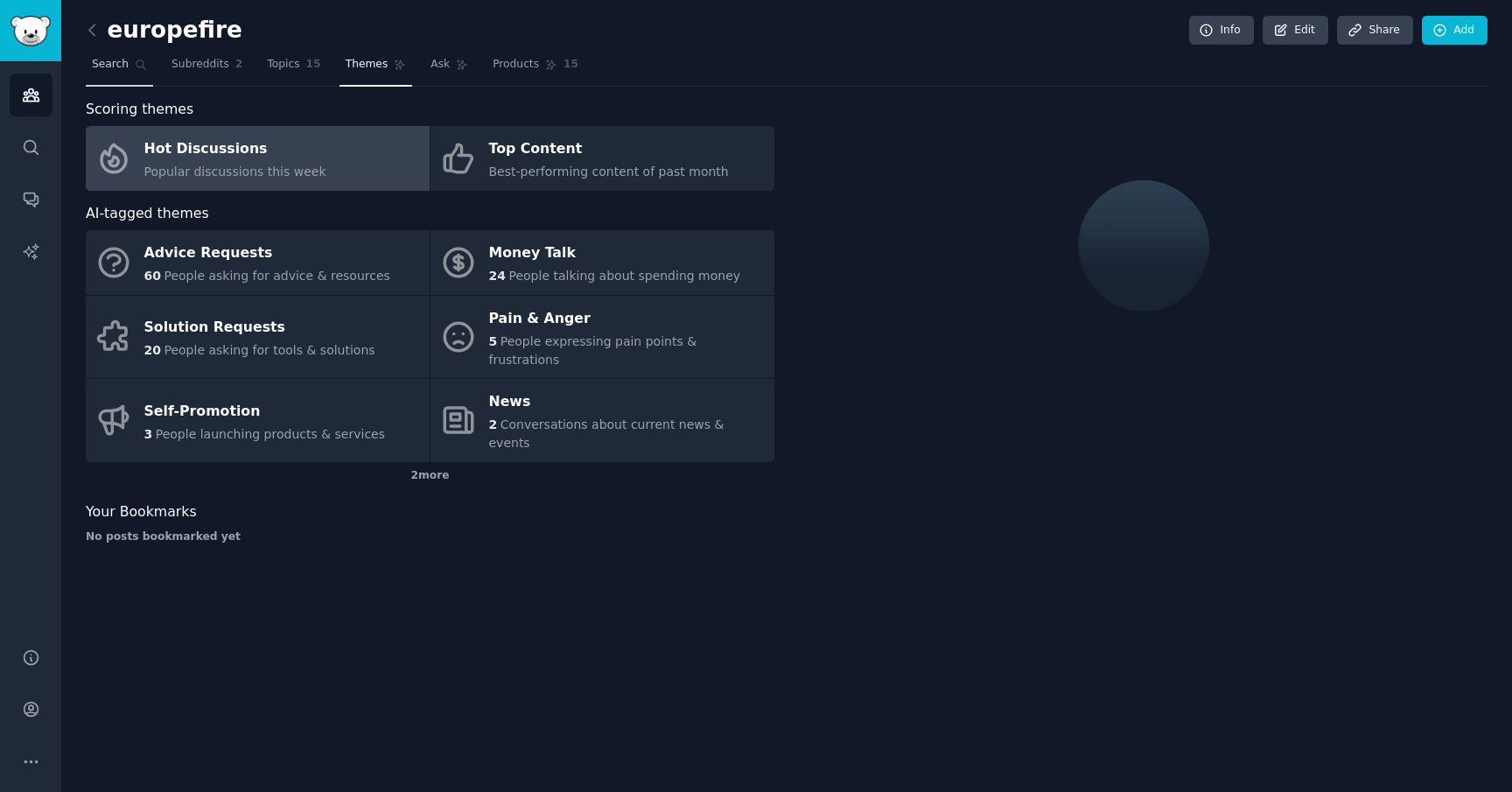
click at [120, 64] on span "Search" at bounding box center [110, 64] width 37 height 16
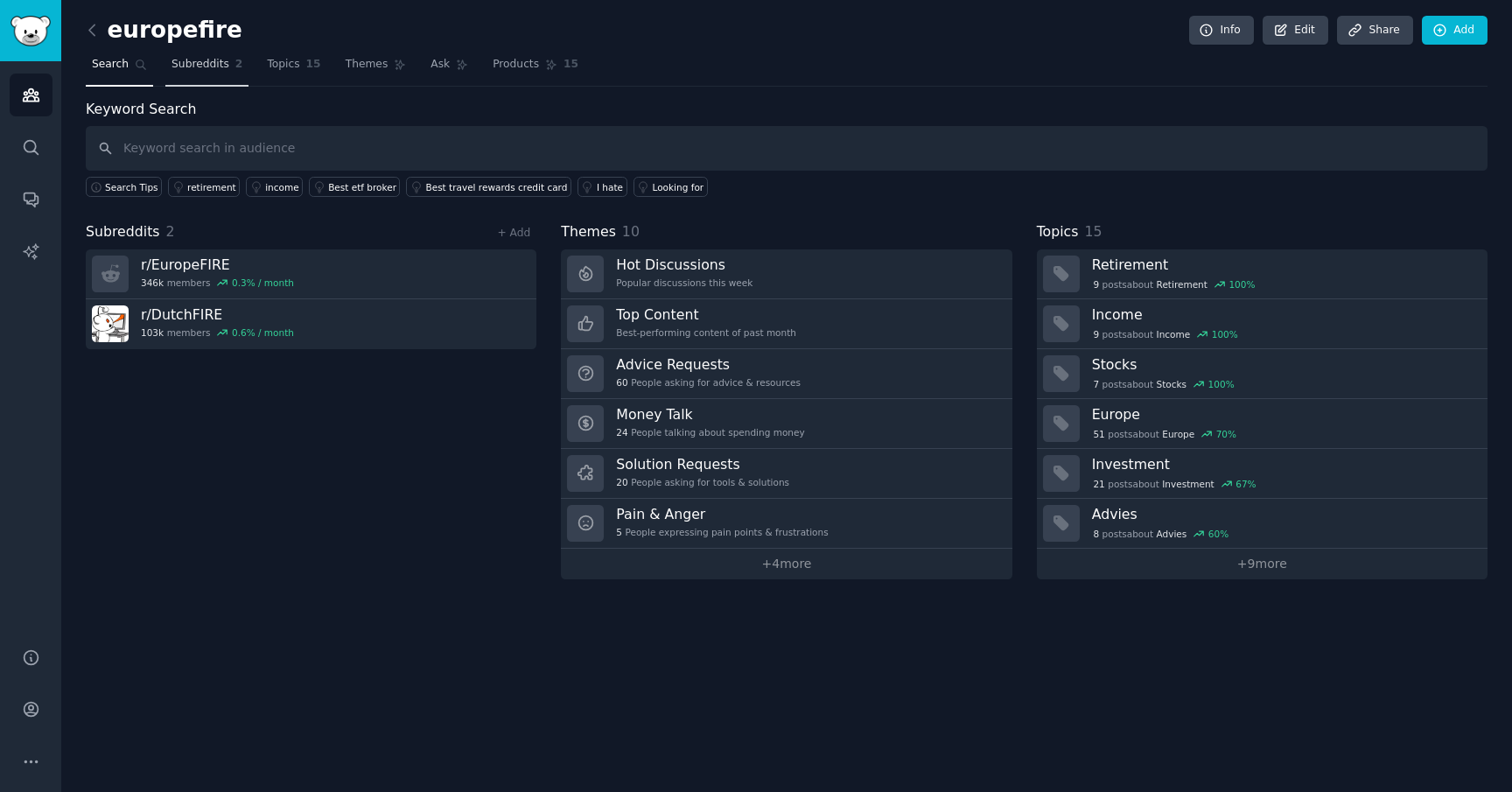
click at [210, 67] on span "Subreddits" at bounding box center [200, 64] width 58 height 16
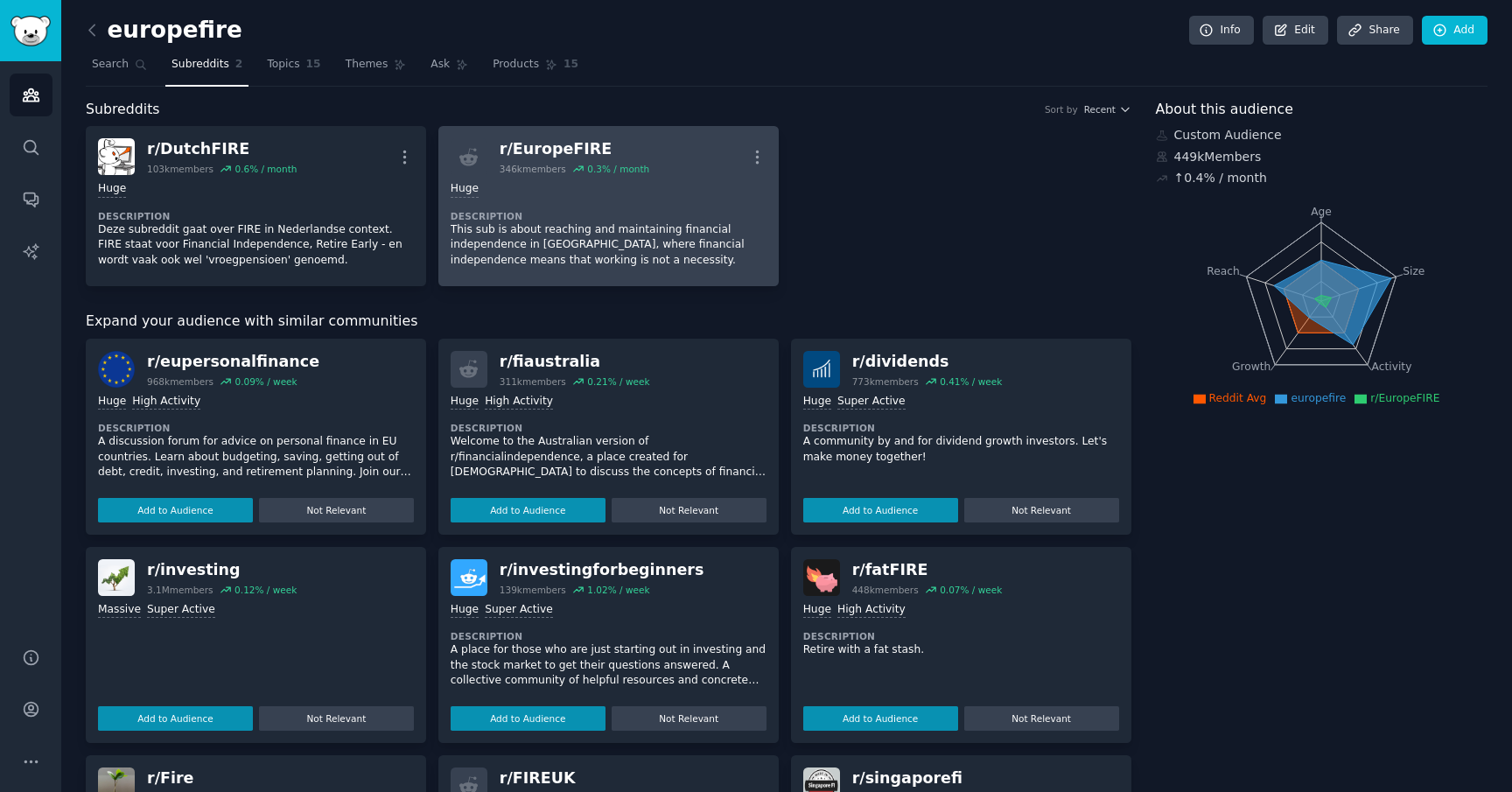
click at [506, 233] on p "This sub is about reaching and maintaining financial independence in Europe, wh…" at bounding box center [608, 245] width 315 height 46
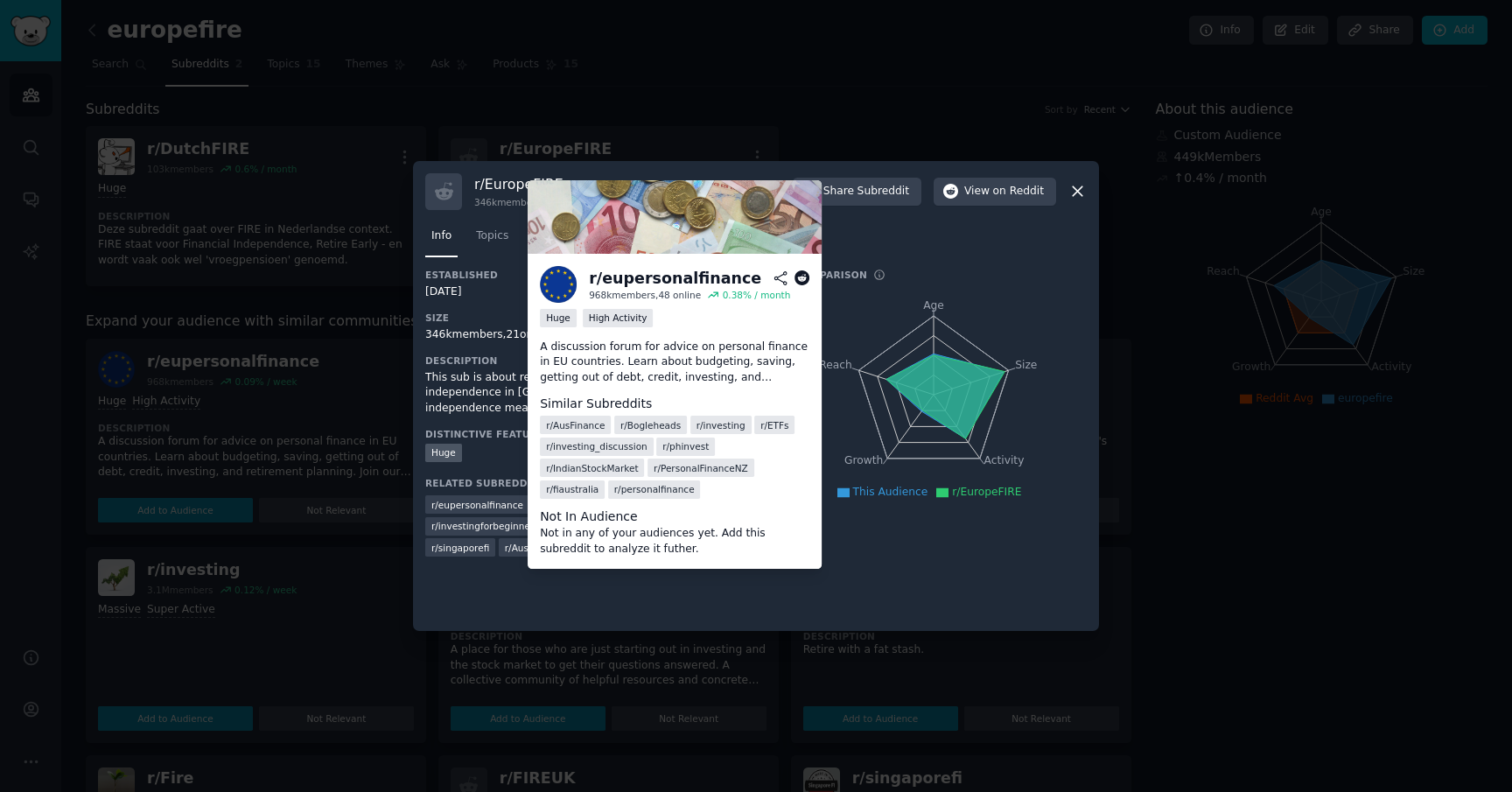
click at [496, 505] on span "r/ eupersonalfinance" at bounding box center [477, 505] width 92 height 12
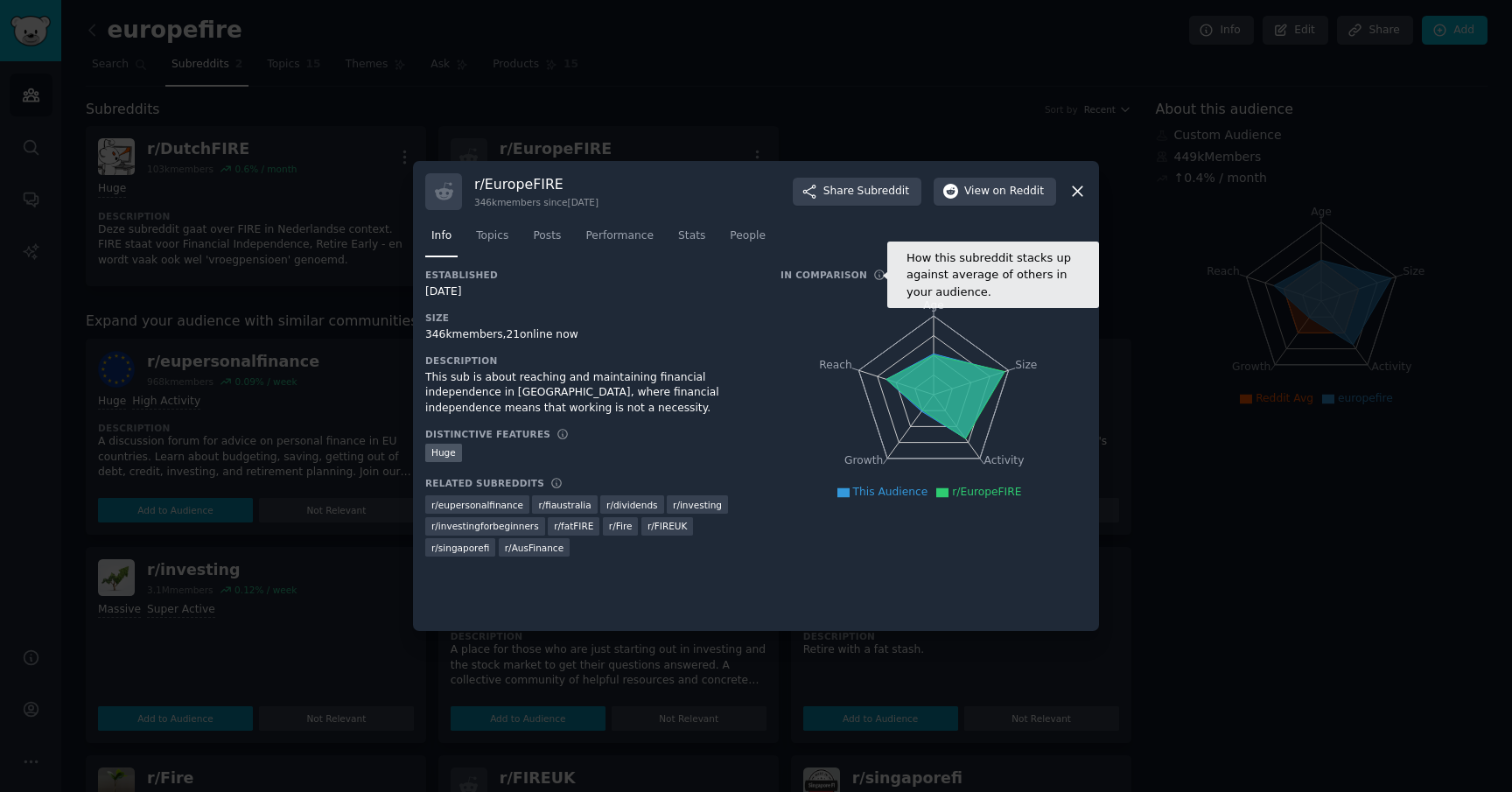
click at [873, 277] on icon at bounding box center [879, 275] width 12 height 12
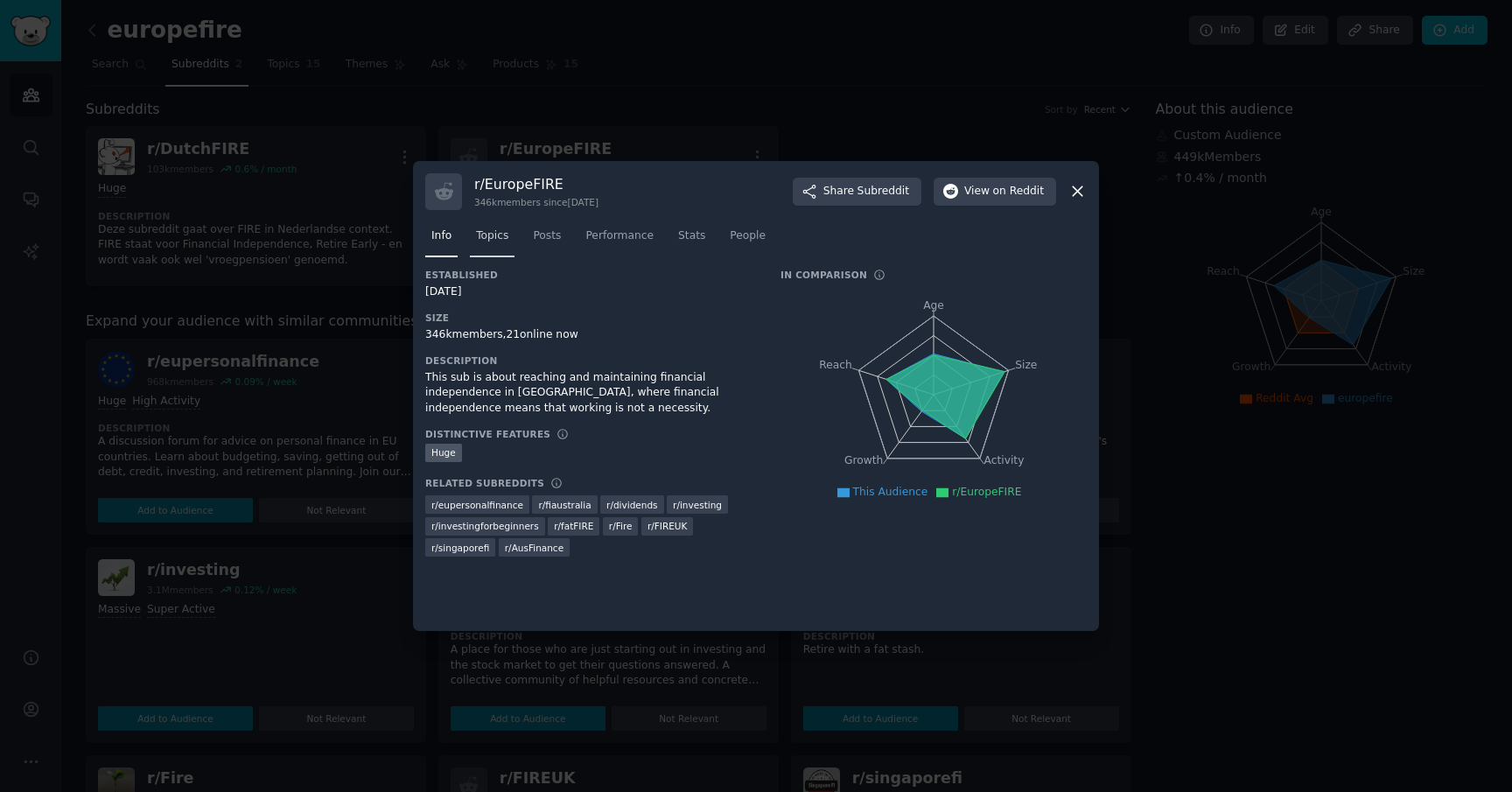
click at [508, 238] on span "Topics" at bounding box center [493, 236] width 32 height 16
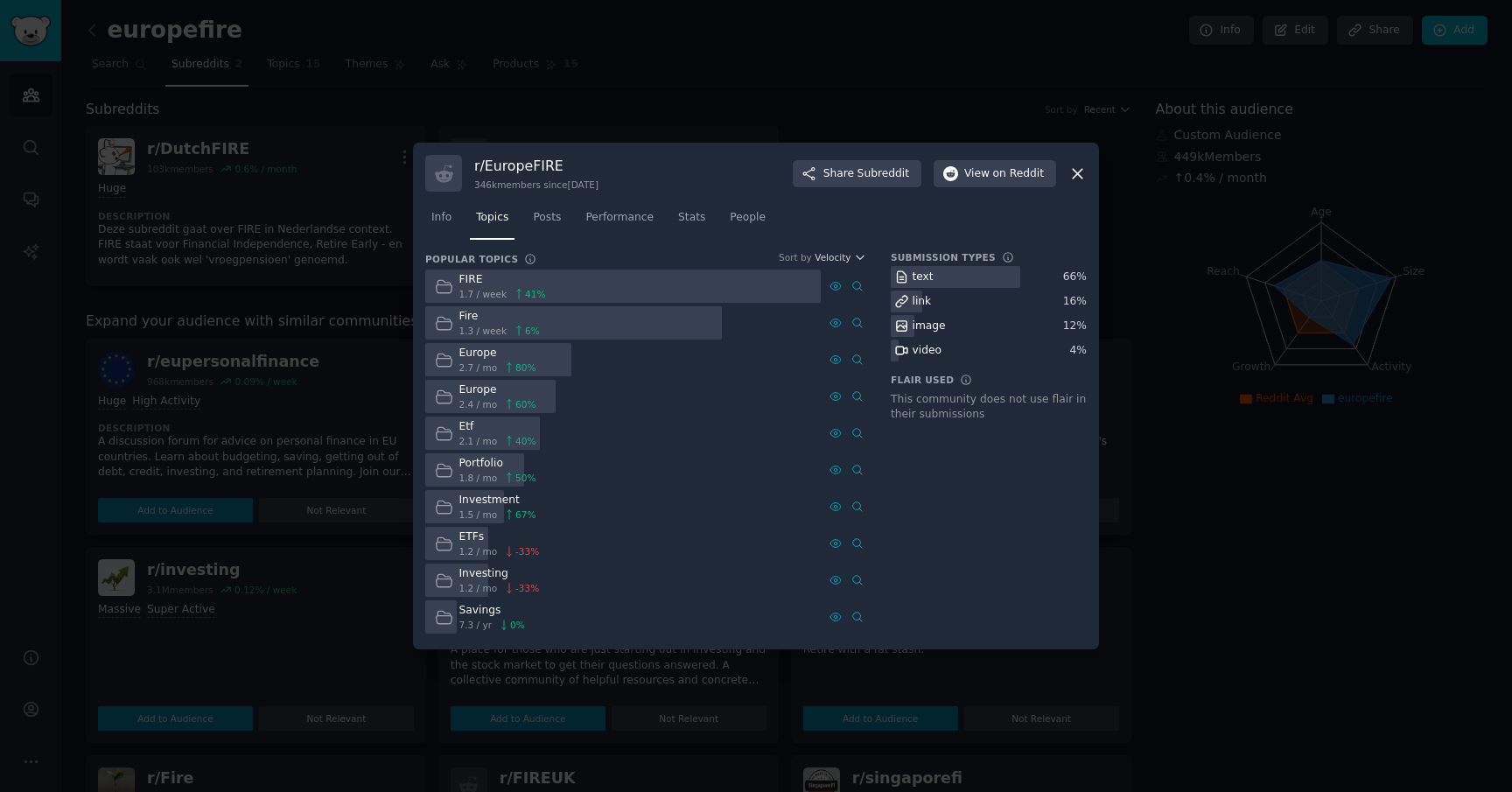
click at [487, 465] on div "Portfolio" at bounding box center [497, 463] width 77 height 16
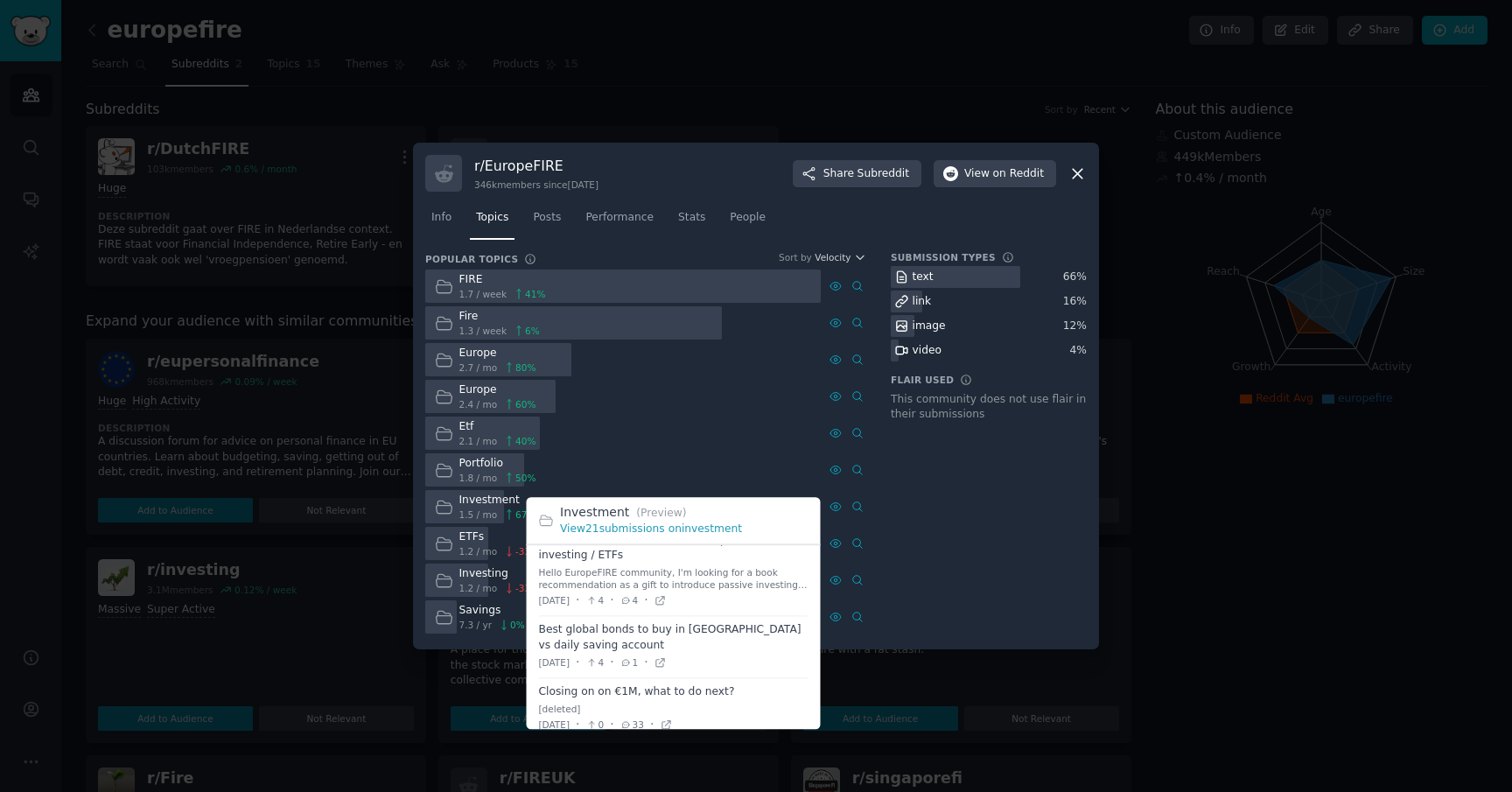
scroll to position [651, 0]
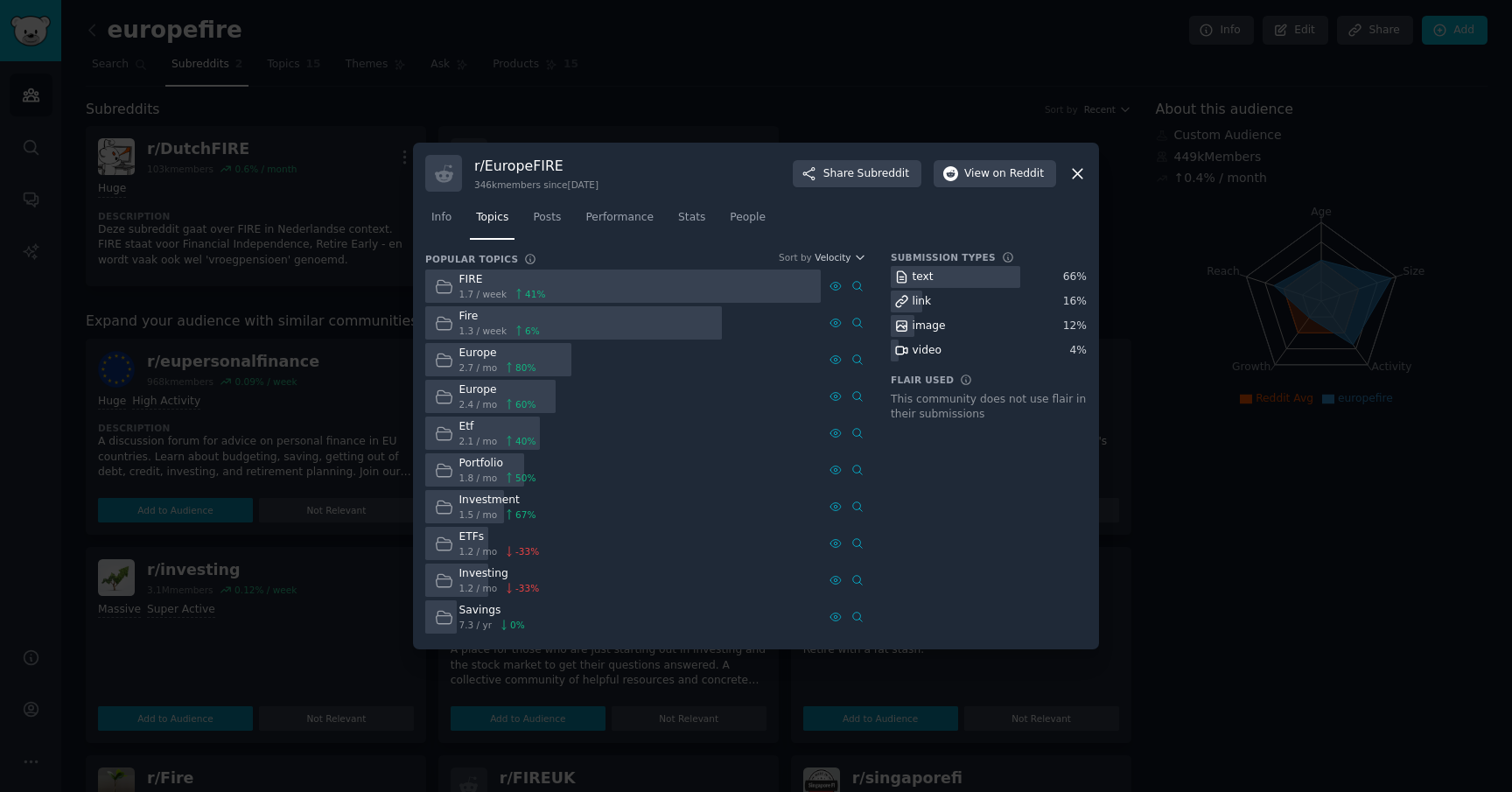
click at [1197, 590] on div at bounding box center [756, 396] width 1512 height 792
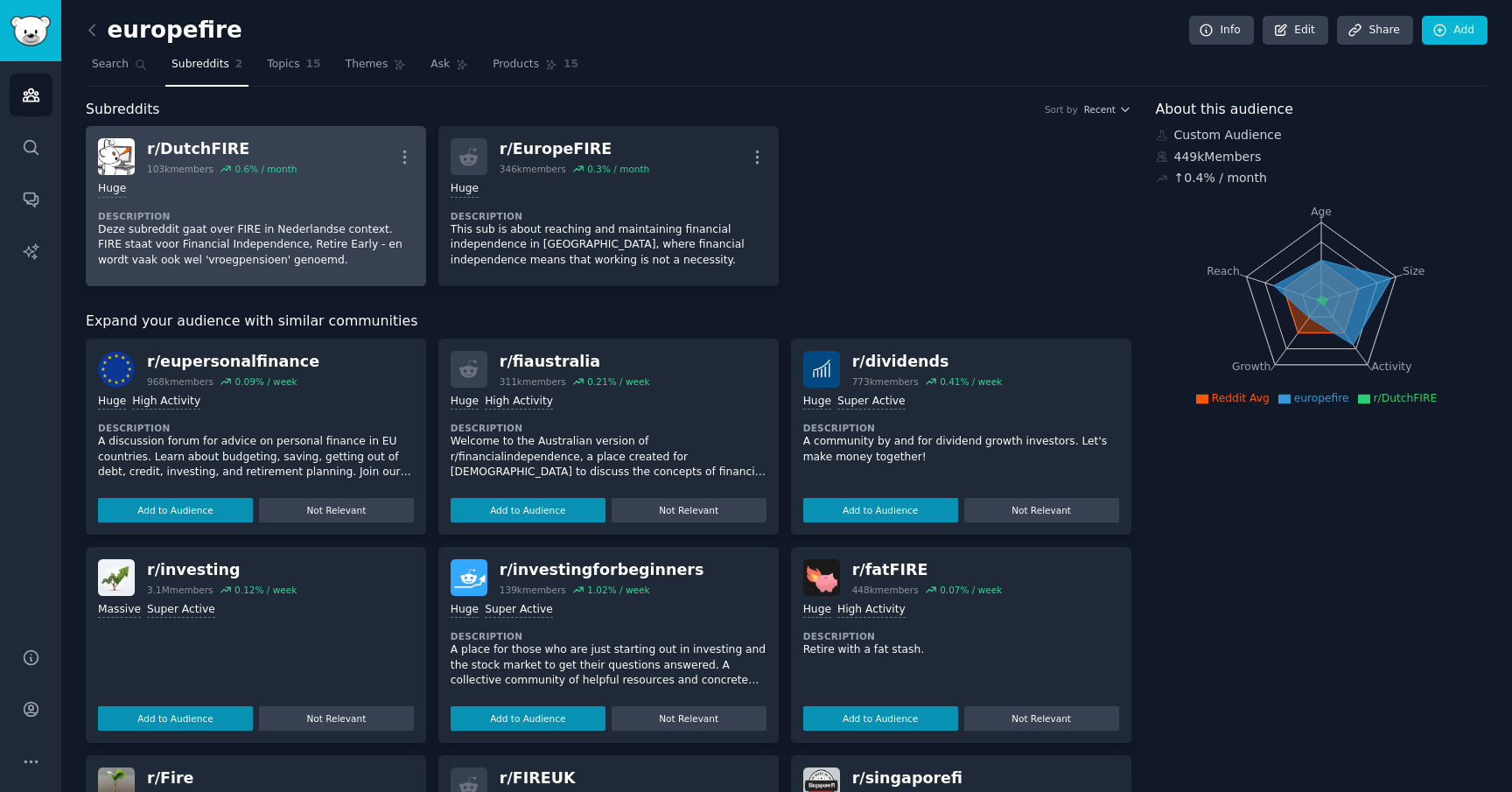
click at [182, 212] on dt "Description" at bounding box center [255, 216] width 315 height 12
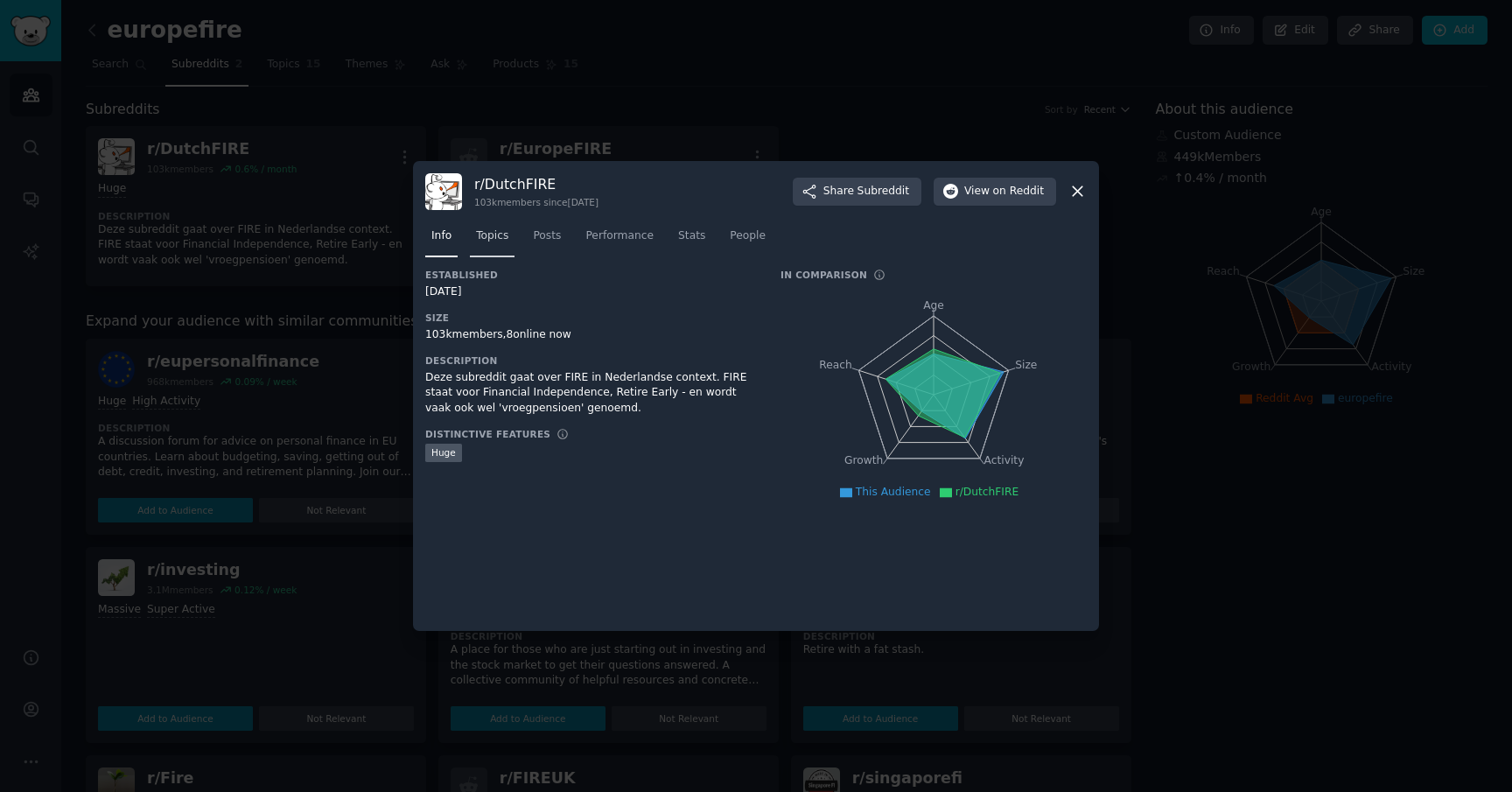
click at [480, 233] on span "Topics" at bounding box center [493, 236] width 32 height 16
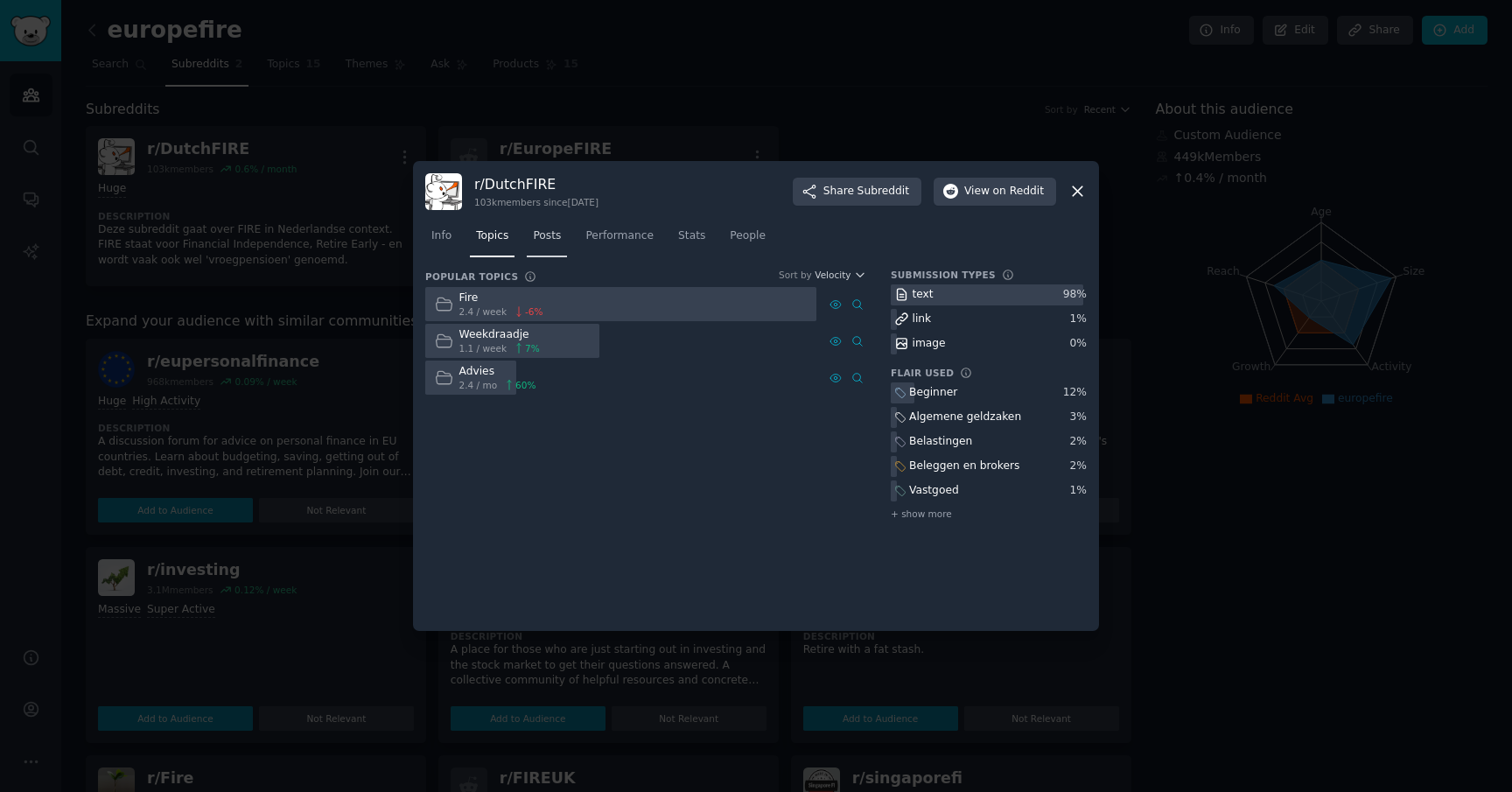
click at [545, 233] on span "Posts" at bounding box center [548, 236] width 28 height 16
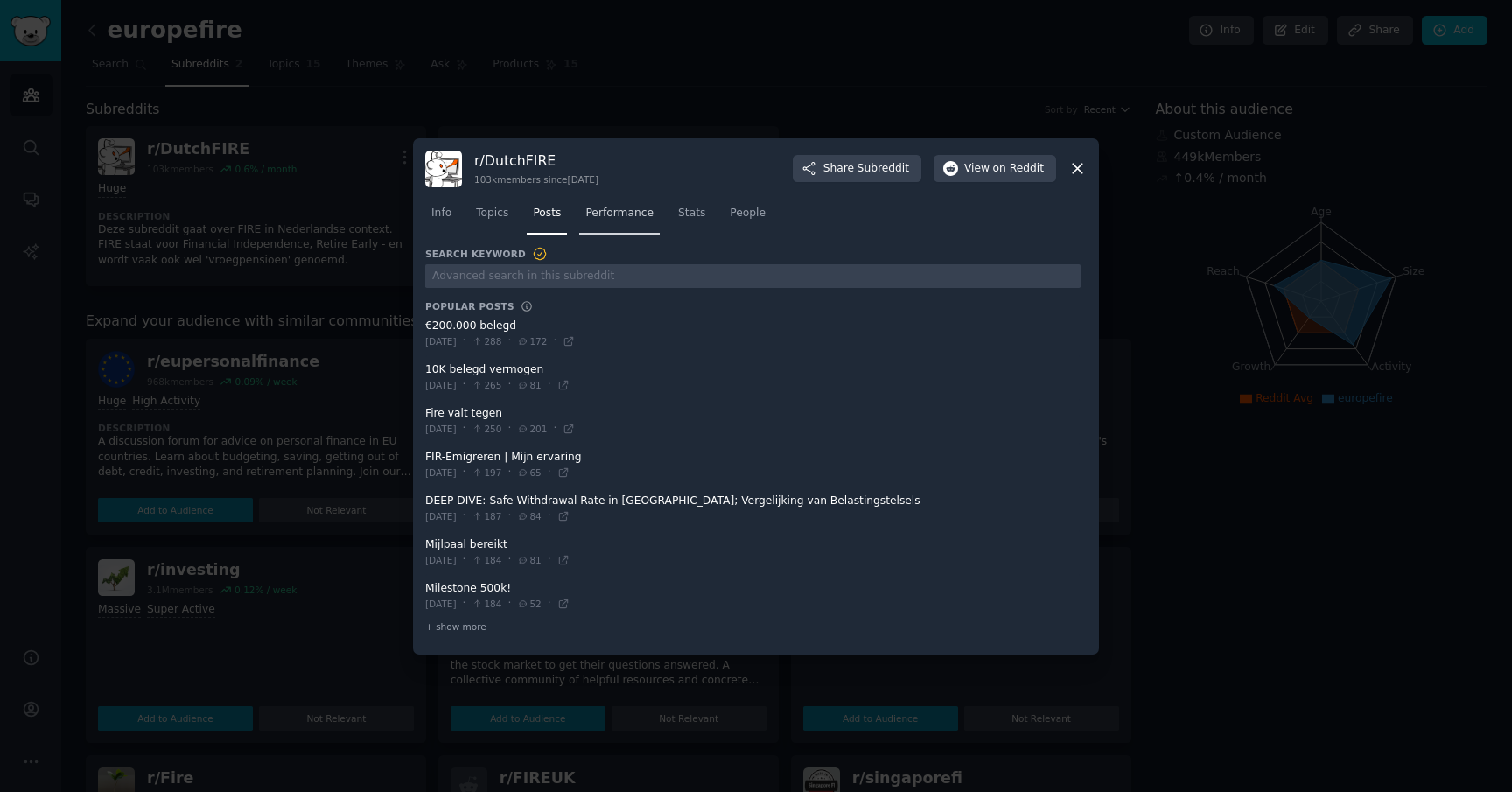
click at [605, 225] on link "Performance" at bounding box center [620, 218] width 81 height 36
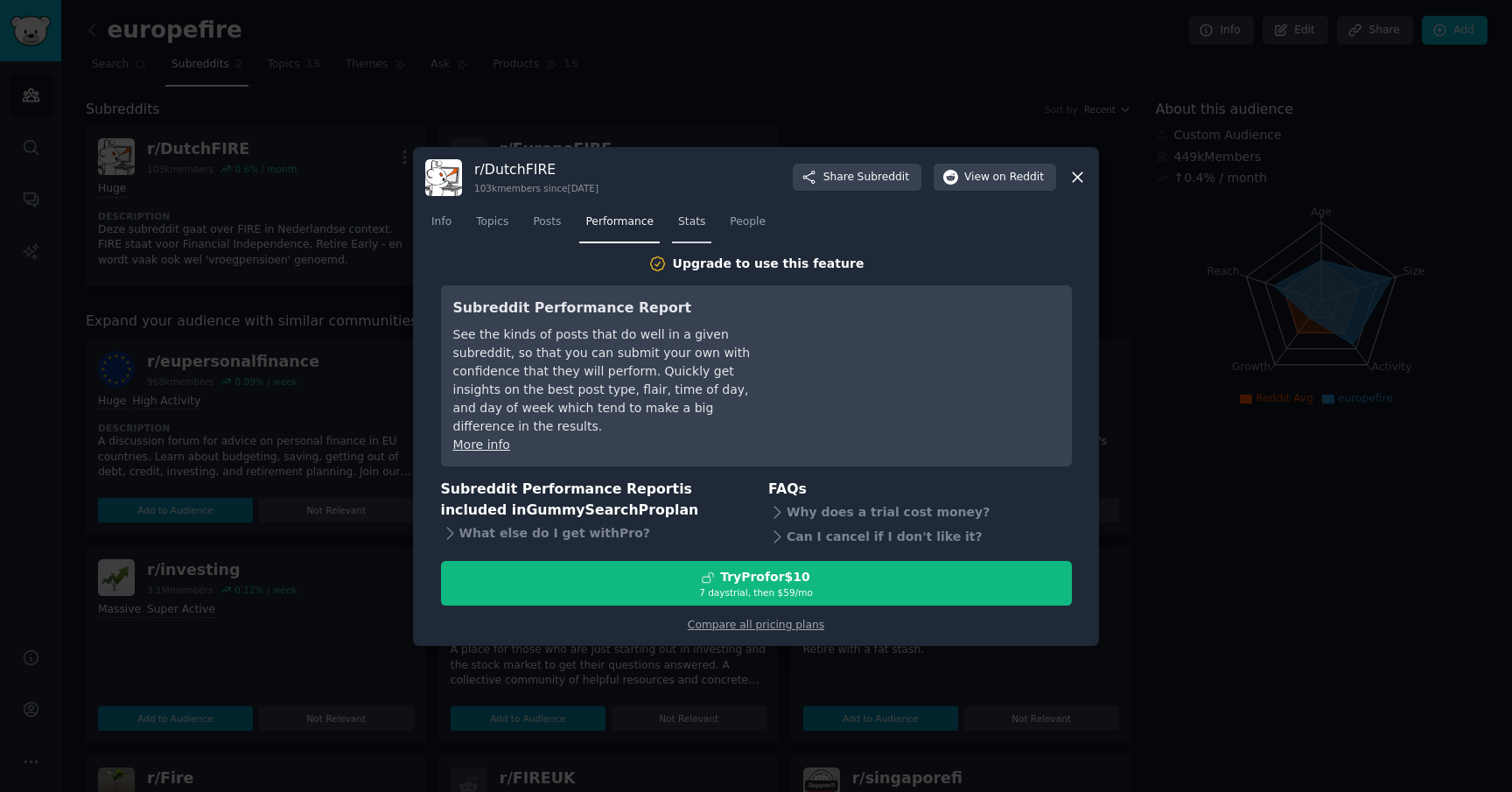
click at [678, 229] on span "Stats" at bounding box center [692, 222] width 27 height 16
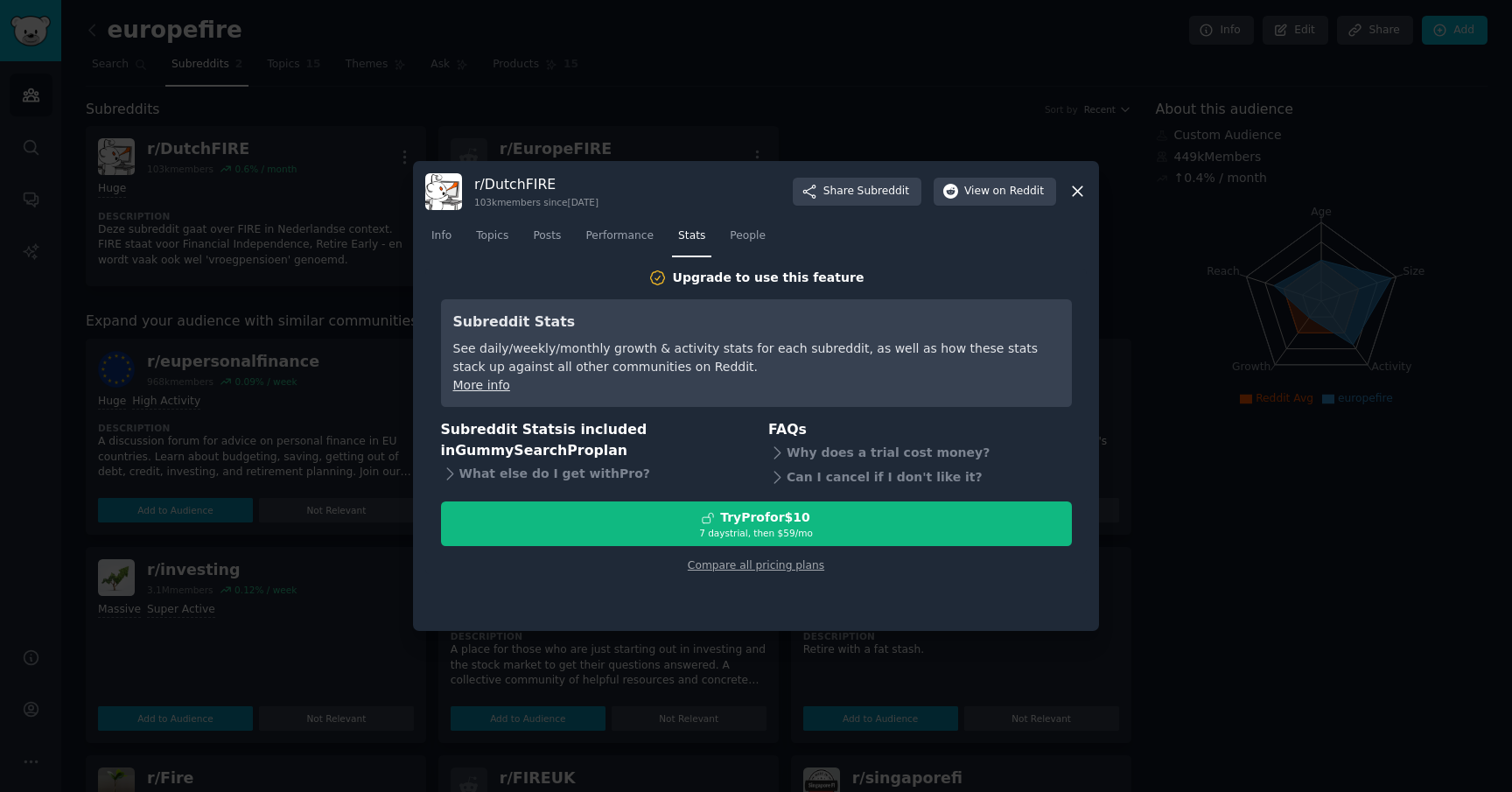
click at [1131, 614] on div at bounding box center [756, 396] width 1512 height 792
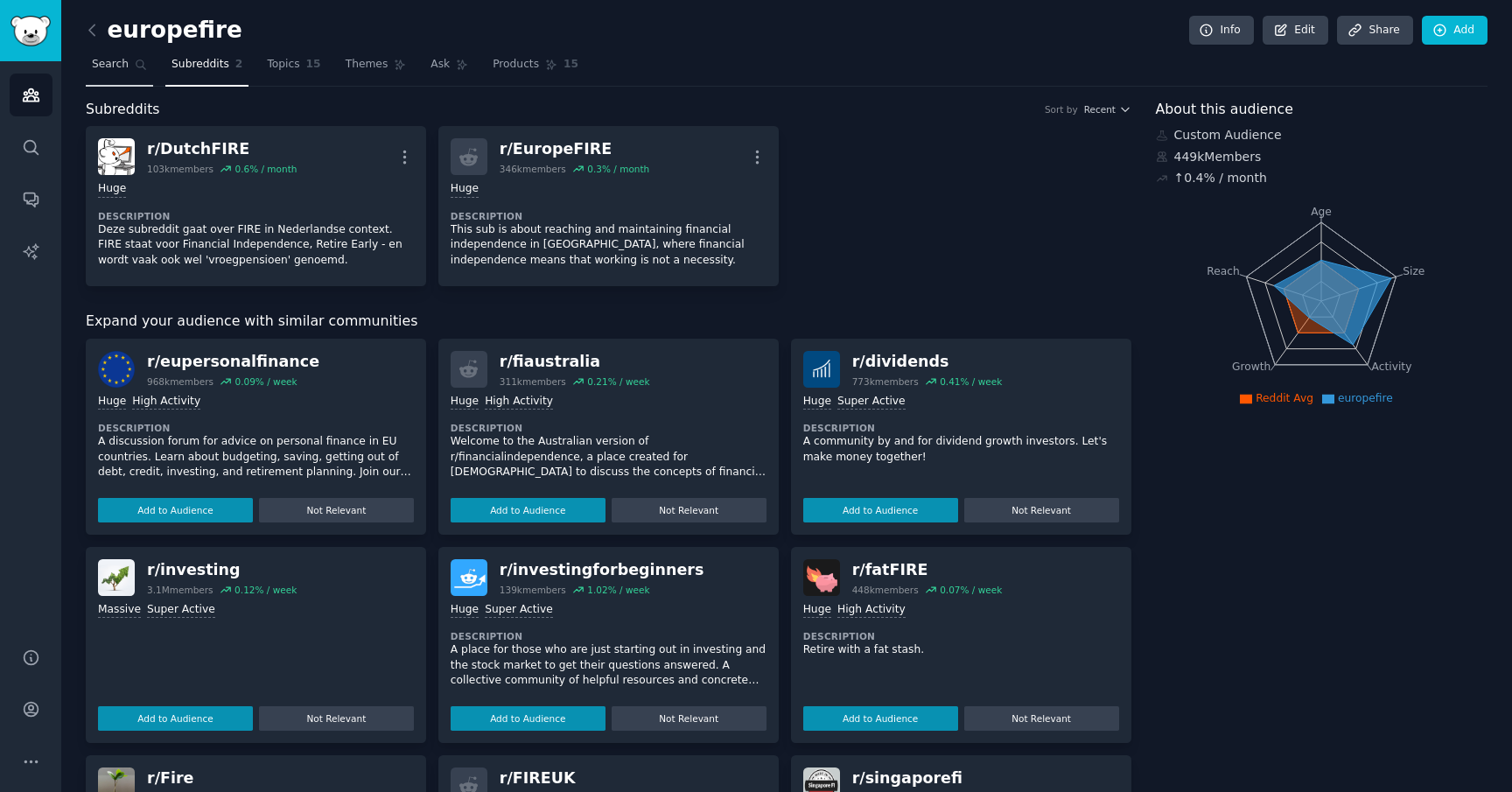
click at [106, 55] on link "Search" at bounding box center [119, 69] width 67 height 36
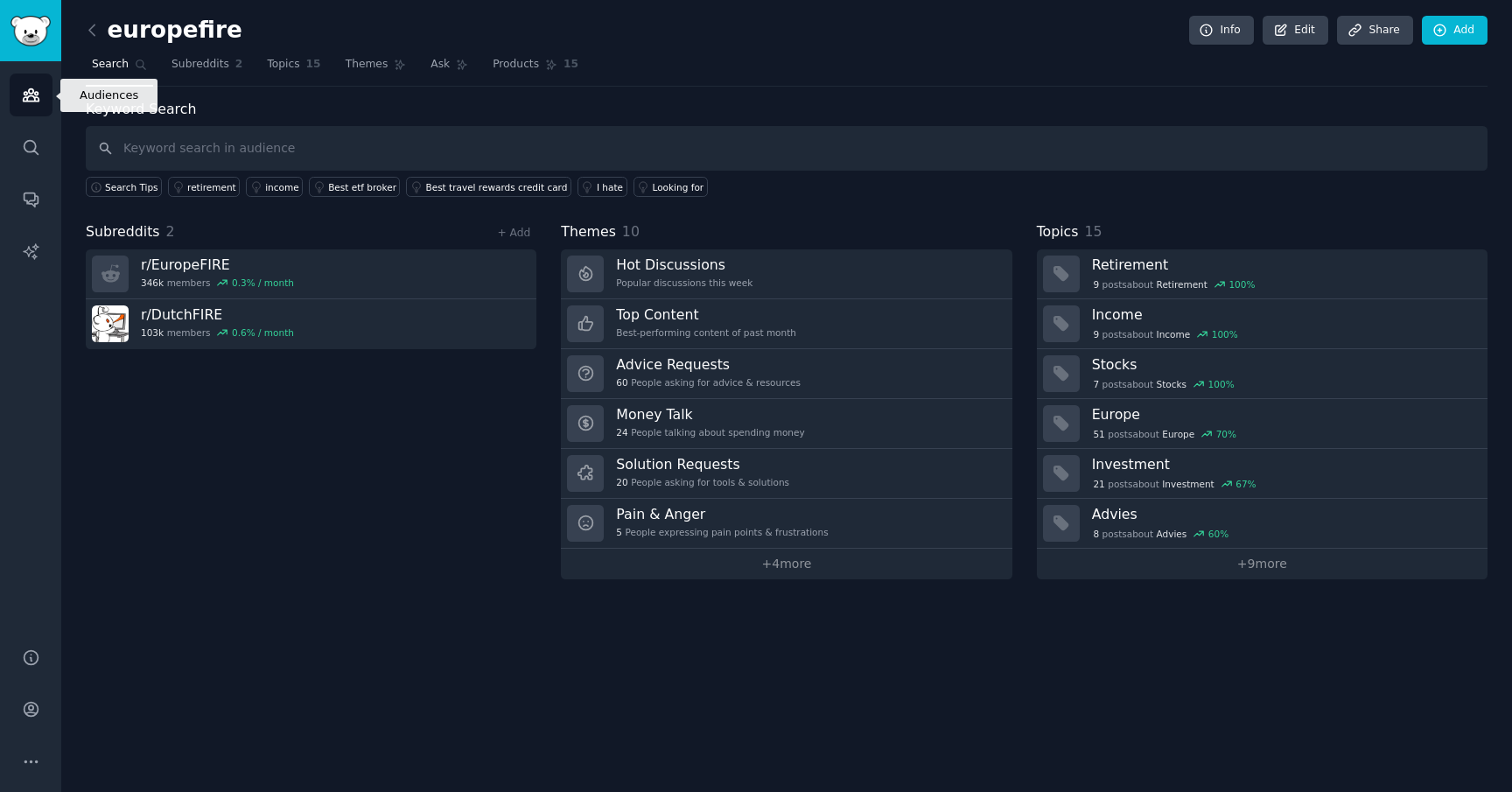
click at [39, 88] on icon "Sidebar" at bounding box center [30, 95] width 18 height 18
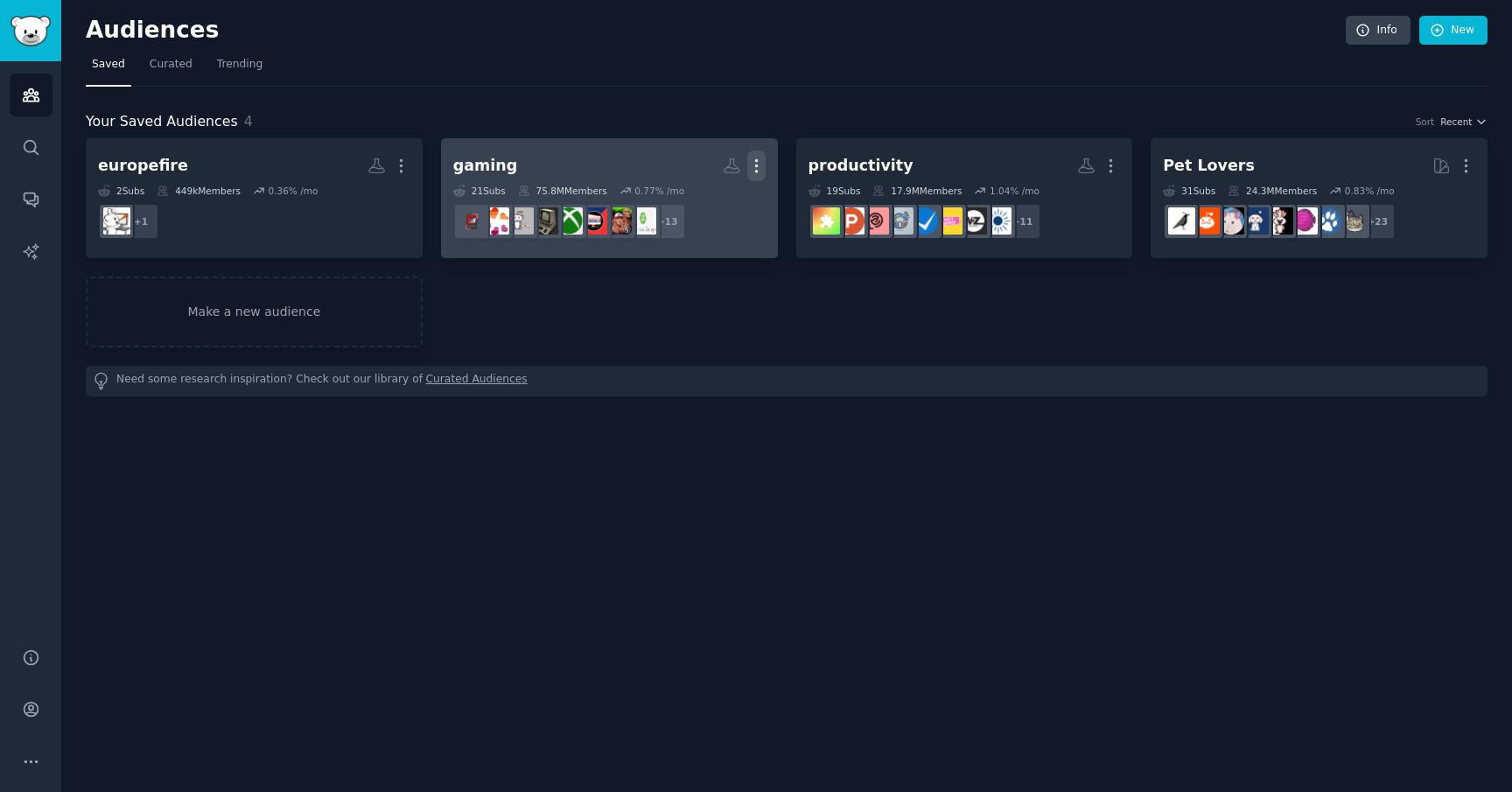
click at [747, 169] on icon "button" at bounding box center [756, 165] width 18 height 18
click at [696, 170] on p "View" at bounding box center [703, 171] width 28 height 18
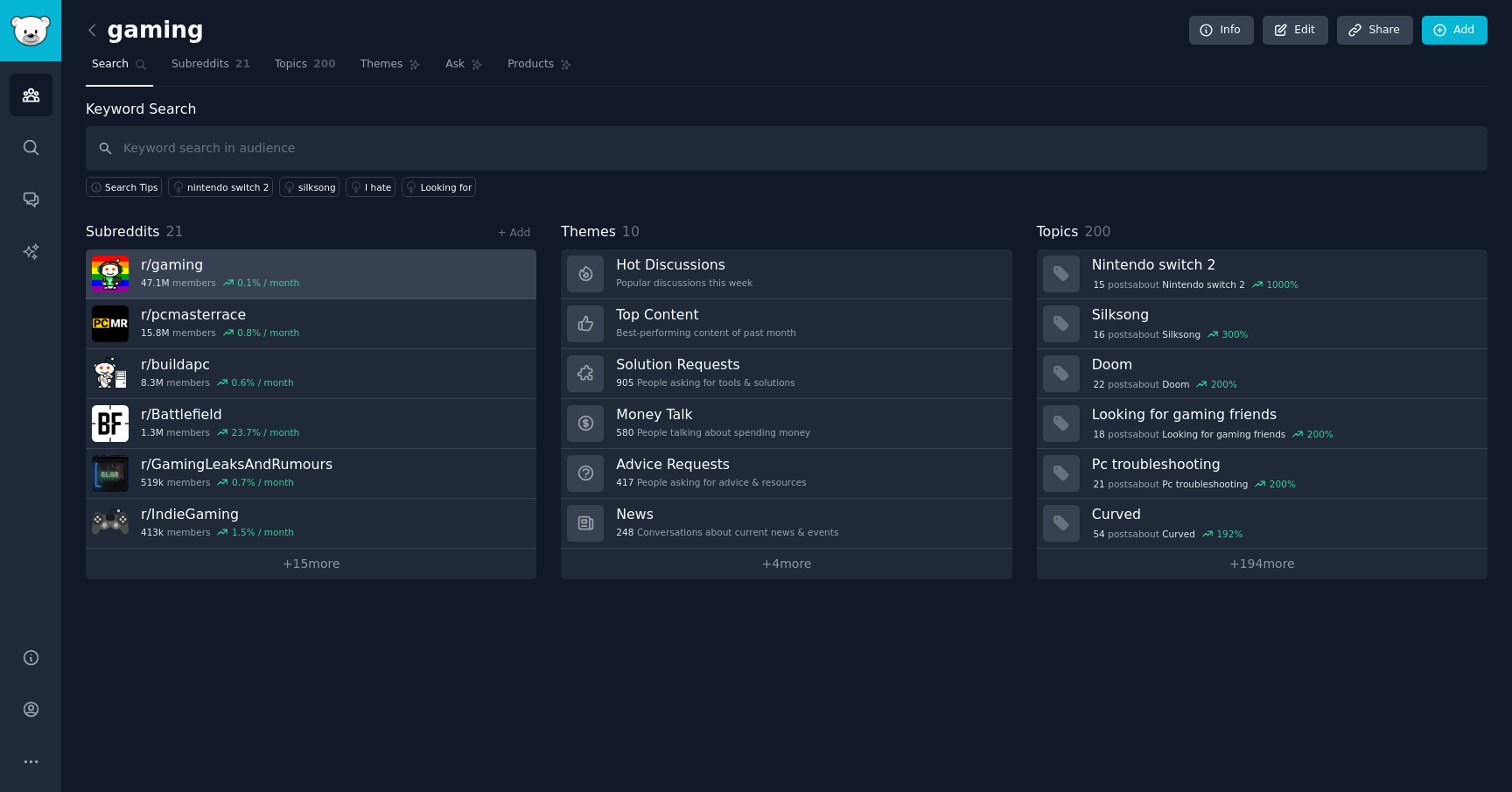
click at [371, 270] on link "r/ gaming 47.1M members 0.1 % / month" at bounding box center [312, 274] width 451 height 50
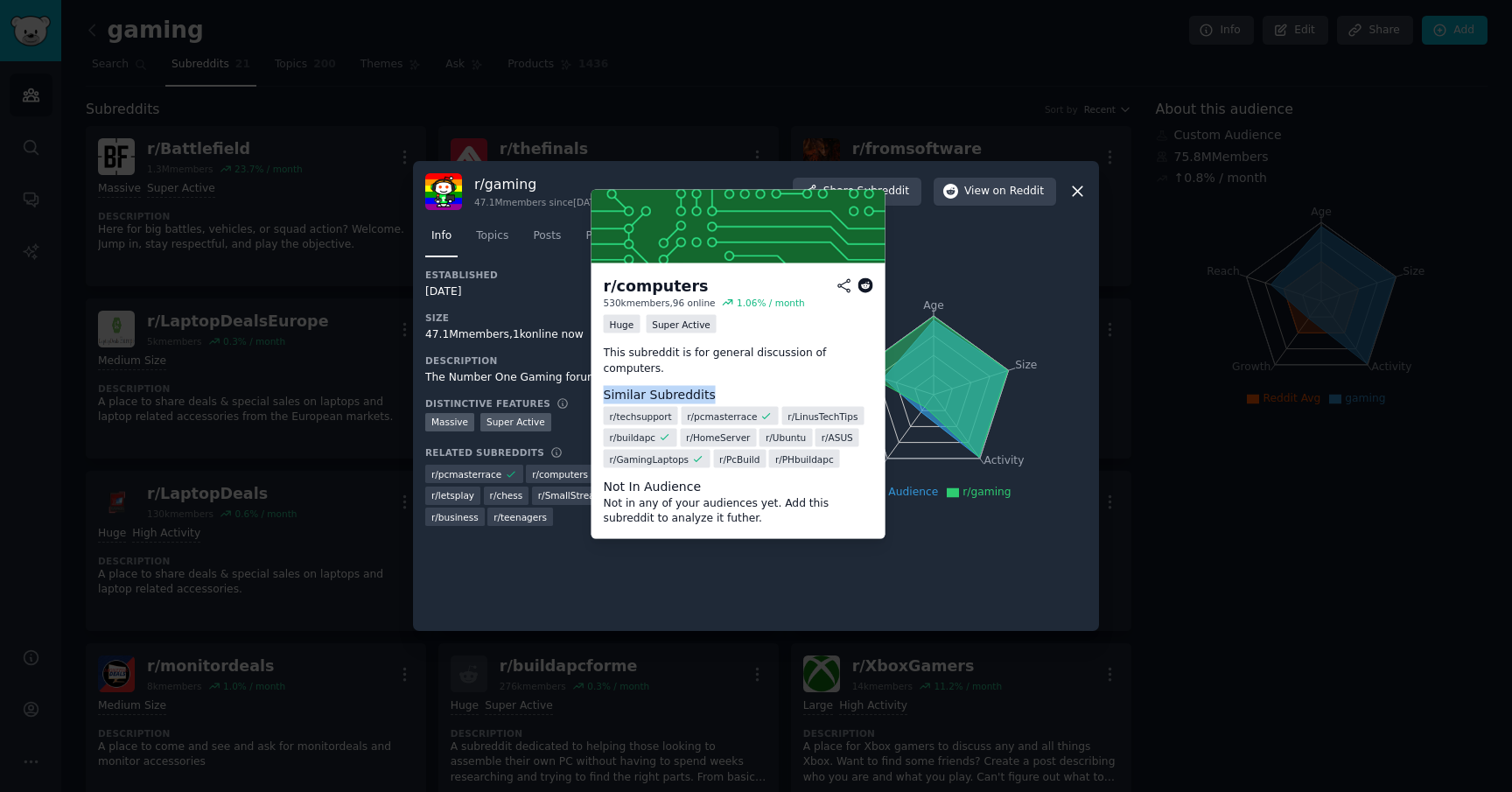
drag, startPoint x: 605, startPoint y: 397, endPoint x: 715, endPoint y: 397, distance: 110.0
click at [715, 397] on dt "Similar Subreddits" at bounding box center [738, 393] width 270 height 18
drag, startPoint x: 603, startPoint y: 488, endPoint x: 718, endPoint y: 527, distance: 121.4
click at [718, 527] on div "r/ computers 530k members, 96 online 1.06 % / month Huge Super Active This subr…" at bounding box center [738, 400] width 294 height 276
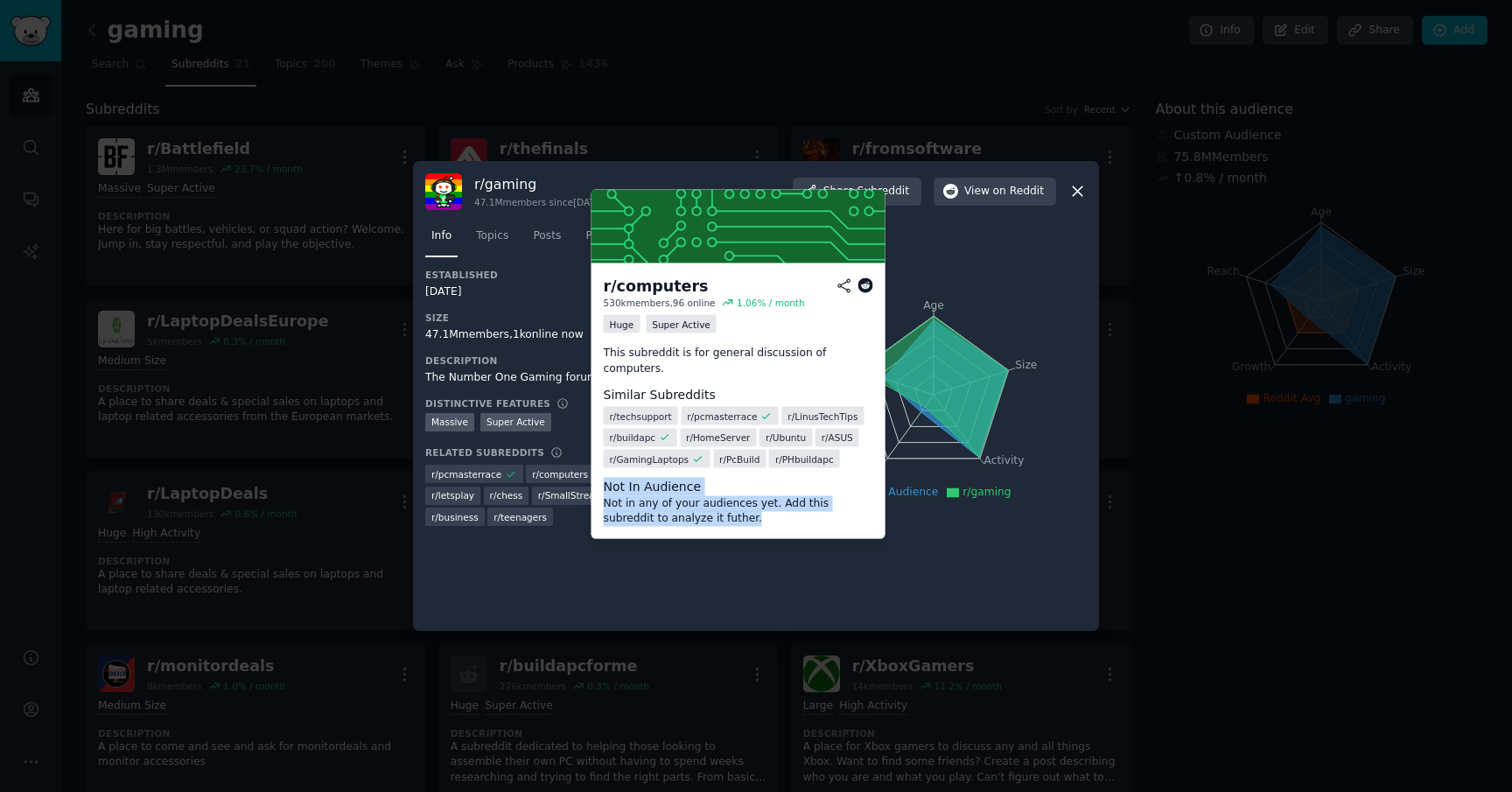
click at [718, 527] on div "r/ computers 530k members, 96 online 1.06 % / month Huge Super Active This subr…" at bounding box center [738, 400] width 294 height 276
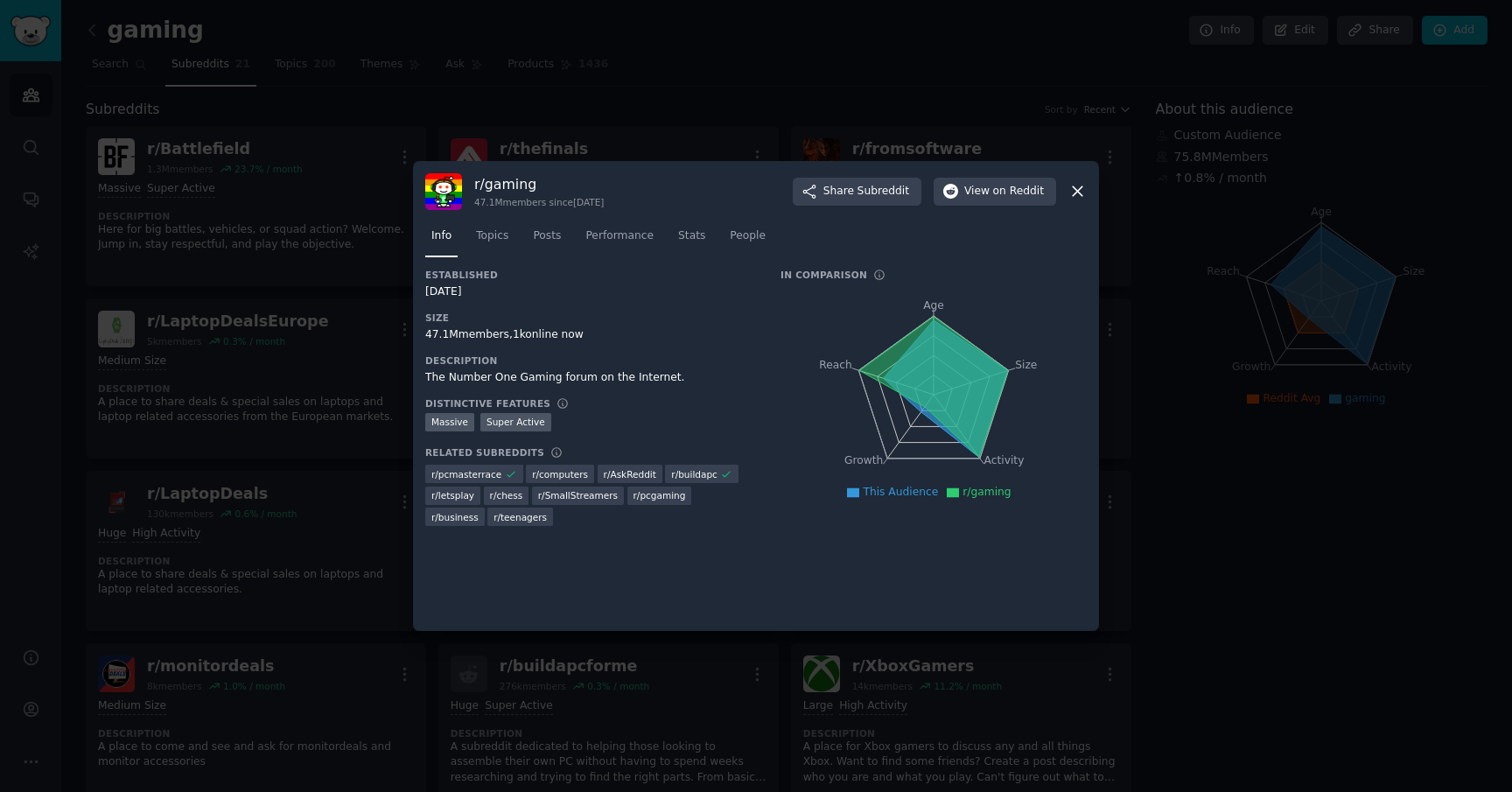
click at [727, 587] on div "Established 09/17/2007 Size 47.1M members, 1k online now Description The Number…" at bounding box center [756, 443] width 661 height 350
click at [1287, 645] on div at bounding box center [756, 396] width 1512 height 792
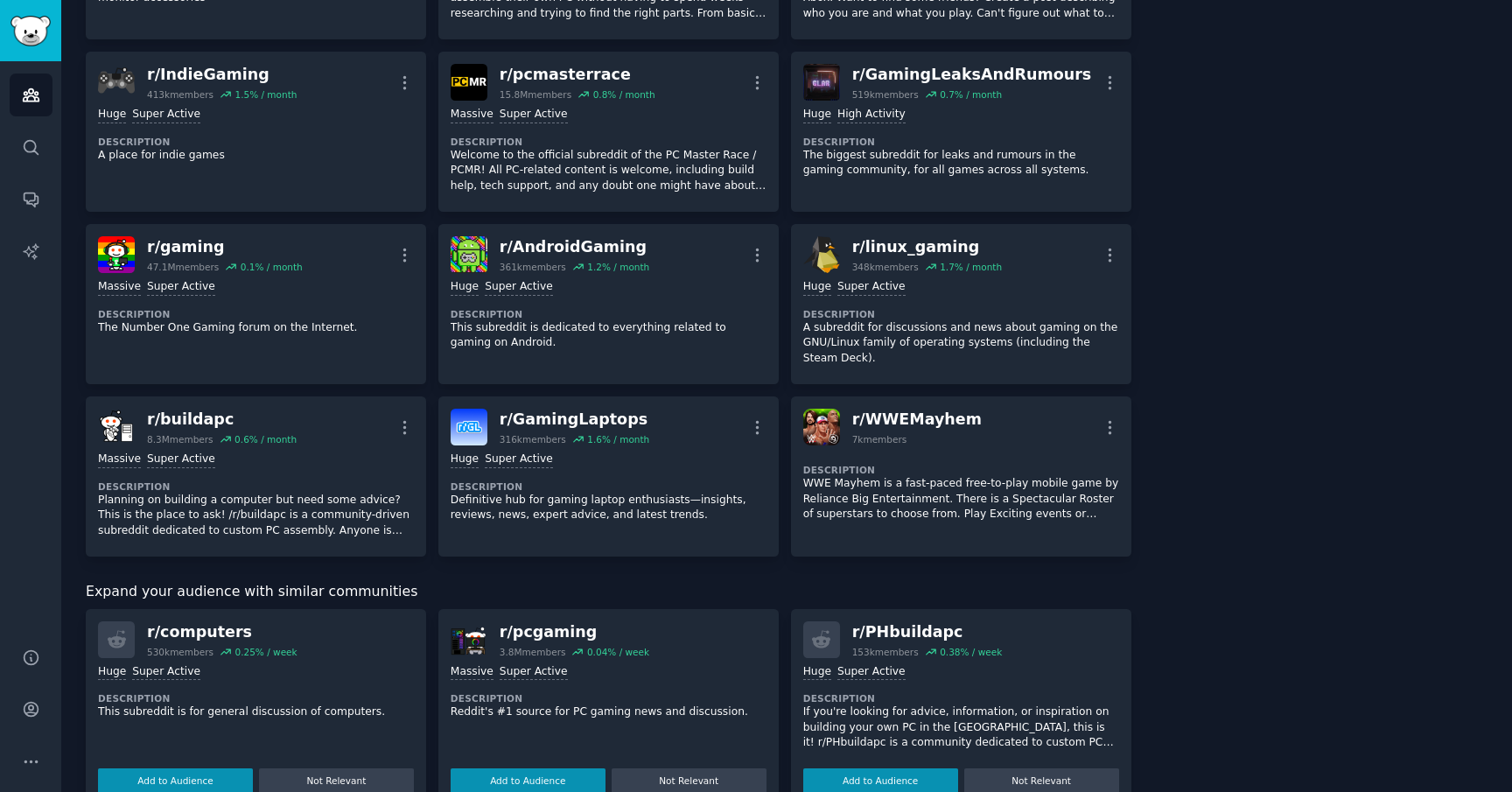
scroll to position [1426, 0]
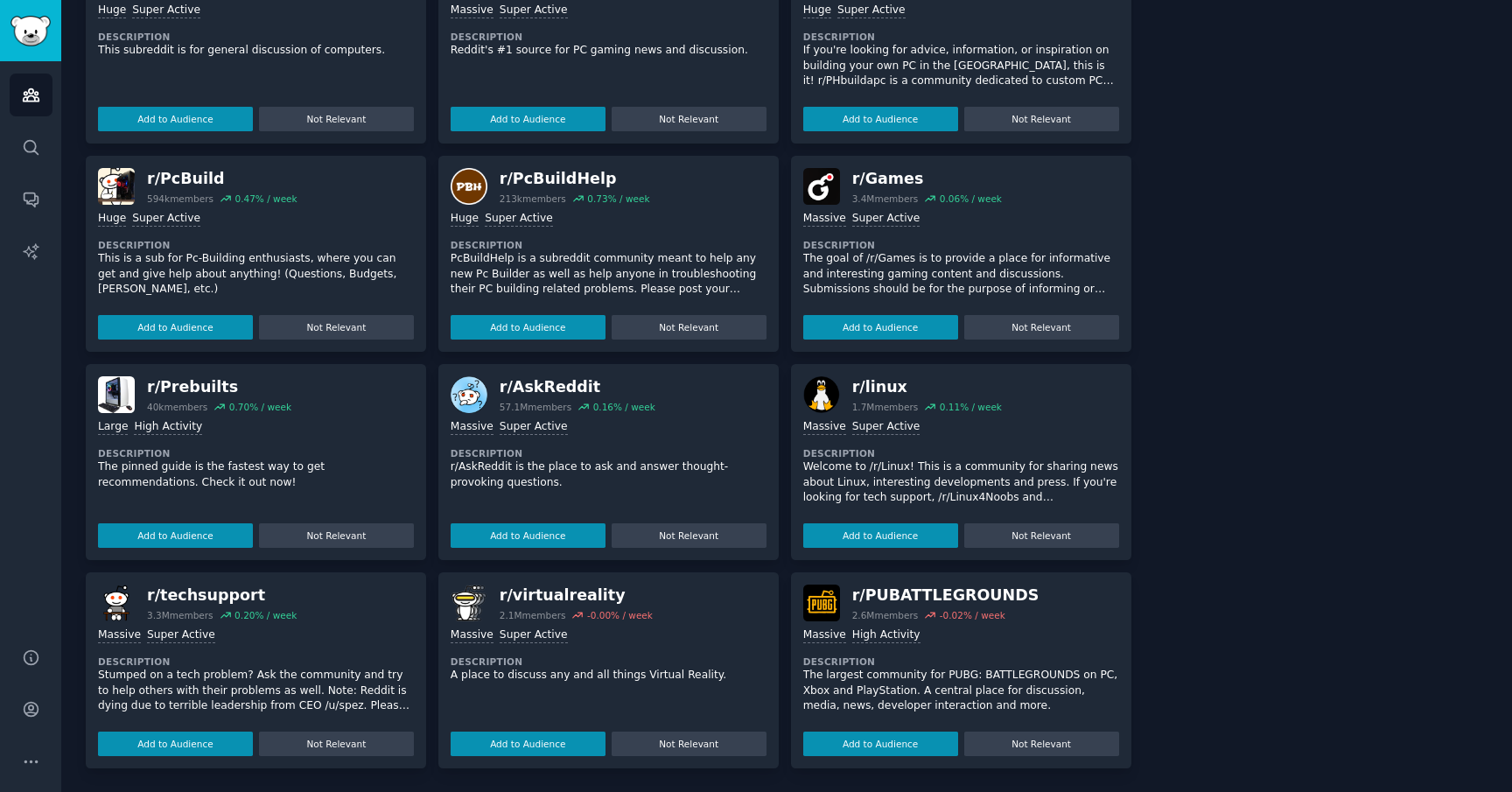
click at [907, 599] on div "r/ PUBATTLEGROUNDS" at bounding box center [946, 595] width 188 height 22
click at [820, 597] on img at bounding box center [821, 603] width 37 height 37
click at [828, 599] on img at bounding box center [821, 603] width 37 height 37
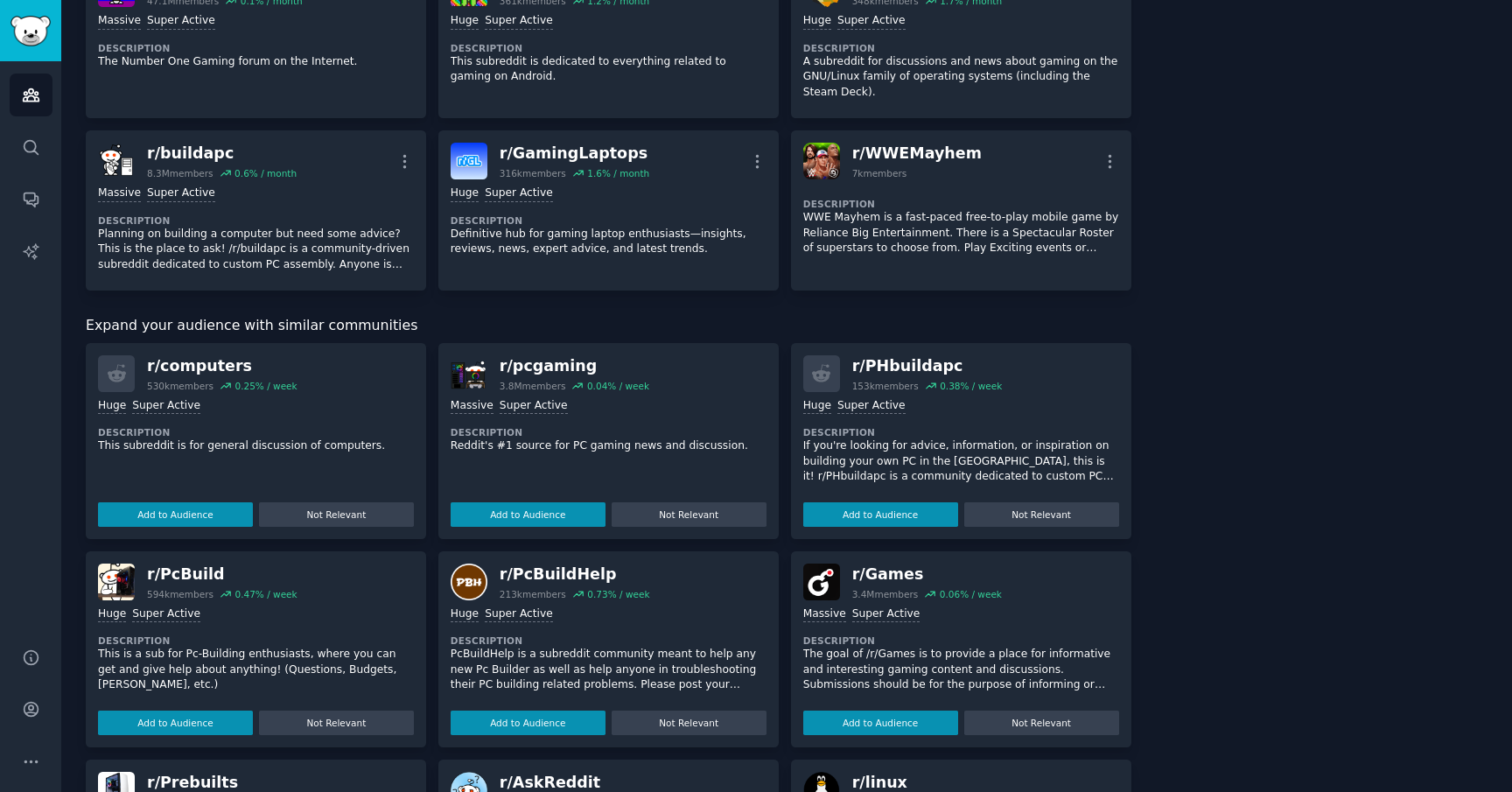
scroll to position [1032, 0]
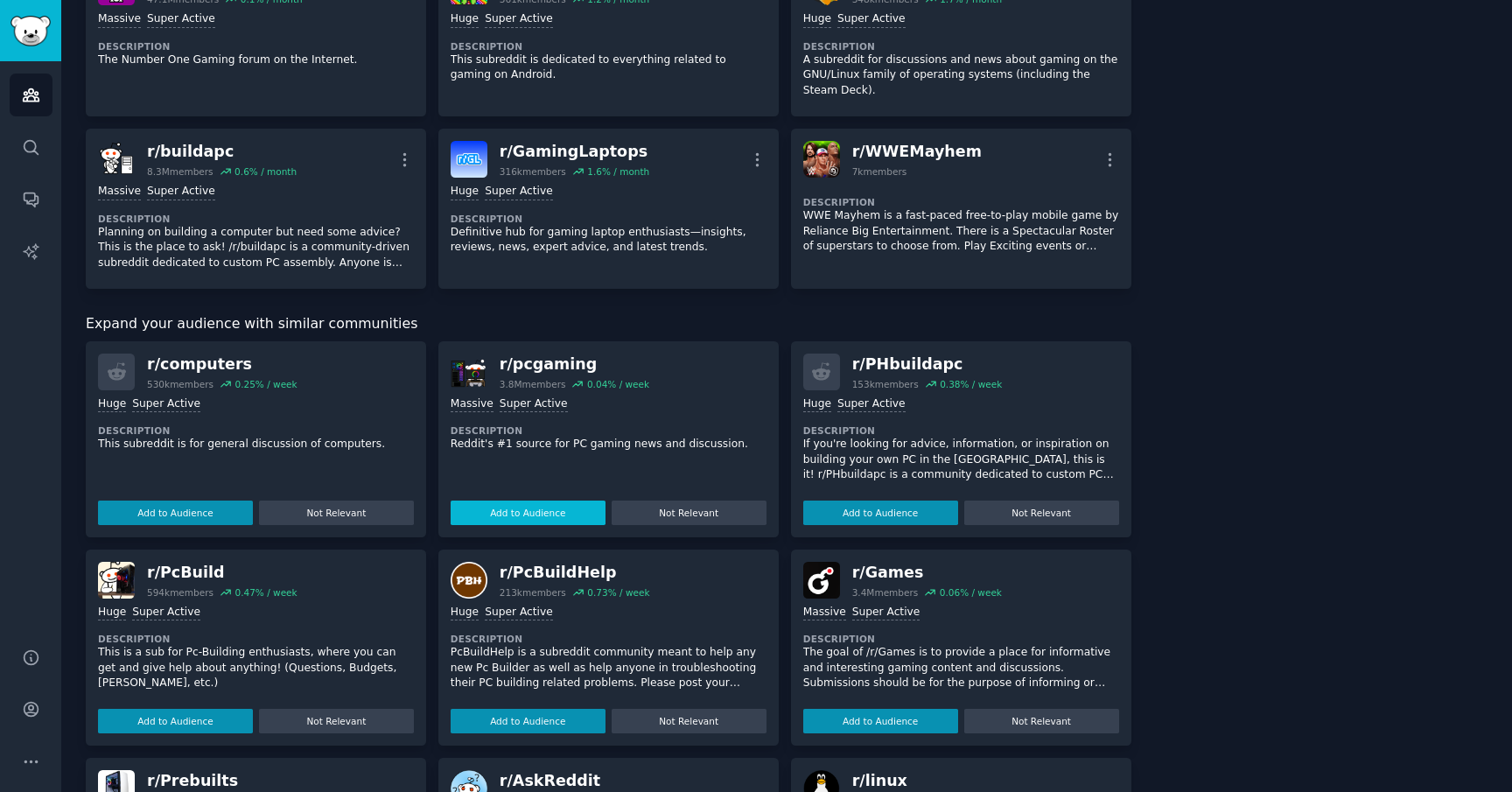
click at [549, 515] on button "Add to Audience" at bounding box center [528, 513] width 154 height 25
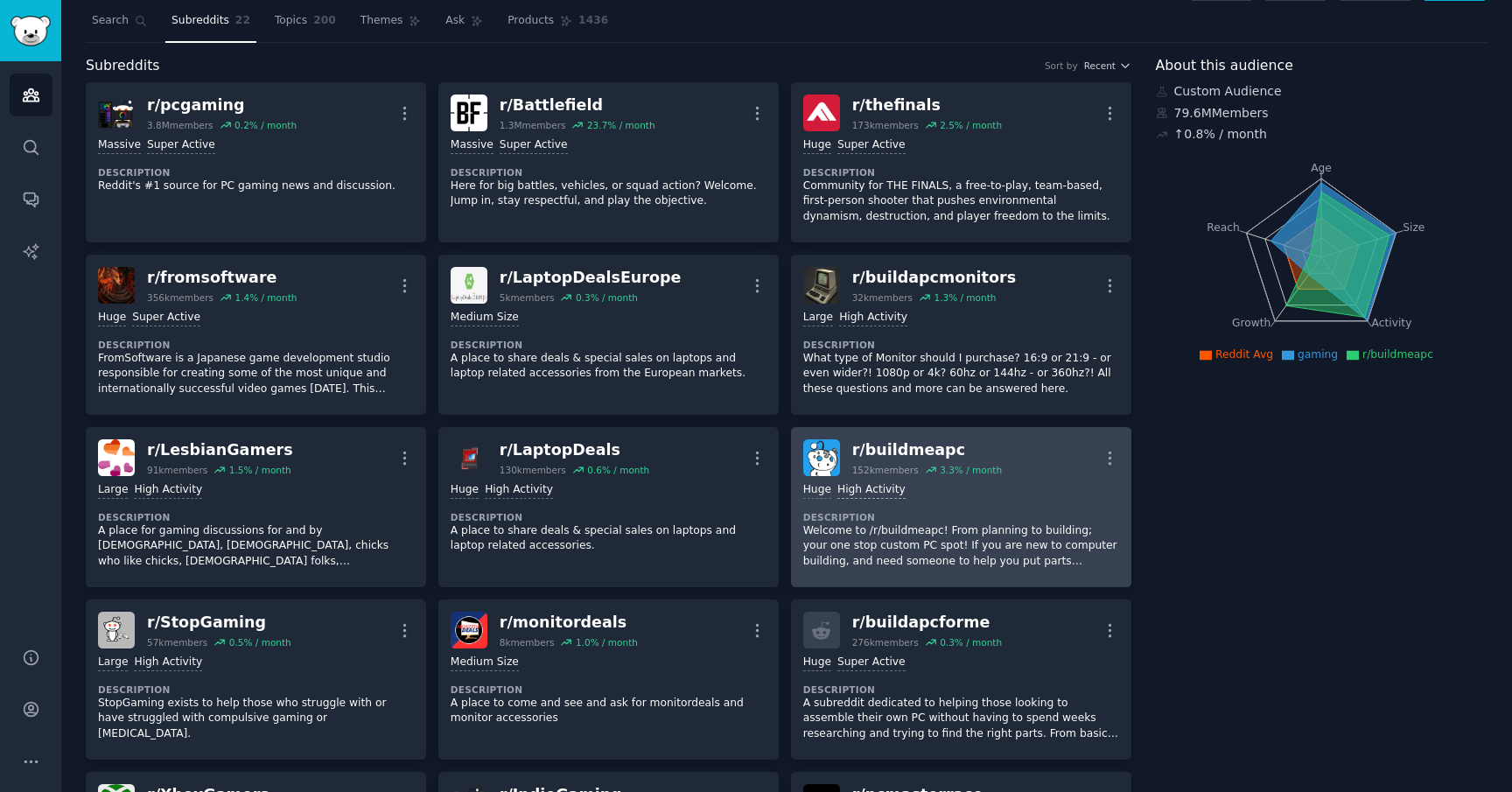
scroll to position [0, 0]
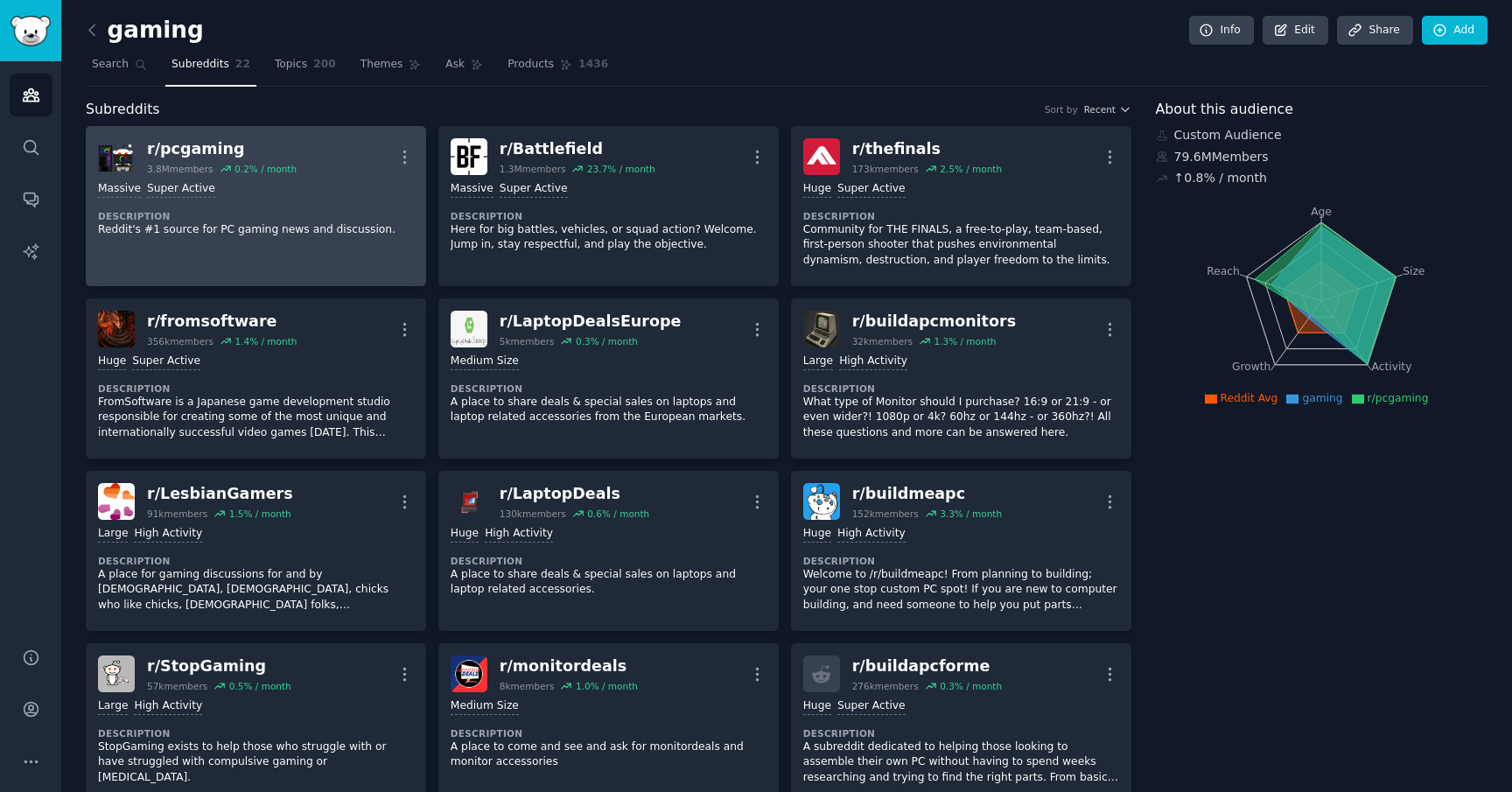
click at [301, 231] on p "Reddit's #1 source for PC gaming news and discussion." at bounding box center [255, 230] width 315 height 16
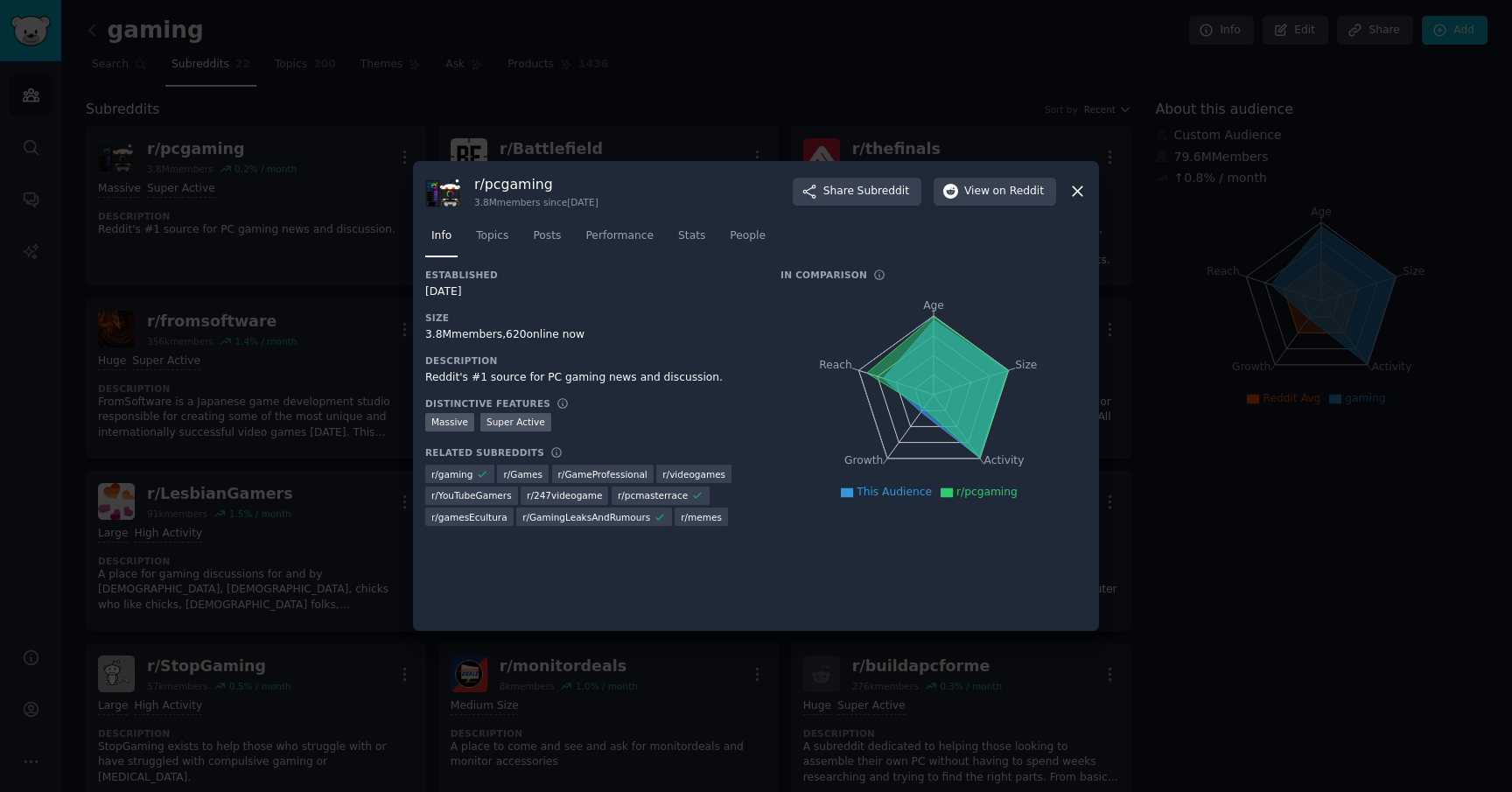
click at [1267, 453] on div at bounding box center [756, 396] width 1512 height 792
